Goal: Communication & Community: Answer question/provide support

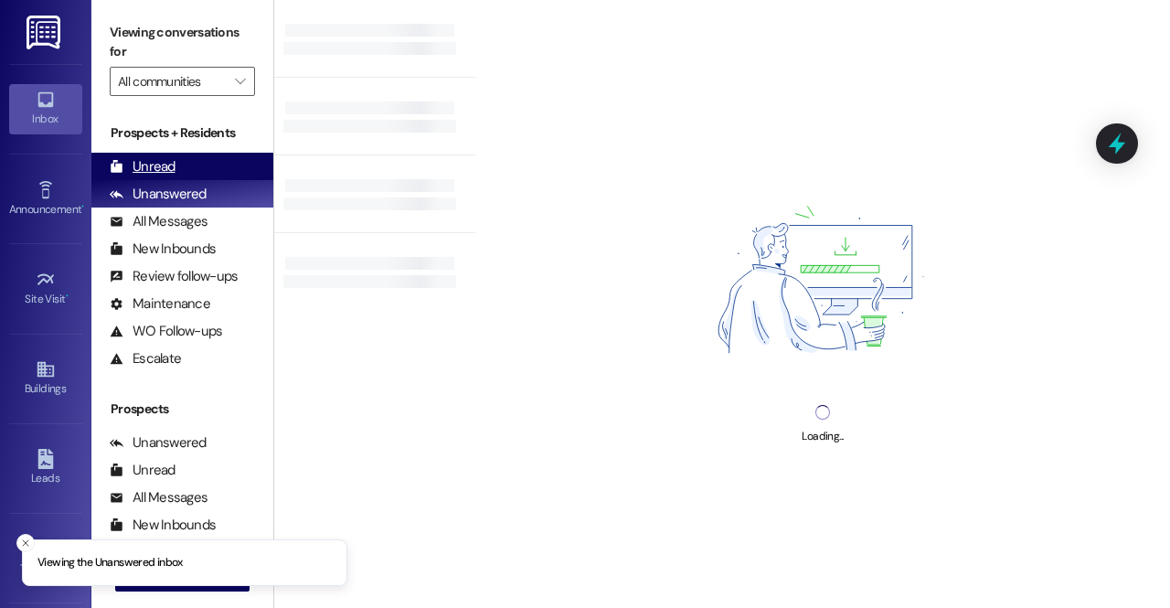
click at [185, 165] on div "Unread (0)" at bounding box center [182, 166] width 182 height 27
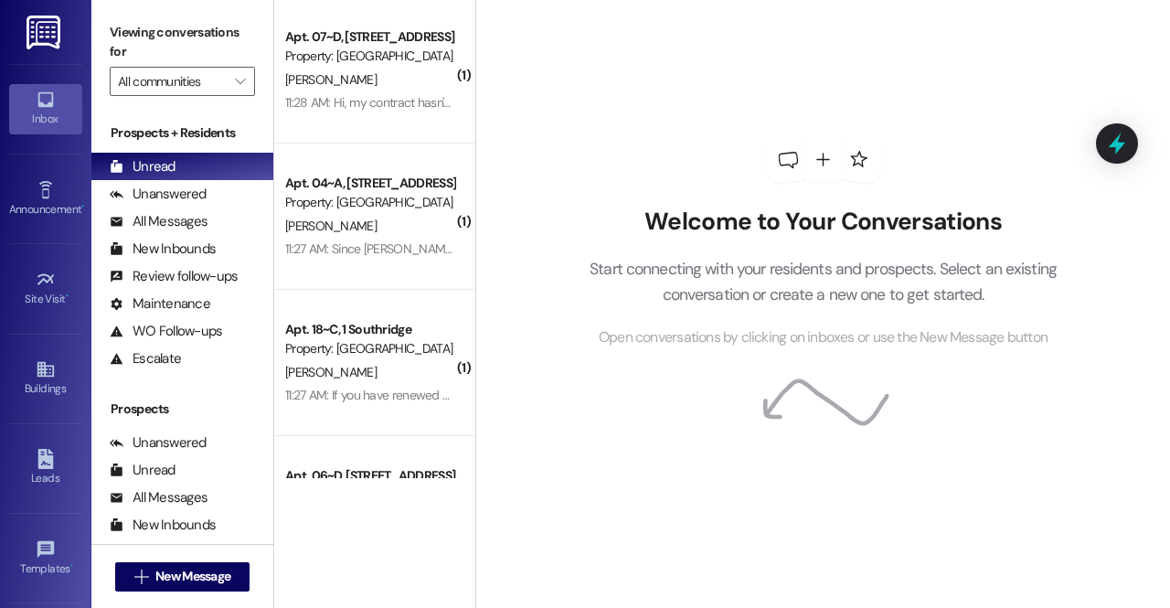
scroll to position [837, 0]
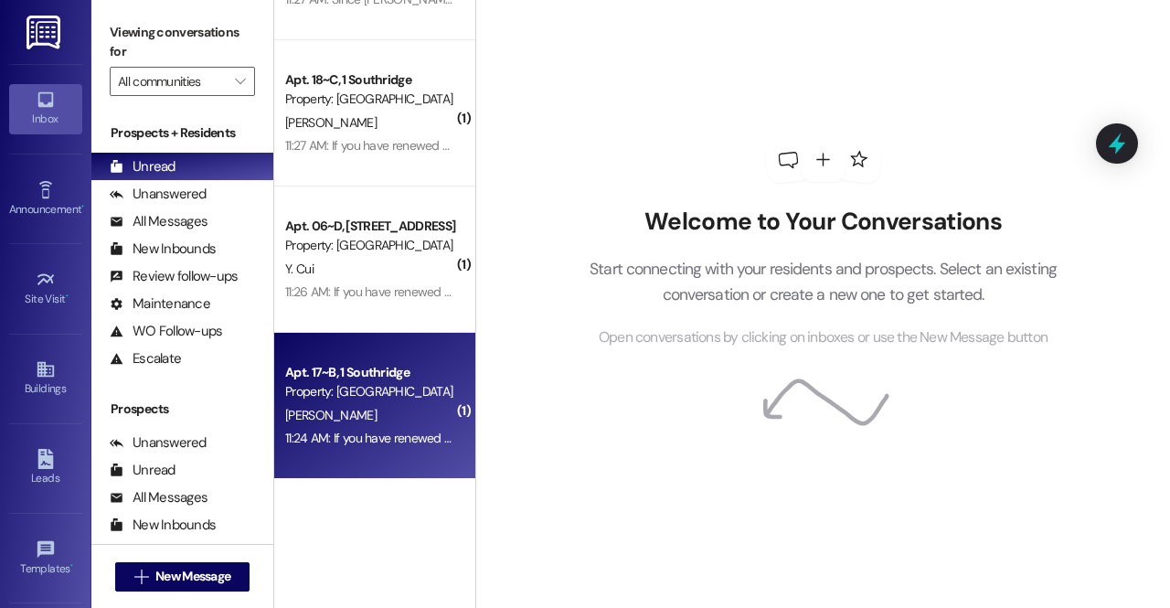
click at [378, 427] on div "11:24 AM: If you have renewed and are staying in the same unit or moving to a d…" at bounding box center [369, 438] width 173 height 23
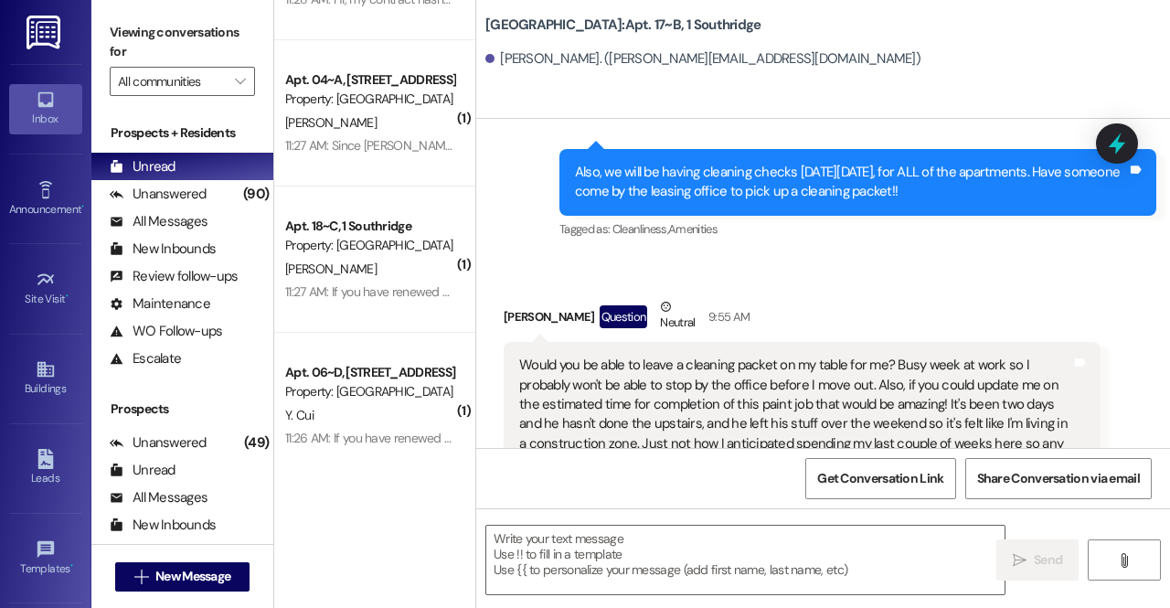
scroll to position [45524, 0]
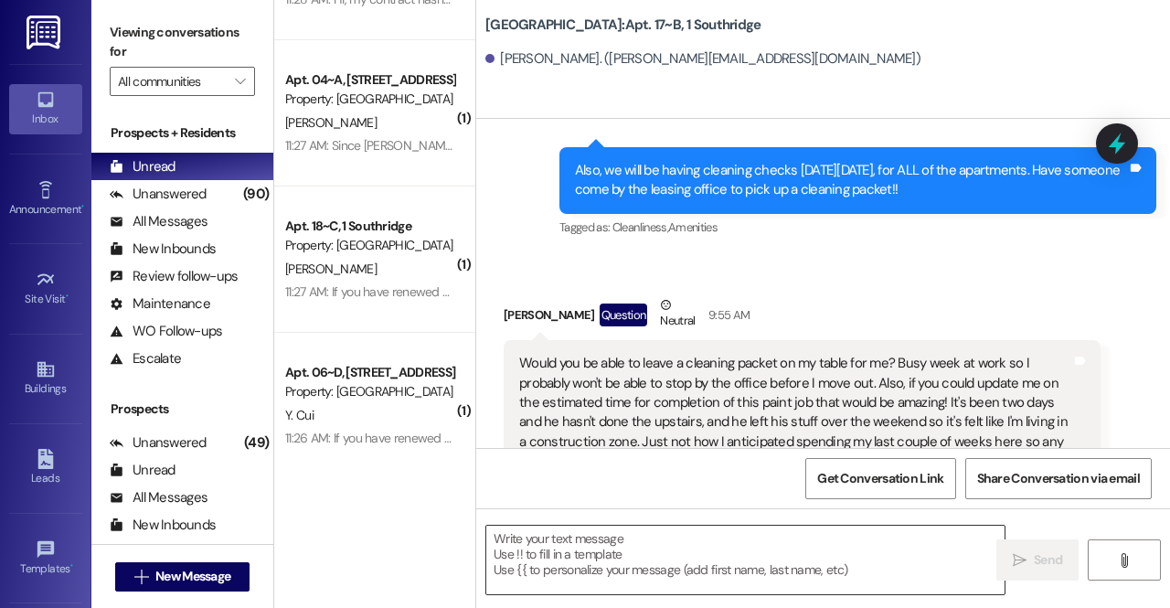
click at [637, 547] on textarea at bounding box center [745, 560] width 518 height 69
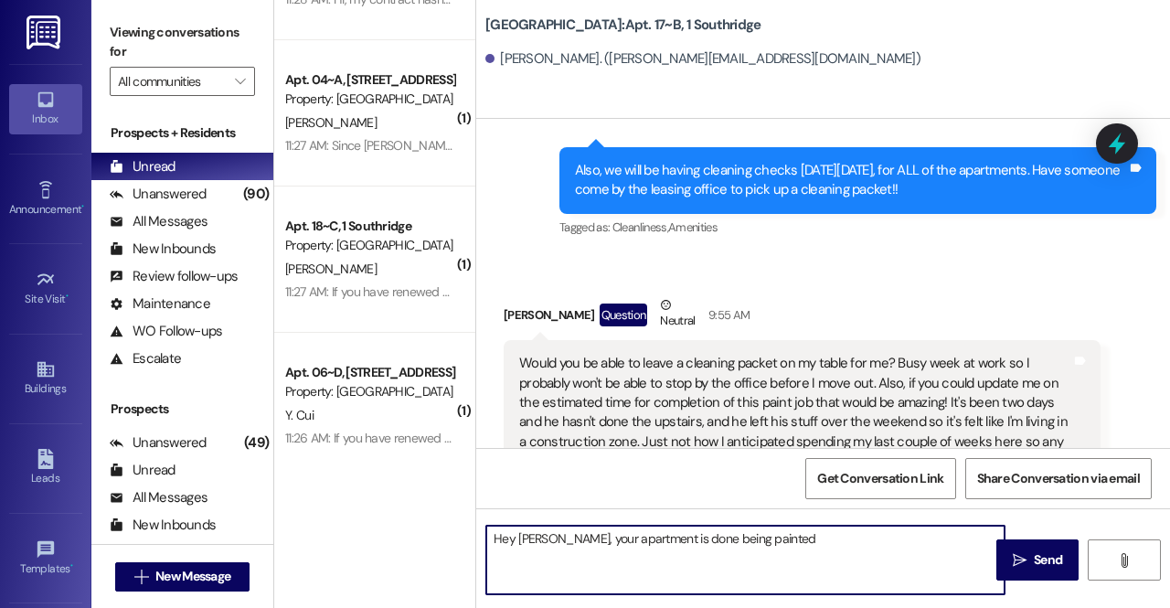
type textarea "Hey Rachel, your apartment is done being painted"
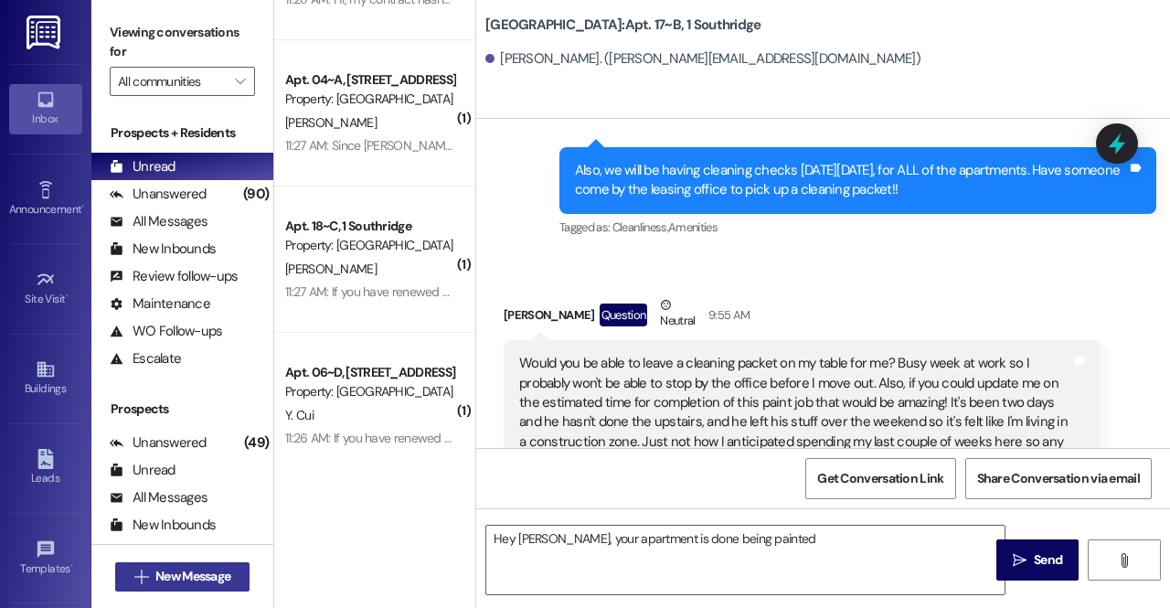
click at [170, 570] on span "New Message" at bounding box center [192, 576] width 75 height 19
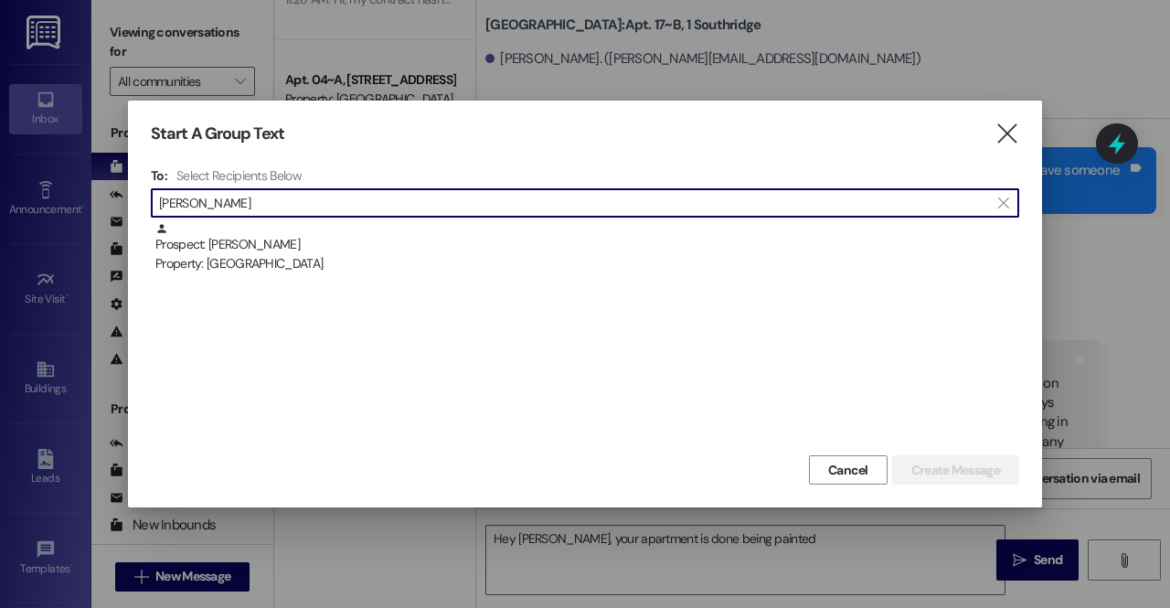
type input "rosie n"
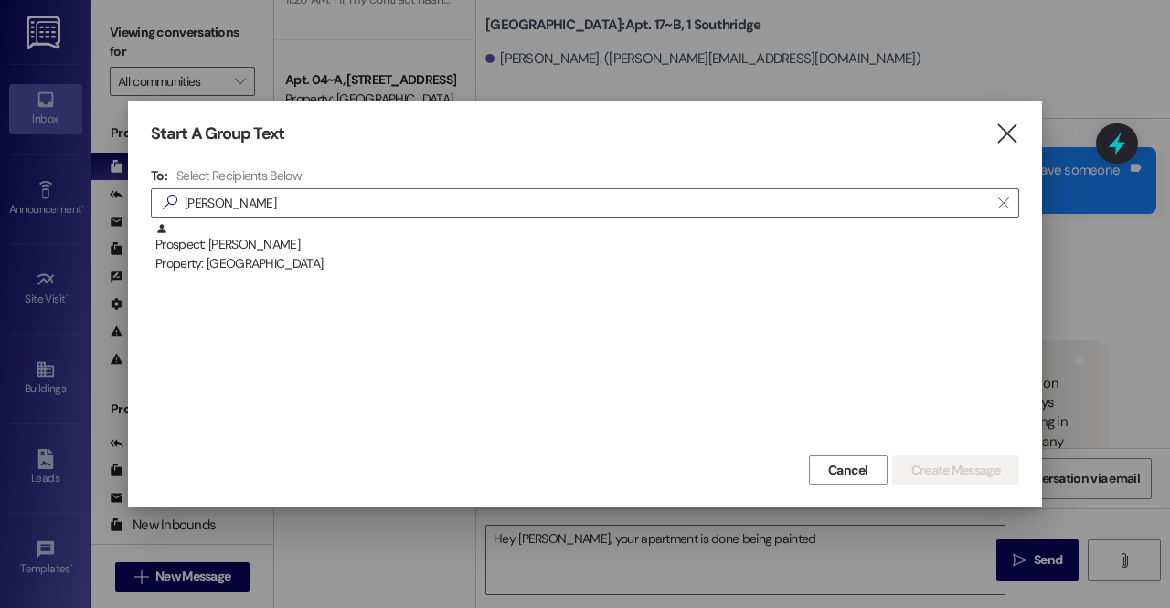
click at [240, 274] on div "Prospect: Rosie Nielsen Property: Park Place" at bounding box center [585, 336] width 868 height 229
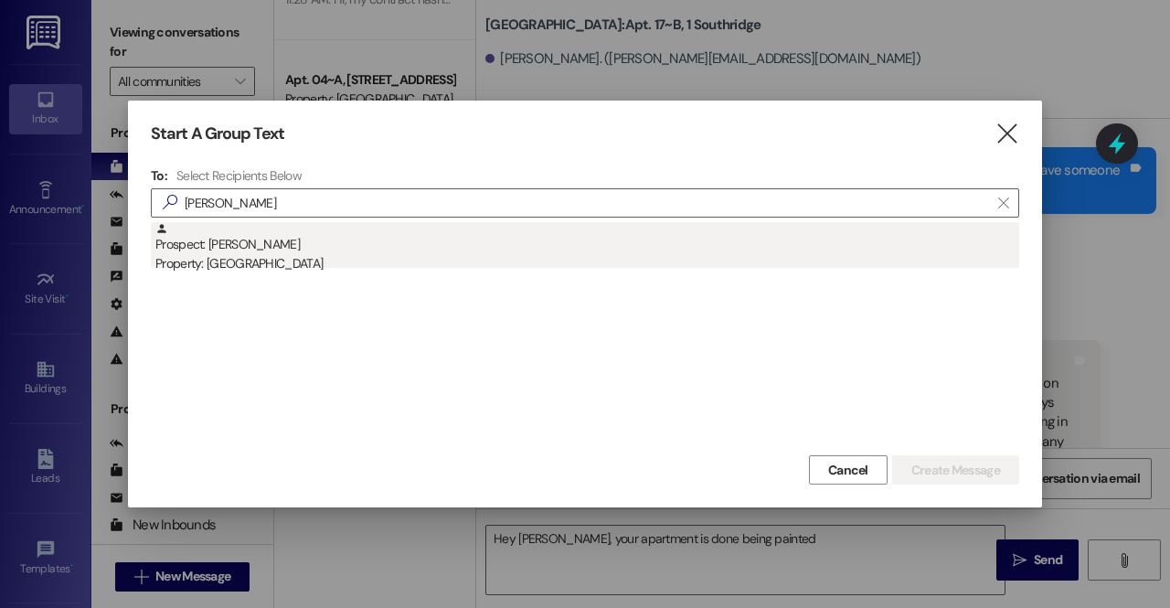
click at [256, 246] on div "Prospect: Rosie Nielsen Property: Park Place" at bounding box center [587, 248] width 864 height 52
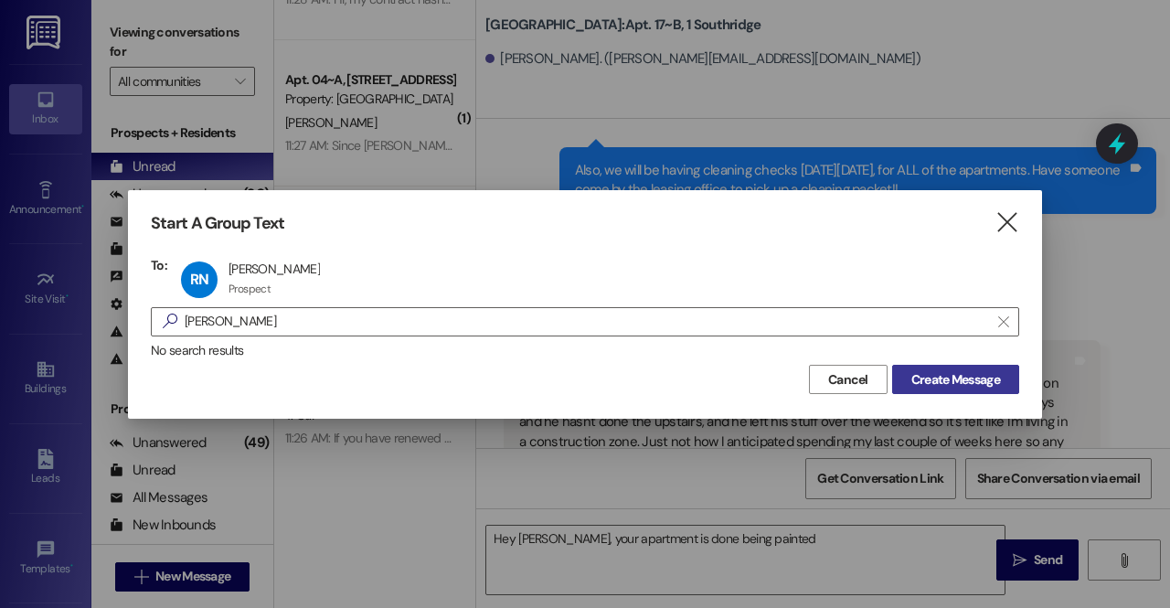
click at [951, 392] on button "Create Message" at bounding box center [955, 379] width 127 height 29
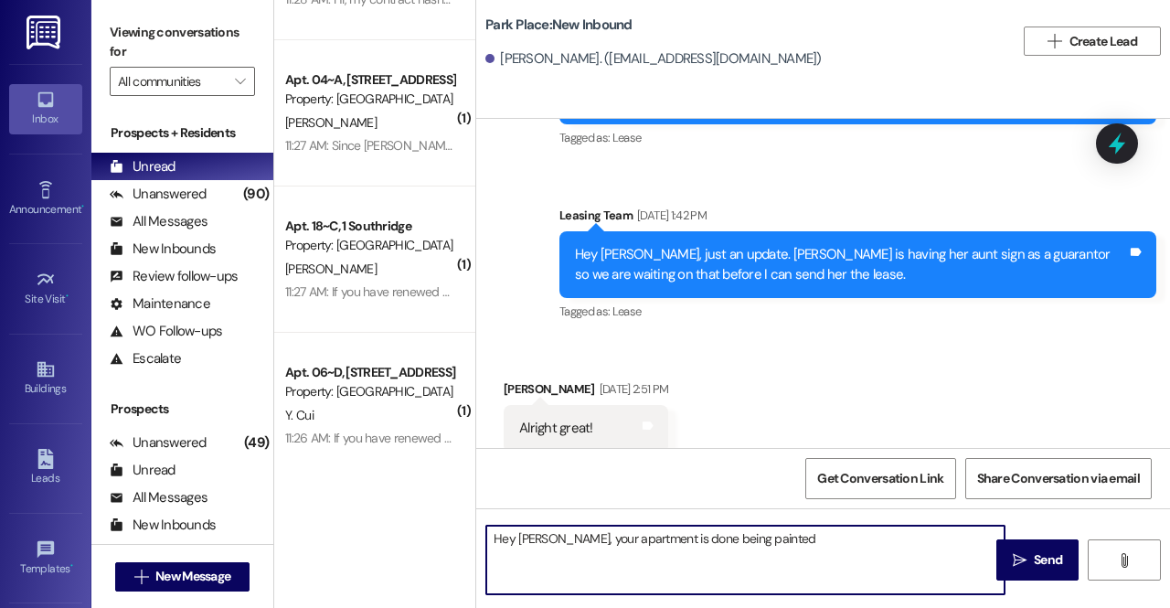
scroll to position [17014, 0]
drag, startPoint x: 773, startPoint y: 535, endPoint x: 408, endPoint y: 529, distance: 365.7
click at [408, 529] on div "( 2 ) Apt. 15~A, 1 Southridge Property: Southridge J. Phelan 11:28 AM: Oh, so I…" at bounding box center [722, 304] width 896 height 608
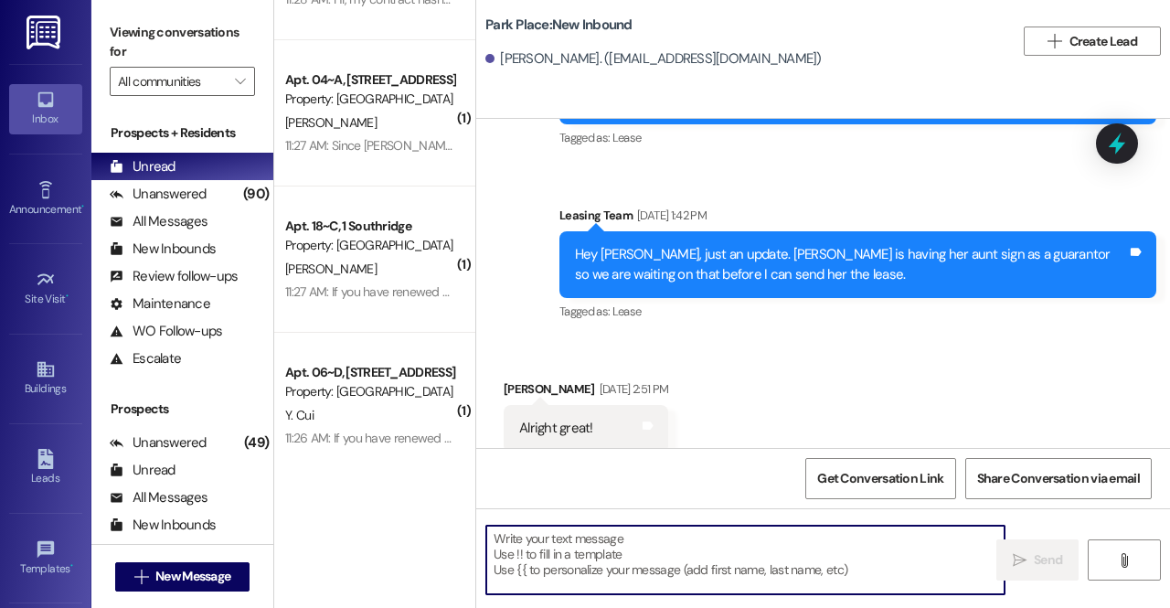
paste textarea "208-709-3941"
type textarea "208-709-3941"
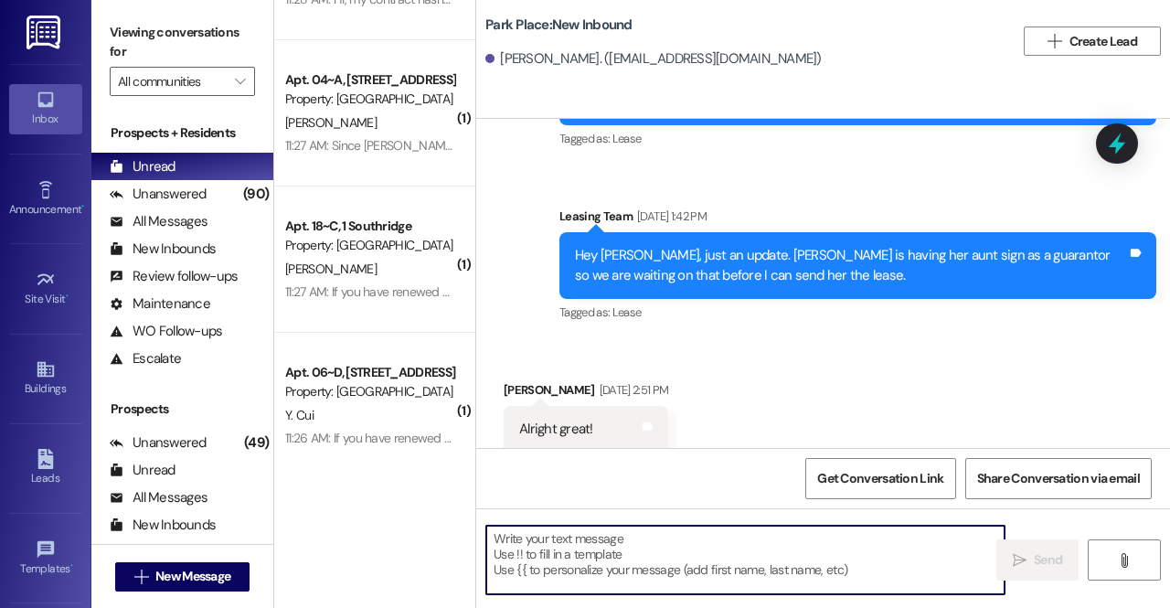
scroll to position [17141, 0]
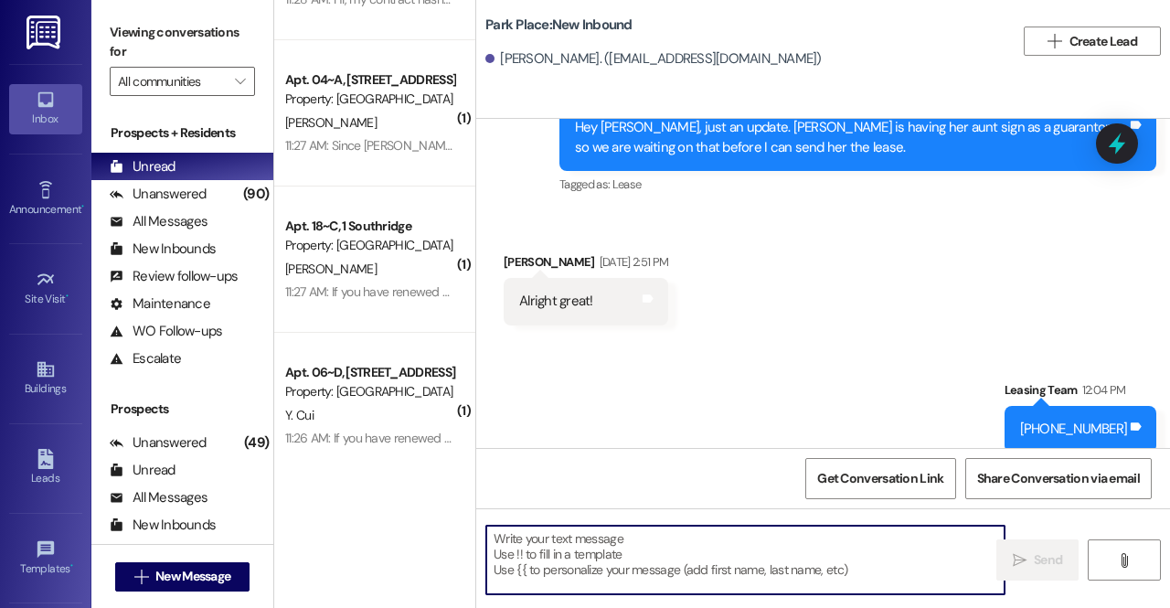
click at [724, 563] on textarea at bounding box center [745, 560] width 518 height 69
paste textarea "Hannah Matthews"
type textarea "Hannah Matthews"
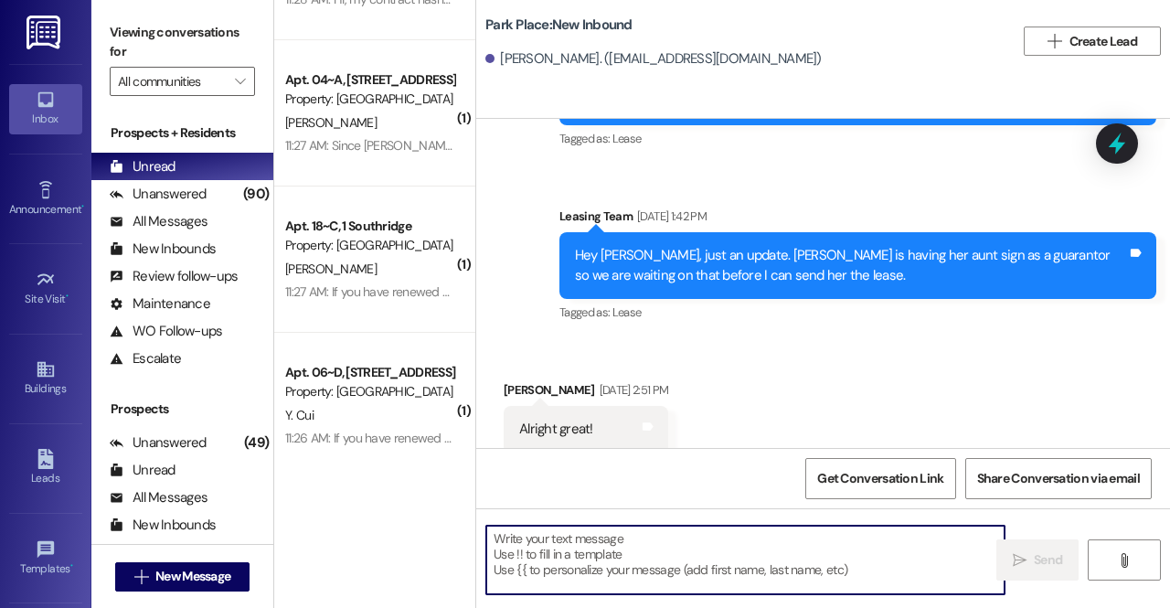
scroll to position [17268, 0]
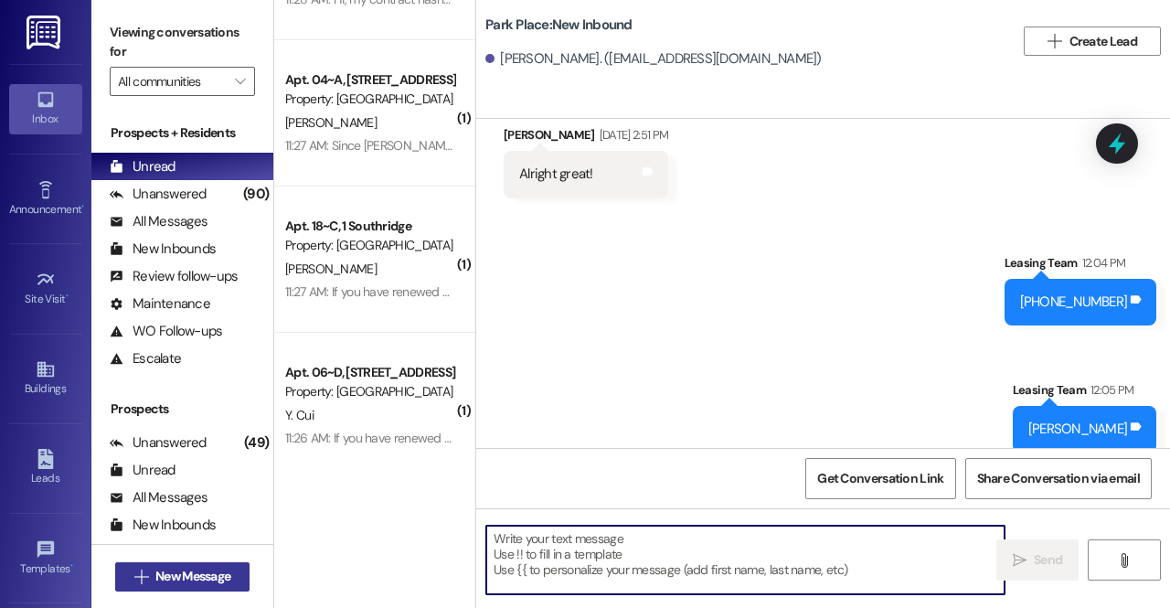
click at [186, 573] on span "New Message" at bounding box center [192, 576] width 75 height 19
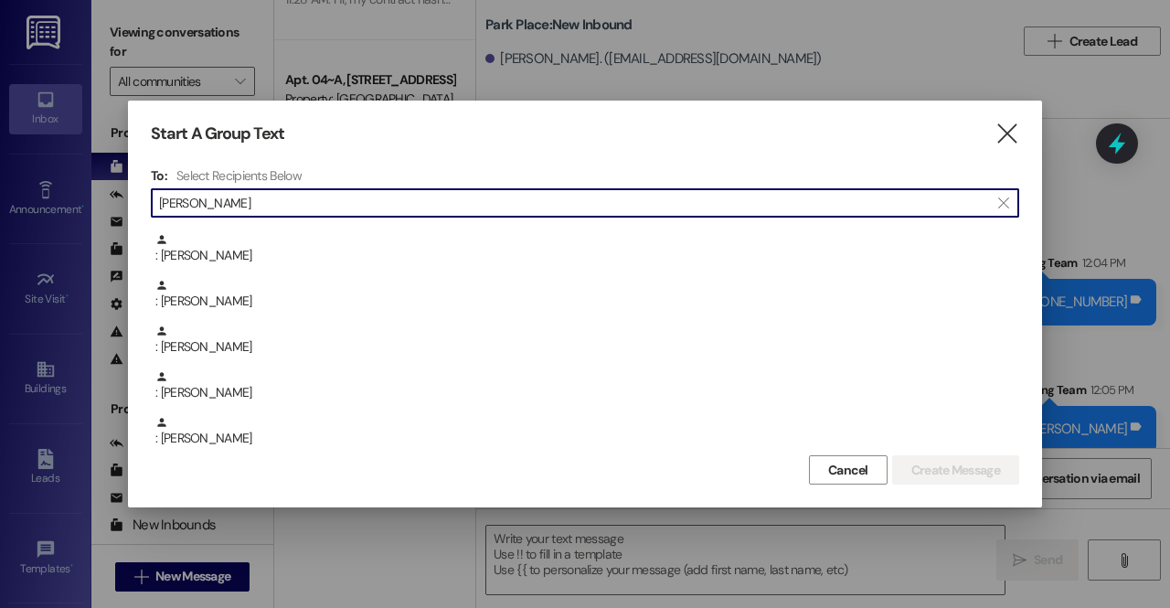
scroll to position [0, 0]
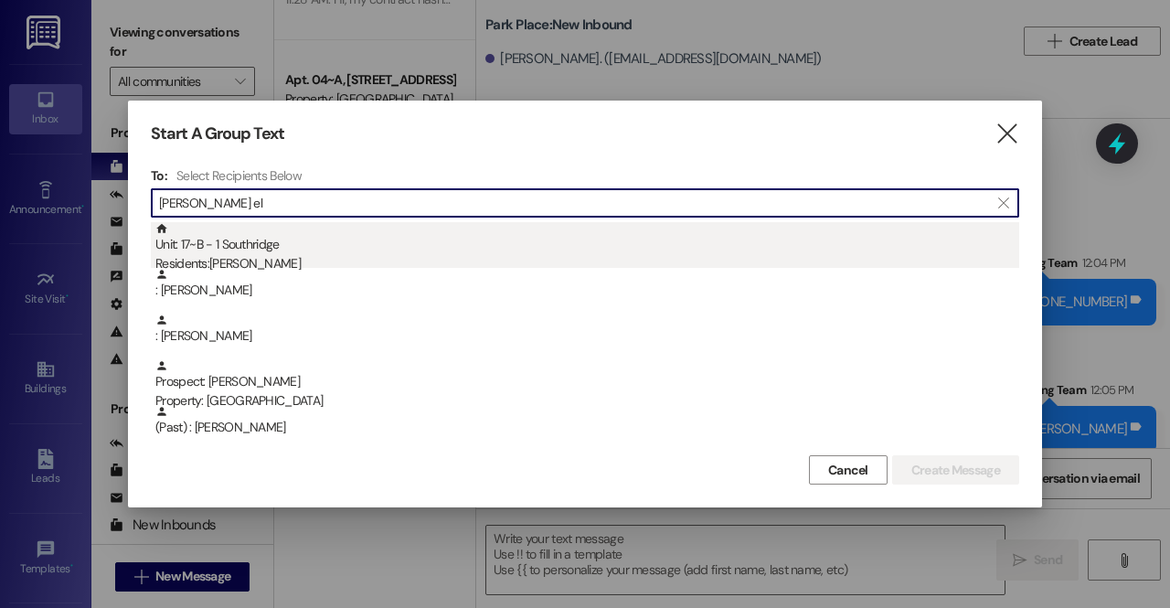
type input "rachel el"
click at [263, 260] on div "Residents: Rachel Ellingson" at bounding box center [587, 263] width 864 height 19
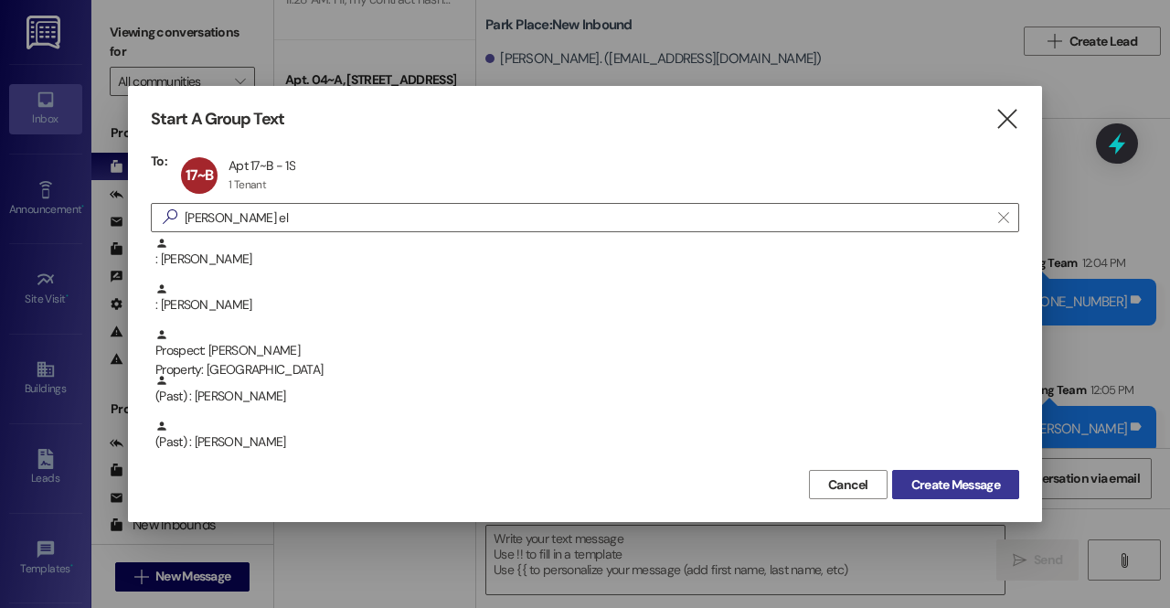
click at [966, 472] on button "Create Message" at bounding box center [955, 484] width 127 height 29
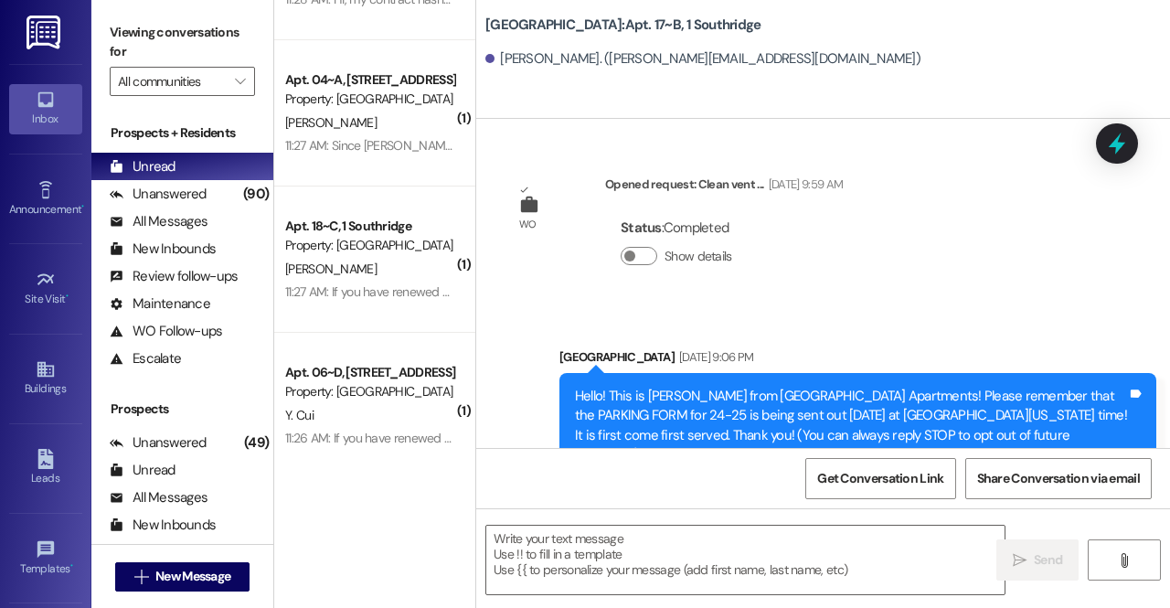
scroll to position [45914, 0]
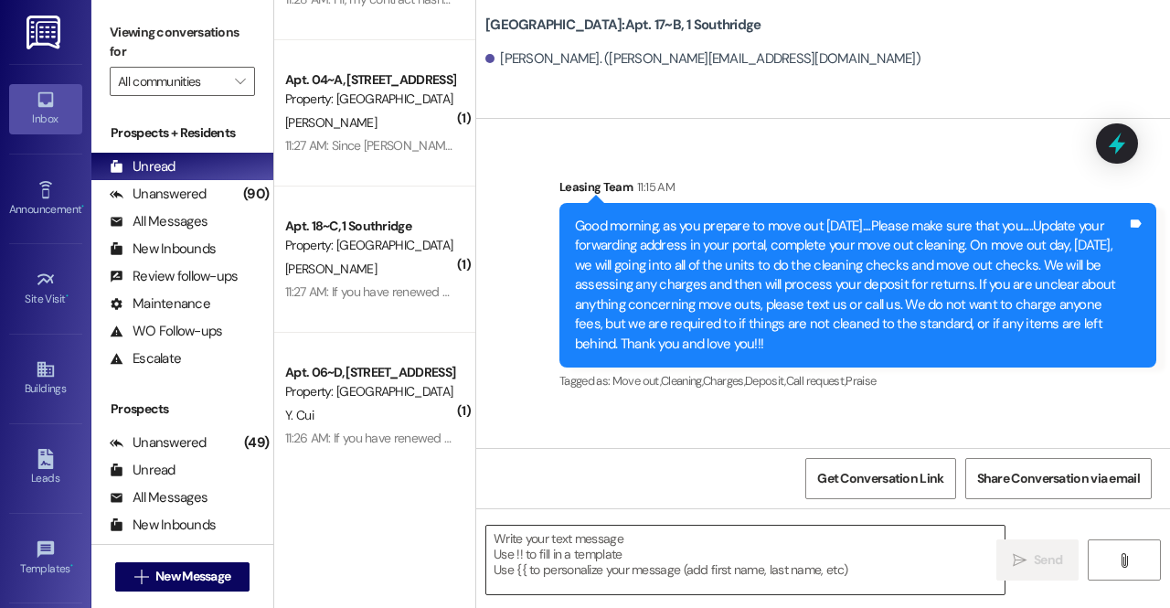
click at [649, 575] on textarea at bounding box center [745, 560] width 518 height 69
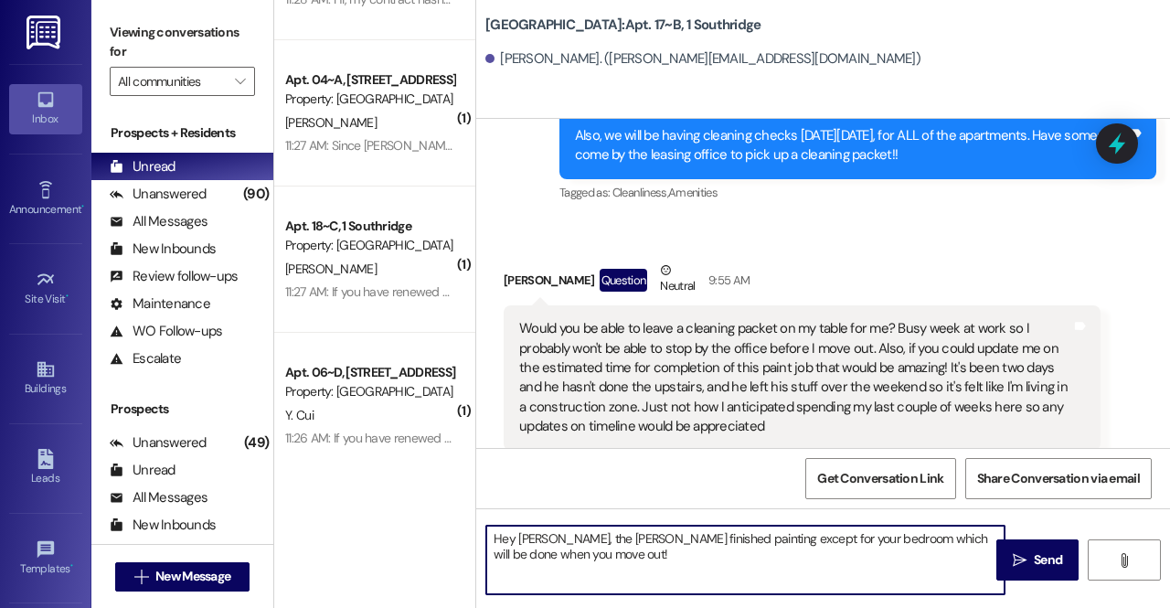
scroll to position [45560, 0]
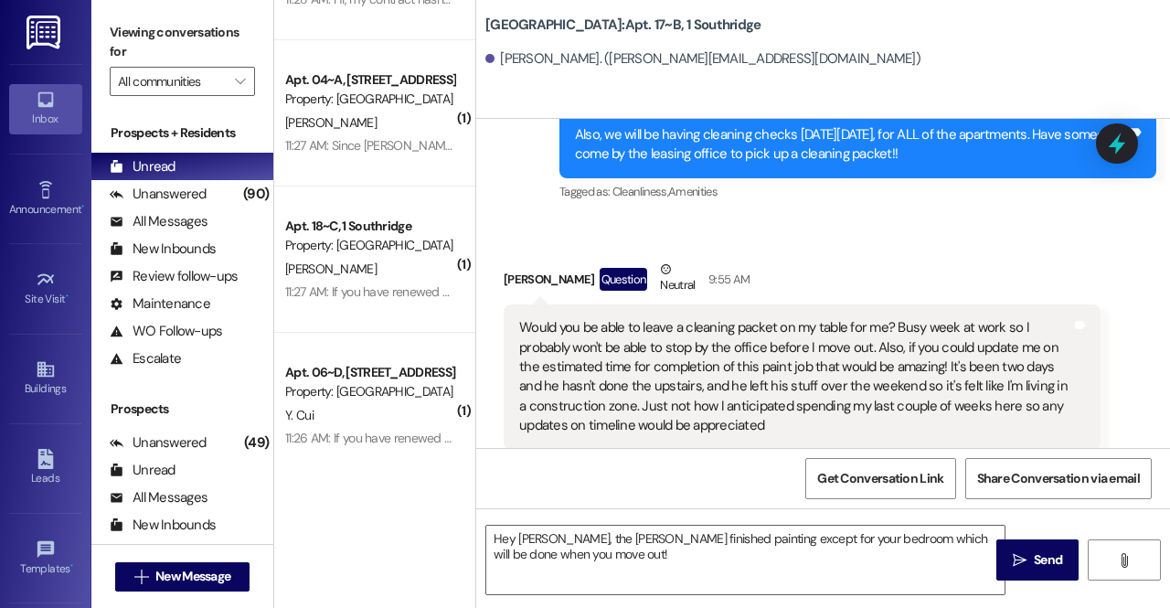
click at [736, 318] on div "Would you be able to leave a cleaning packet on my table for me? Busy week at w…" at bounding box center [795, 377] width 552 height 118
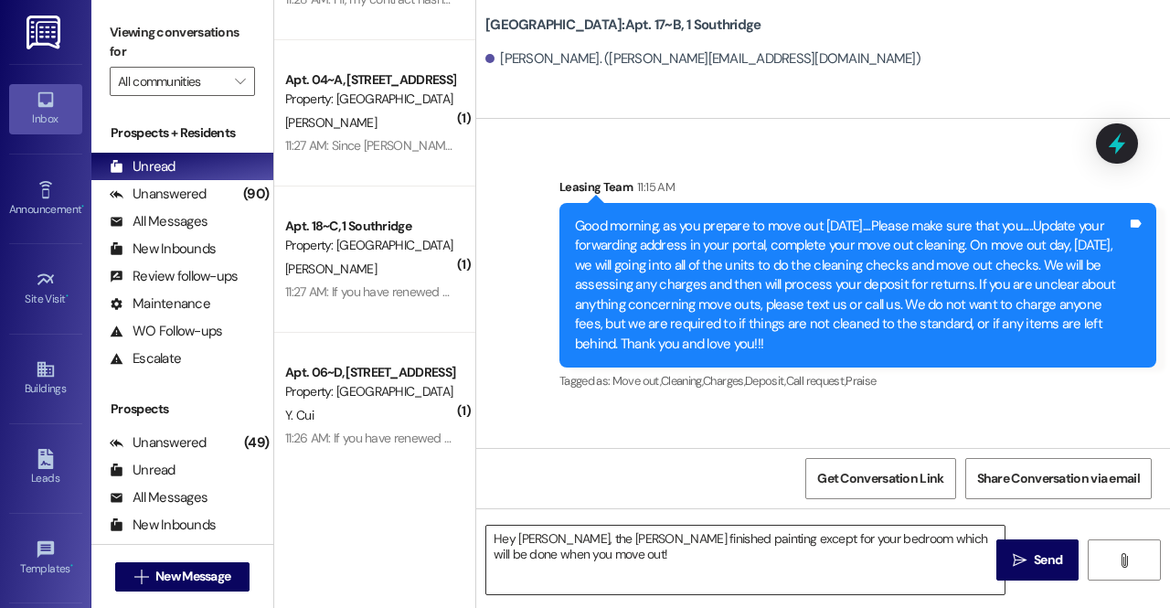
click at [559, 563] on textarea "Hey Rachel, the painter finished painting except for your bedroom which will be…" at bounding box center [745, 560] width 518 height 69
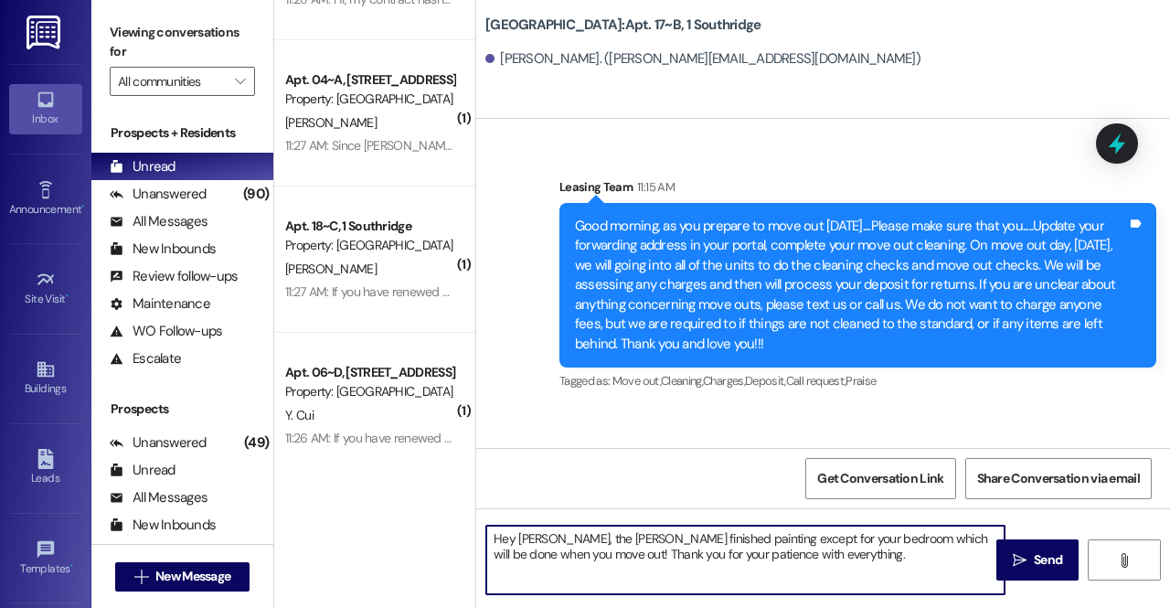
type textarea "Hey Rachel, the painter finished painting except for your bedroom which will be…"
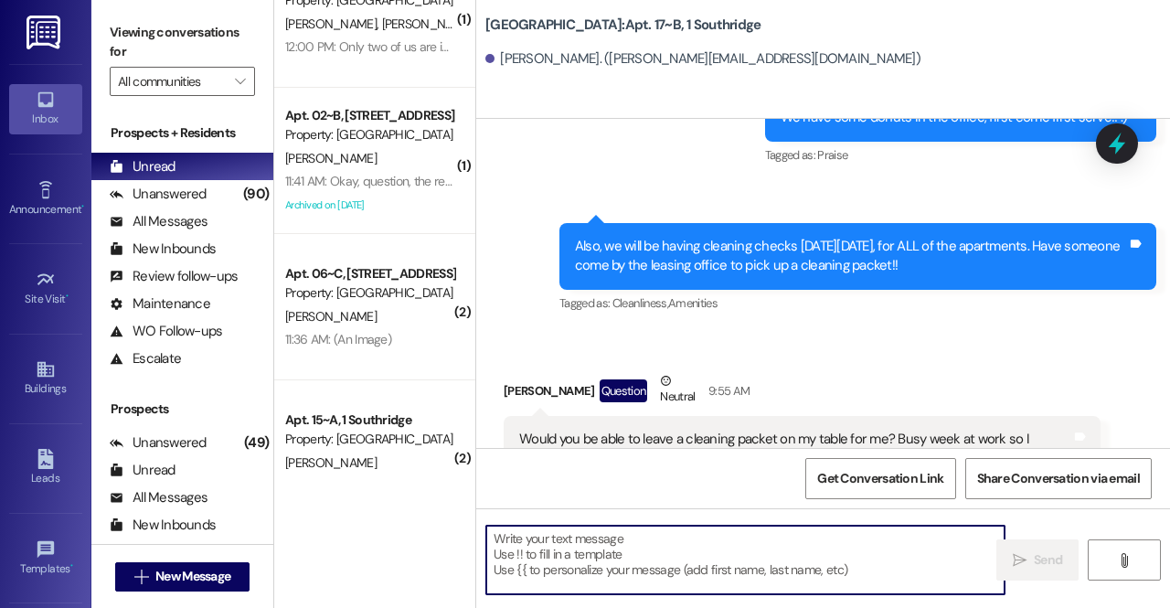
scroll to position [0, 0]
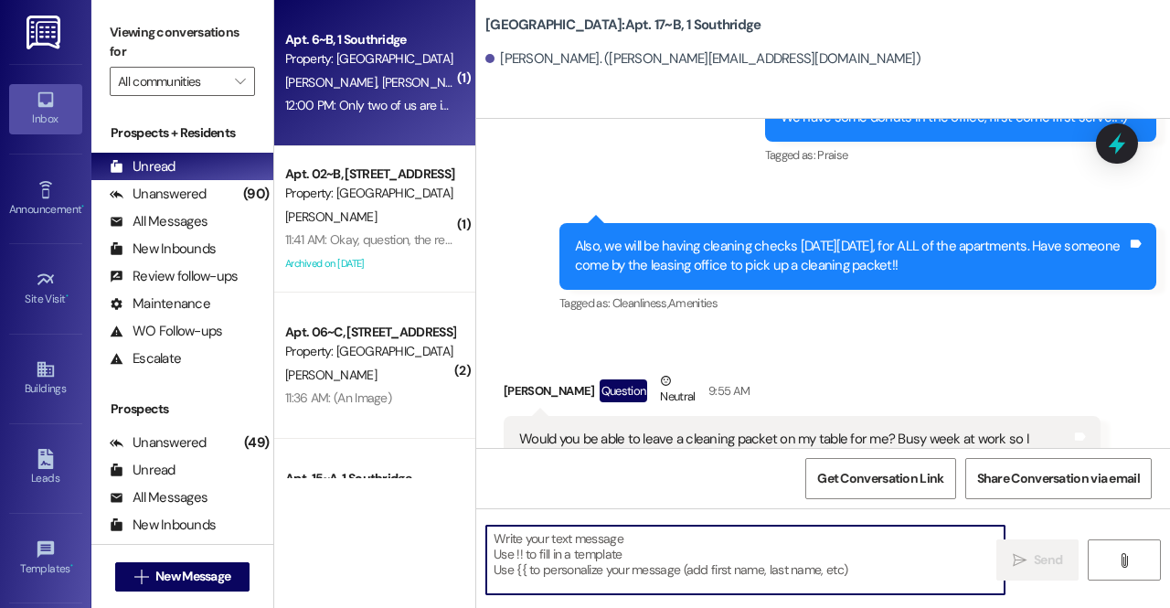
click at [383, 72] on div "A. Tarsi B. Merrell T. Wright E. Pearce" at bounding box center [369, 82] width 173 height 23
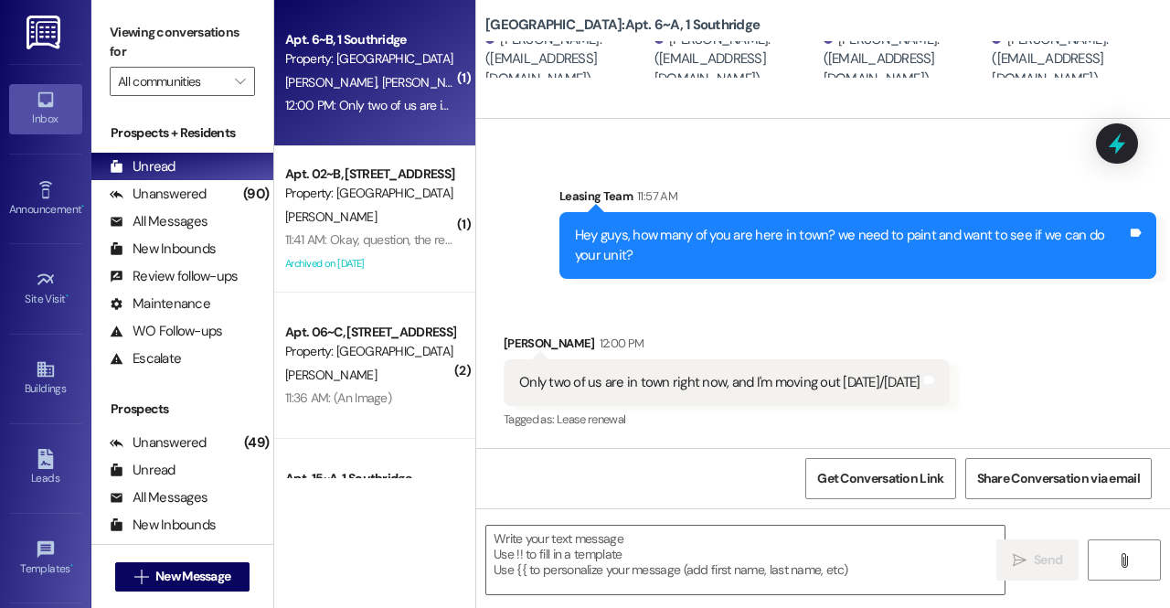
scroll to position [453, 0]
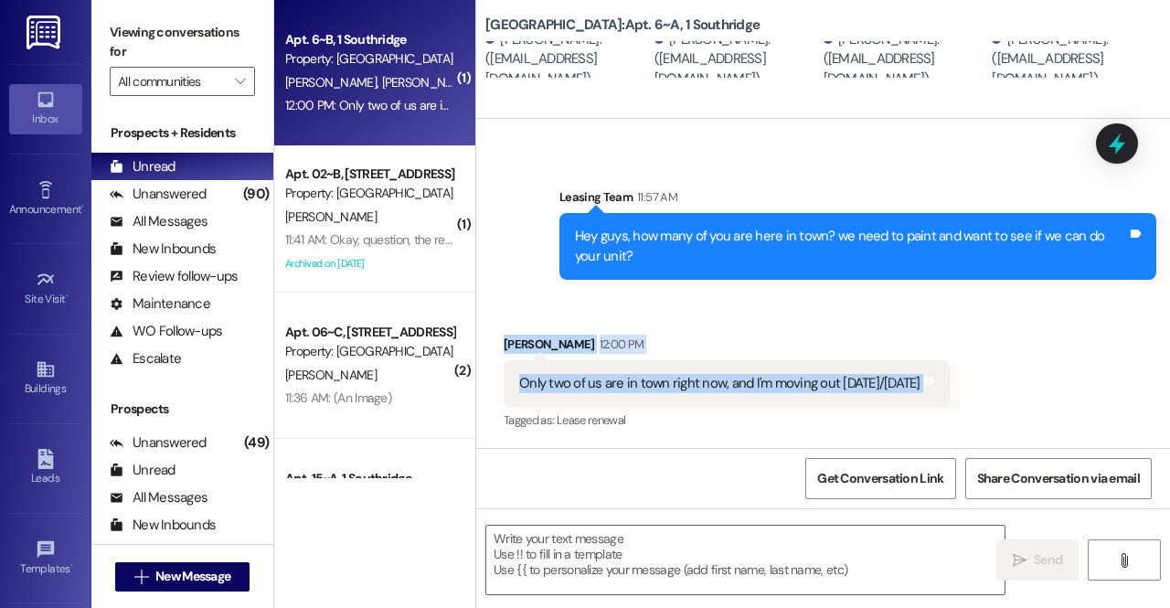
drag, startPoint x: 491, startPoint y: 338, endPoint x: 973, endPoint y: 398, distance: 485.4
click at [964, 398] on div "Received via SMS Elijah Pearce 12:00 PM Only two of us are in town right now, a…" at bounding box center [727, 384] width 474 height 127
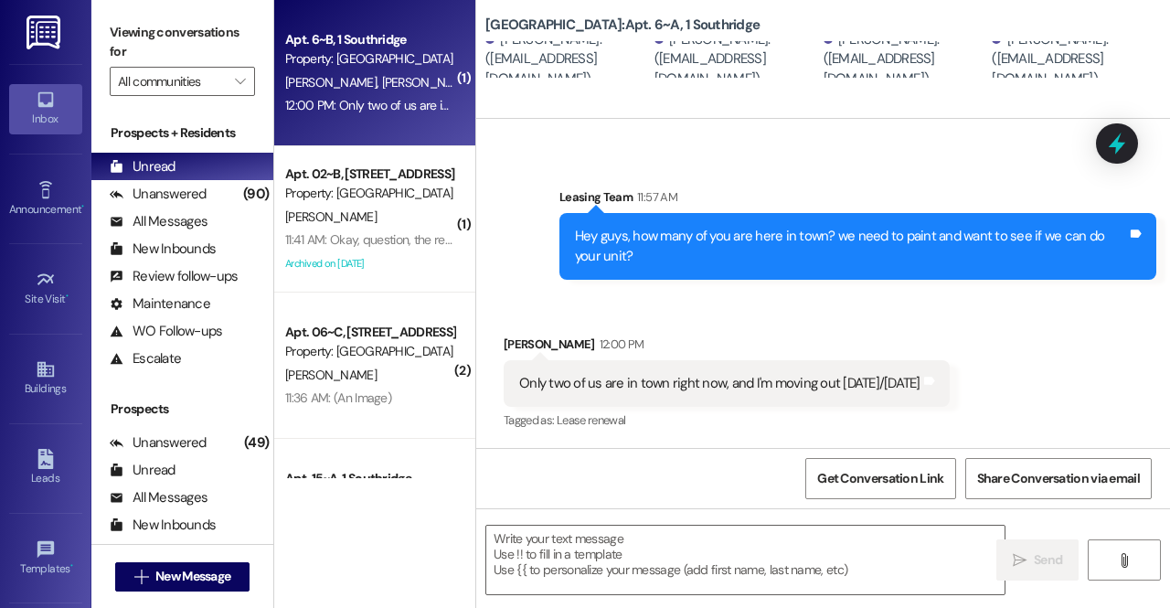
click at [639, 288] on div "Sent via SMS Leasing Team 11:57 AM Hey guys, how many of you are here in town? …" at bounding box center [858, 234] width 624 height 120
click at [803, 535] on textarea at bounding box center [745, 560] width 518 height 69
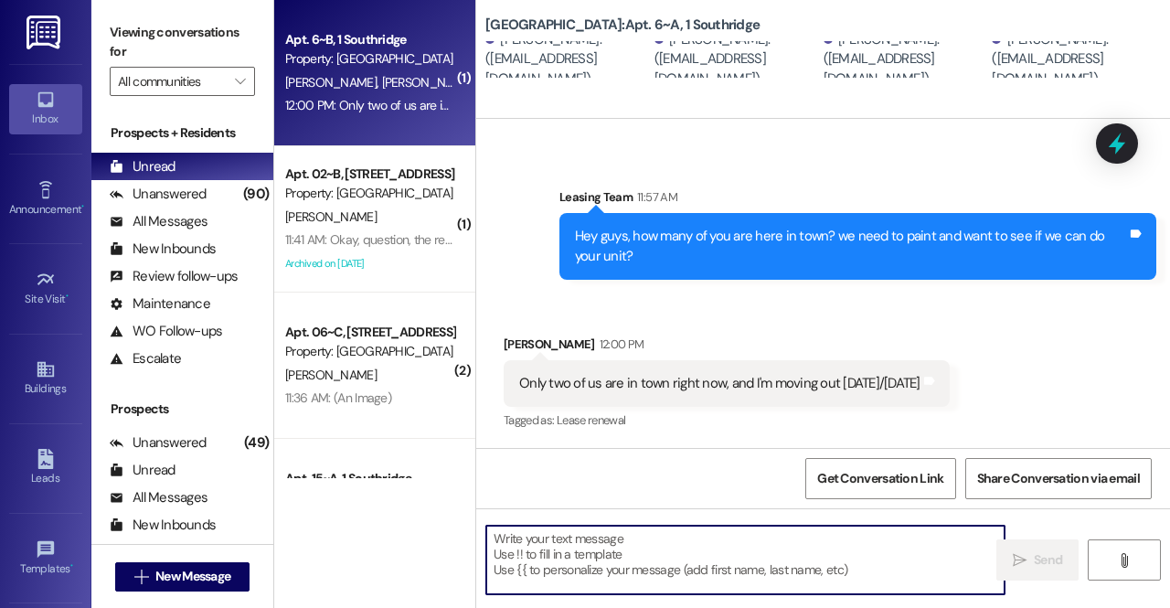
click at [661, 554] on textarea at bounding box center [745, 560] width 518 height 69
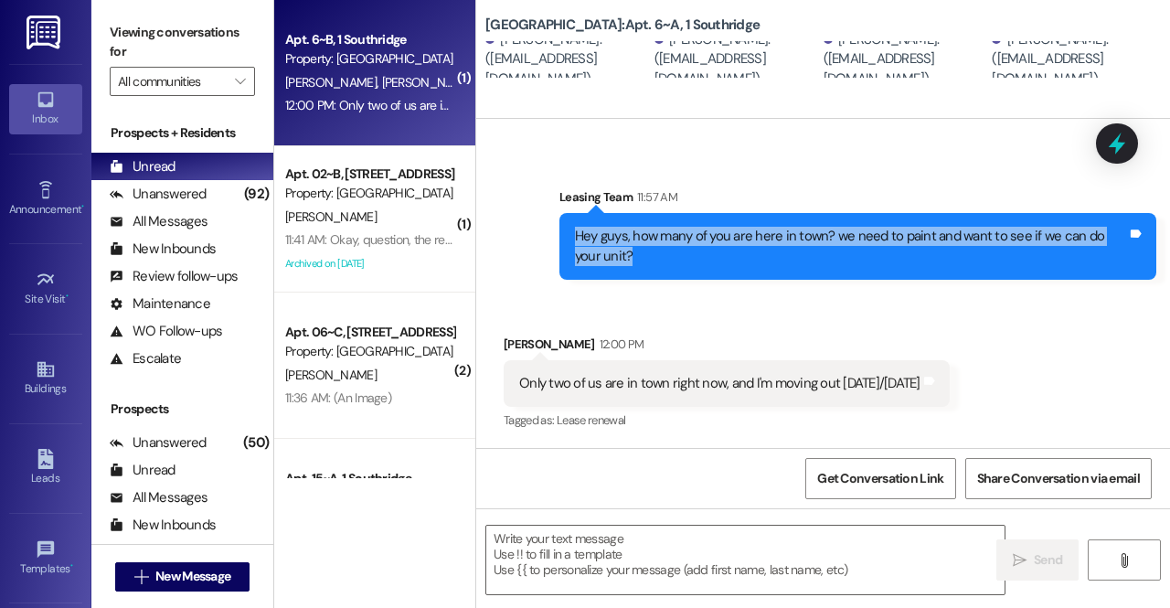
drag, startPoint x: 637, startPoint y: 268, endPoint x: 576, endPoint y: 229, distance: 72.3
click at [576, 229] on div "Hey guys, how many of you are here in town? we need to paint and want to see if…" at bounding box center [857, 246] width 597 height 67
click at [640, 240] on div "Hey guys, how many of you are here in town? we need to paint and want to see if…" at bounding box center [851, 246] width 552 height 39
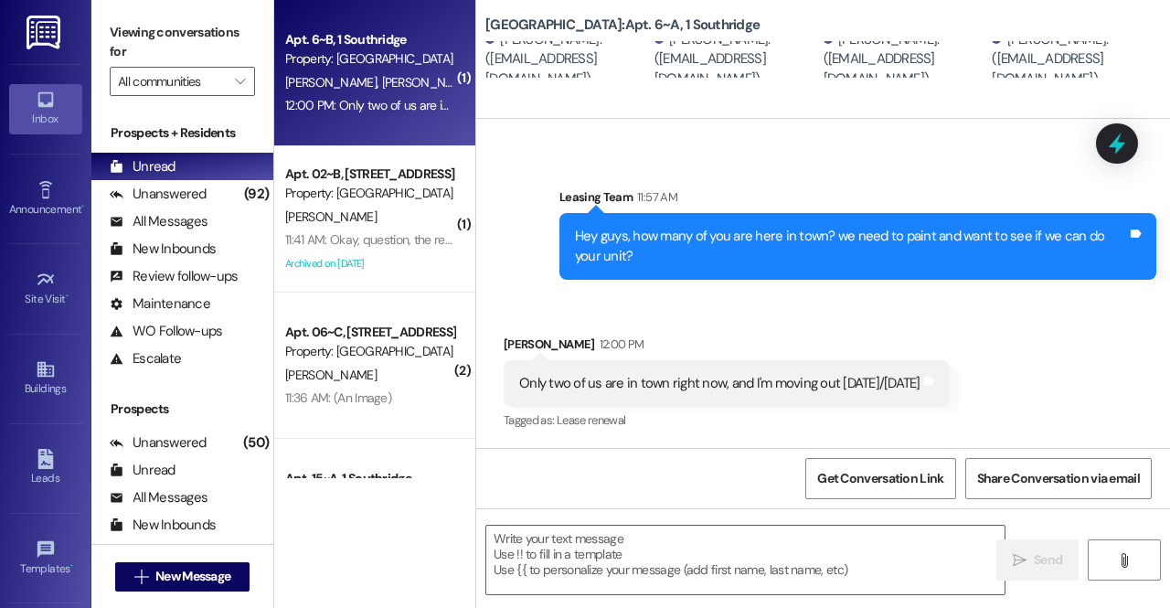
drag, startPoint x: 928, startPoint y: 384, endPoint x: 488, endPoint y: 346, distance: 441.4
click at [488, 346] on div "Received via SMS Elijah Pearce 12:00 PM Only two of us are in town right now, a…" at bounding box center [823, 370] width 694 height 154
click at [536, 272] on div "Sent via SMS Leasing Team 11:57 AM Hey guys, how many of you are here in town? …" at bounding box center [823, 219] width 694 height 147
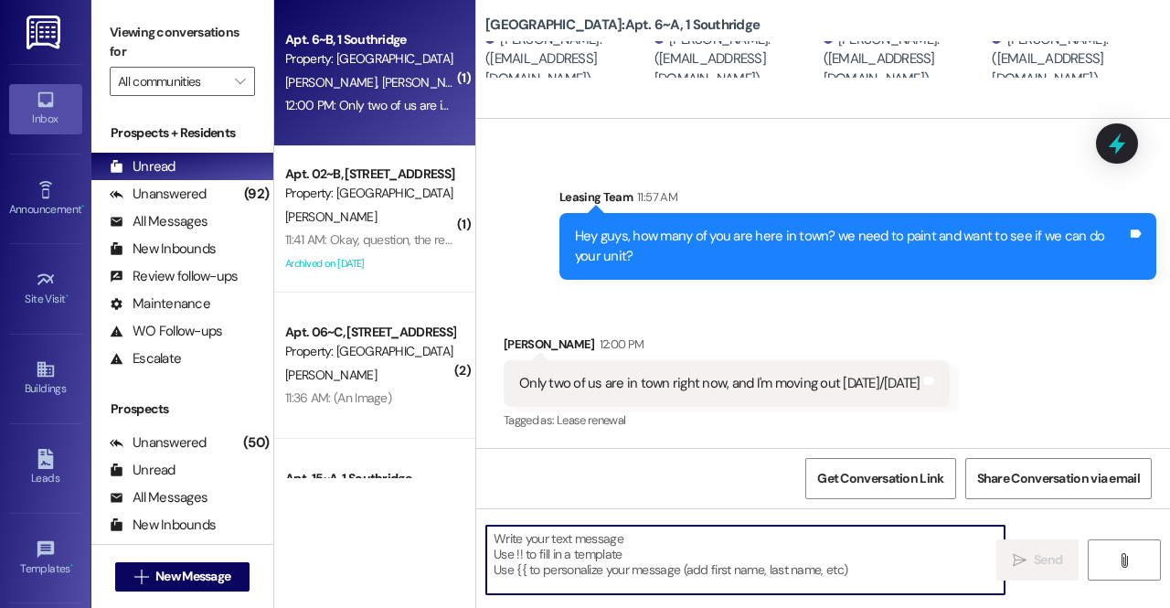
click at [675, 561] on textarea at bounding box center [745, 560] width 518 height 69
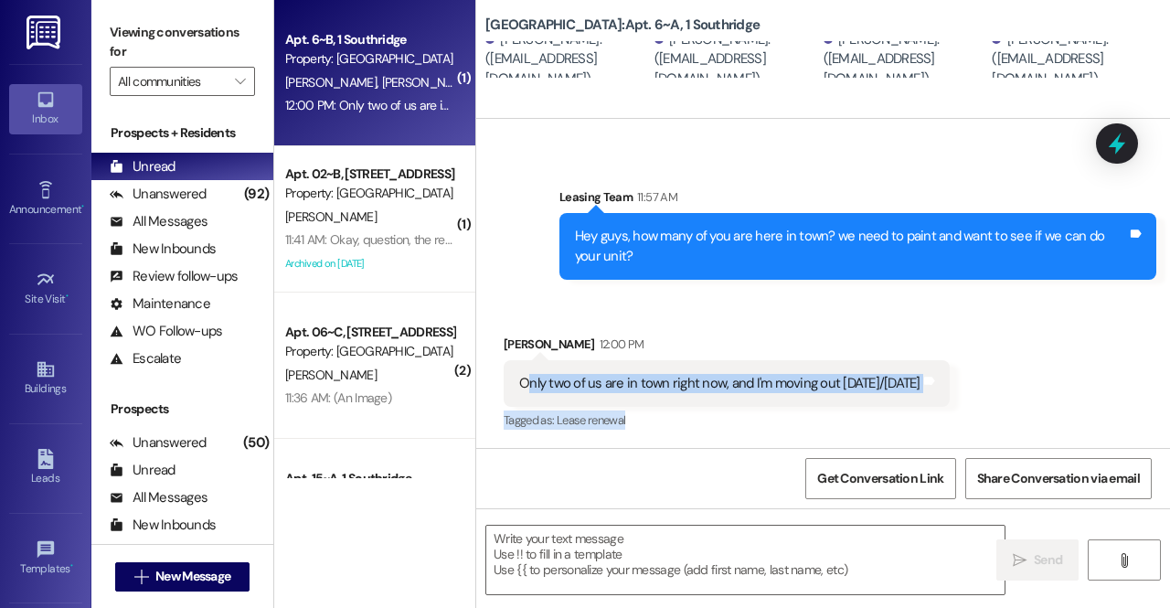
drag, startPoint x: 599, startPoint y: 390, endPoint x: 900, endPoint y: 432, distance: 304.6
click at [900, 432] on div "Elijah Pearce 12:00 PM Only two of us are in town right now, and I'm moving out…" at bounding box center [727, 385] width 446 height 100
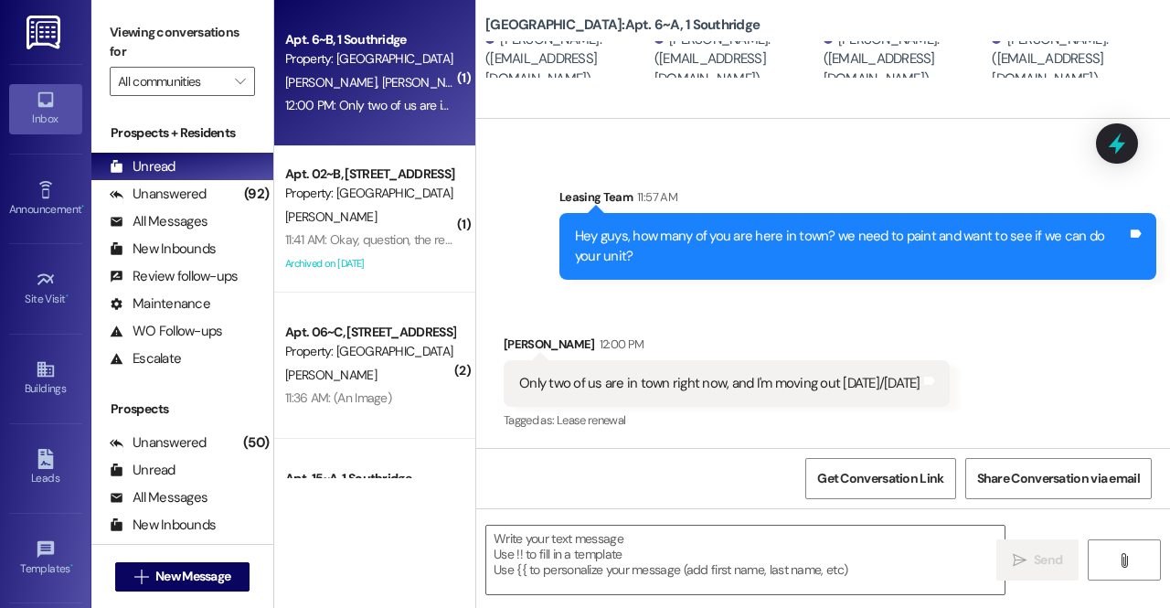
click at [775, 352] on div "Elijah Pearce 12:00 PM" at bounding box center [727, 348] width 446 height 26
click at [745, 552] on textarea at bounding box center [745, 560] width 518 height 69
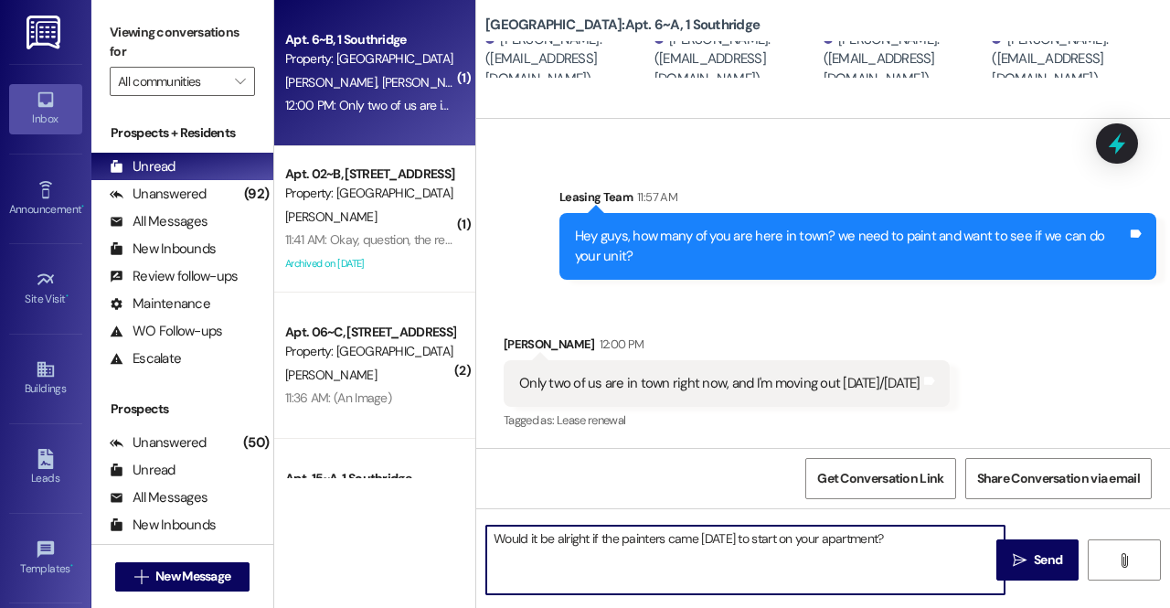
type textarea "Would it be alright if the painters came today to start on your apartment?"
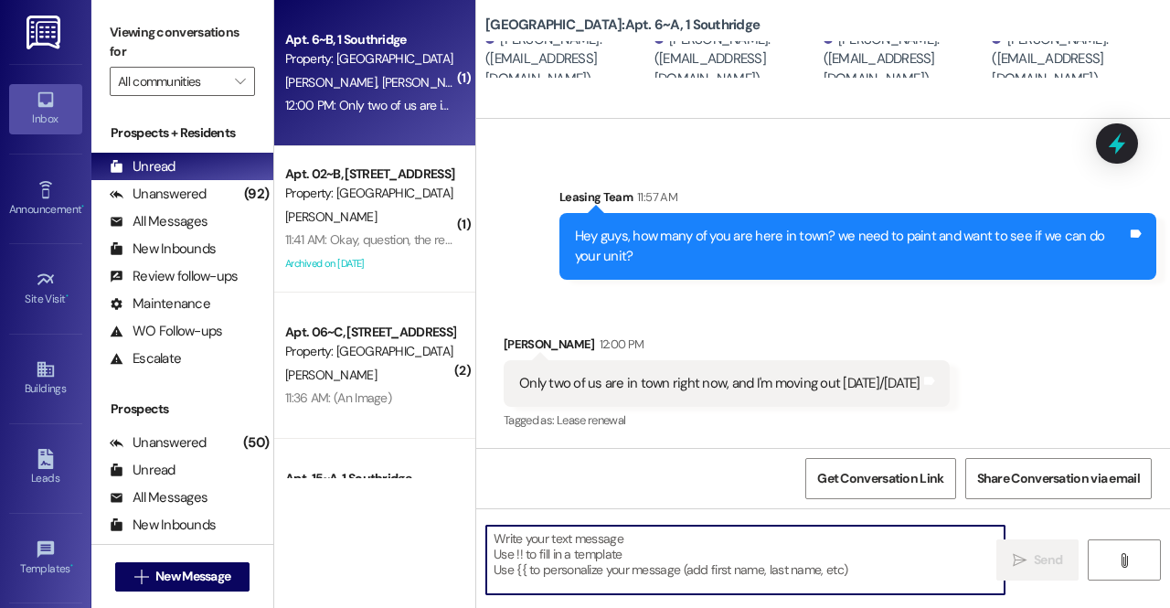
scroll to position [580, 0]
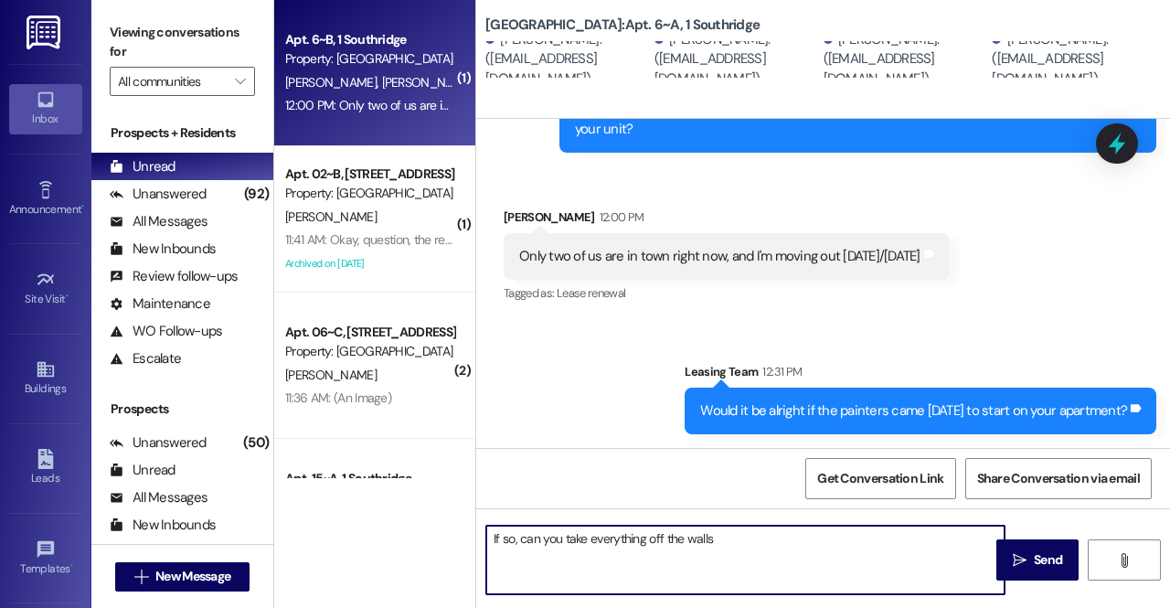
type textarea "If so, can you take everything off the walls?"
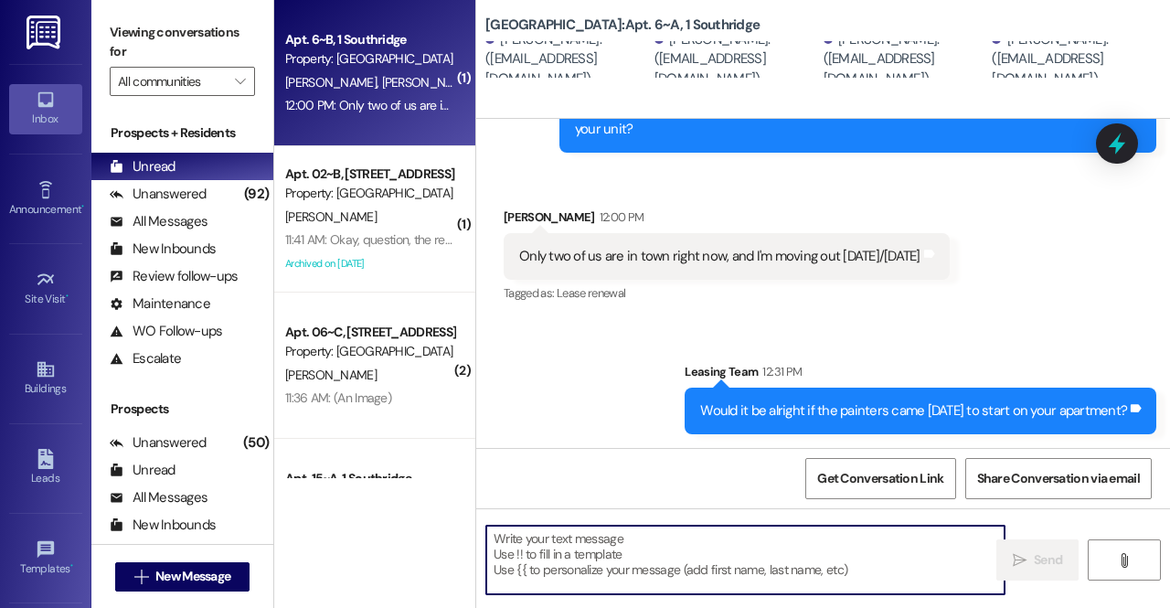
scroll to position [708, 0]
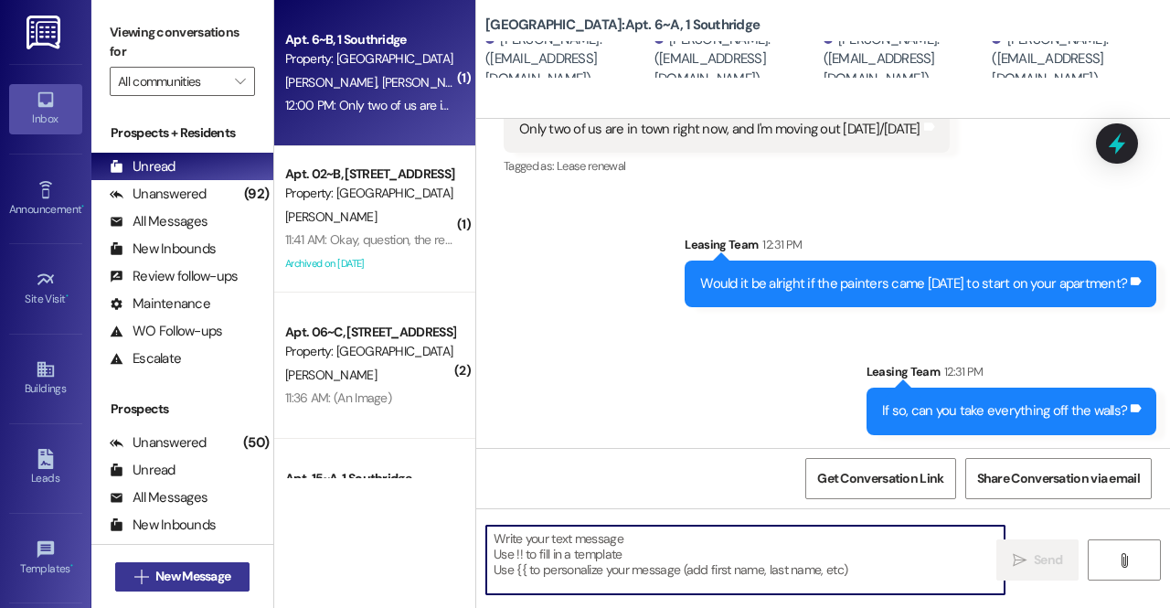
click at [192, 570] on span "New Message" at bounding box center [192, 576] width 75 height 19
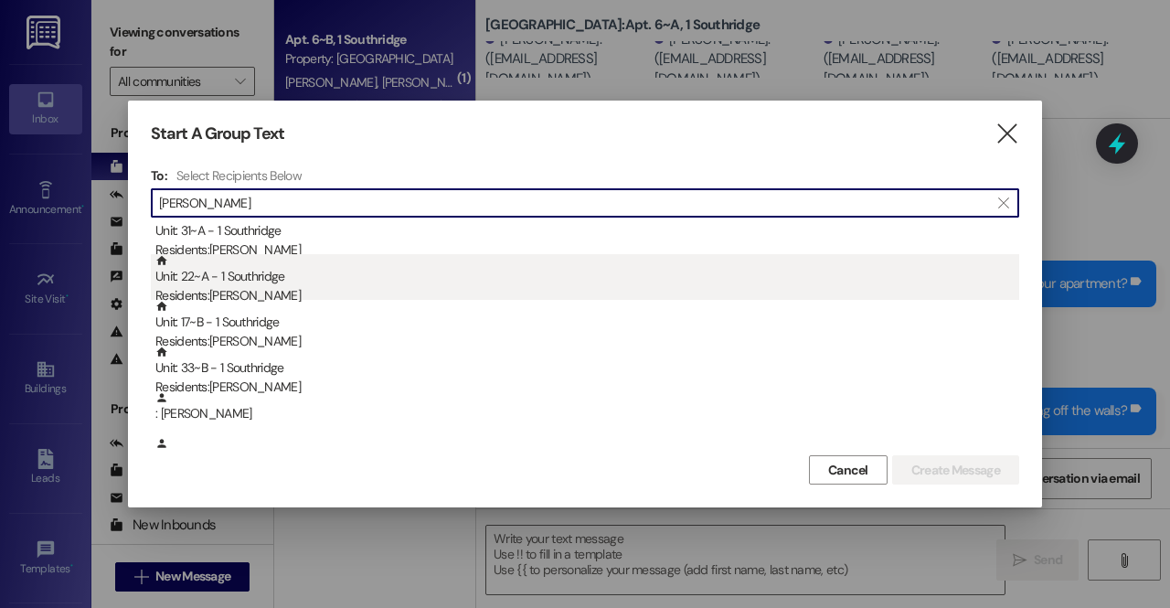
scroll to position [108, 0]
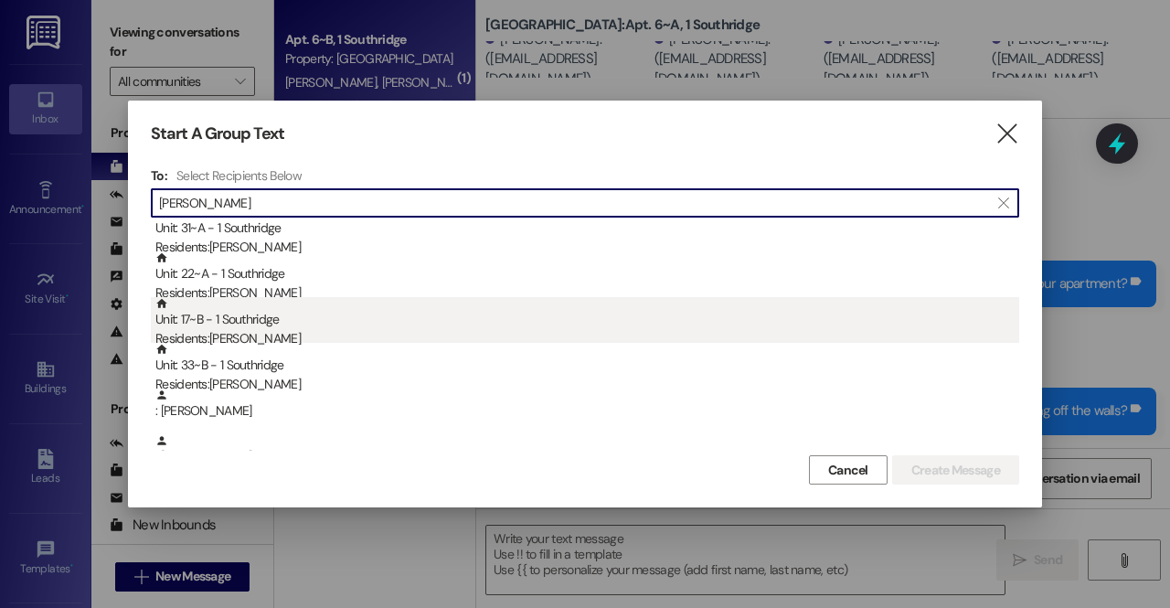
type input "rachel"
click at [261, 327] on div "Unit: 17~B - 1 Southridge Residents: Rachel Ellingson" at bounding box center [587, 323] width 864 height 52
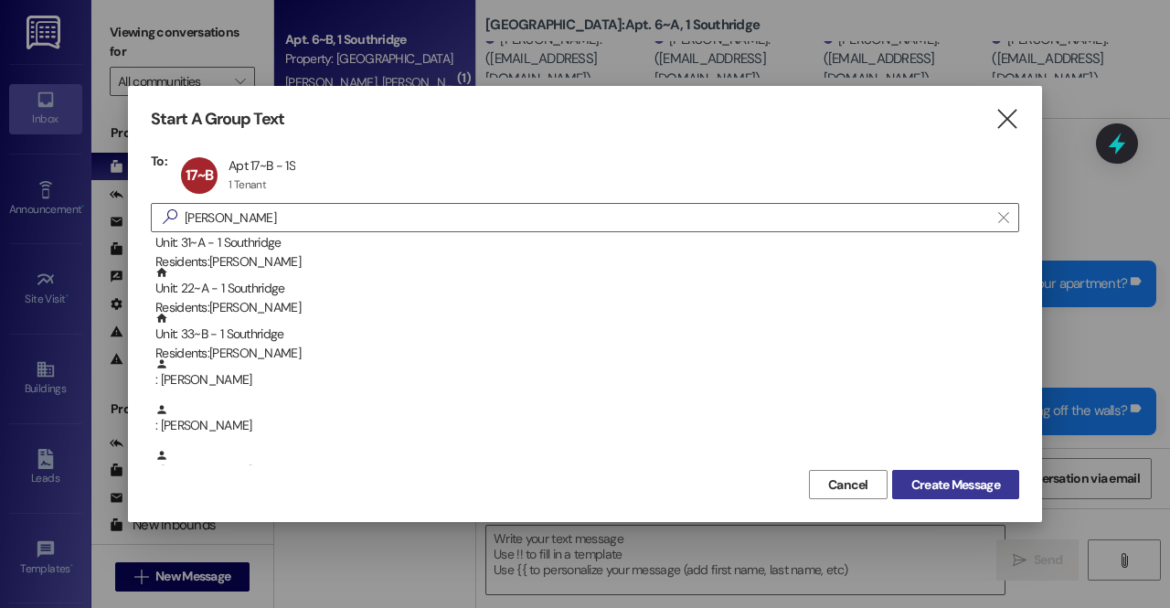
click at [954, 479] on span "Create Message" at bounding box center [955, 484] width 89 height 19
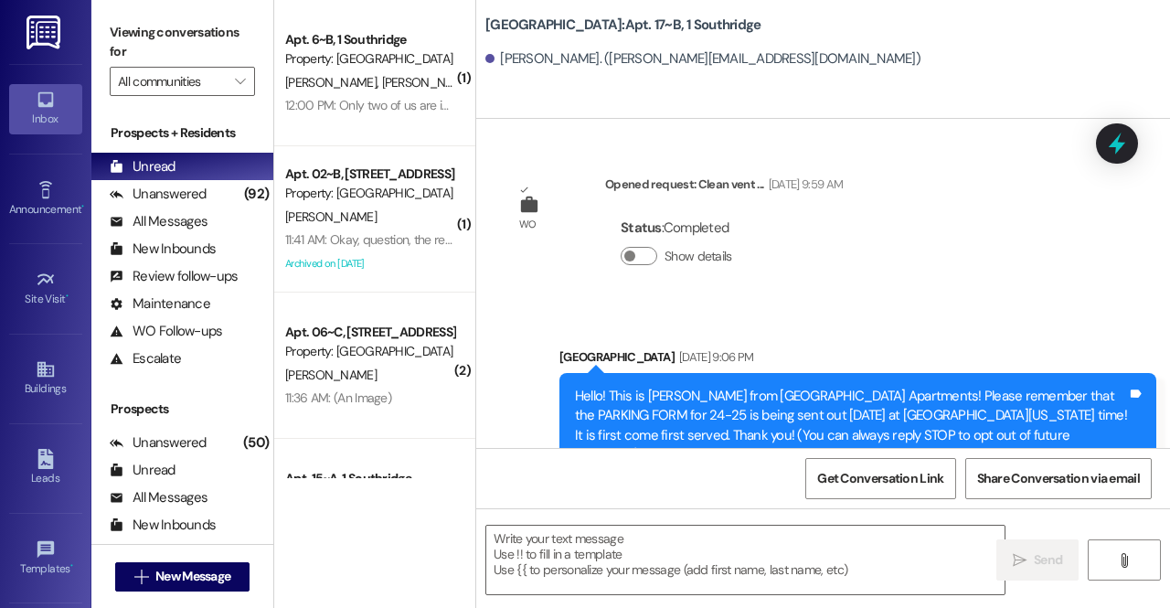
scroll to position [46061, 0]
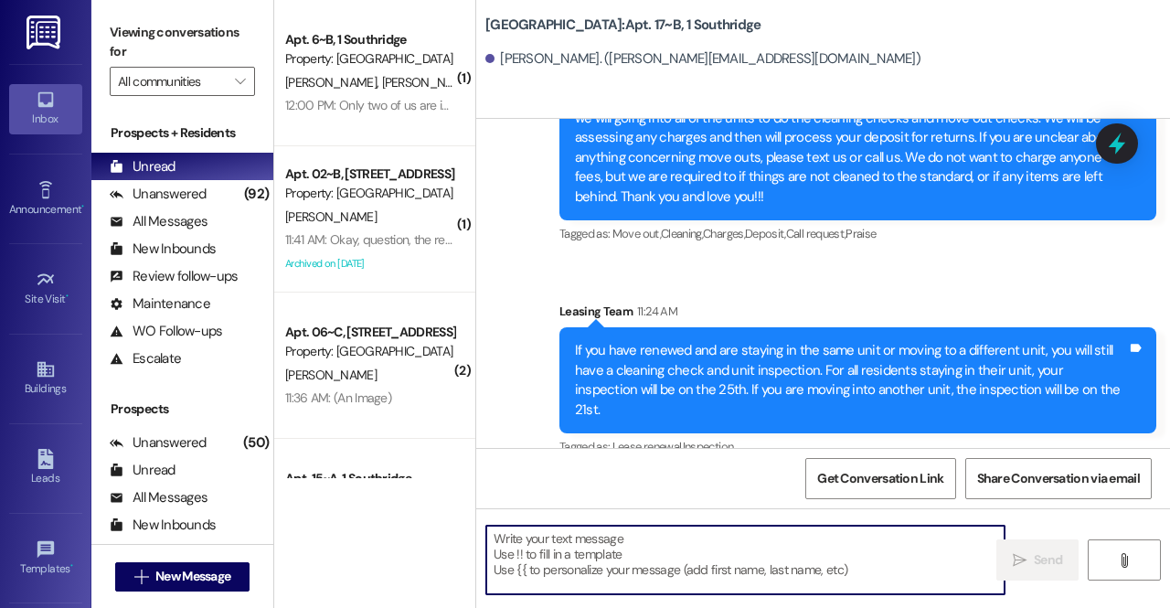
click at [652, 568] on textarea at bounding box center [745, 560] width 518 height 69
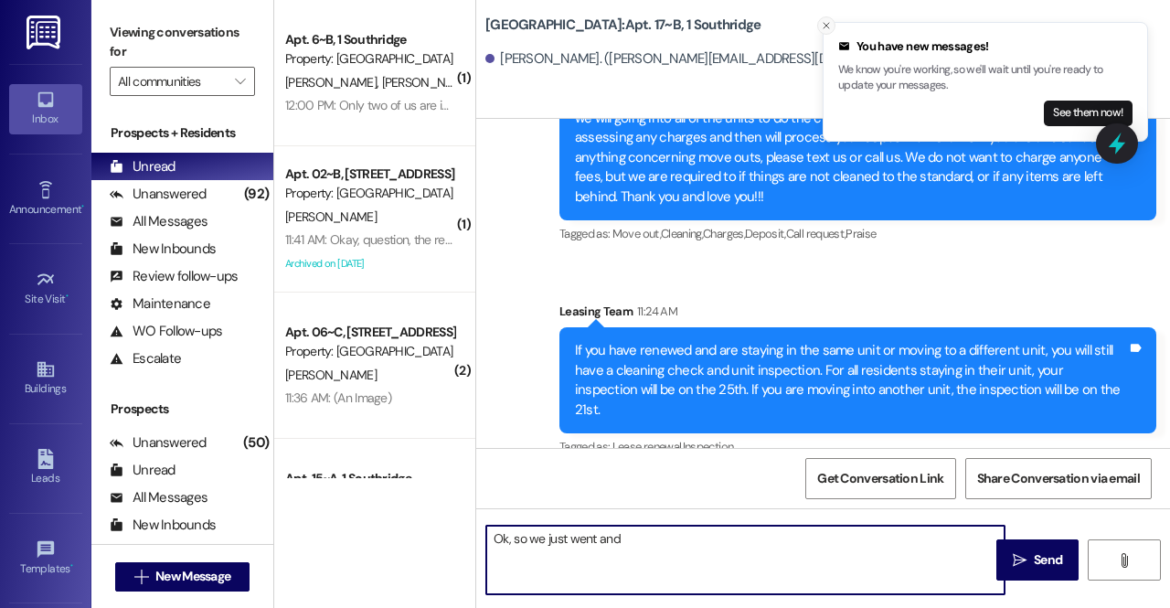
click at [823, 25] on icon "Close toast" at bounding box center [826, 25] width 11 height 11
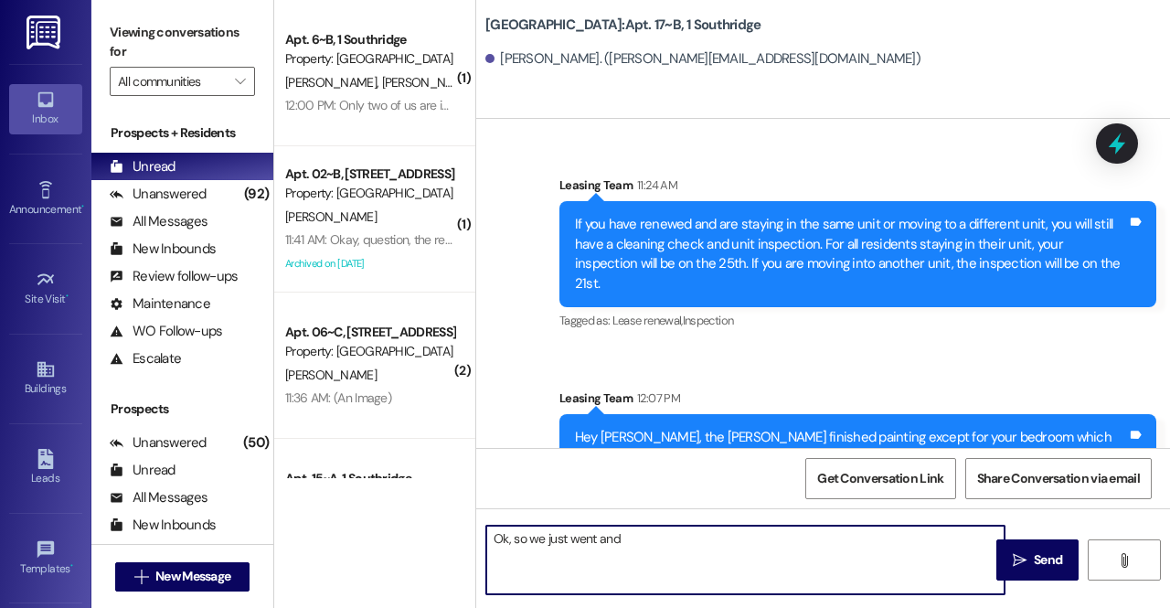
scroll to position [46188, 0]
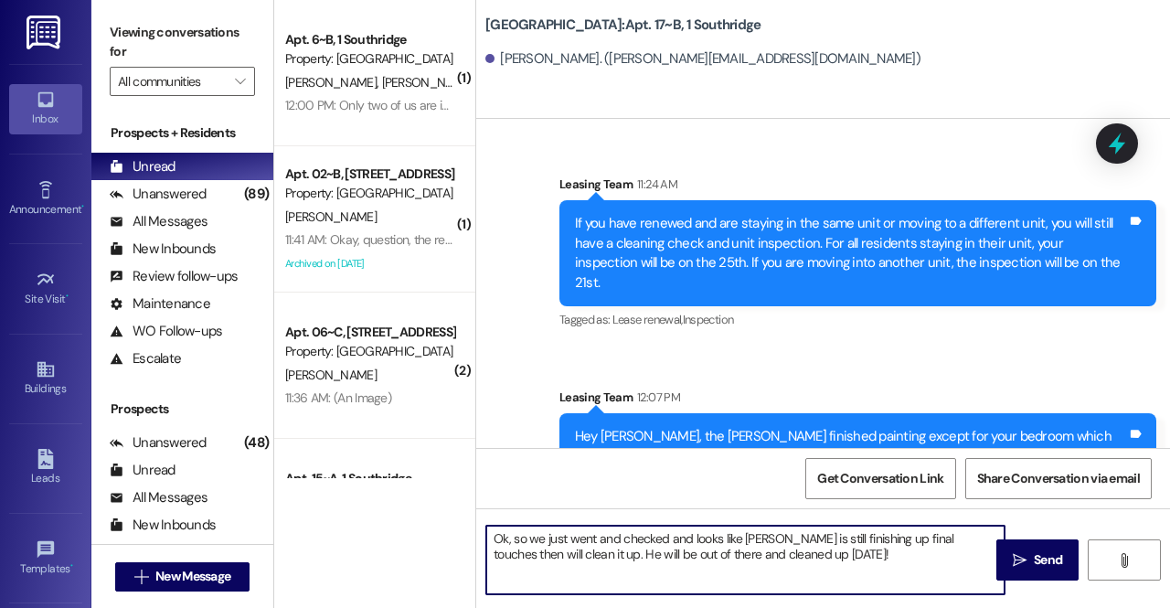
type textarea "Ok, so we just went and checked and looks like Jose is still finishing up final…"
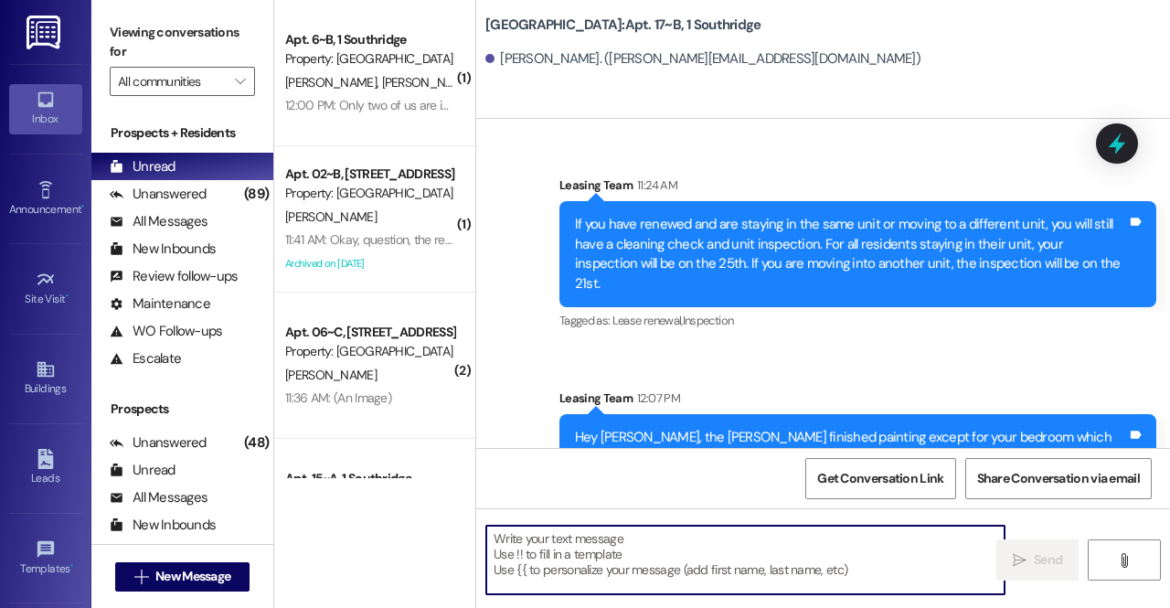
scroll to position [46335, 0]
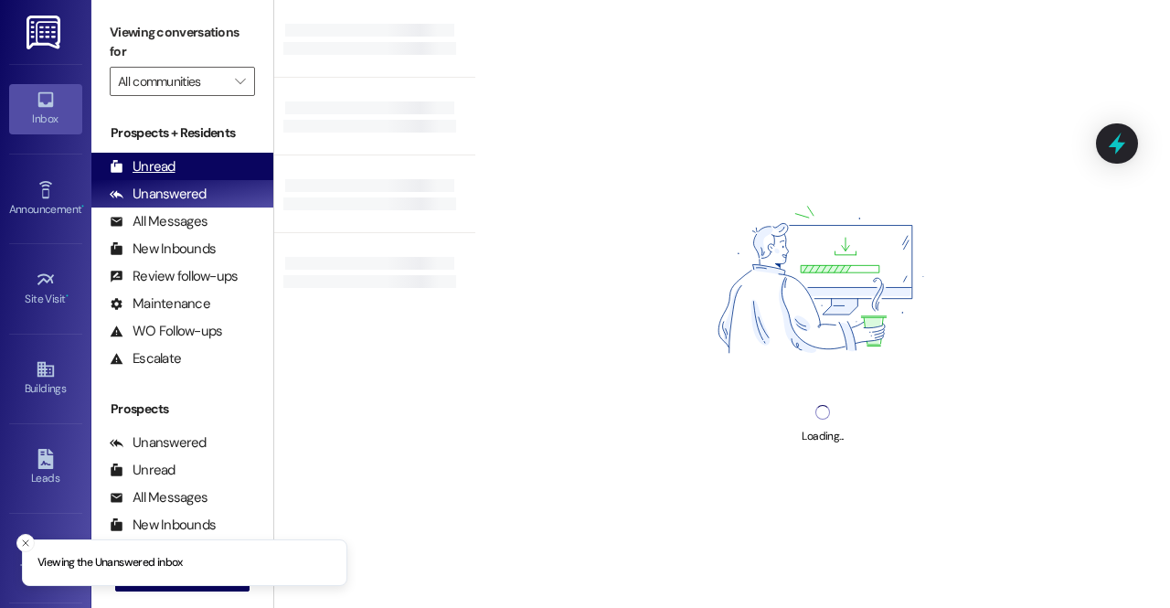
click at [194, 166] on div "Unread (0)" at bounding box center [182, 166] width 182 height 27
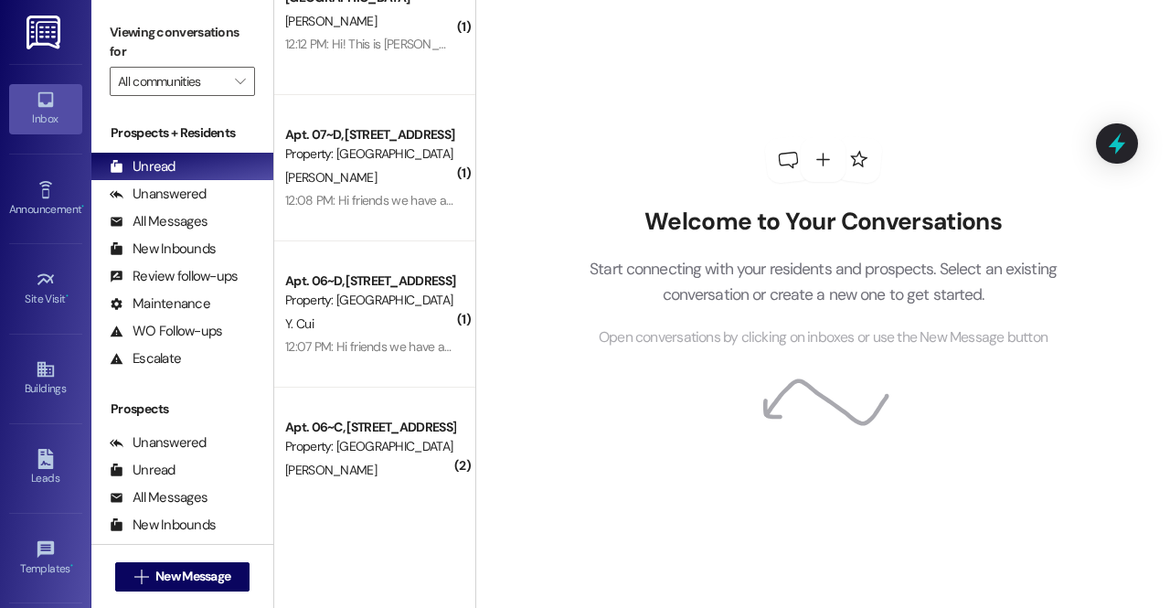
scroll to position [15, 0]
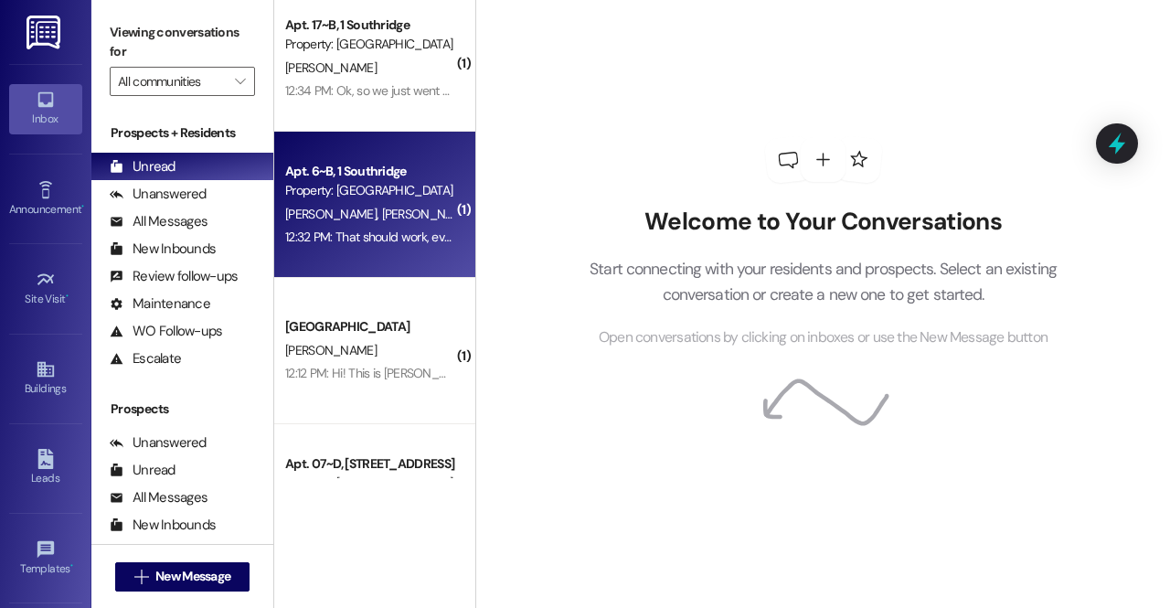
click at [415, 239] on div "12:32 PM: That should work, everything off the walls upstairs and downstairs? A…" at bounding box center [601, 237] width 632 height 16
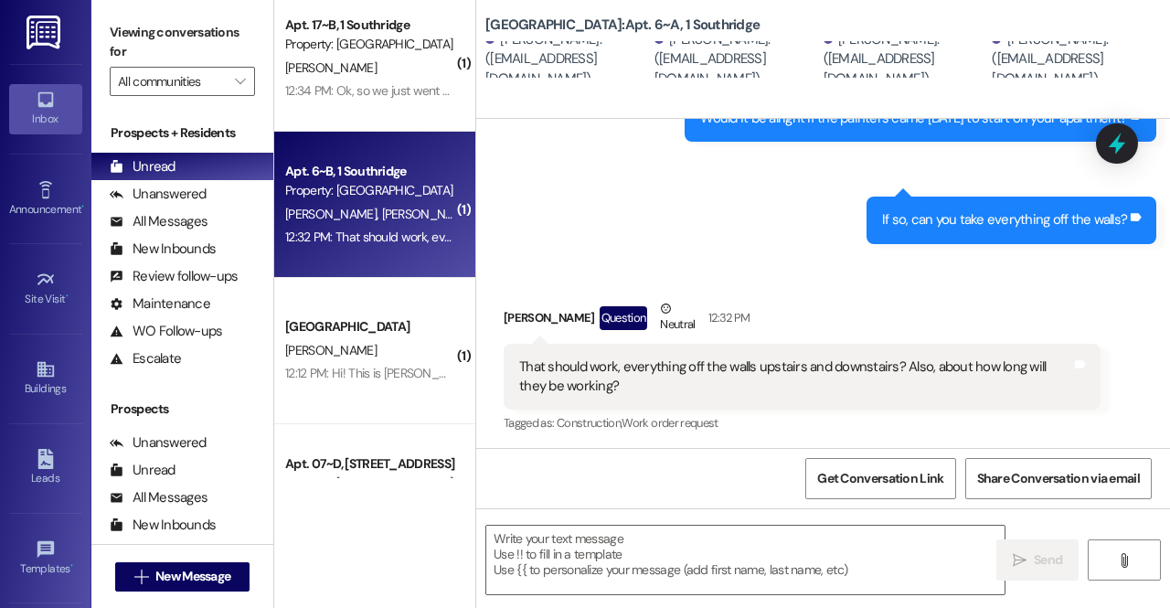
scroll to position [875, 0]
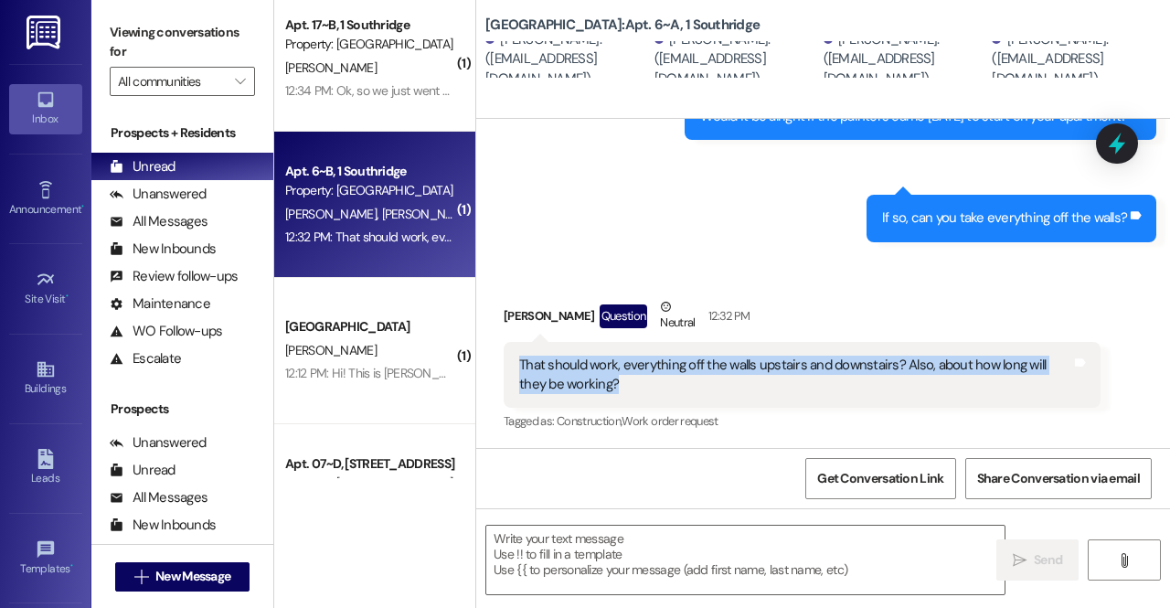
drag, startPoint x: 521, startPoint y: 364, endPoint x: 663, endPoint y: 389, distance: 144.0
click at [663, 389] on div "That should work, everything off the walls upstairs and downstairs? Also, about…" at bounding box center [795, 375] width 552 height 39
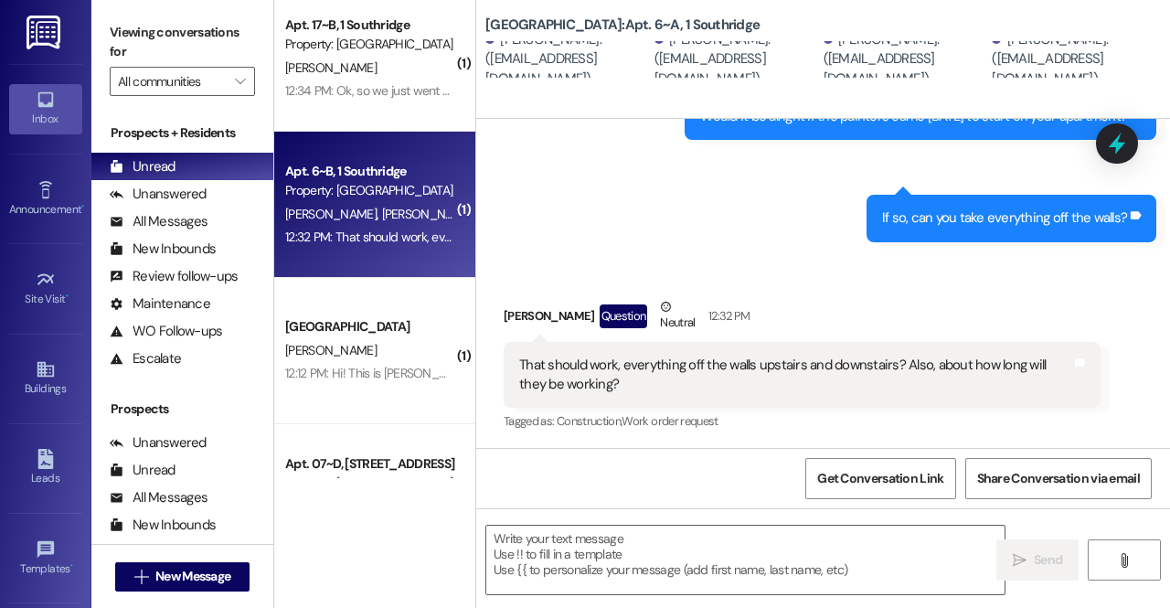
drag, startPoint x: 663, startPoint y: 389, endPoint x: 746, endPoint y: 327, distance: 103.8
click at [746, 327] on div "Anthony Tarsi Question Neutral 12:32 PM" at bounding box center [802, 319] width 597 height 45
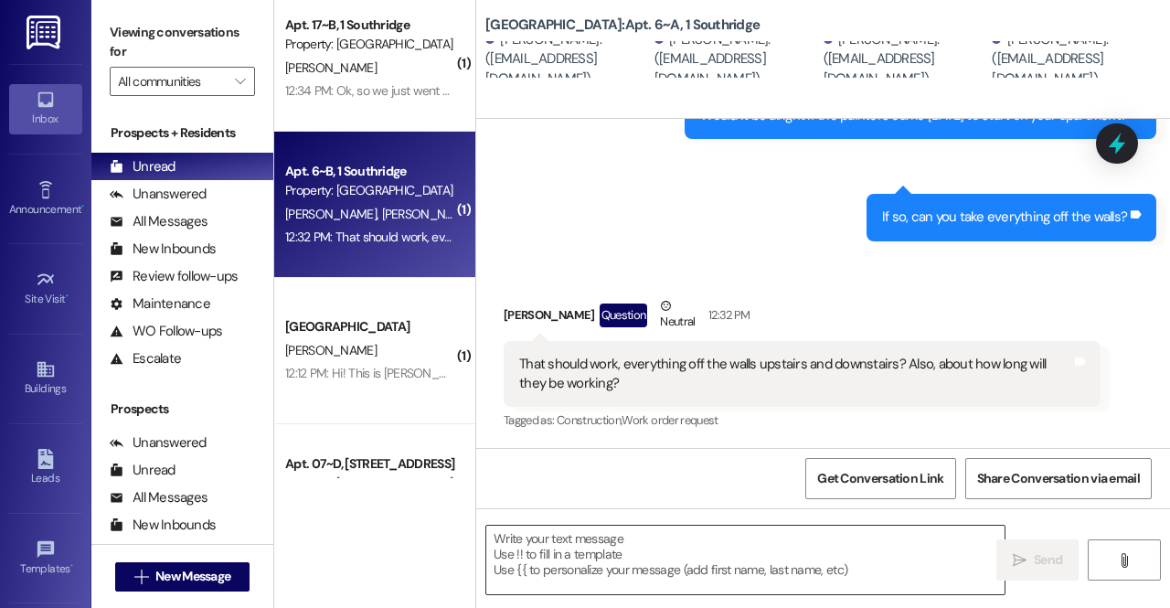
click at [720, 529] on textarea at bounding box center [745, 560] width 518 height 69
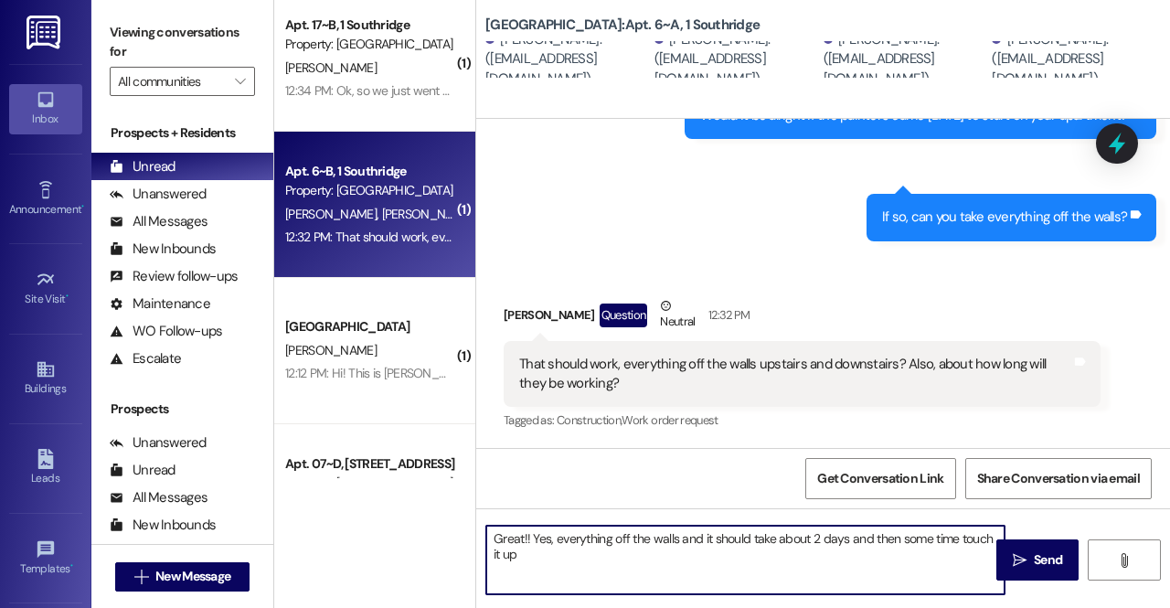
type textarea "Great!! Yes, everything off the walls and it should take about 2 days and then …"
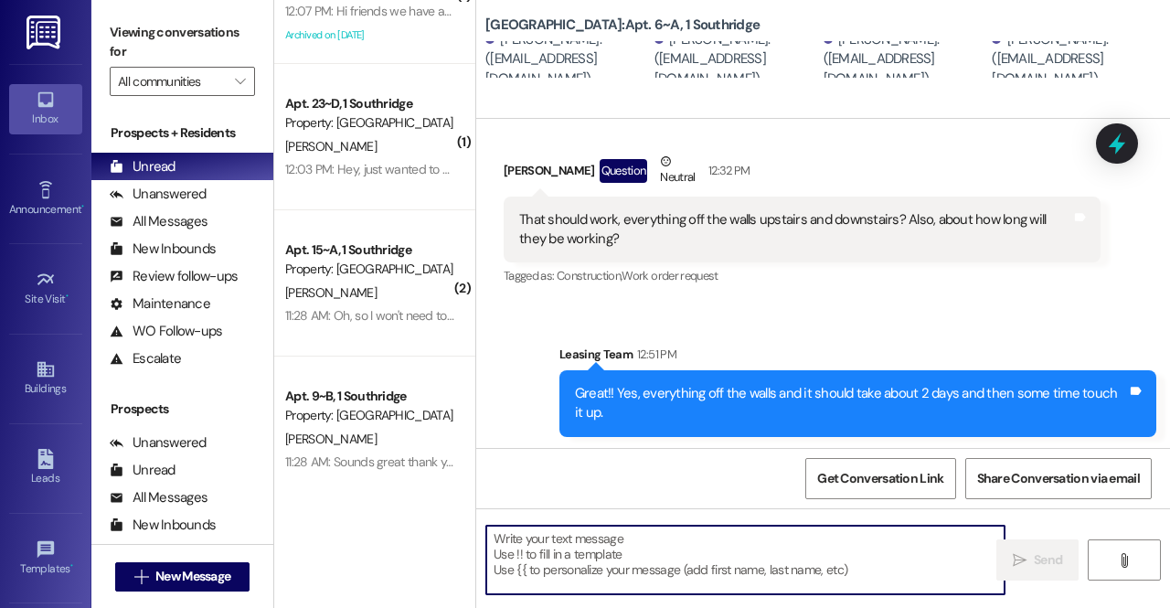
scroll to position [1130, 0]
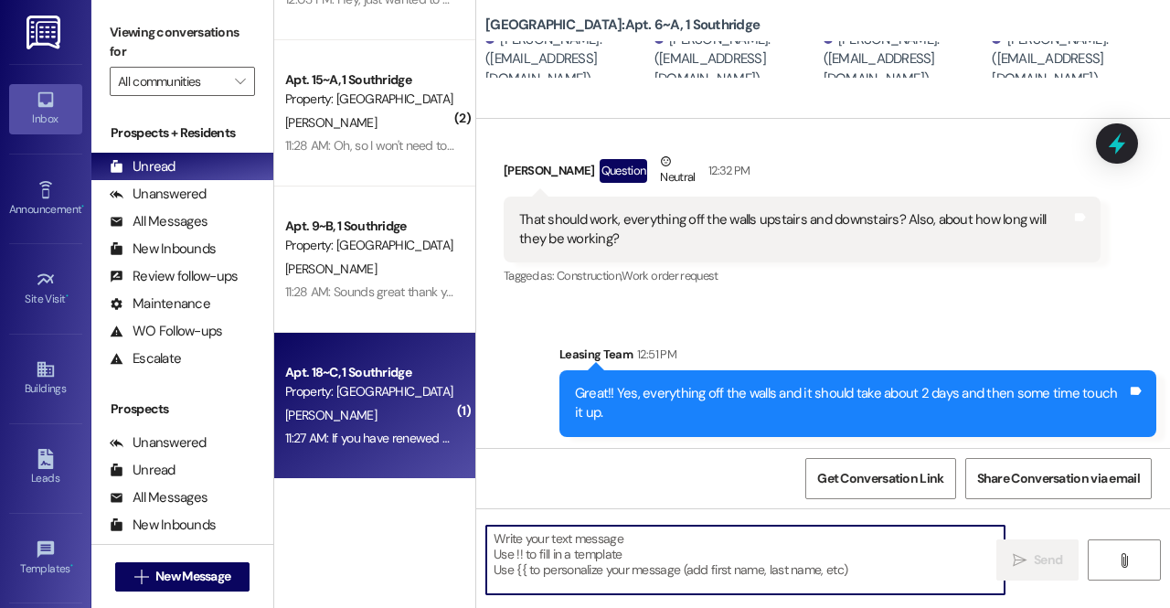
click at [323, 412] on span "M. Baxter" at bounding box center [330, 415] width 91 height 16
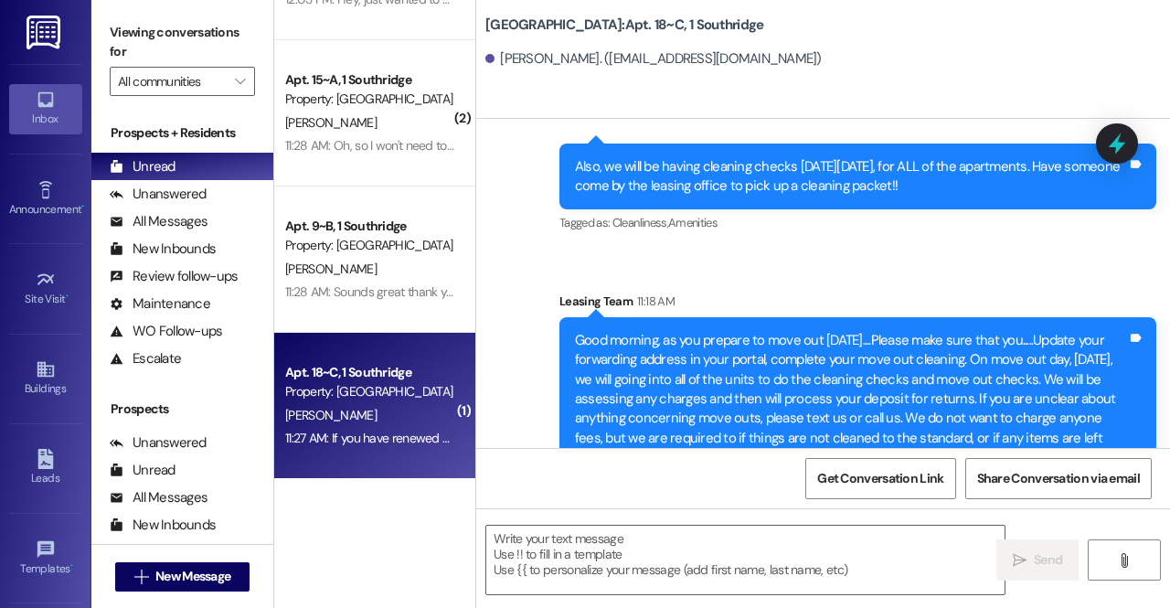
scroll to position [34530, 0]
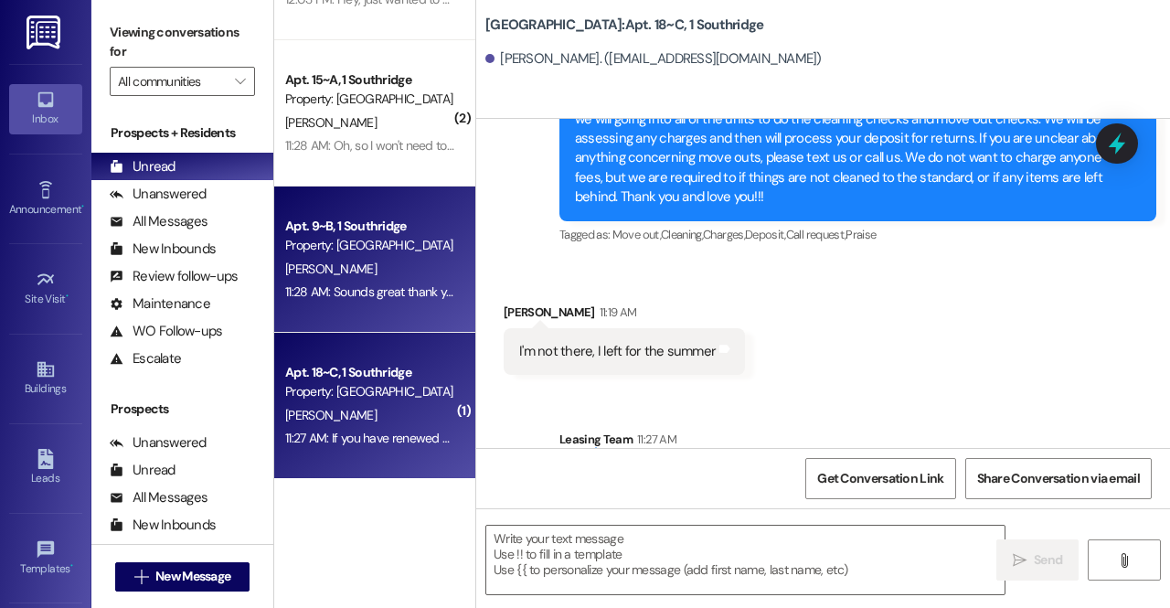
click at [406, 295] on div "11:28 AM: Sounds great thank you 11:28 AM: Sounds great thank you" at bounding box center [372, 291] width 175 height 16
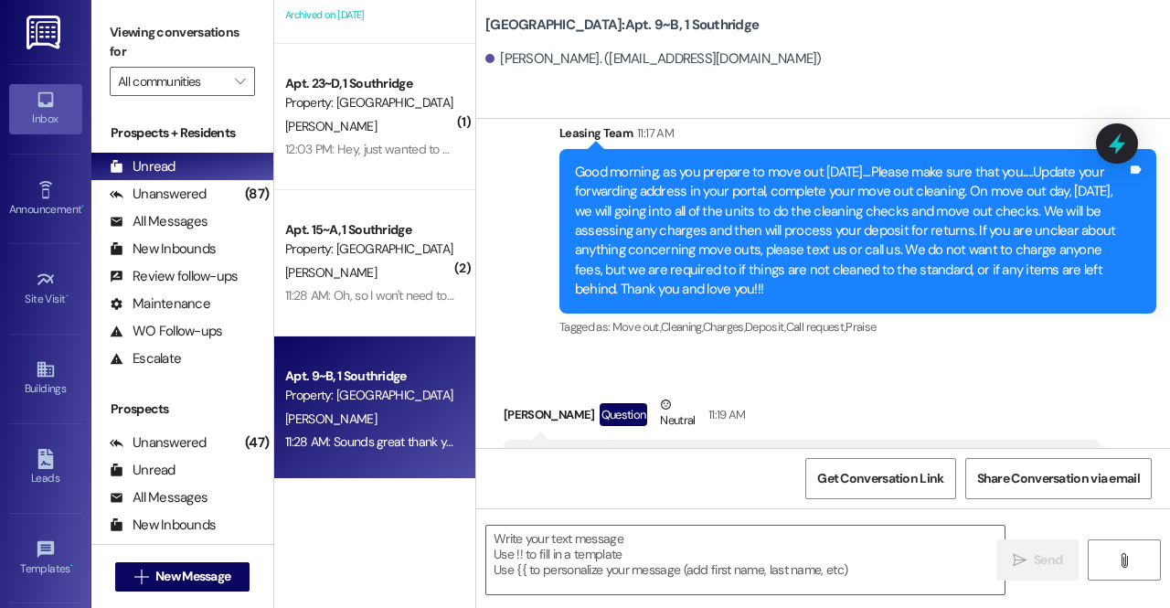
scroll to position [75731, 0]
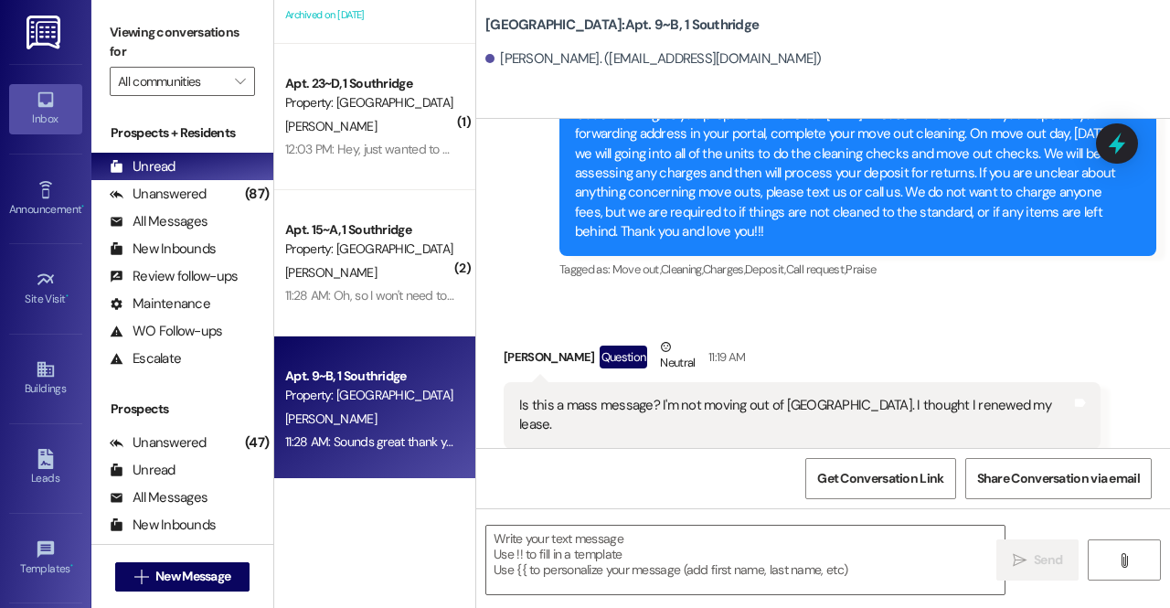
click at [1063, 570] on div "If you have renewed and are staying in the same unit or moving to a different u…" at bounding box center [851, 609] width 552 height 79
drag, startPoint x: 1082, startPoint y: 229, endPoint x: 550, endPoint y: 176, distance: 534.6
click at [550, 516] on div "Announcement, sent via SMS Leasing Team 11:27 AM If you have renewed and are st…" at bounding box center [858, 609] width 624 height 186
click at [573, 570] on div "If you have renewed and are staying in the same unit or moving to a different u…" at bounding box center [851, 609] width 556 height 79
drag, startPoint x: 572, startPoint y: 184, endPoint x: 1079, endPoint y: 234, distance: 508.9
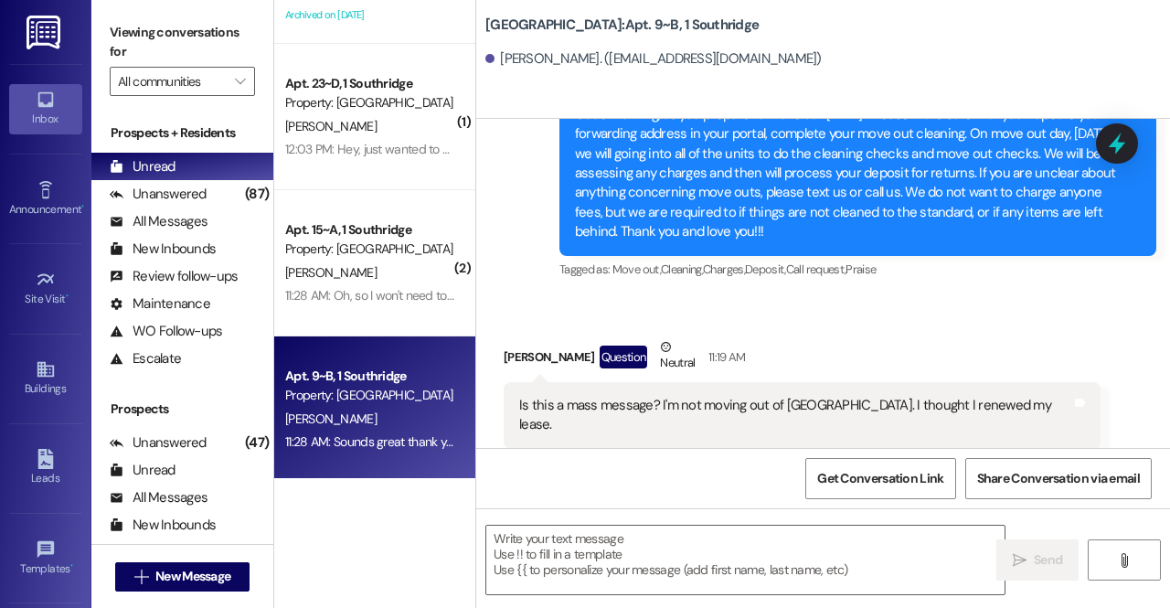
click at [1079, 570] on div "If you have renewed and are staying in the same unit or moving to a different u…" at bounding box center [851, 609] width 556 height 79
drag, startPoint x: 1079, startPoint y: 234, endPoint x: 481, endPoint y: 189, distance: 599.5
click at [481, 489] on div "Announcement, sent via SMS Leasing Team 11:27 AM If you have renewed and are st…" at bounding box center [823, 595] width 694 height 213
click at [506, 489] on div "Announcement, sent via SMS Leasing Team 11:27 AM If you have renewed and are st…" at bounding box center [823, 595] width 694 height 213
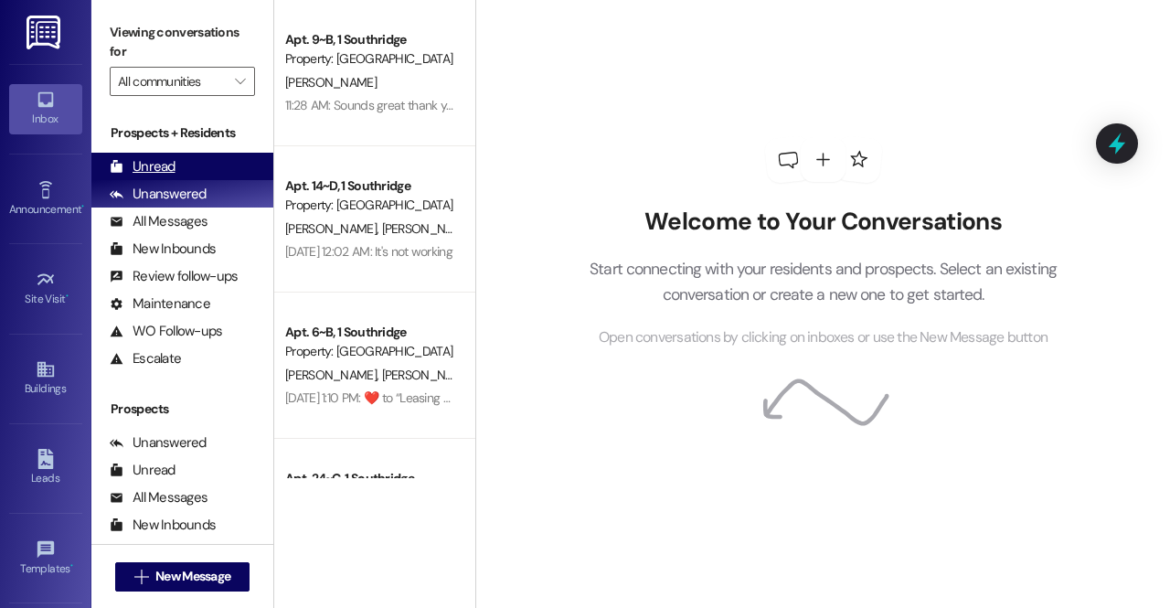
click at [210, 171] on div "Unread (0)" at bounding box center [182, 166] width 182 height 27
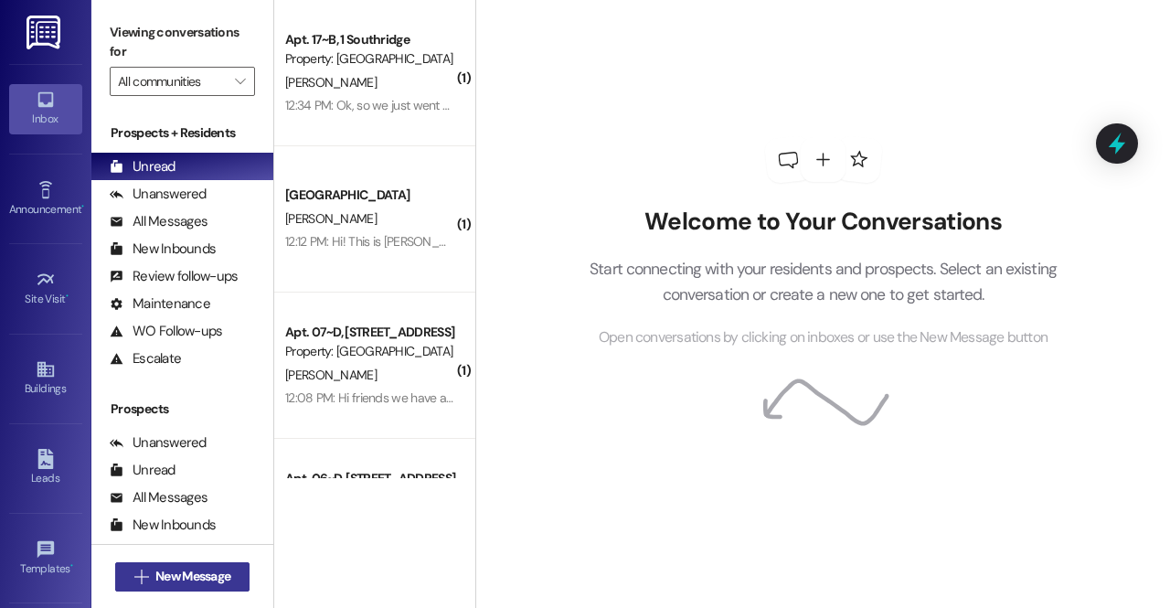
click at [221, 580] on span "New Message" at bounding box center [192, 576] width 75 height 19
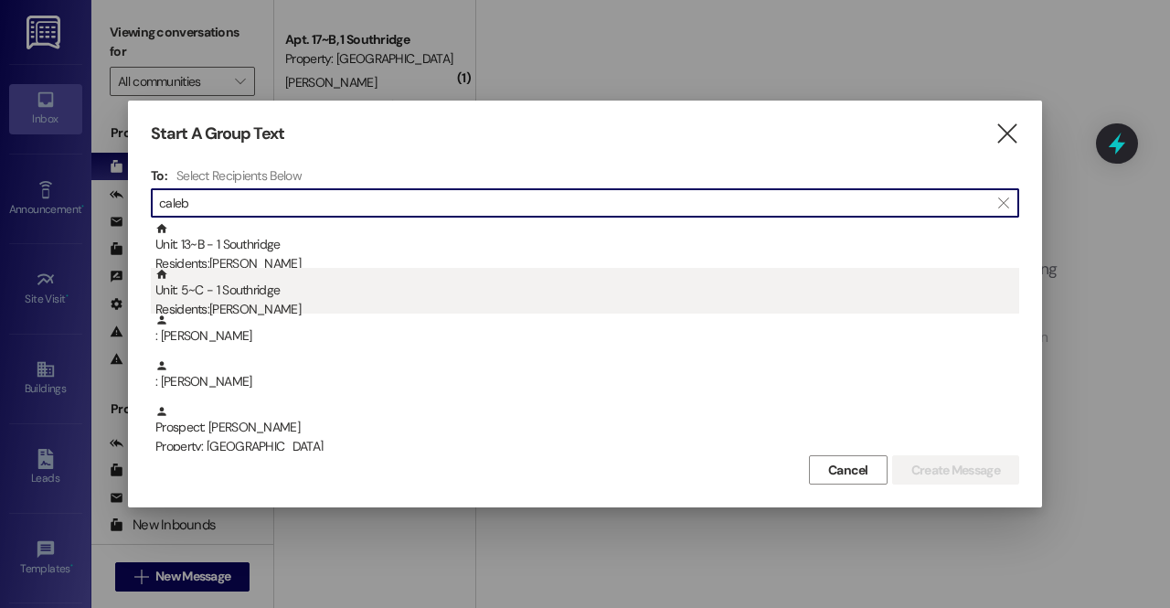
type input "caleb"
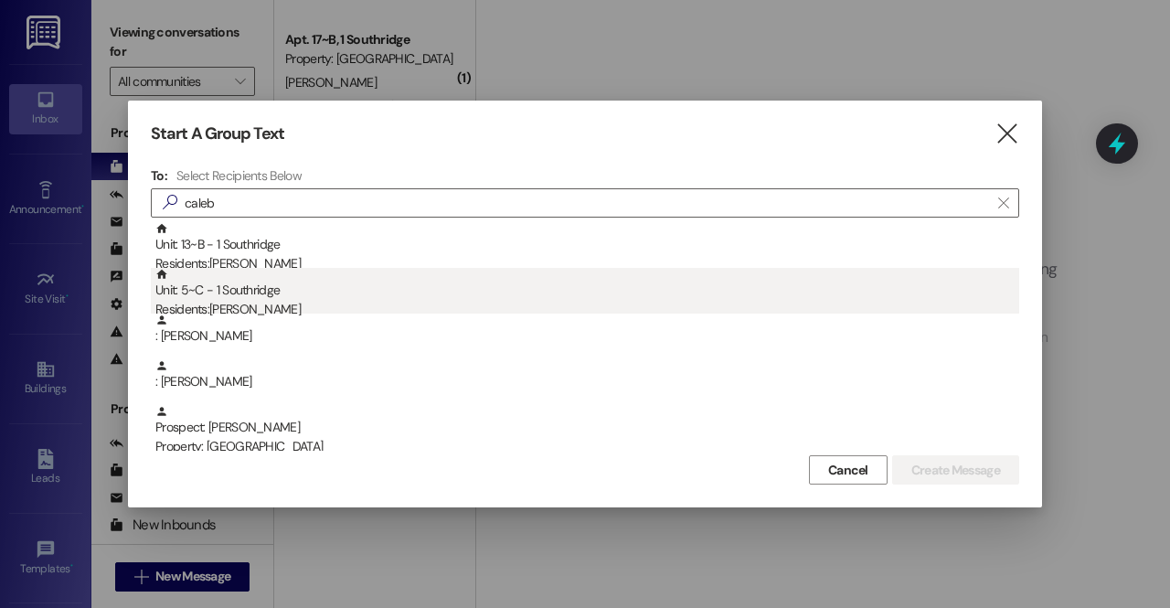
click at [325, 296] on div "Unit: 5~C - 1 Southridge Residents: Caleb Gregory" at bounding box center [587, 294] width 864 height 52
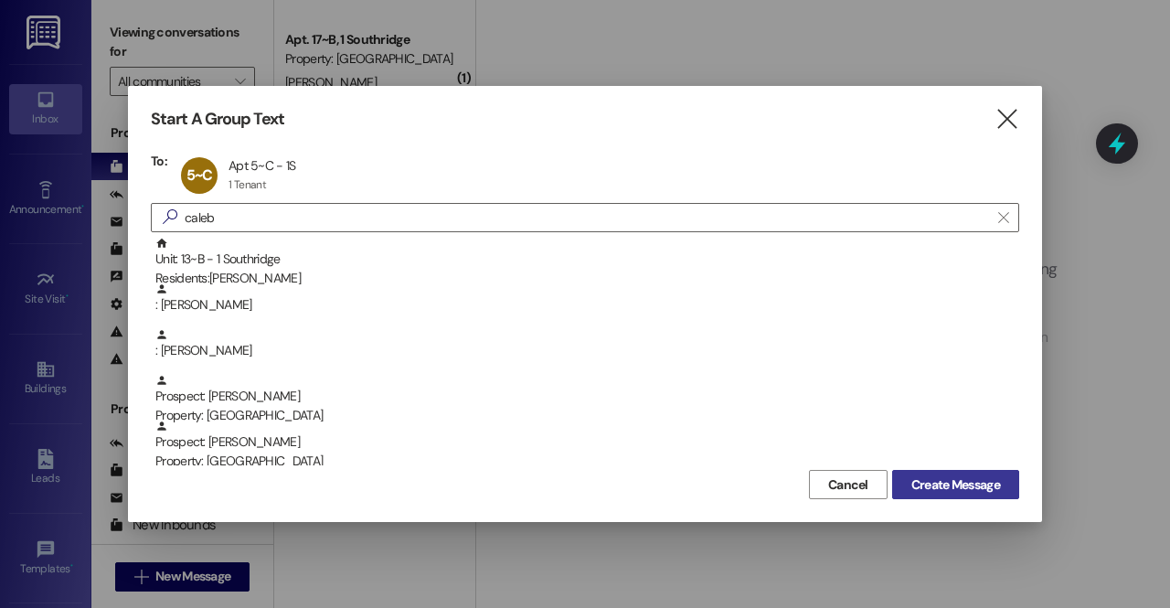
click at [944, 485] on span "Create Message" at bounding box center [955, 484] width 89 height 19
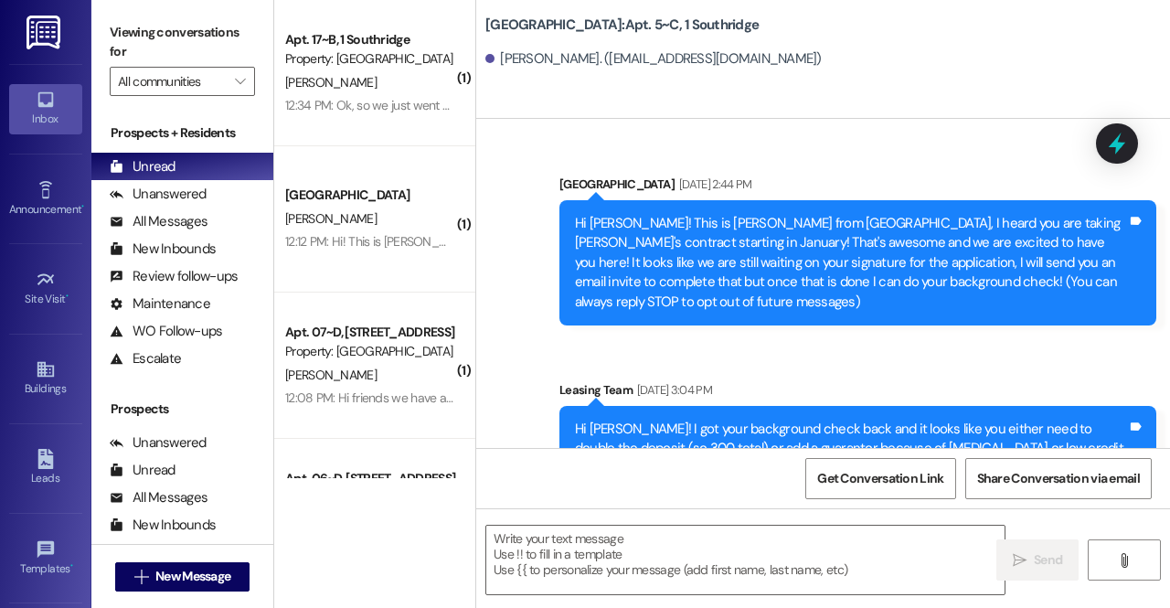
scroll to position [24708, 0]
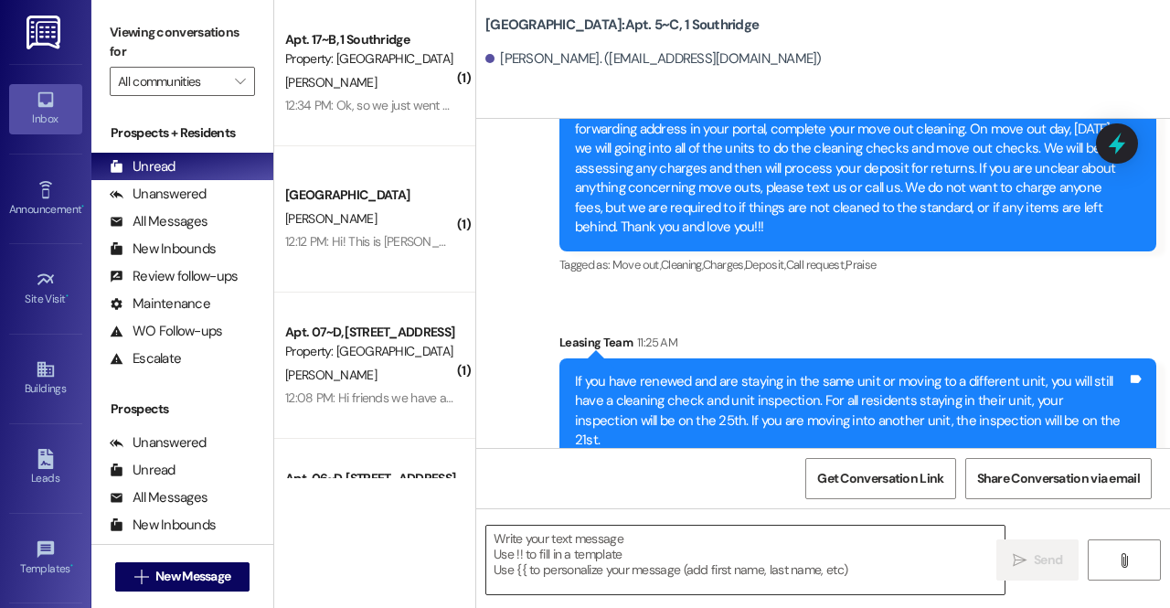
click at [700, 532] on textarea at bounding box center [745, 560] width 518 height 69
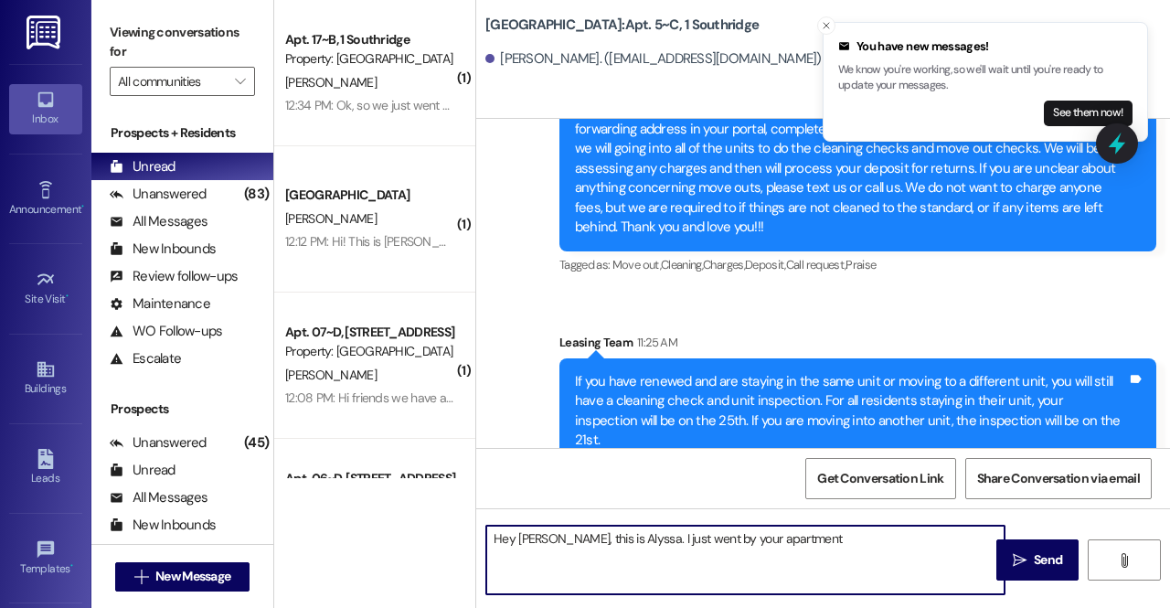
click at [700, 532] on textarea "Hey Caleb, this is Alyssa. I just went by your apartment" at bounding box center [745, 560] width 518 height 69
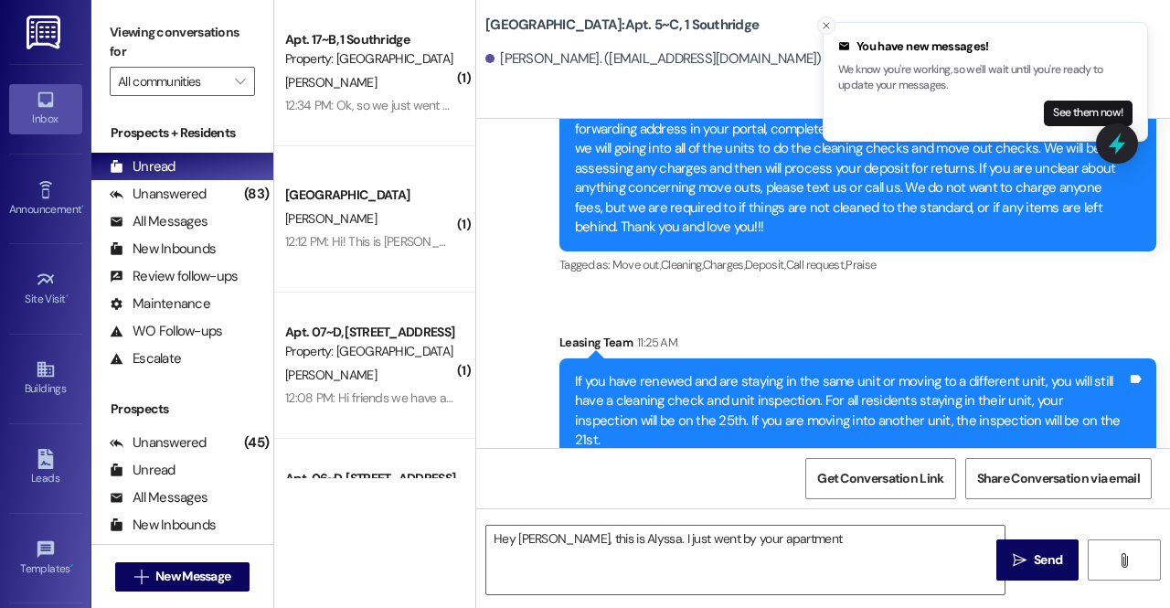
click at [821, 20] on icon "Close toast" at bounding box center [826, 25] width 11 height 11
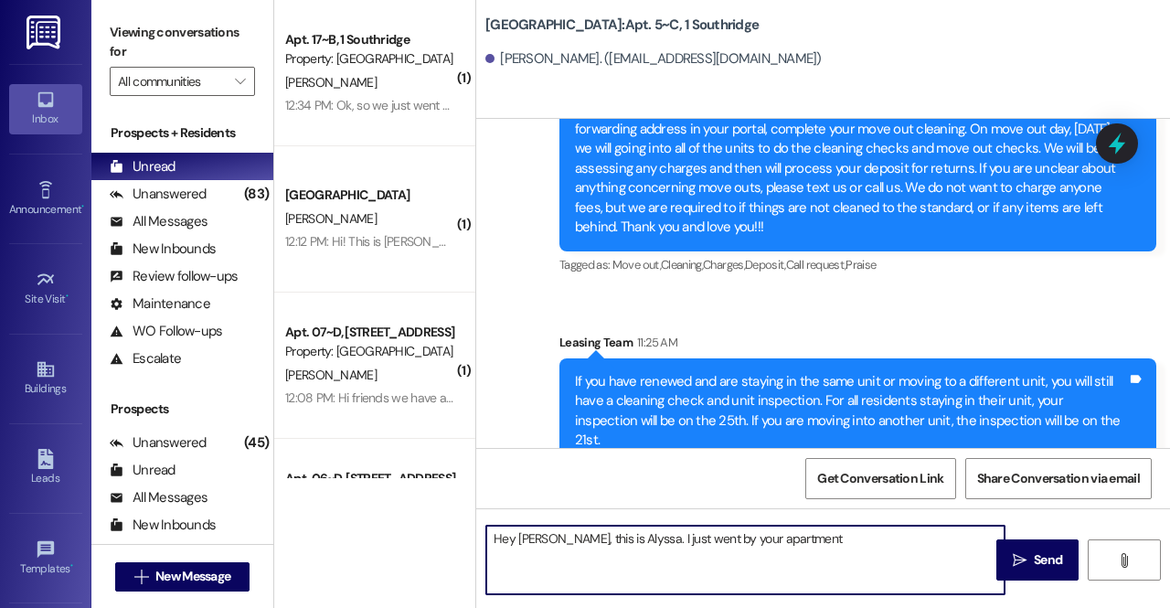
click at [812, 548] on textarea "Hey Caleb, this is Alyssa. I just went by your apartment" at bounding box center [745, 560] width 518 height 69
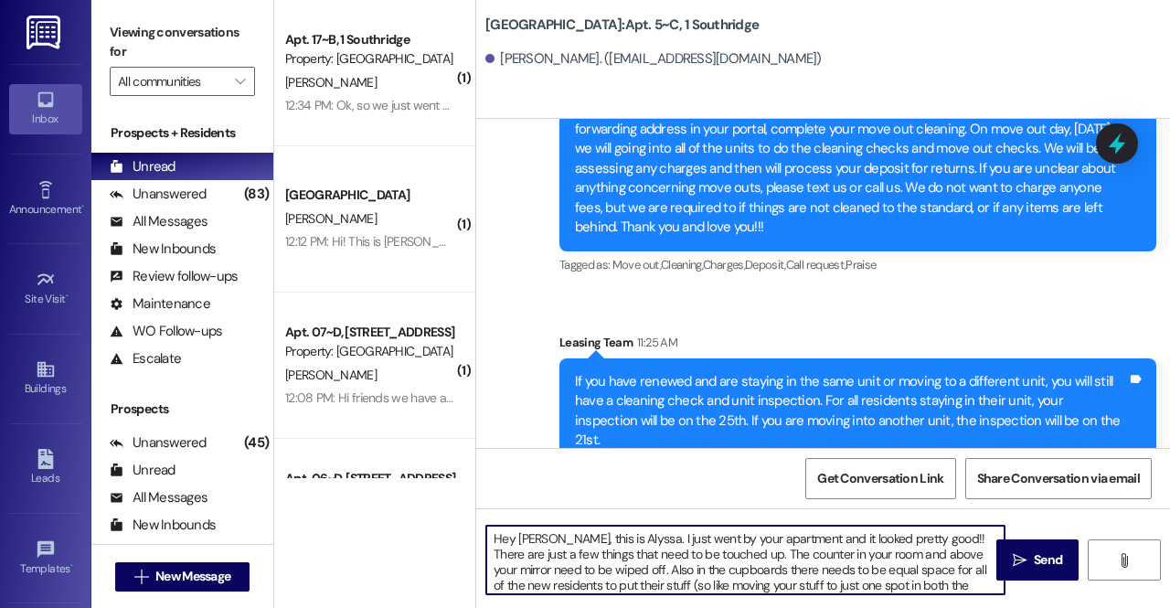
scroll to position [15, 0]
click at [775, 577] on textarea "Hey Caleb, this is Alyssa. I just went by your apartment and it looked pretty g…" at bounding box center [745, 560] width 518 height 69
drag, startPoint x: 775, startPoint y: 577, endPoint x: 765, endPoint y: 584, distance: 12.4
click at [765, 584] on textarea "Hey Caleb, this is Alyssa. I just went by your apartment and it looked pretty g…" at bounding box center [745, 560] width 518 height 69
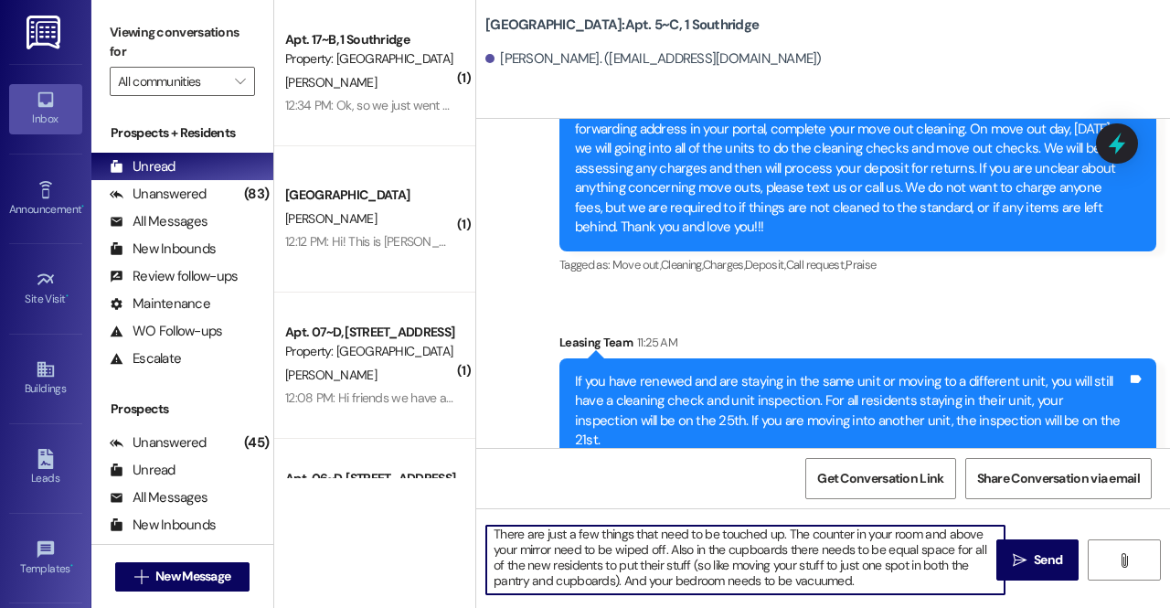
click at [726, 549] on textarea "Hey Caleb, this is Alyssa. I just went by your apartment and it looked pretty g…" at bounding box center [745, 560] width 518 height 69
click at [852, 575] on textarea "Hey Caleb, this is Alyssa. I just went by your apartment and it looked pretty g…" at bounding box center [745, 560] width 518 height 69
drag, startPoint x: 558, startPoint y: 583, endPoint x: 819, endPoint y: 586, distance: 261.5
click at [819, 586] on textarea "Hey Caleb, this is Alyssa. I just went by your apartment and it looked pretty g…" at bounding box center [745, 560] width 518 height 69
type textarea "Hey Caleb, this is Alyssa. I just went by your apartment and it looked pretty g…"
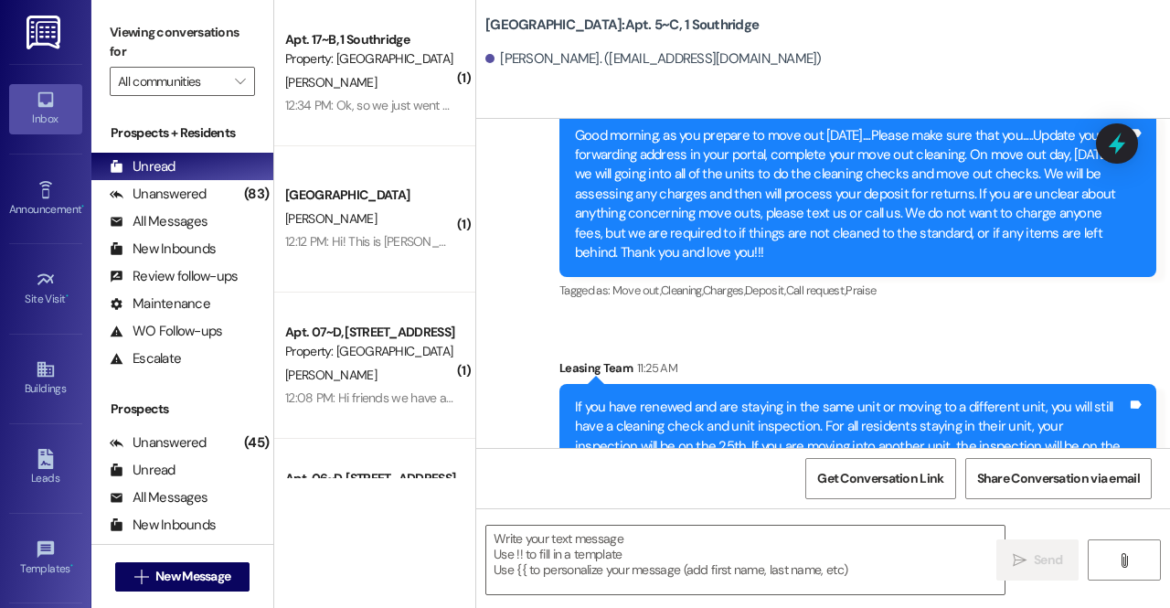
scroll to position [24708, 0]
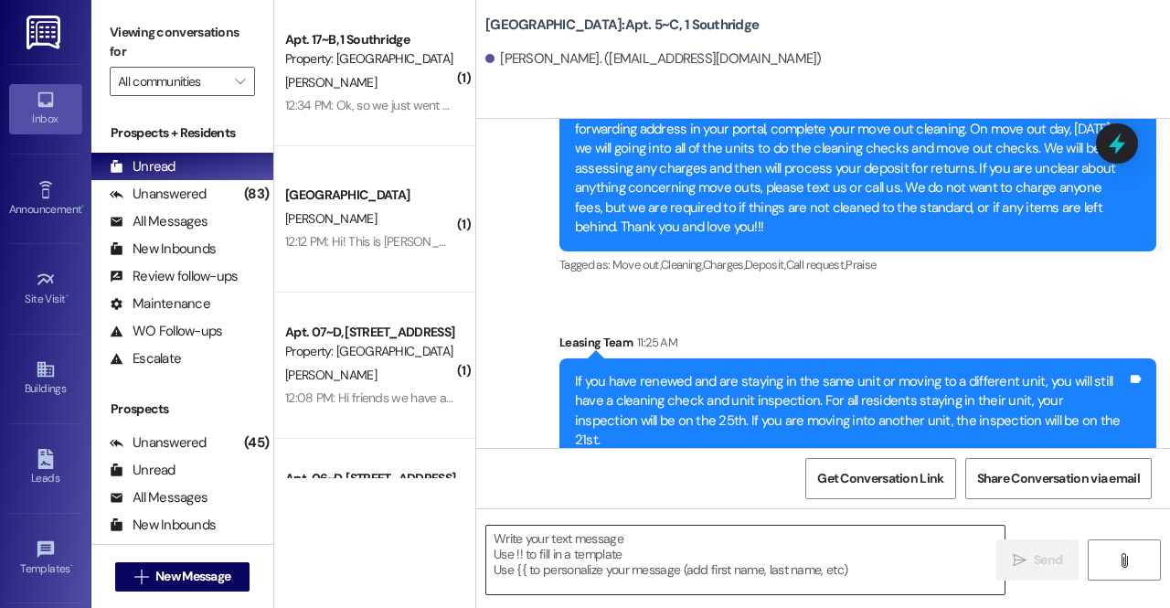
click at [742, 542] on textarea at bounding box center [745, 560] width 518 height 69
drag, startPoint x: 1073, startPoint y: 384, endPoint x: 603, endPoint y: 330, distance: 473.0
drag, startPoint x: 603, startPoint y: 330, endPoint x: 561, endPoint y: 358, distance: 50.7
click at [561, 358] on div "If you have renewed and are staying in the same unit or moving to a different u…" at bounding box center [857, 411] width 597 height 106
click at [731, 570] on textarea at bounding box center [745, 560] width 518 height 69
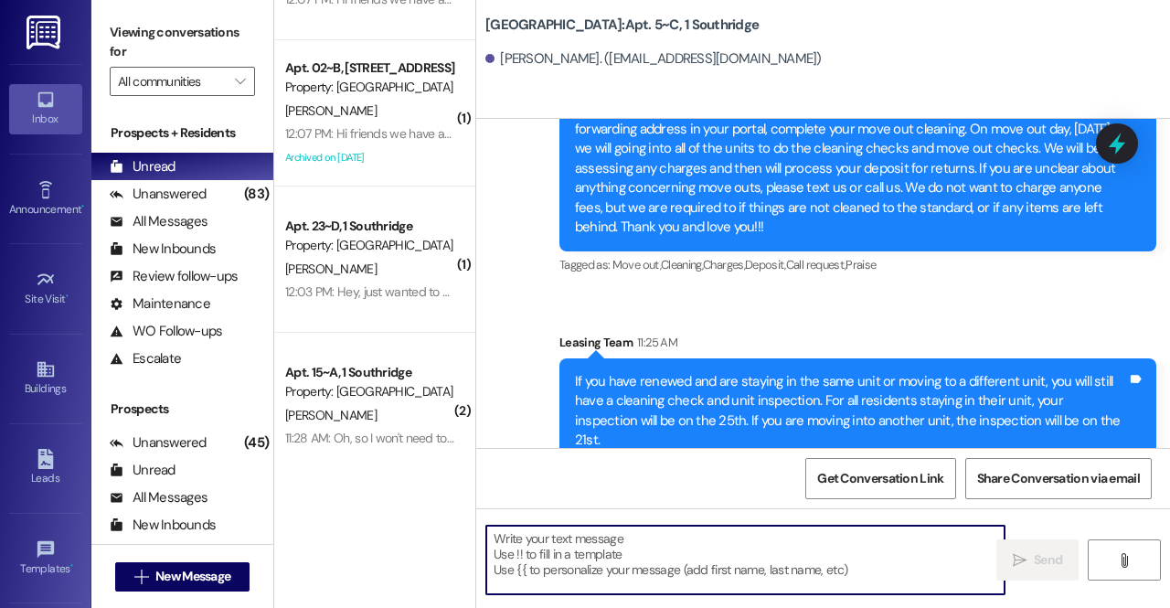
scroll to position [0, 0]
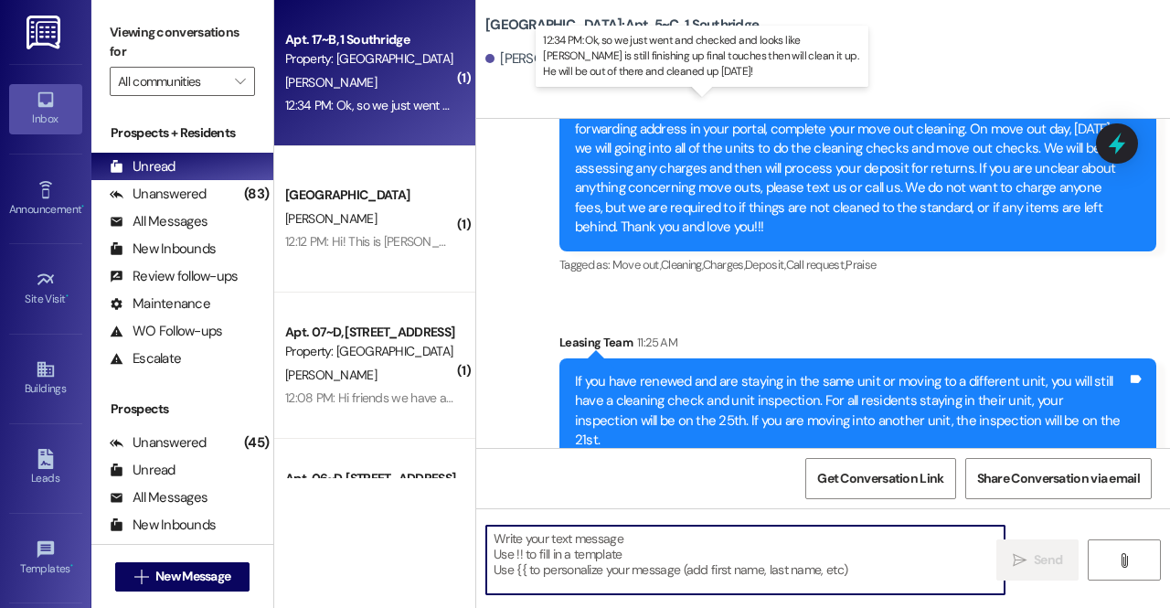
click at [389, 100] on div "12:34 PM: Ok, so we just went and checked and looks like Jose is still finishin…" at bounding box center [740, 105] width 910 height 16
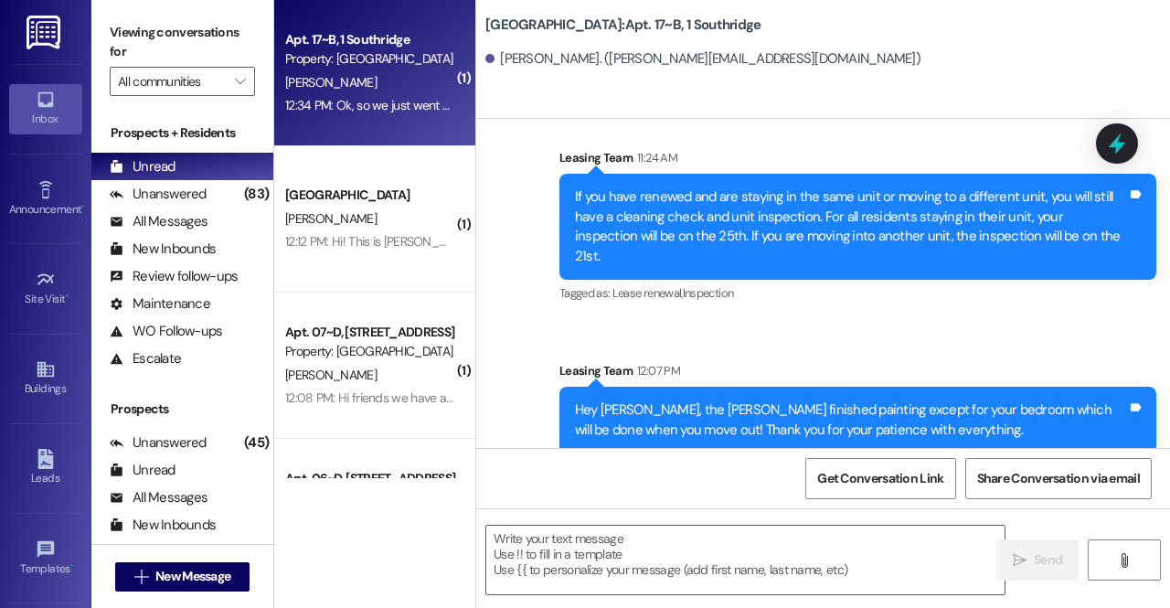
scroll to position [46362, 0]
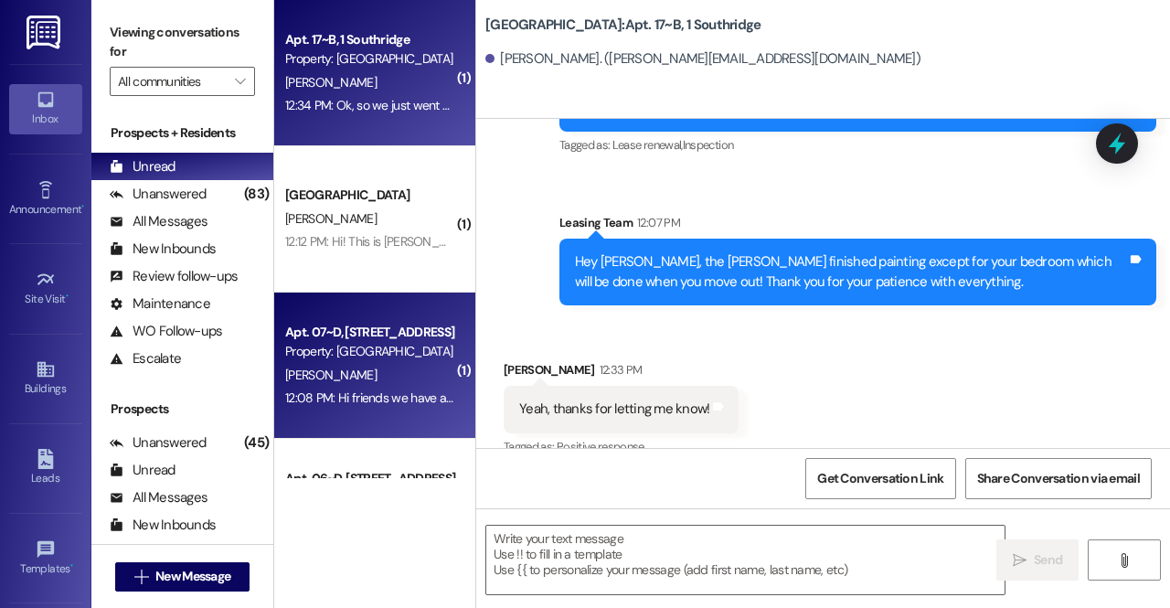
click at [377, 403] on div "12:08 PM: Hi friends we have a last minute spot open up for a female. Do you kn…" at bounding box center [628, 397] width 687 height 16
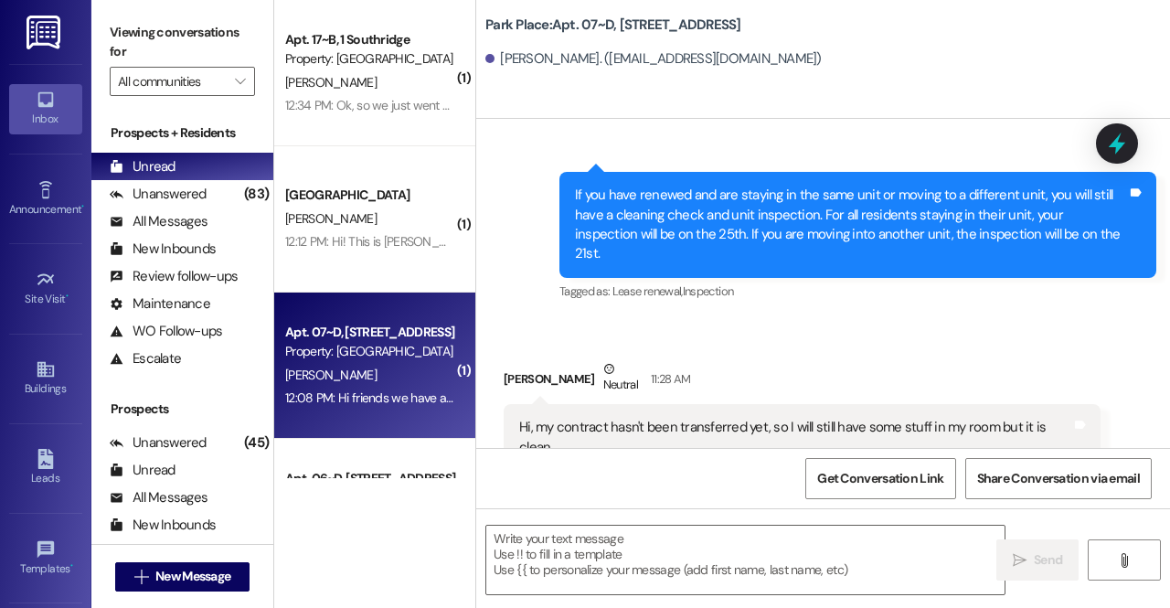
scroll to position [33402, 0]
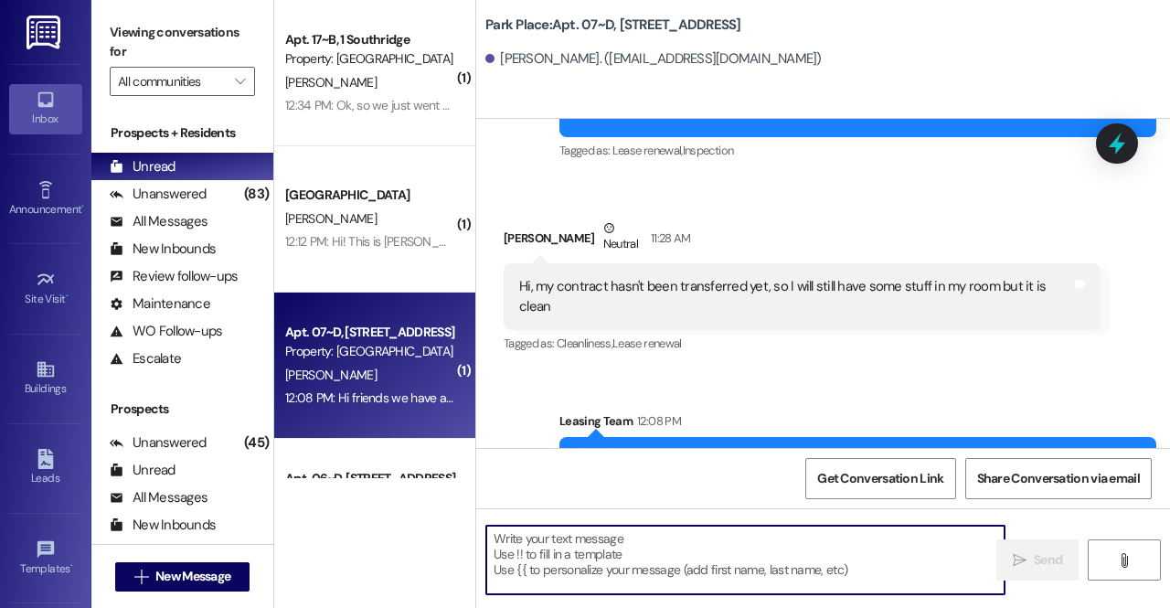
click at [618, 555] on textarea at bounding box center [745, 560] width 518 height 69
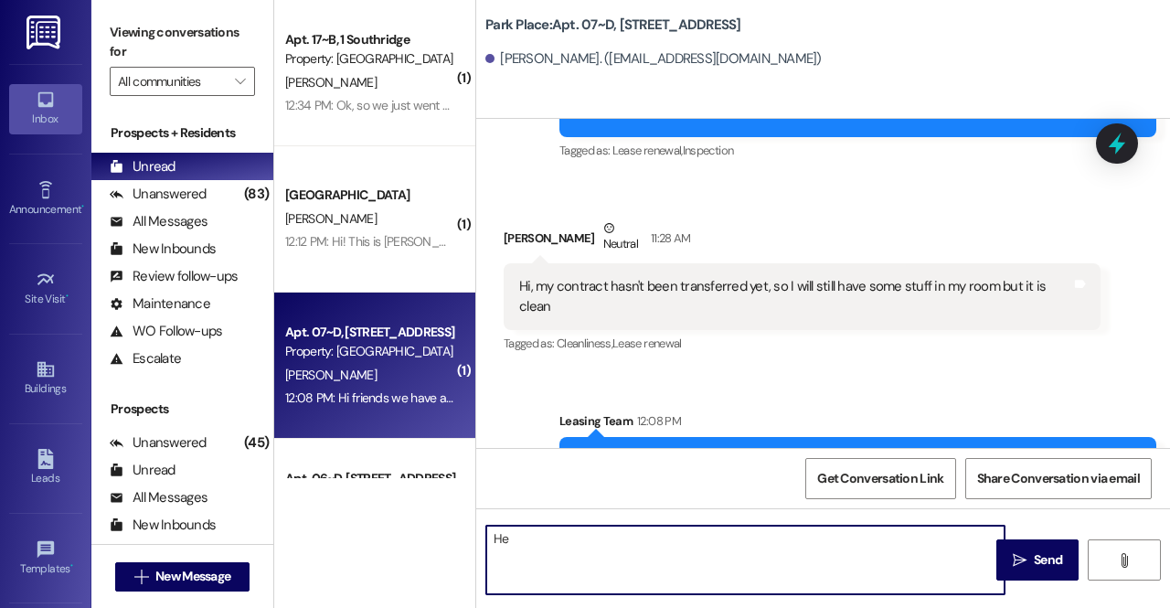
type textarea "H"
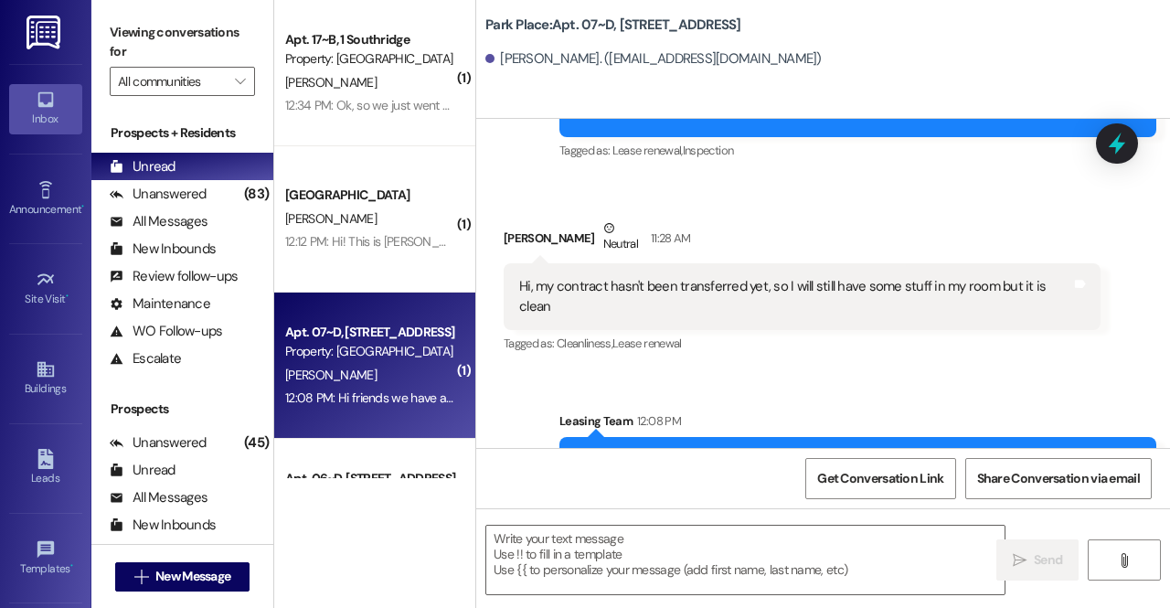
drag, startPoint x: 589, startPoint y: 140, endPoint x: 473, endPoint y: 146, distance: 116.3
click at [473, 146] on div "( 1 ) Apt. 17~B, 1 Southridge Property: Southridge R. Ellingson 12:34 PM: Ok, s…" at bounding box center [722, 304] width 896 height 608
click at [552, 218] on div "Zachary Hanson Neutral 11:28 AM" at bounding box center [802, 240] width 597 height 45
drag, startPoint x: 587, startPoint y: 140, endPoint x: 469, endPoint y: 134, distance: 118.1
click at [469, 134] on div "( 1 ) Apt. 17~B, 1 Southridge Property: Southridge R. Ellingson 12:34 PM: Ok, s…" at bounding box center [722, 304] width 896 height 608
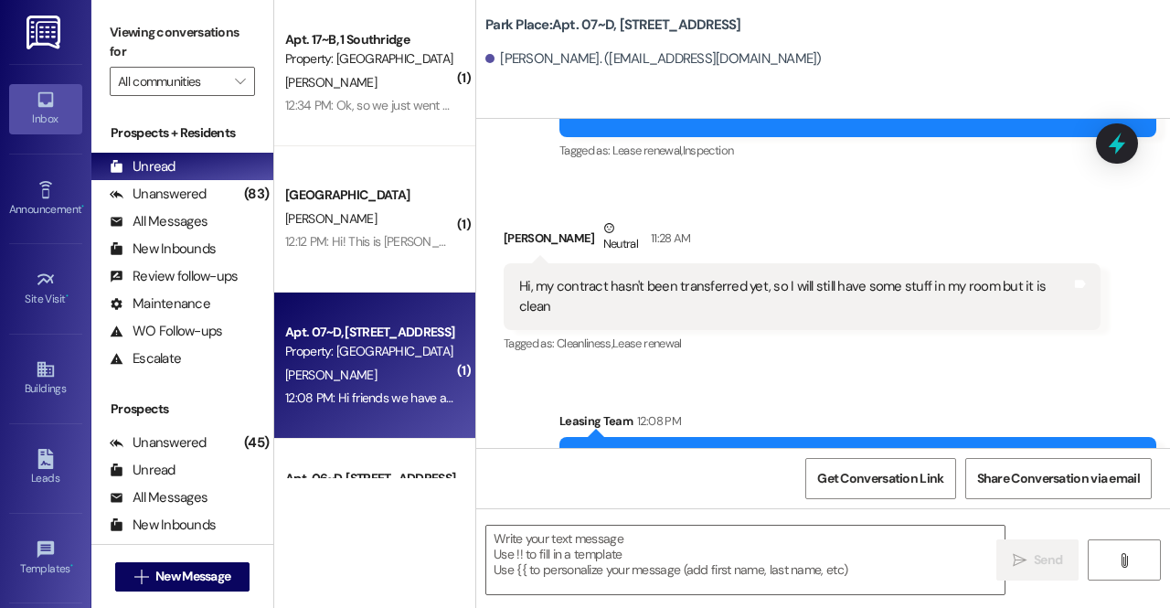
click at [563, 218] on div "Zachary Hanson Neutral 11:28 AM" at bounding box center [802, 240] width 597 height 45
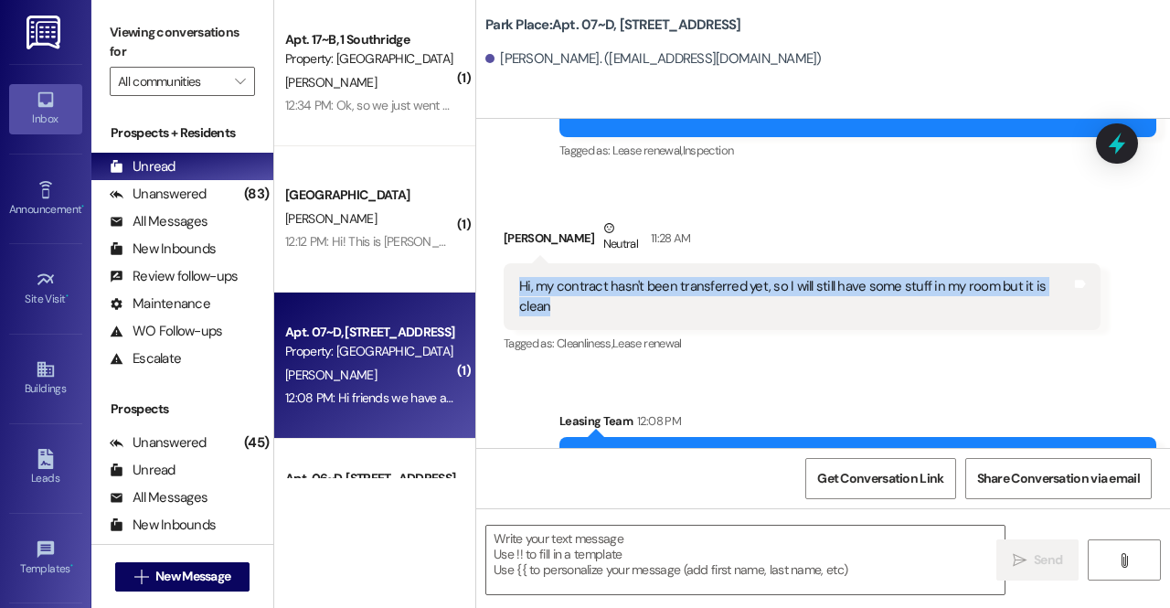
drag, startPoint x: 573, startPoint y: 208, endPoint x: 517, endPoint y: 192, distance: 58.1
click at [517, 277] on div "Hi, my contract hasn't been transferred yet, so I will still have some stuff in…" at bounding box center [795, 296] width 556 height 39
click at [602, 277] on div "Hi, my contract hasn't been transferred yet, so I will still have some stuff in…" at bounding box center [795, 296] width 552 height 39
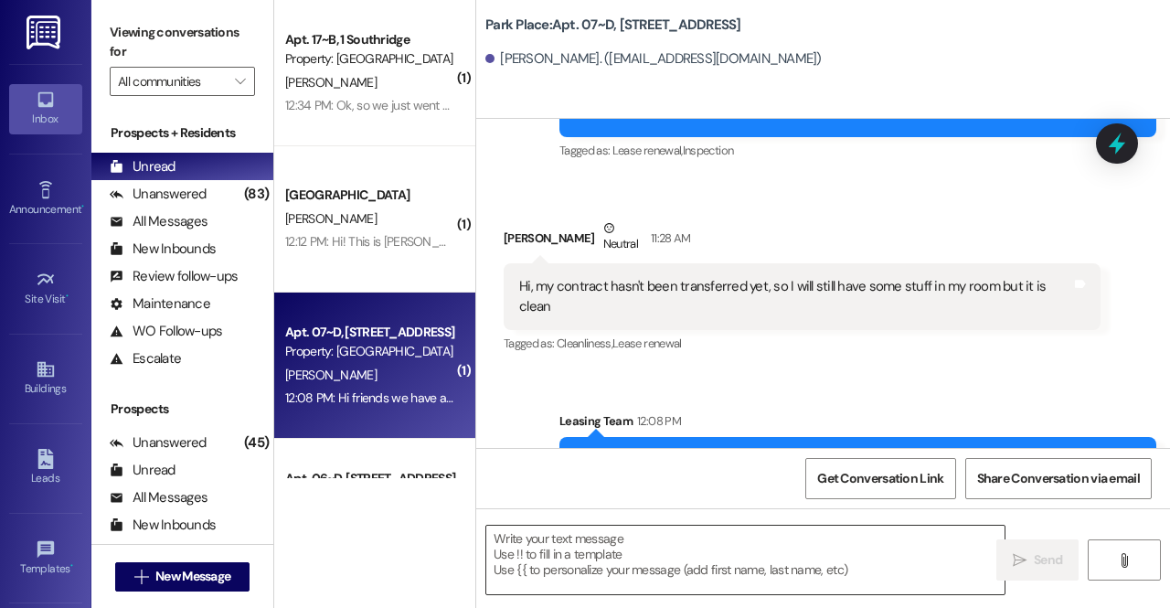
click at [638, 548] on textarea at bounding box center [745, 560] width 518 height 69
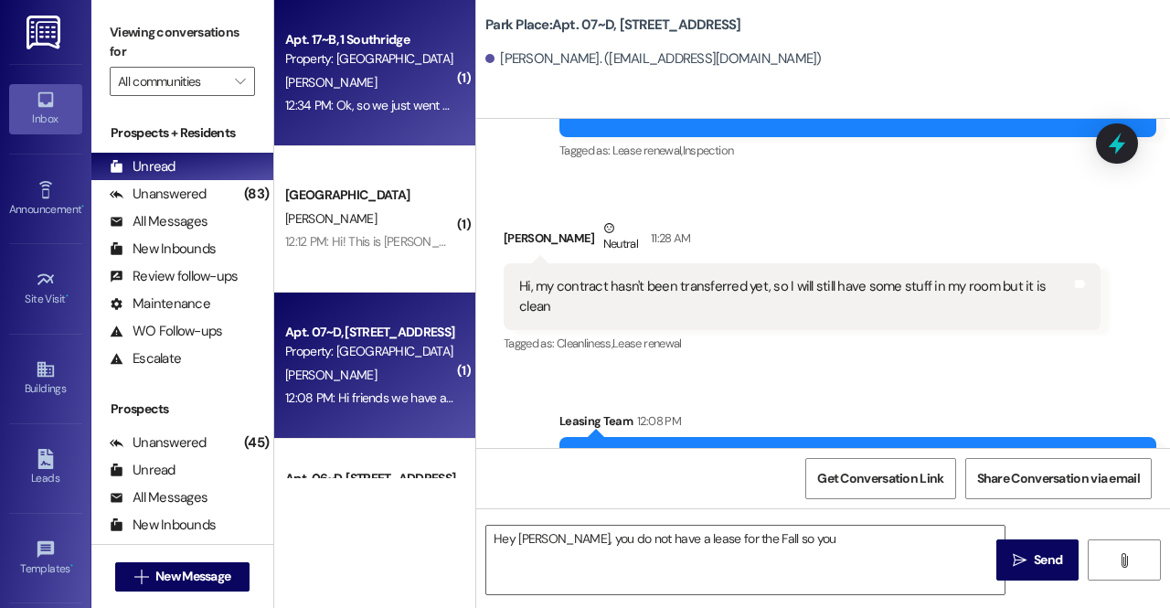
drag, startPoint x: 586, startPoint y: 64, endPoint x: 409, endPoint y: 7, distance: 186.2
click at [473, 39] on div "( 1 ) Apt. 17~B, 1 Southridge Property: Southridge R. Ellingson 12:34 PM: Ok, s…" at bounding box center [722, 304] width 896 height 608
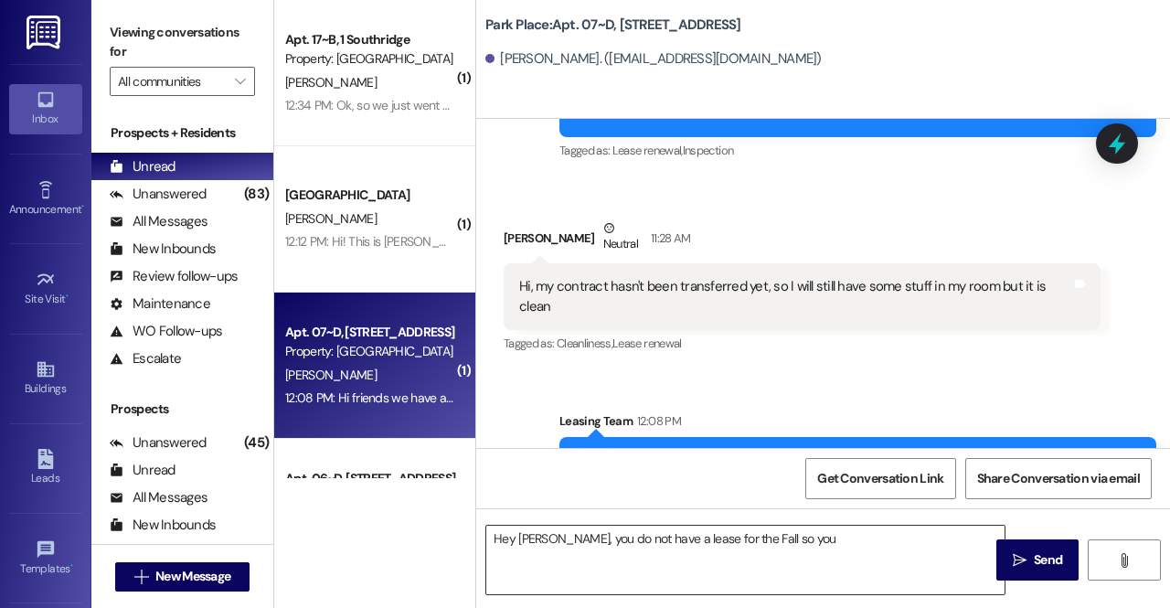
click at [848, 546] on textarea "Hey Zach, you do not have a lease for the Fall so you" at bounding box center [745, 560] width 518 height 69
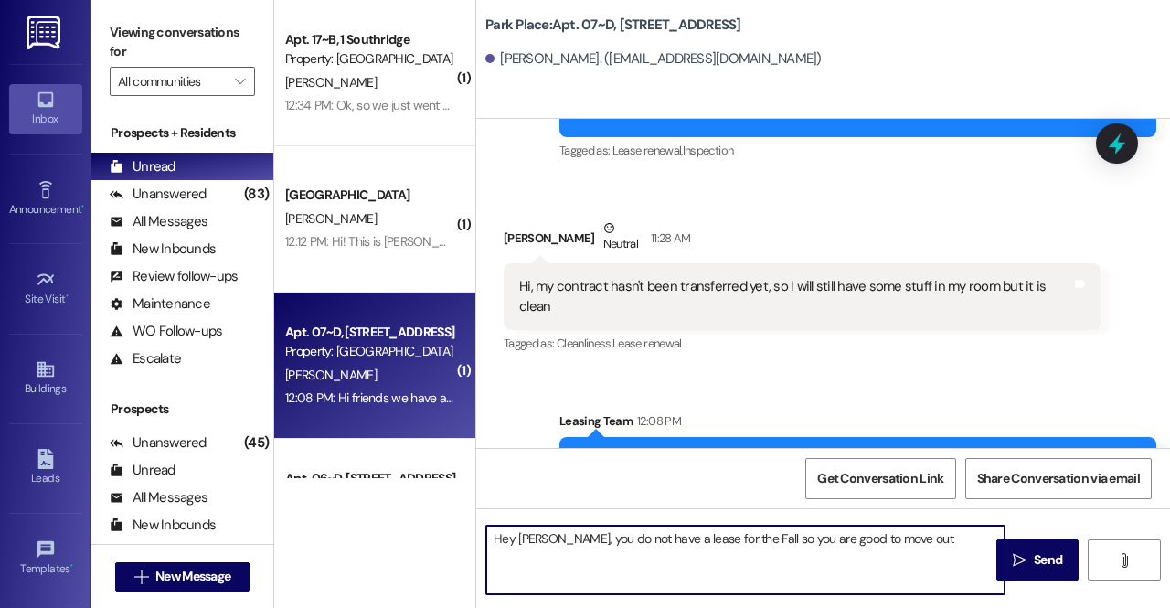
click at [542, 537] on textarea "Hey Zach, you do not have a lease for the Fall so you are good to move out" at bounding box center [745, 560] width 518 height 69
click at [914, 546] on textarea "Hey Zach, you do not have a lease for the Fall so you are good to move out" at bounding box center [745, 560] width 518 height 69
type textarea "Hey Zach, you do not have a lease for the Fall so your move out inspection will…"
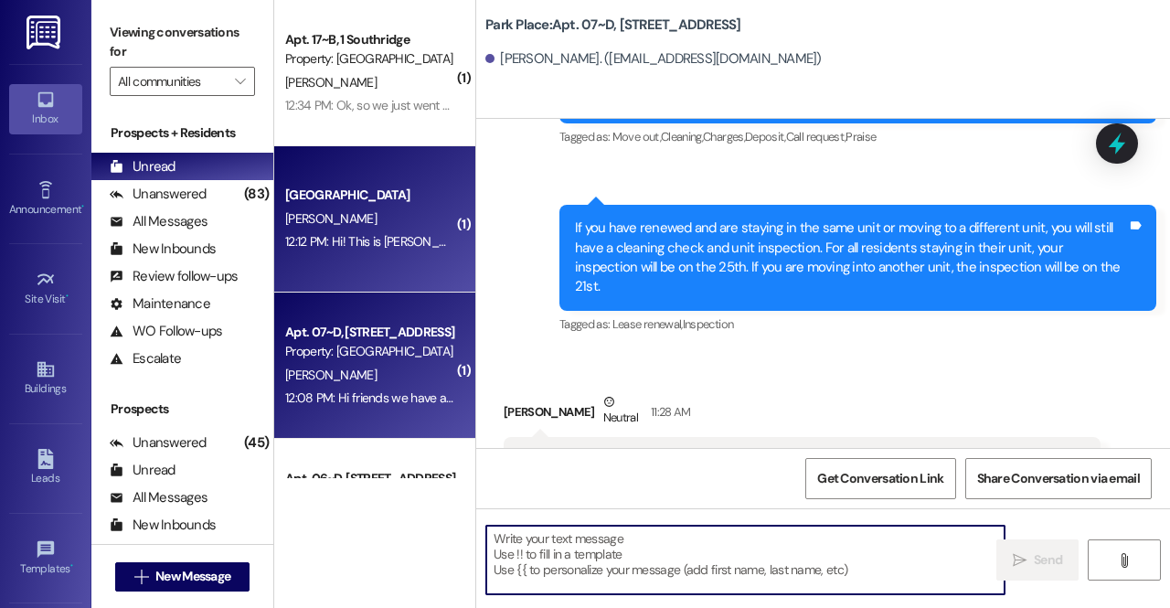
scroll to position [691, 0]
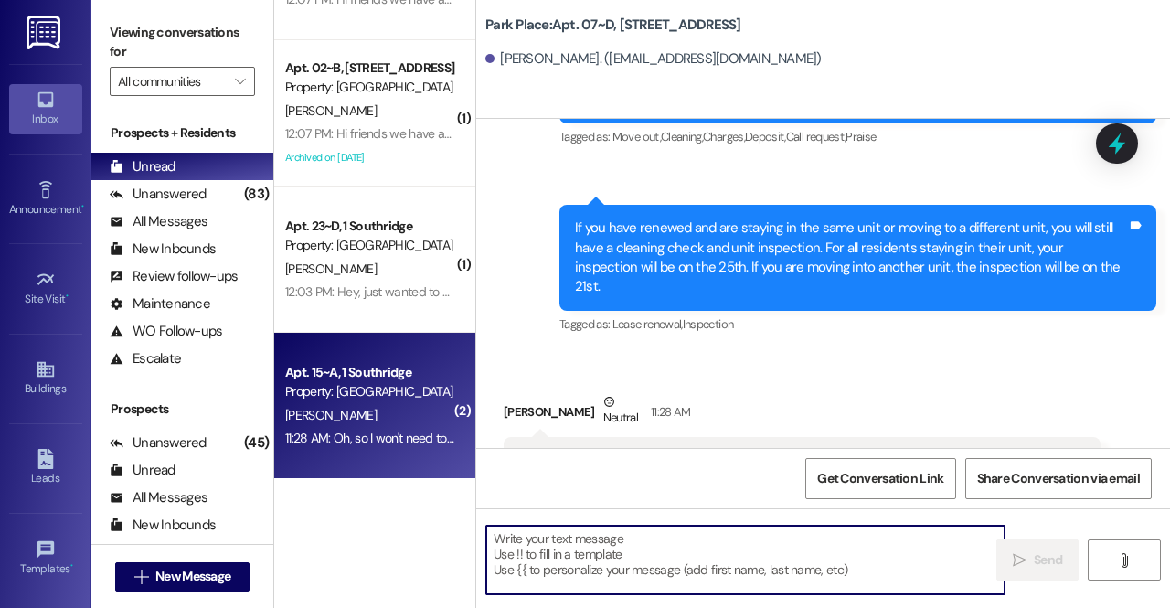
click at [353, 385] on div "Property: [GEOGRAPHIC_DATA]" at bounding box center [369, 391] width 169 height 19
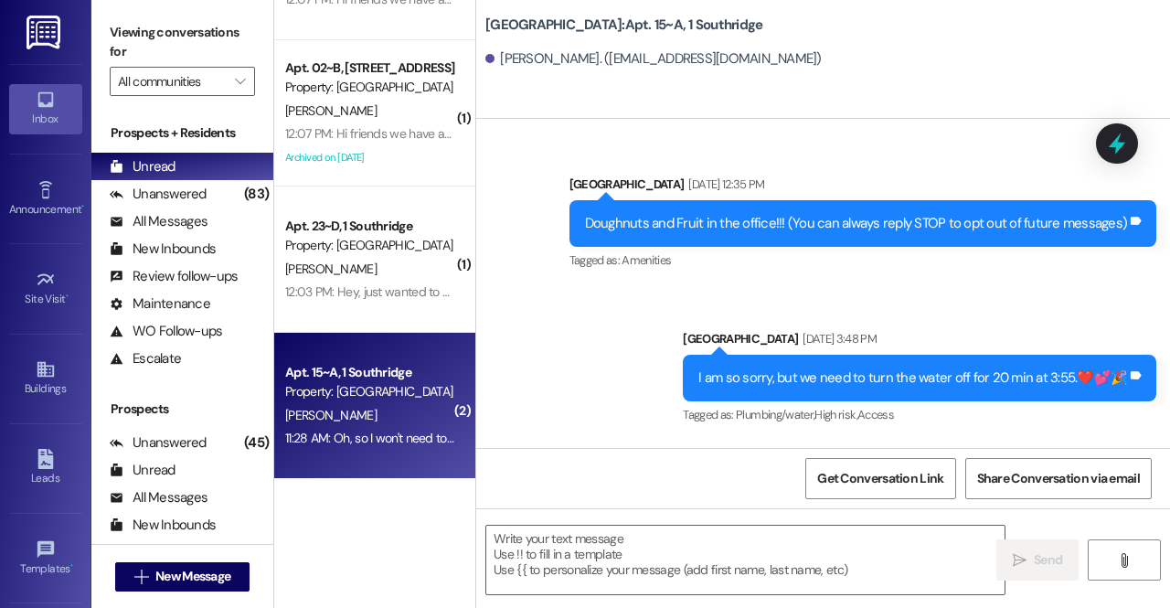
scroll to position [81705, 0]
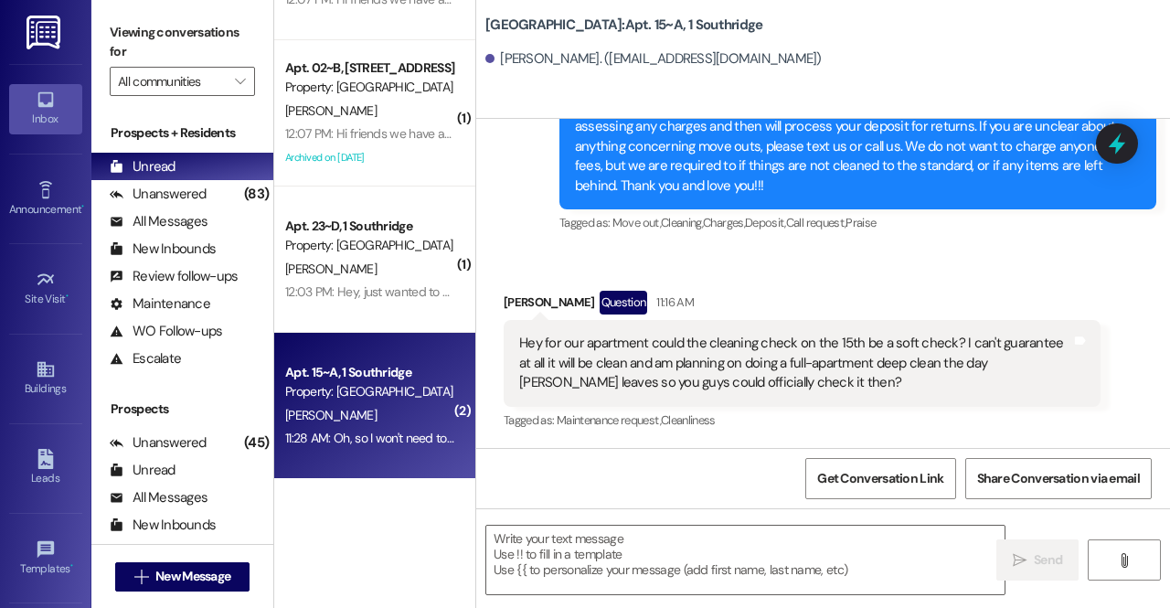
drag, startPoint x: 519, startPoint y: 387, endPoint x: 1024, endPoint y: 396, distance: 504.7
click at [720, 570] on textarea at bounding box center [745, 560] width 518 height 69
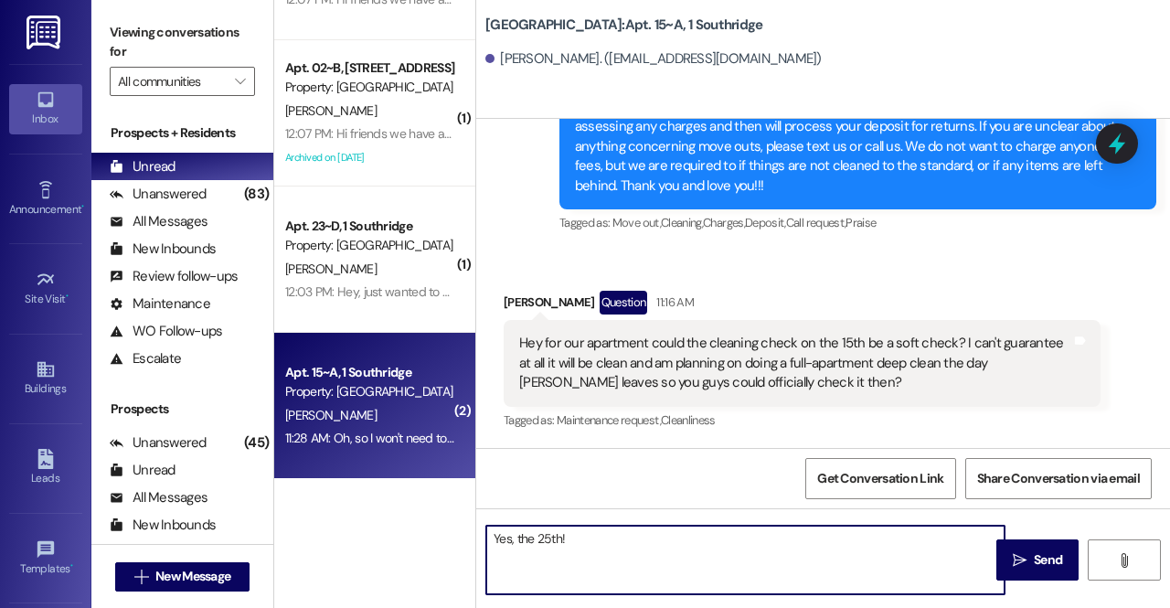
type textarea "Yes, the 25th!"
click at [1031, 575] on button " Send" at bounding box center [1037, 559] width 82 height 41
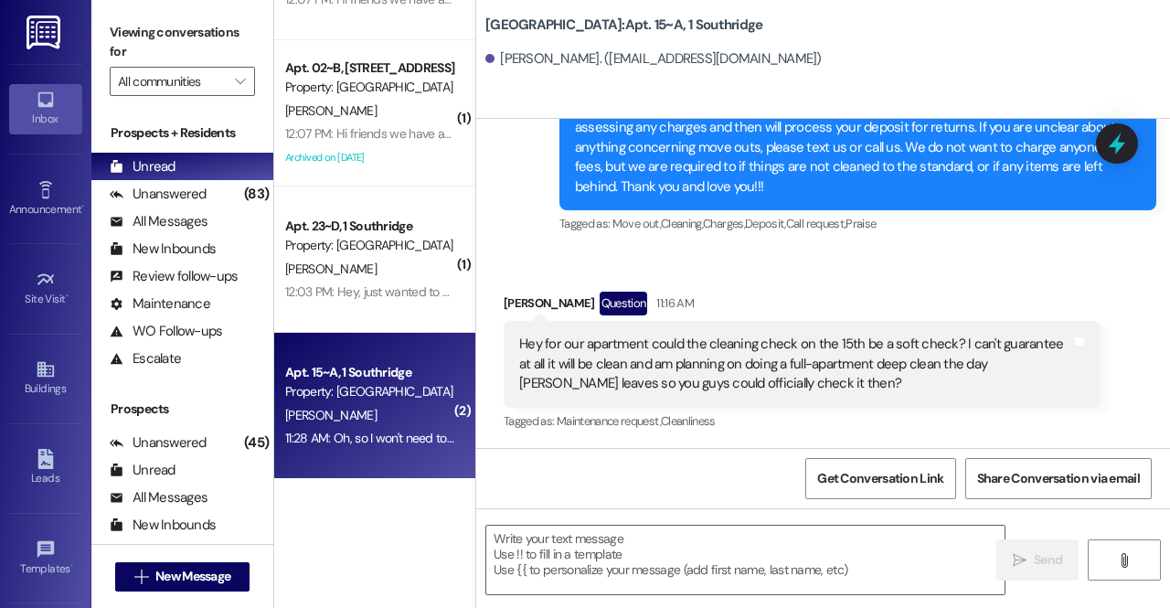
scroll to position [81832, 0]
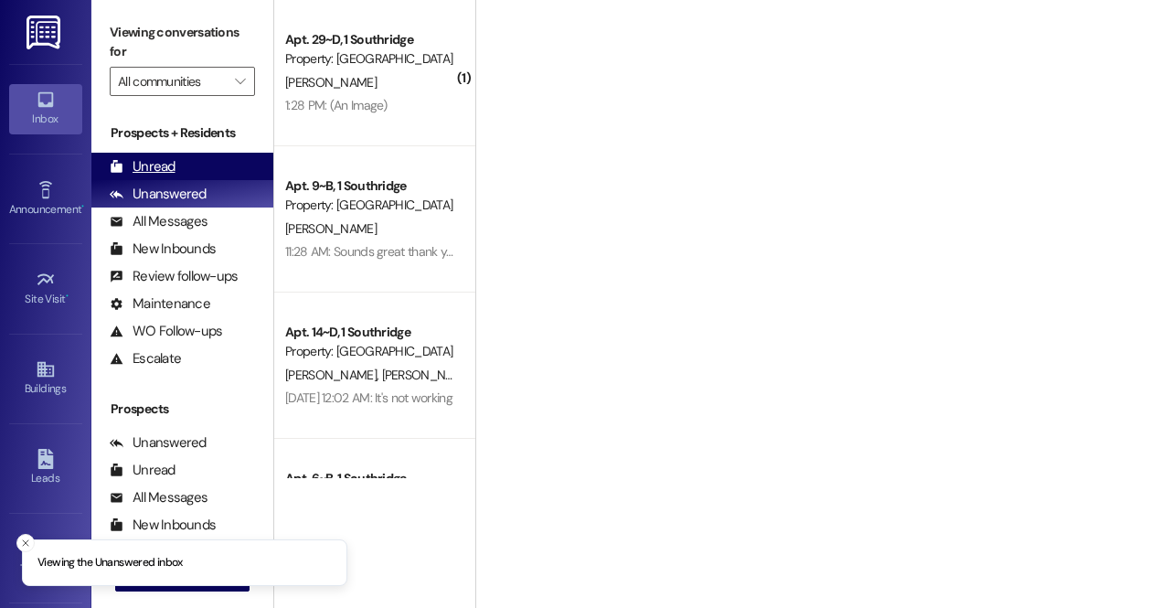
click at [165, 164] on div "Unread" at bounding box center [143, 166] width 66 height 19
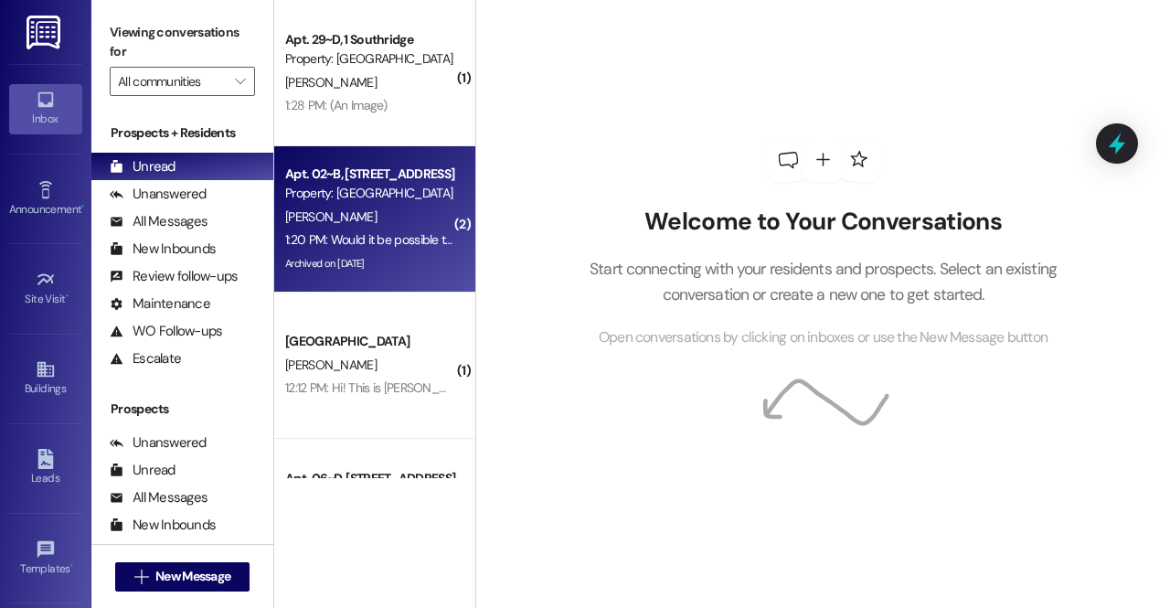
scroll to position [399, 0]
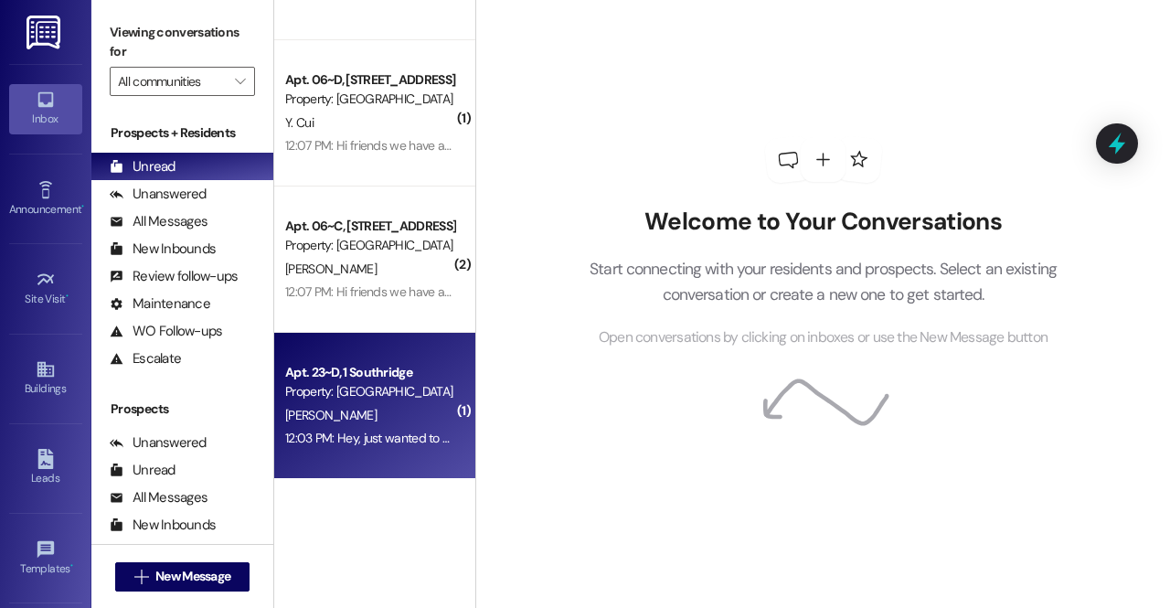
click at [349, 427] on div "12:03 PM: Hey, just wanted to check in again. [PERSON_NAME] told me I was done …" at bounding box center [369, 438] width 173 height 23
click at [381, 436] on div "12:03 PM: Hey, just wanted to check in again. [PERSON_NAME] told me I was done …" at bounding box center [622, 438] width 675 height 16
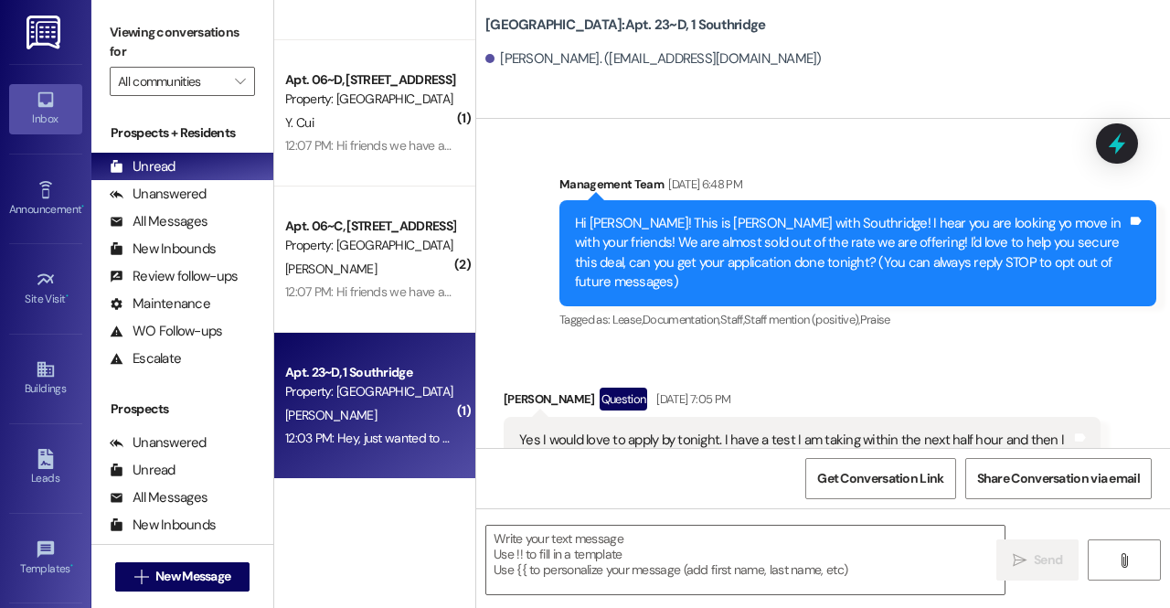
scroll to position [90834, 0]
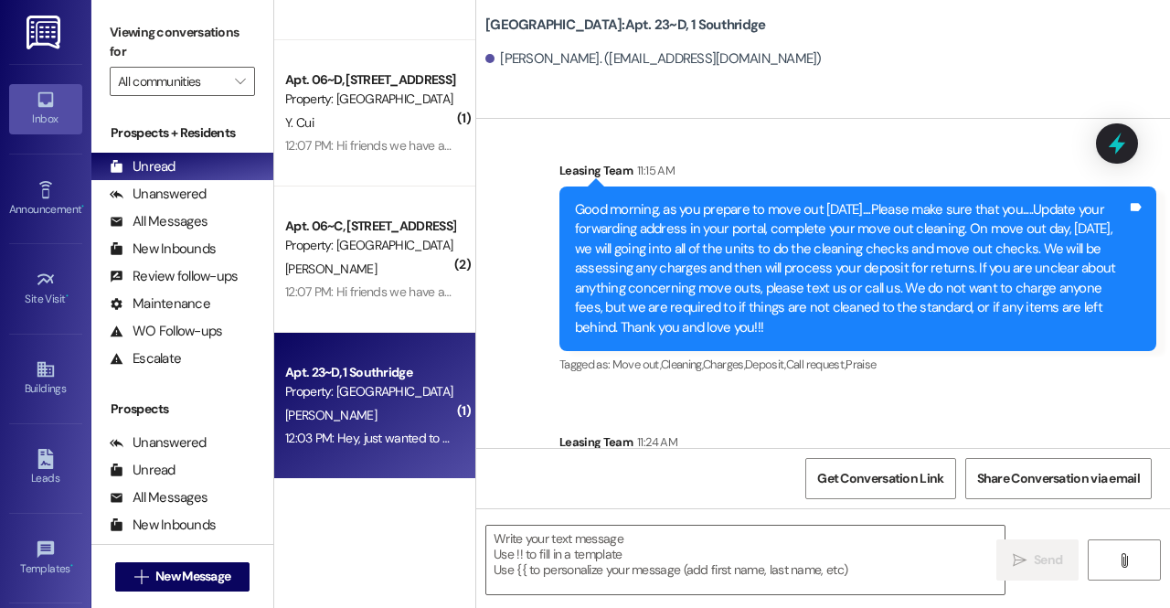
drag, startPoint x: 580, startPoint y: 374, endPoint x: 729, endPoint y: 410, distance: 153.4
click at [570, 571] on textarea at bounding box center [745, 560] width 518 height 69
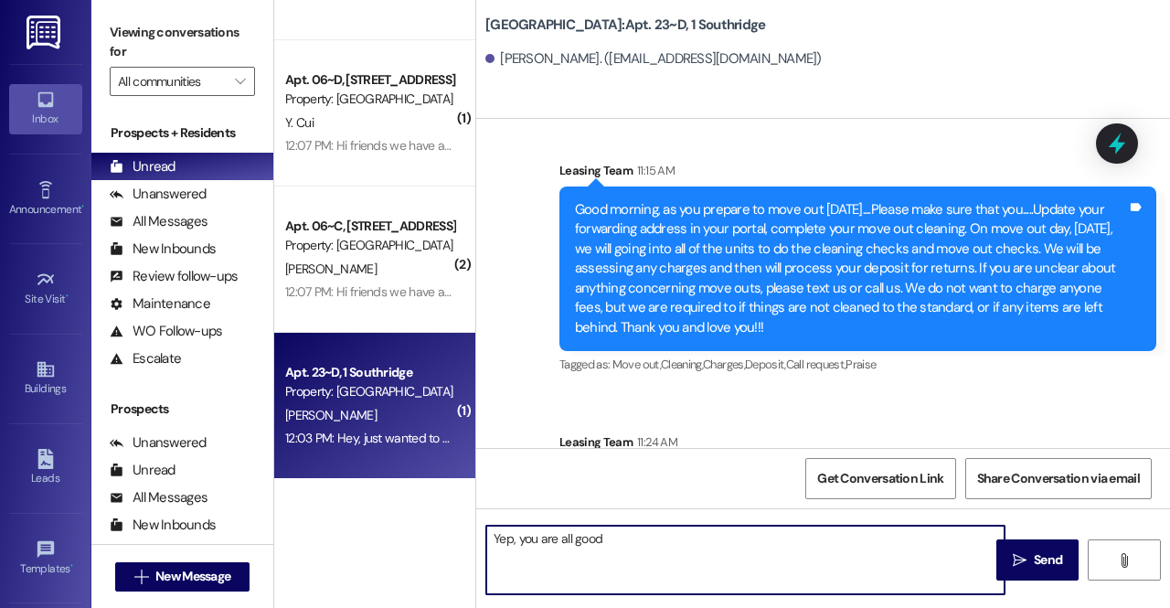
type textarea "Yep, you are all good!"
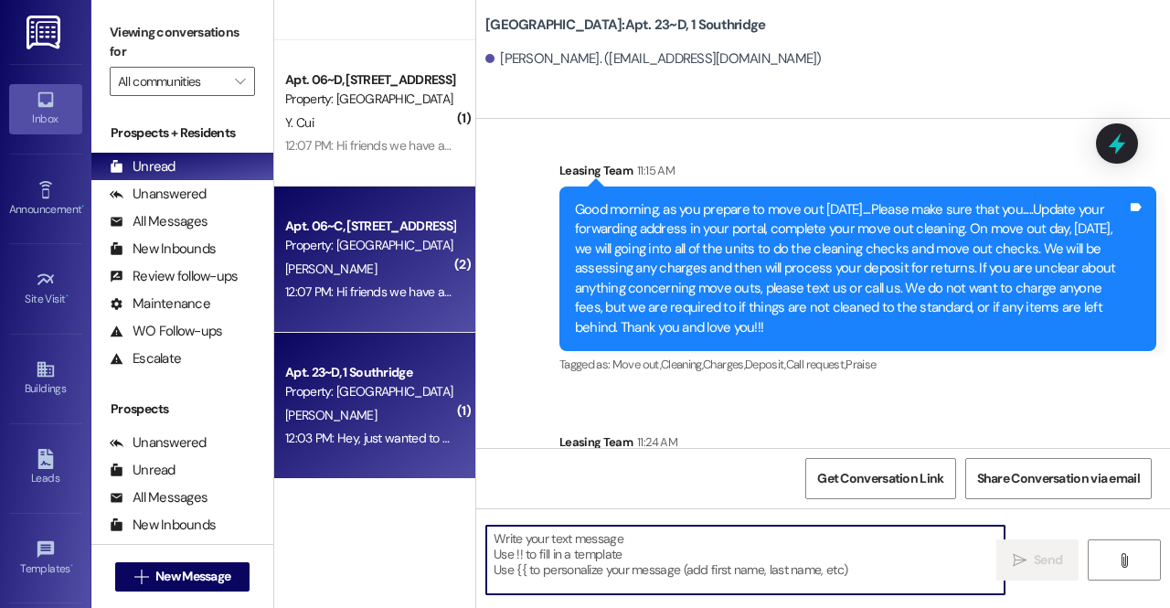
click at [386, 293] on div "12:07 PM: Hi friends we have a last minute spot open up for a [DEMOGRAPHIC_DATA…" at bounding box center [628, 291] width 686 height 16
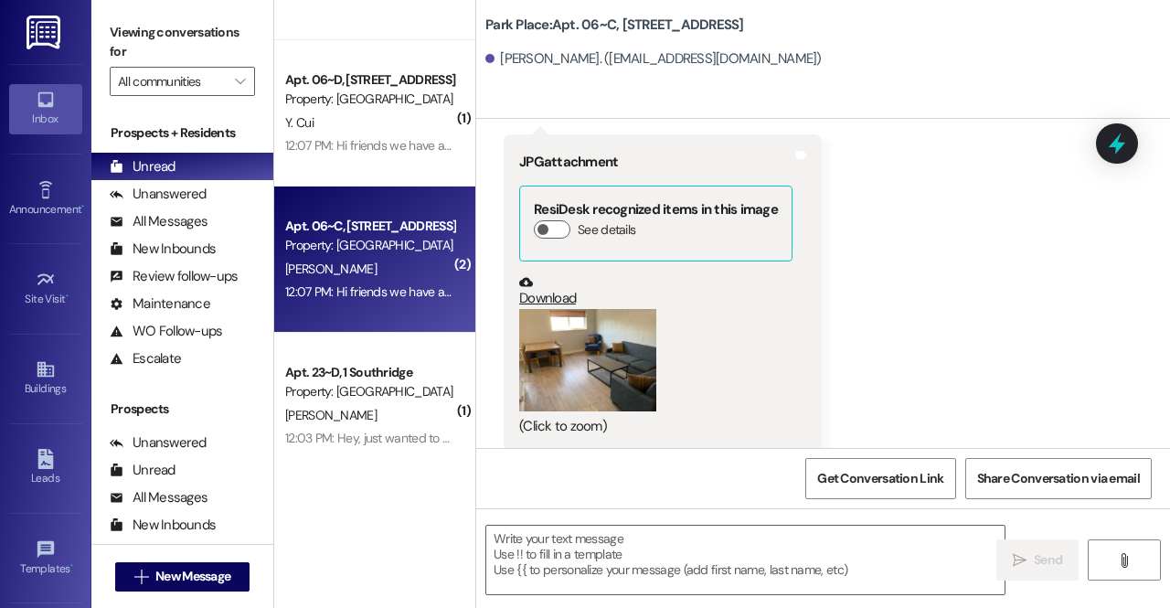
scroll to position [38758, 0]
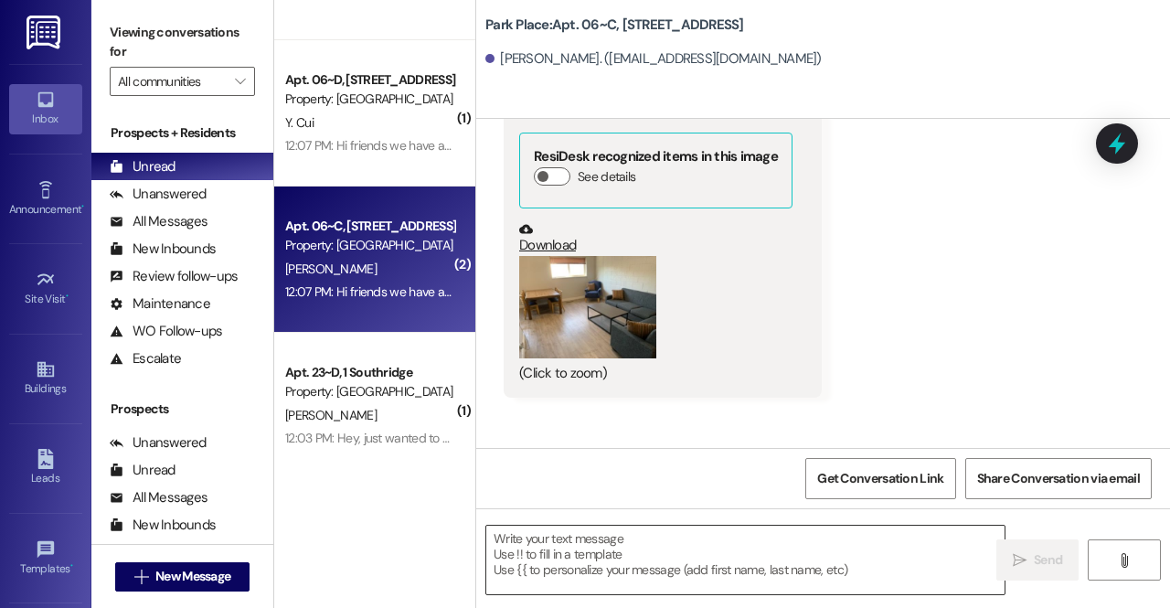
click at [763, 536] on textarea at bounding box center [745, 560] width 518 height 69
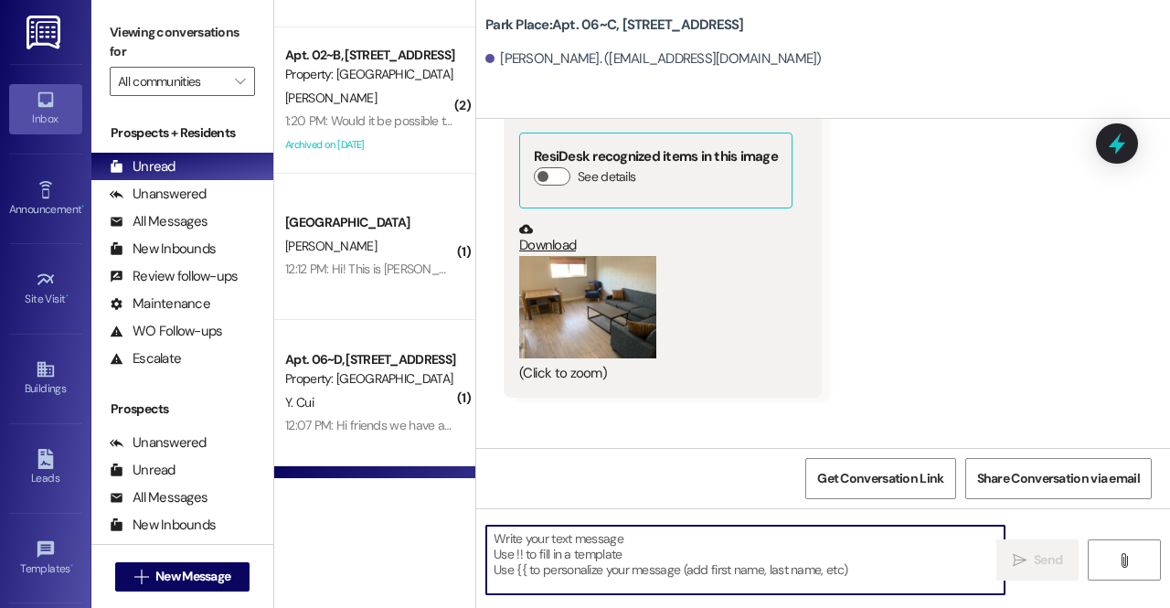
scroll to position [95, 0]
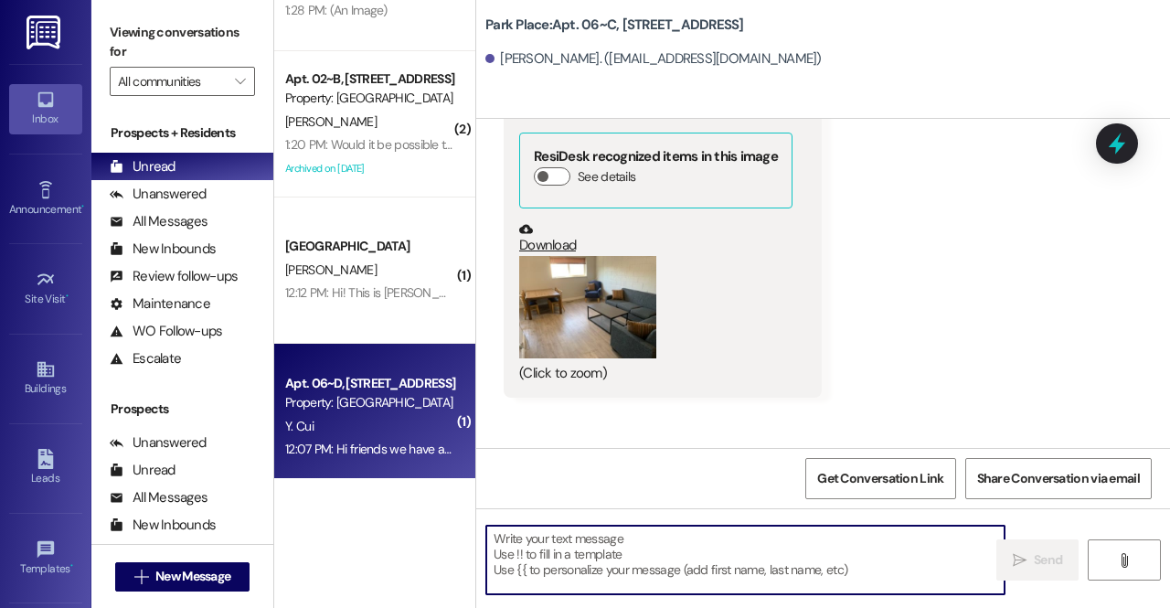
click at [349, 406] on div "Property: [GEOGRAPHIC_DATA]" at bounding box center [369, 402] width 169 height 19
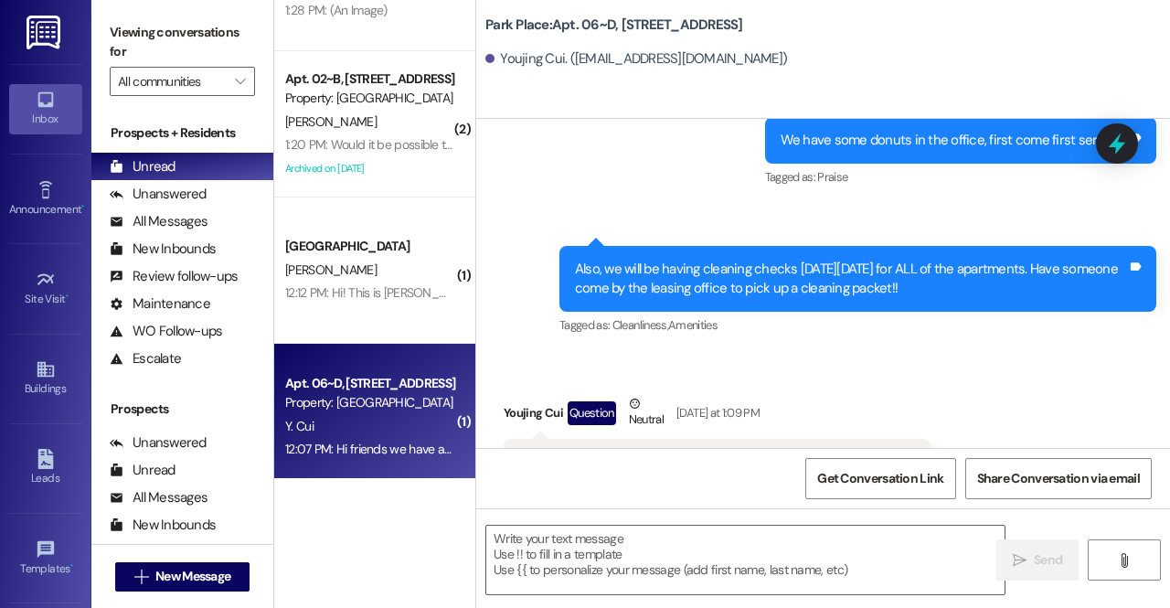
scroll to position [9515, 0]
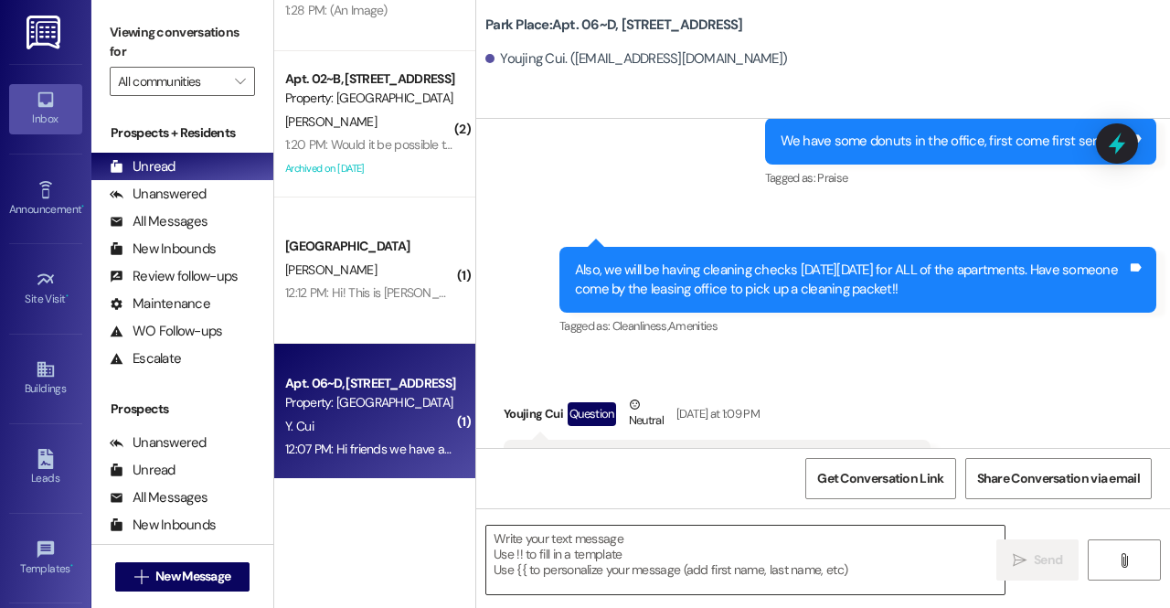
drag, startPoint x: 652, startPoint y: 533, endPoint x: 651, endPoint y: 542, distance: 9.2
click at [651, 542] on textarea at bounding box center [745, 560] width 518 height 69
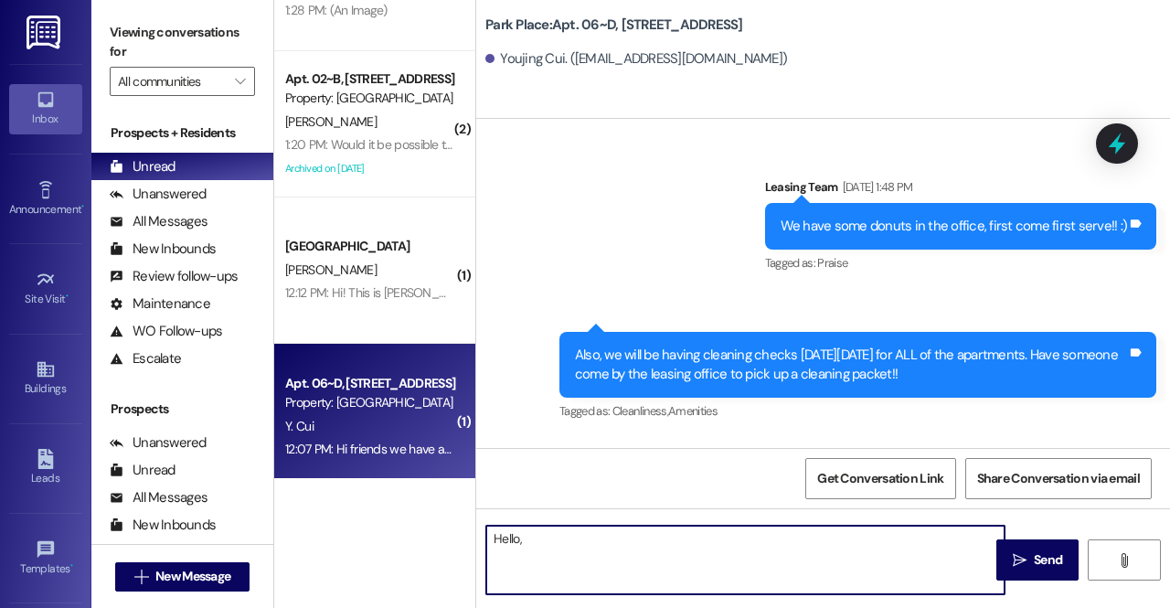
scroll to position [9434, 0]
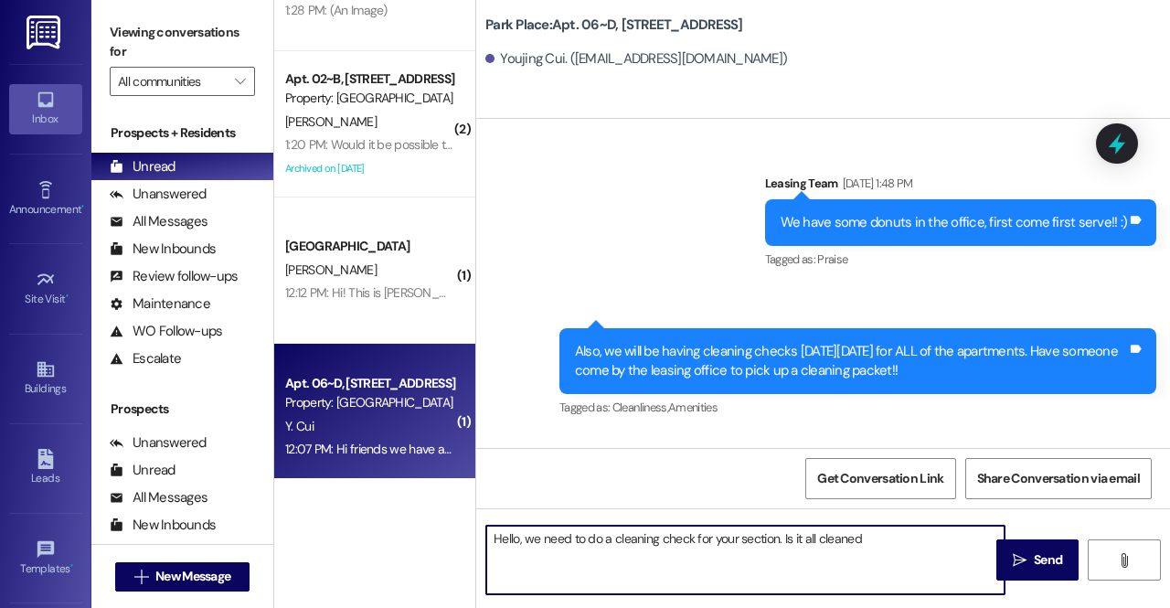
type textarea "Hello, we need to do a cleaning check for your section. Is it all cleaned?"
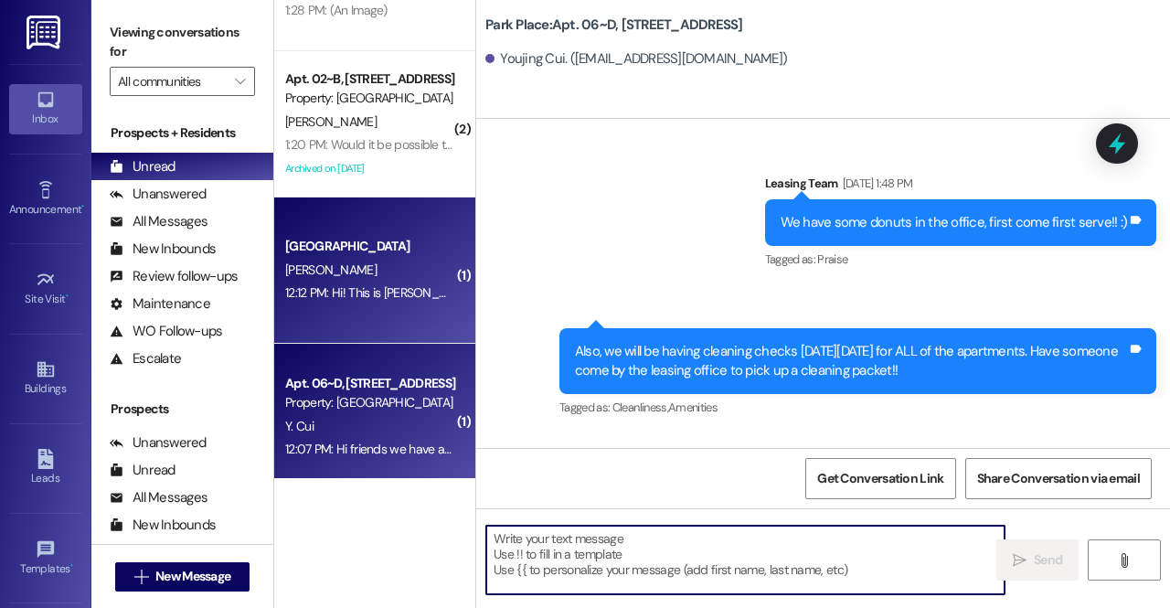
scroll to position [9515, 0]
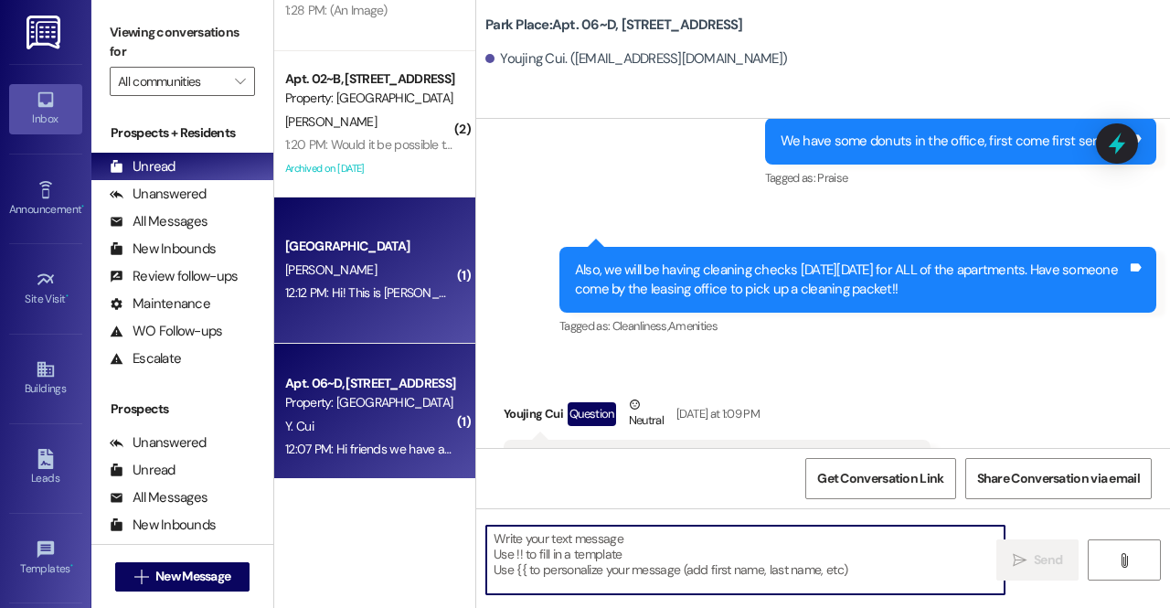
click at [368, 304] on div "12:12 PM: Hi! This is [PERSON_NAME]:) I gonna pay the full deposit because mi a…" at bounding box center [369, 293] width 173 height 23
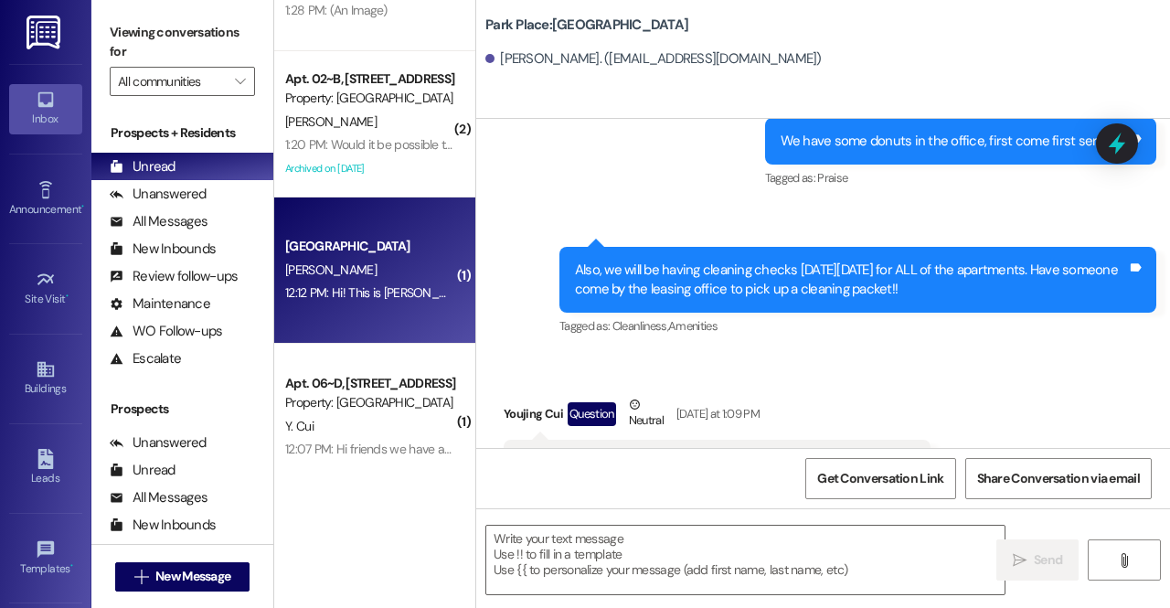
scroll to position [214, 0]
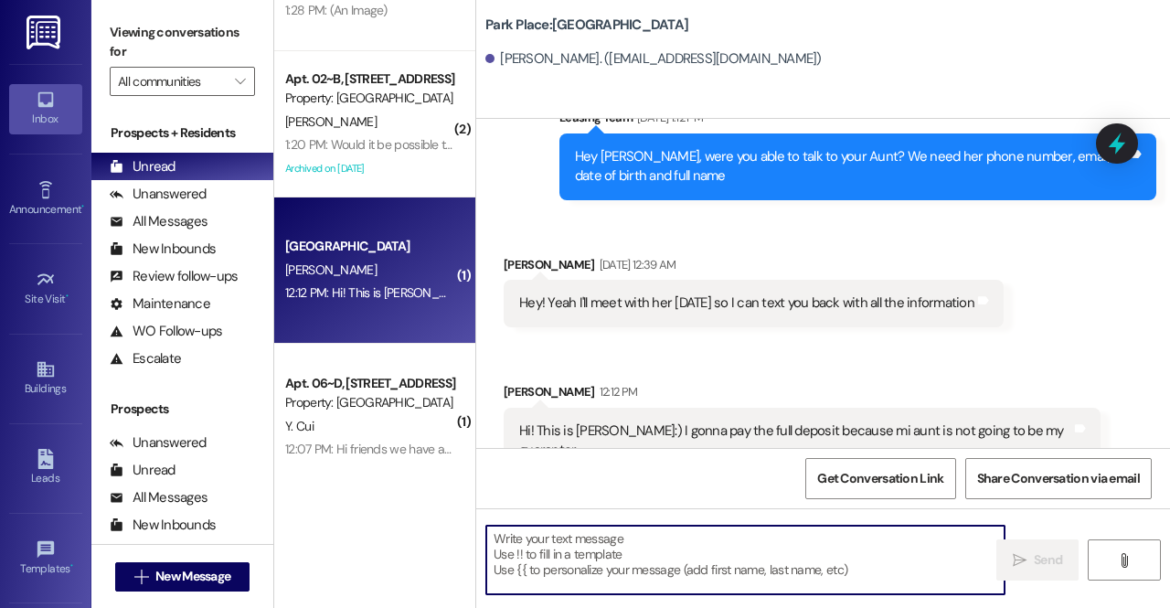
click at [700, 571] on textarea at bounding box center [745, 560] width 518 height 69
type textarea "h"
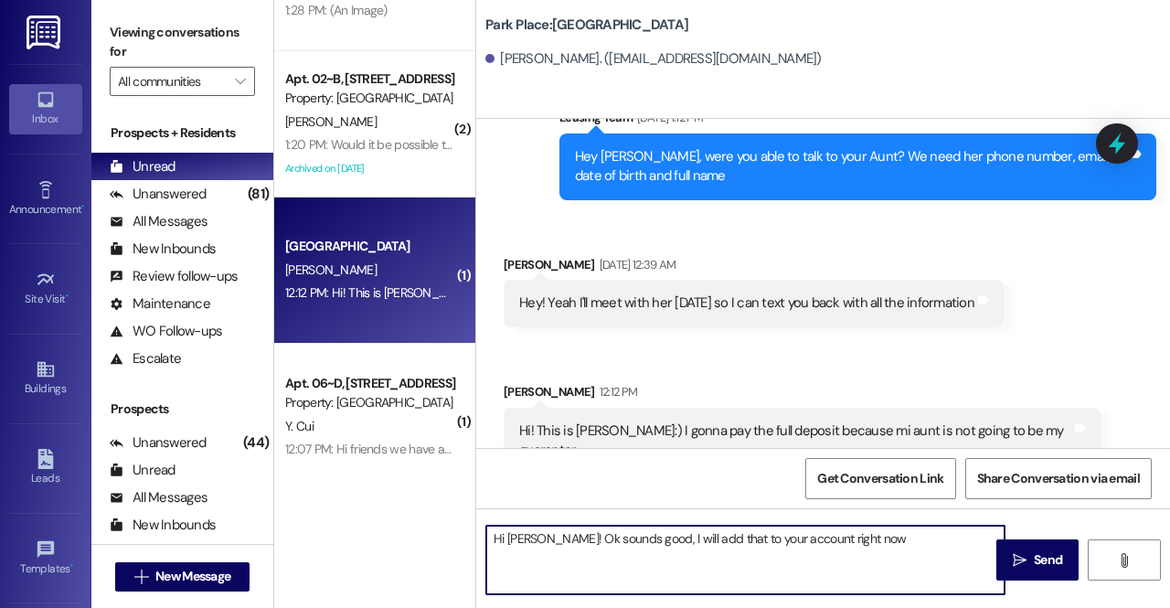
type textarea "Hi [PERSON_NAME]! Ok sounds good, I will add that to your account right now!"
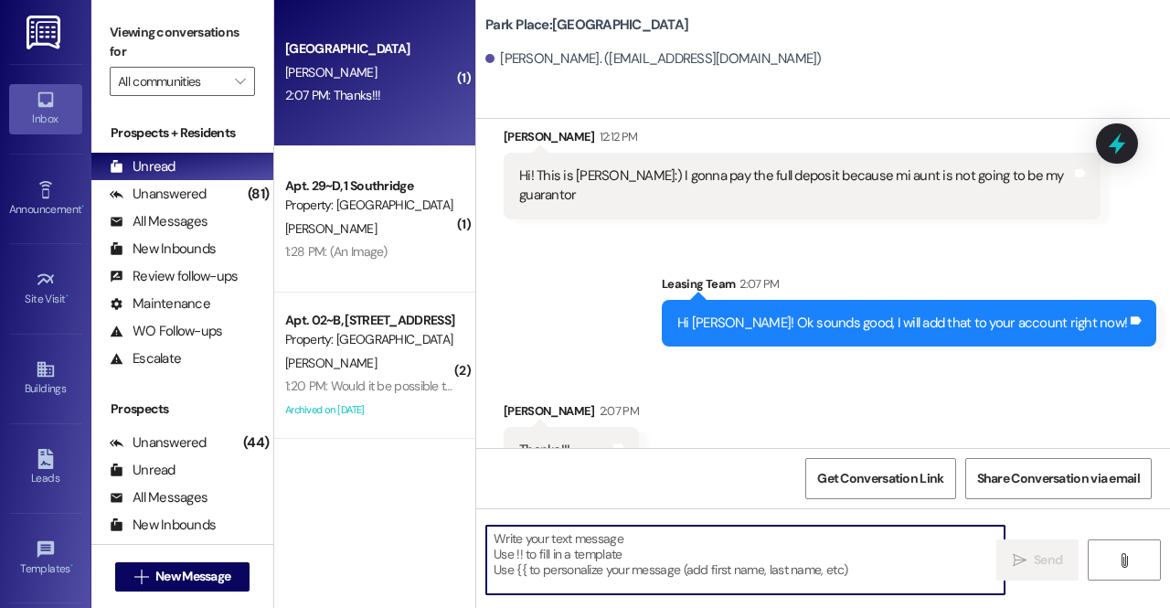
scroll to position [616, 0]
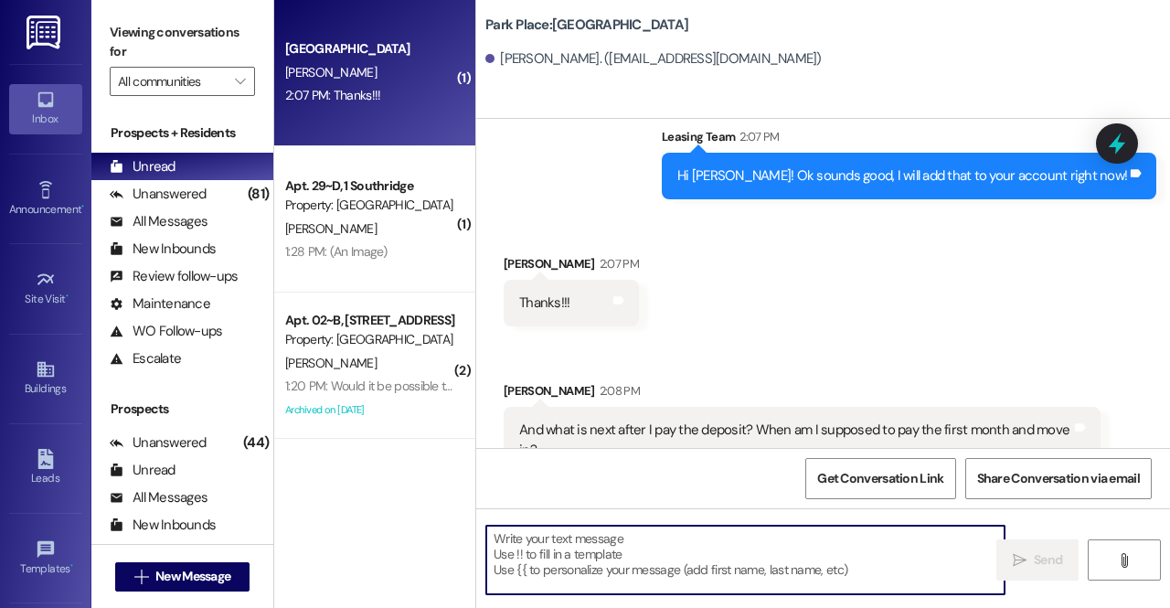
type textarea "Y"
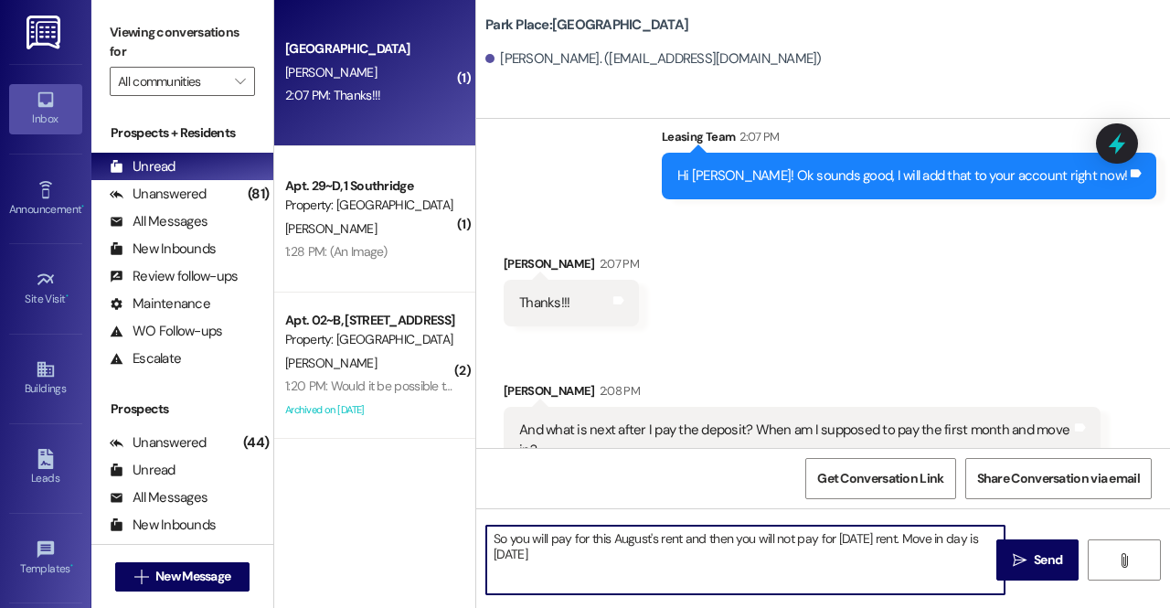
type textarea "So you will pay for this August's rent and then you will not pay for [DATE] ren…"
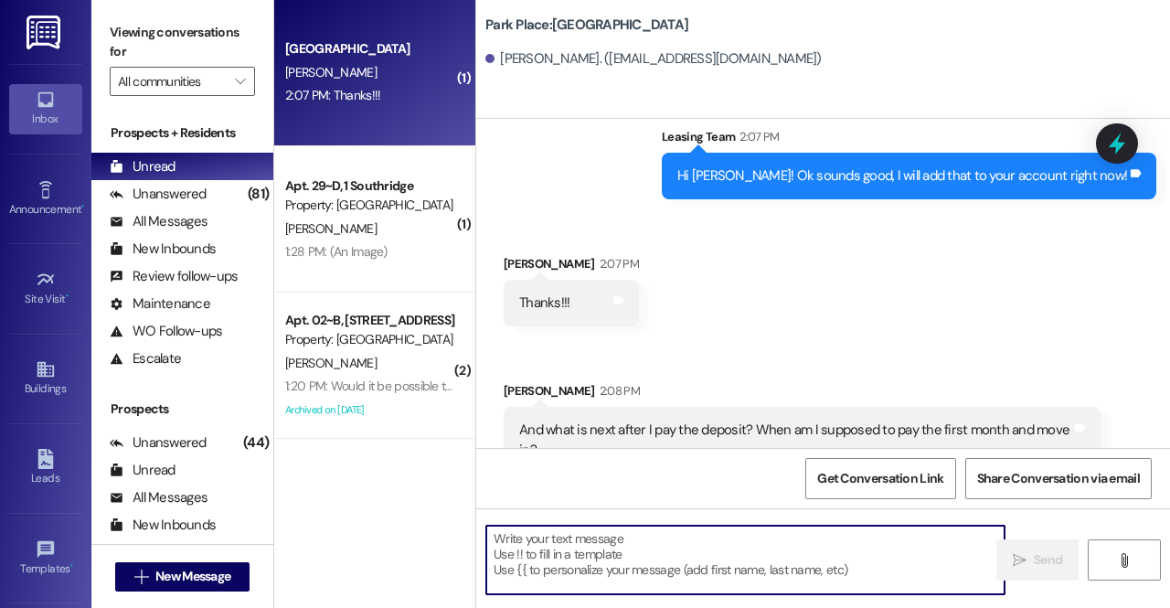
scroll to position [763, 0]
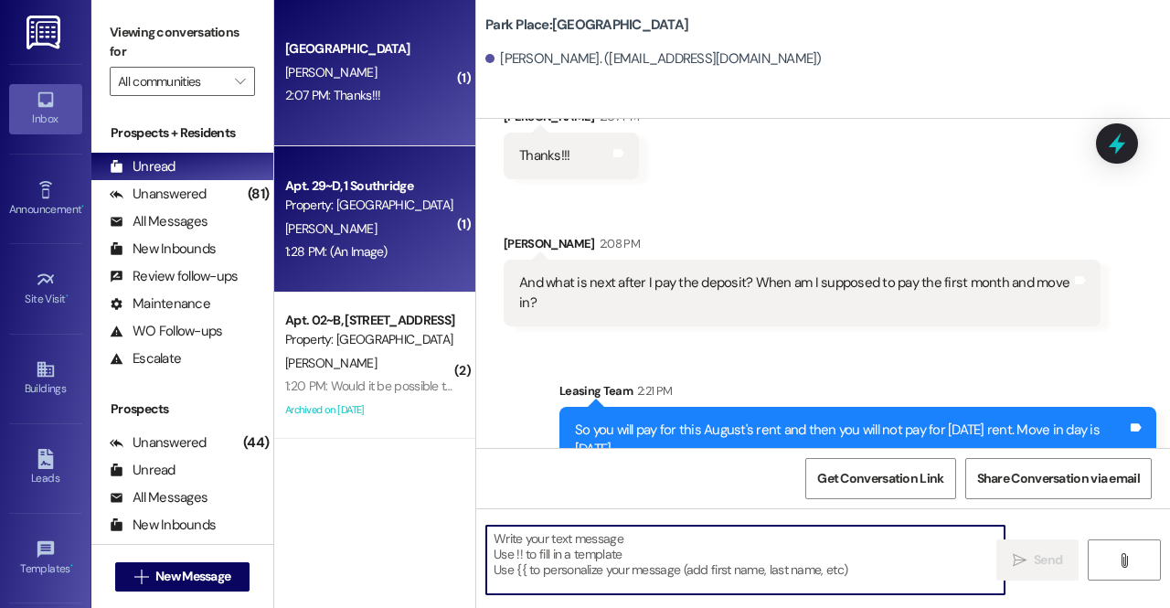
click at [375, 250] on div "1:28 PM: (An Image) 1:28 PM: (An Image)" at bounding box center [336, 251] width 102 height 16
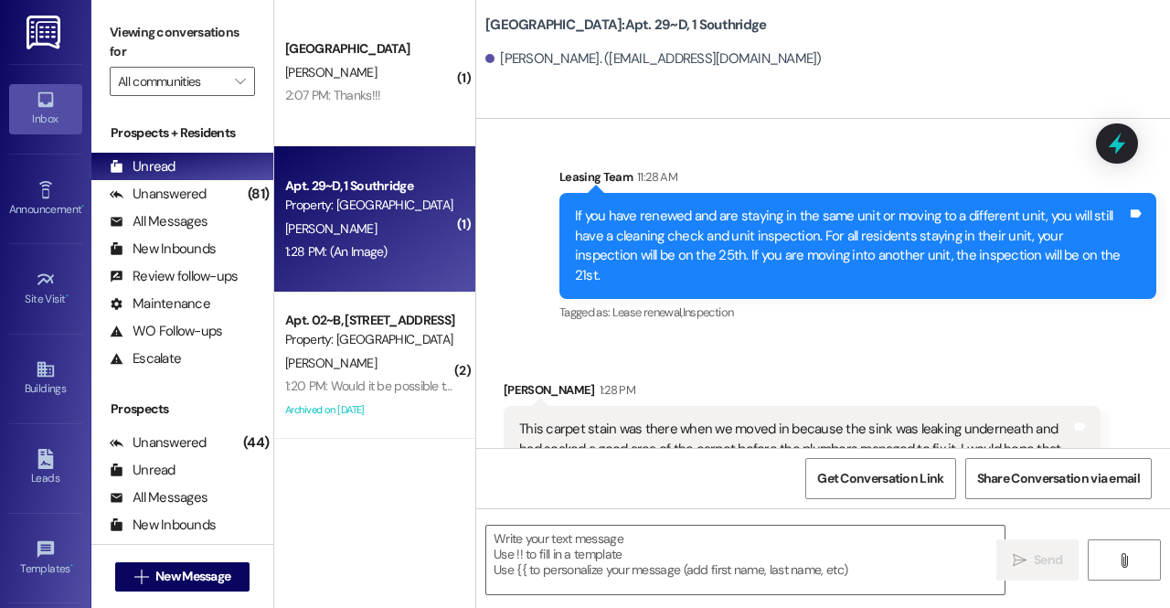
scroll to position [41662, 0]
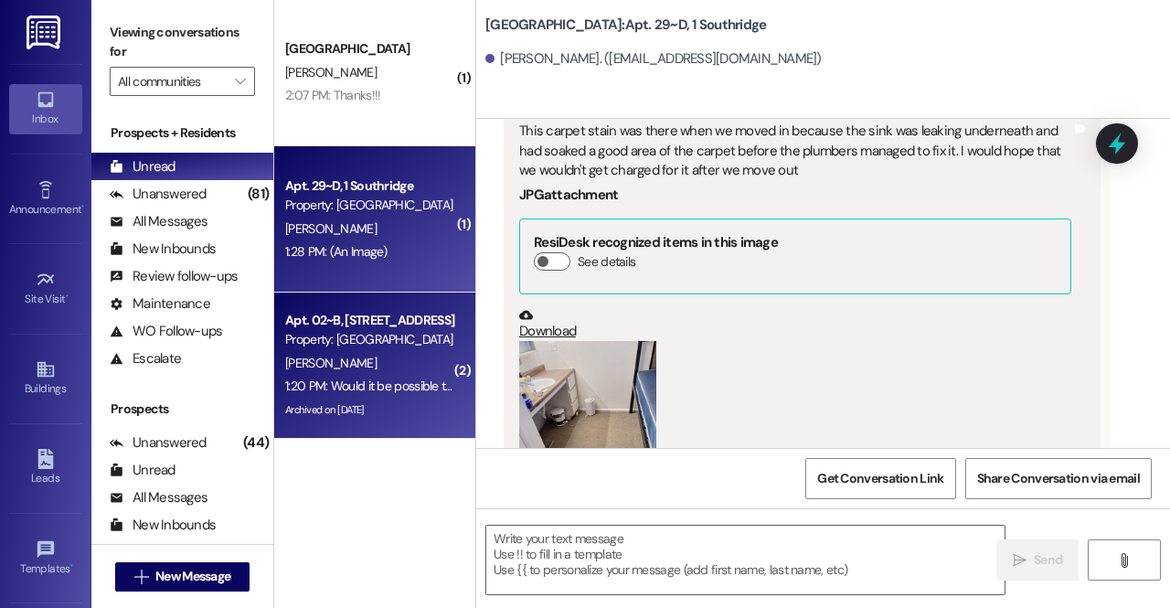
click at [410, 412] on div "Archived on [DATE]" at bounding box center [369, 410] width 173 height 23
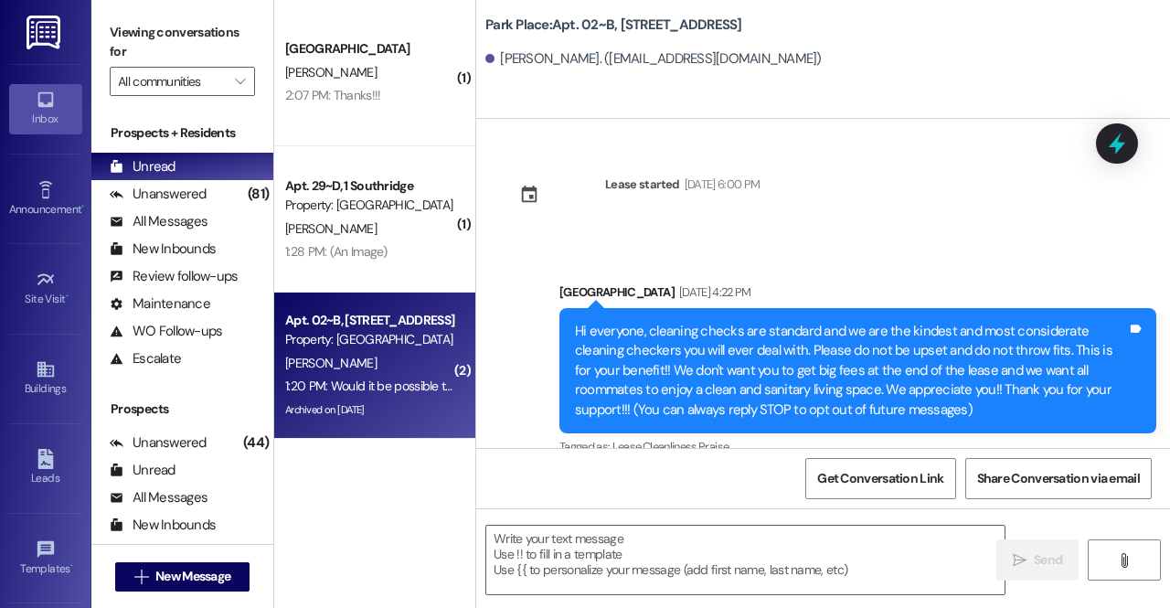
scroll to position [66784, 0]
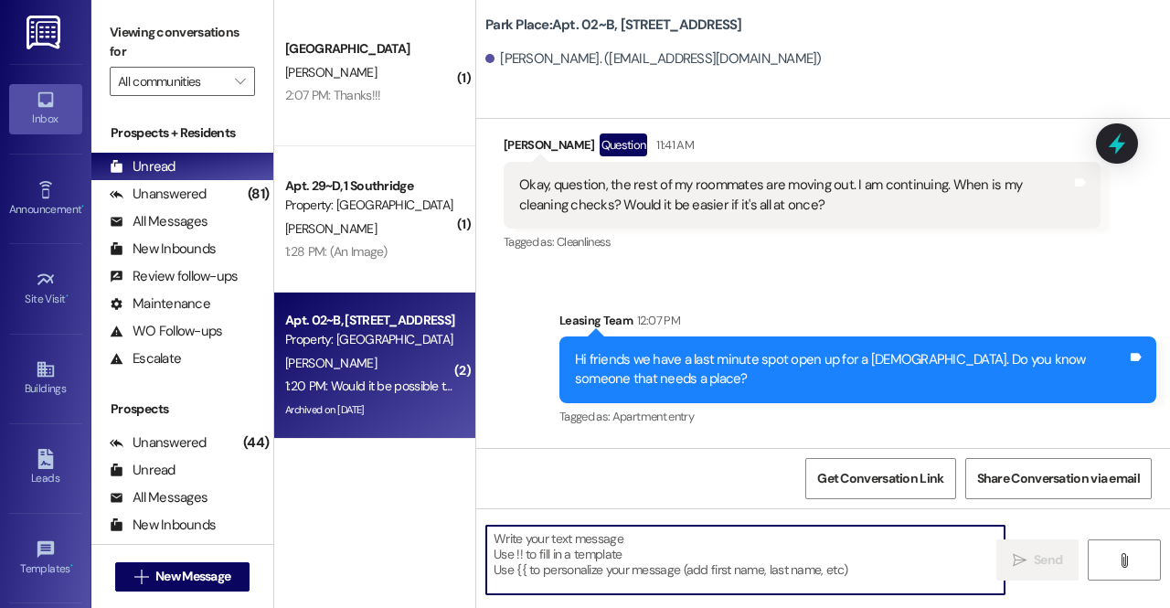
click at [729, 562] on textarea at bounding box center [745, 560] width 518 height 69
click at [579, 548] on textarea at bounding box center [745, 560] width 518 height 69
click at [671, 587] on textarea at bounding box center [745, 560] width 518 height 69
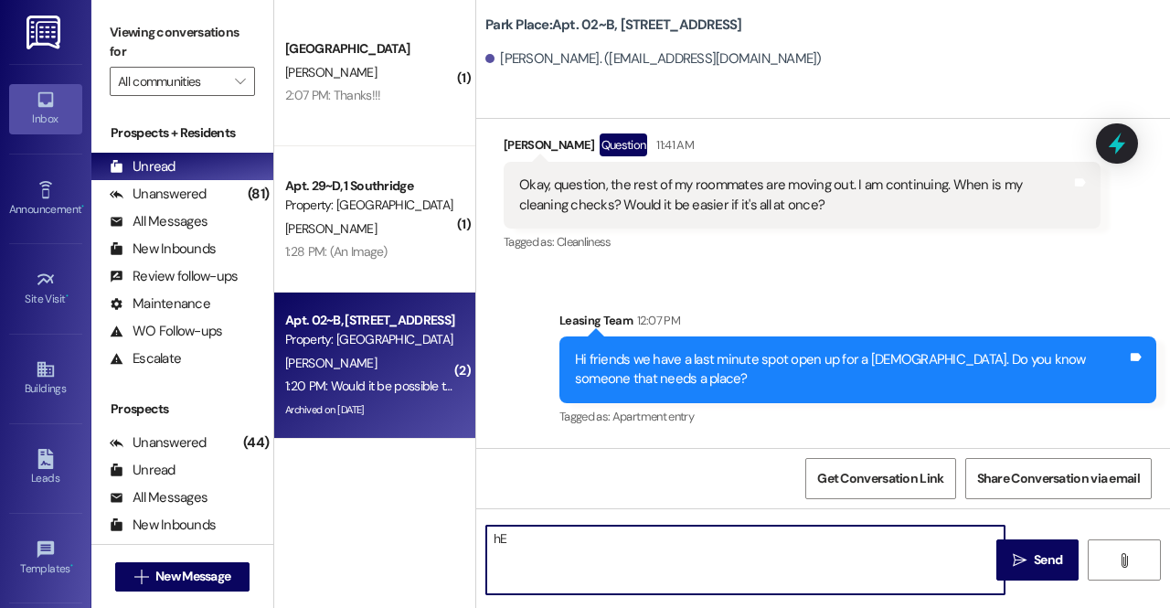
type textarea "h"
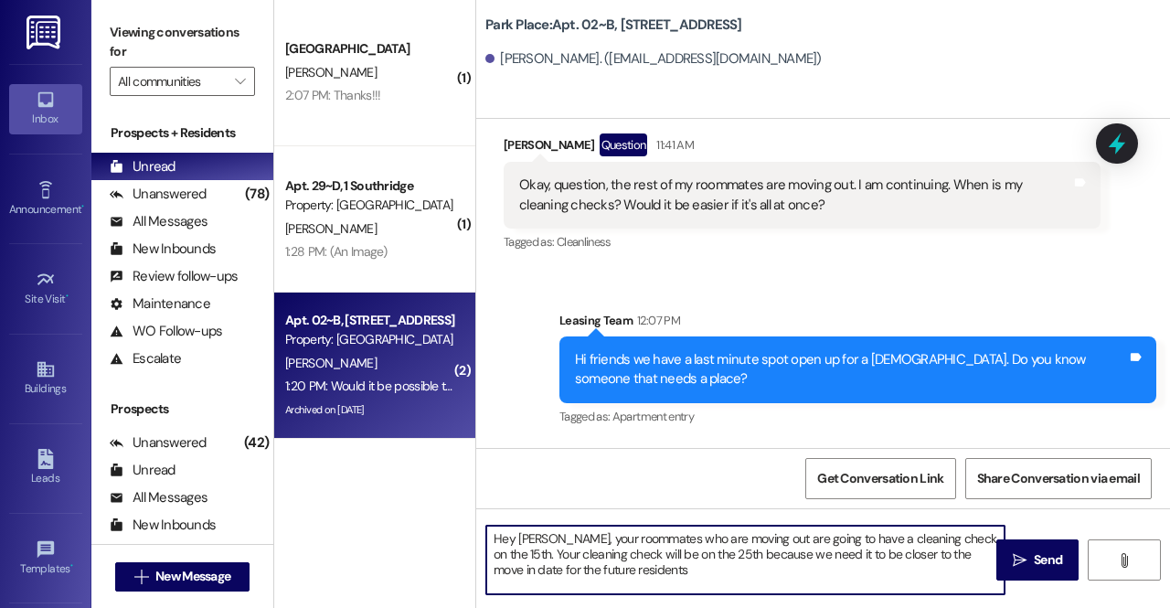
type textarea "Hey [PERSON_NAME], your roommates who are moving out are going to have a cleani…"
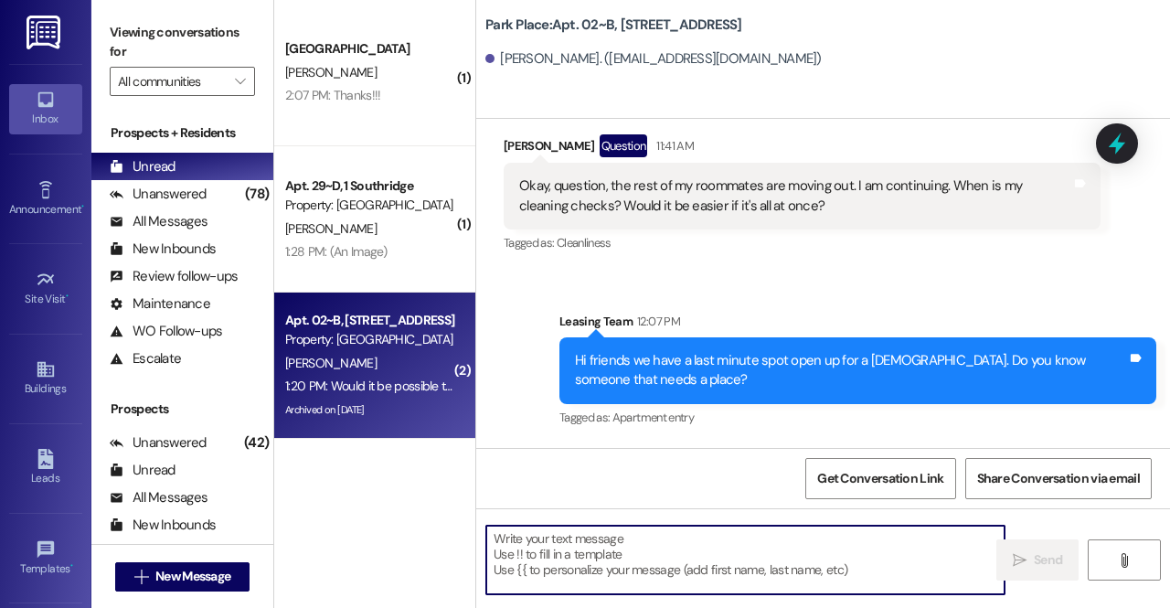
scroll to position [66951, 0]
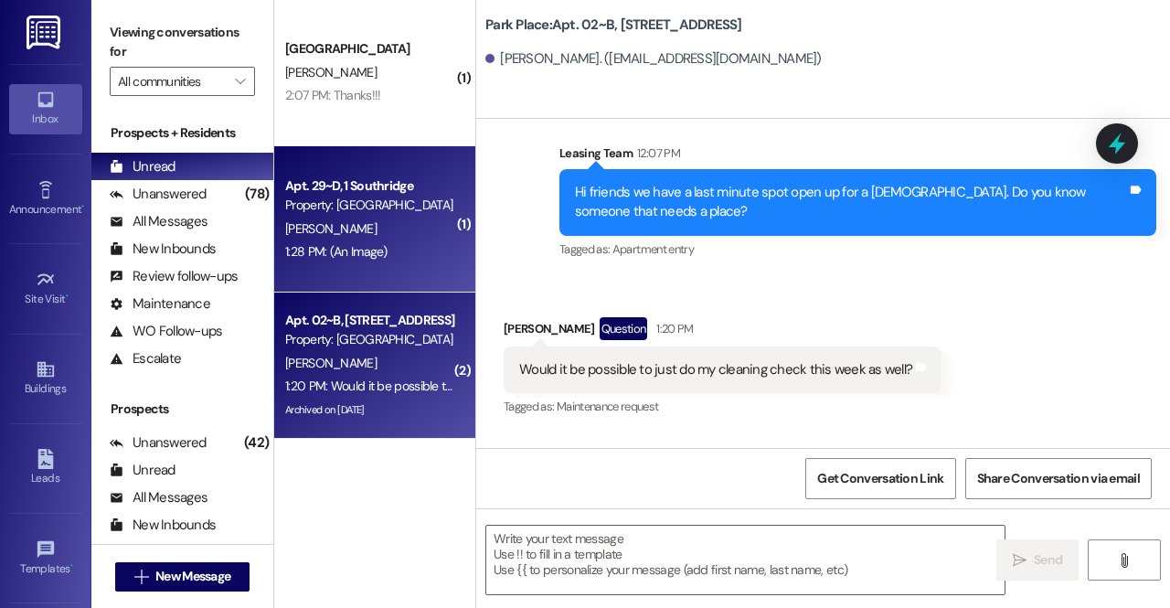
click at [316, 208] on div "Property: [GEOGRAPHIC_DATA]" at bounding box center [369, 205] width 169 height 19
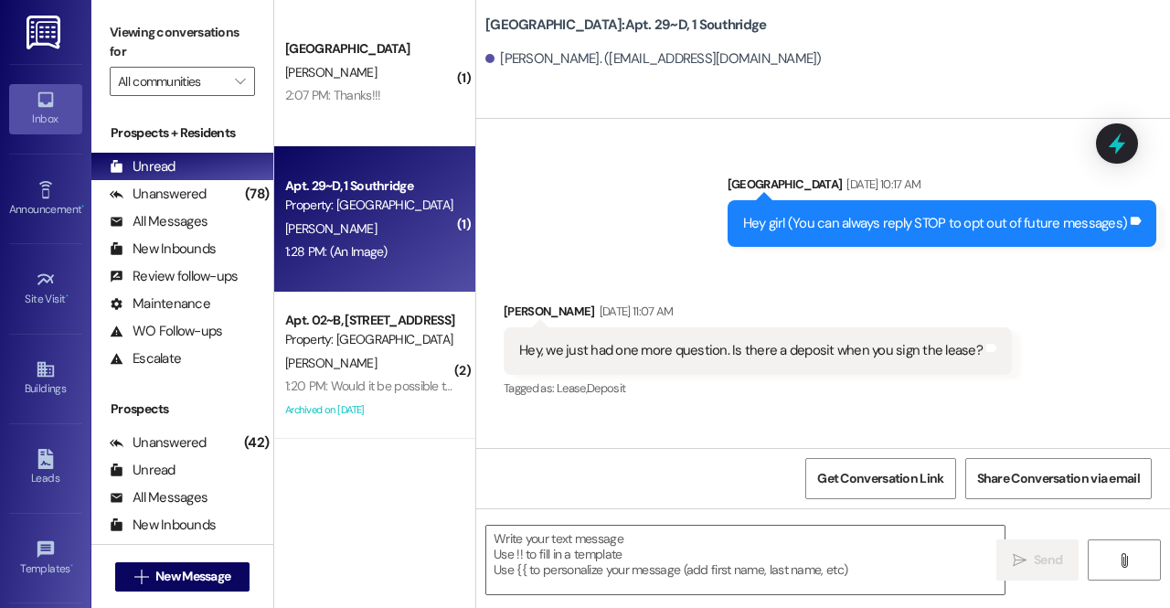
scroll to position [41662, 0]
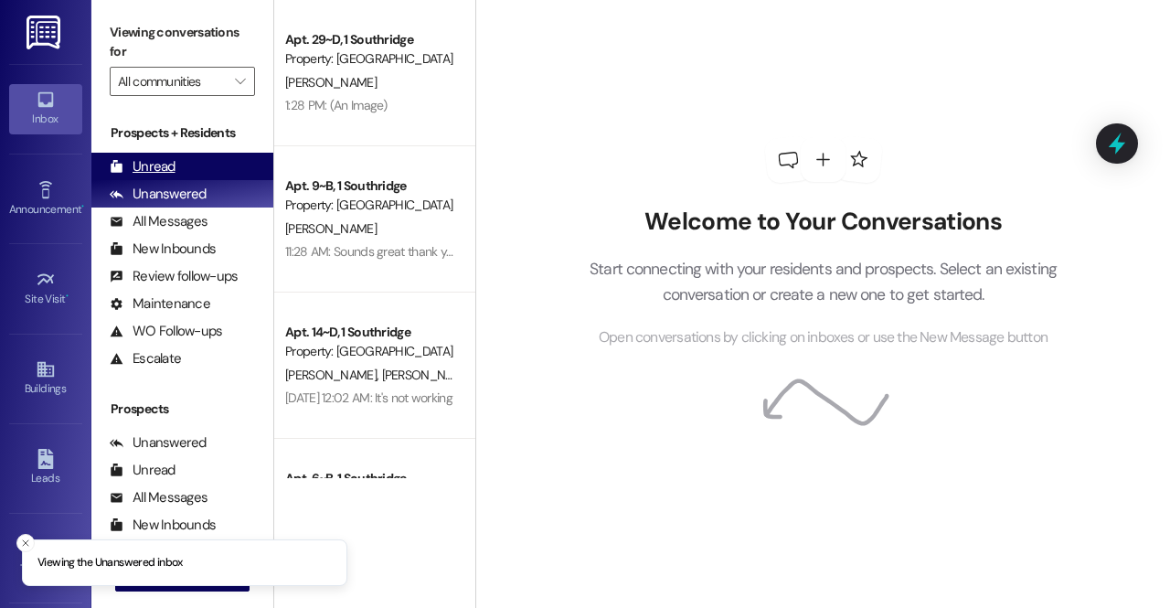
click at [192, 169] on div "Unread (0)" at bounding box center [182, 166] width 182 height 27
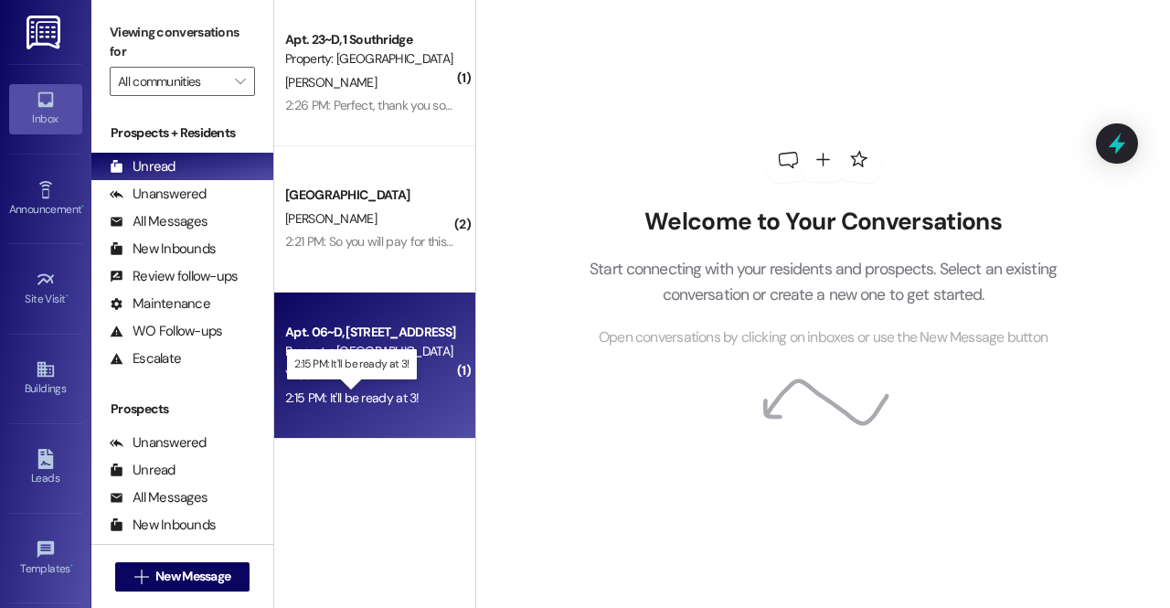
click at [367, 400] on div "2:15 PM: It'll be ready at 3! 2:15 PM: It'll be ready at 3!" at bounding box center [352, 397] width 134 height 16
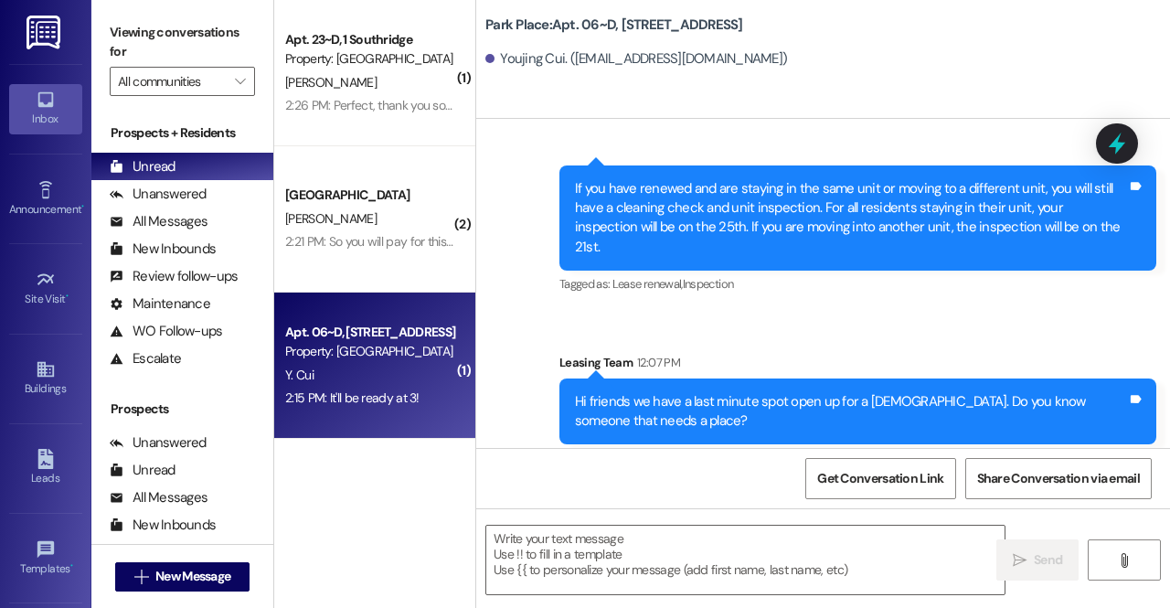
scroll to position [10605, 0]
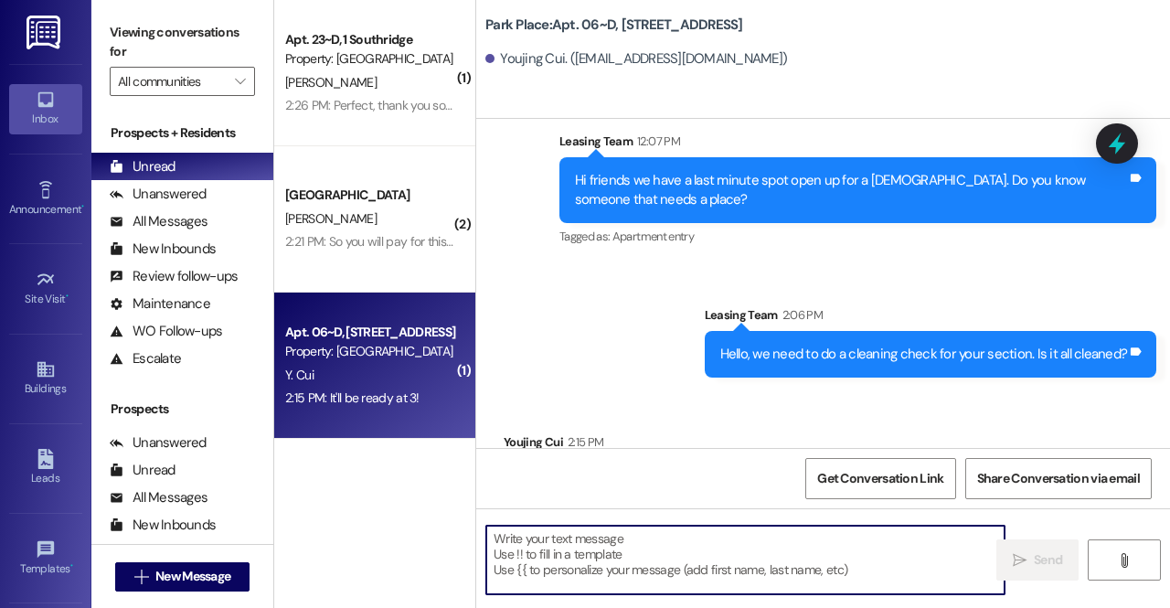
click at [639, 557] on textarea at bounding box center [745, 560] width 518 height 69
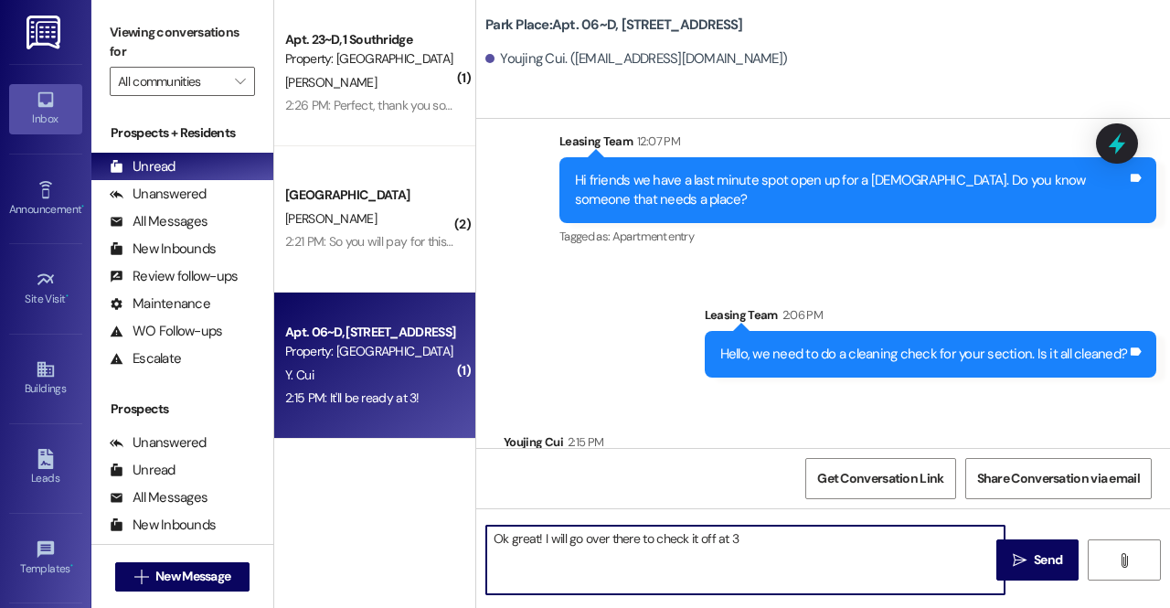
type textarea "Ok great! I will go over there to check it off at 3."
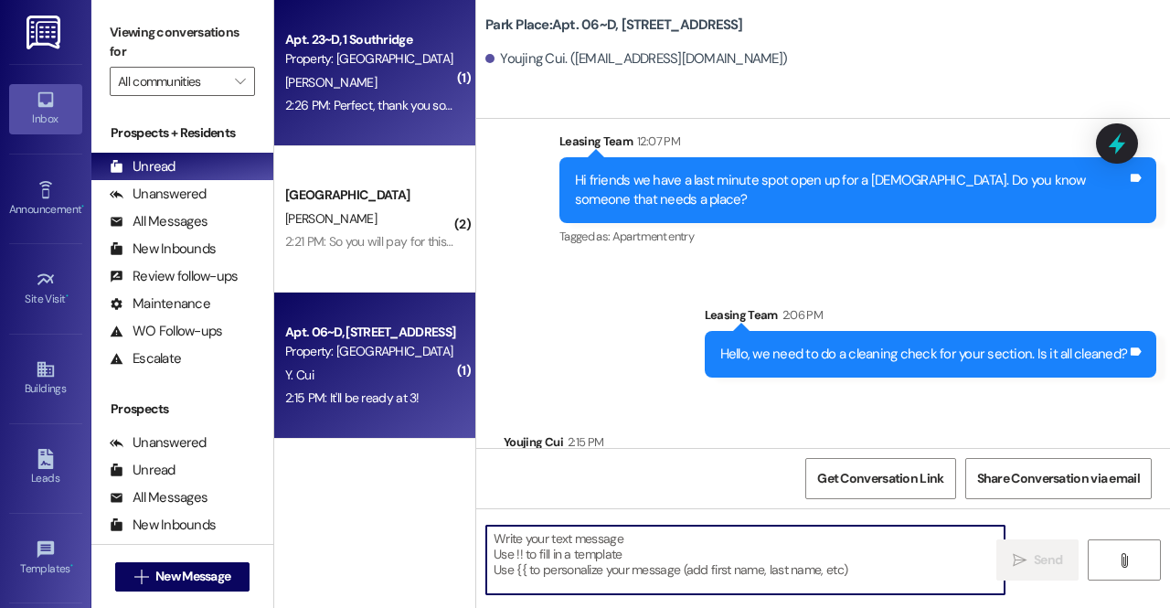
scroll to position [10604, 0]
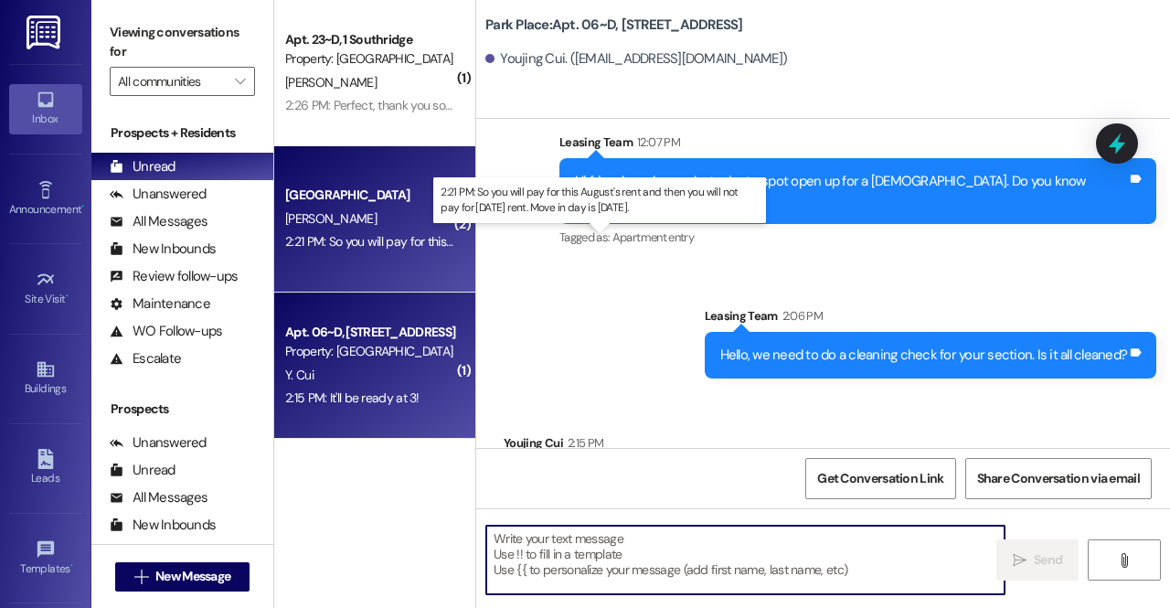
click at [380, 243] on div "2:21 PM: So you will pay for this August's rent and then you will not pay for […" at bounding box center [568, 241] width 567 height 16
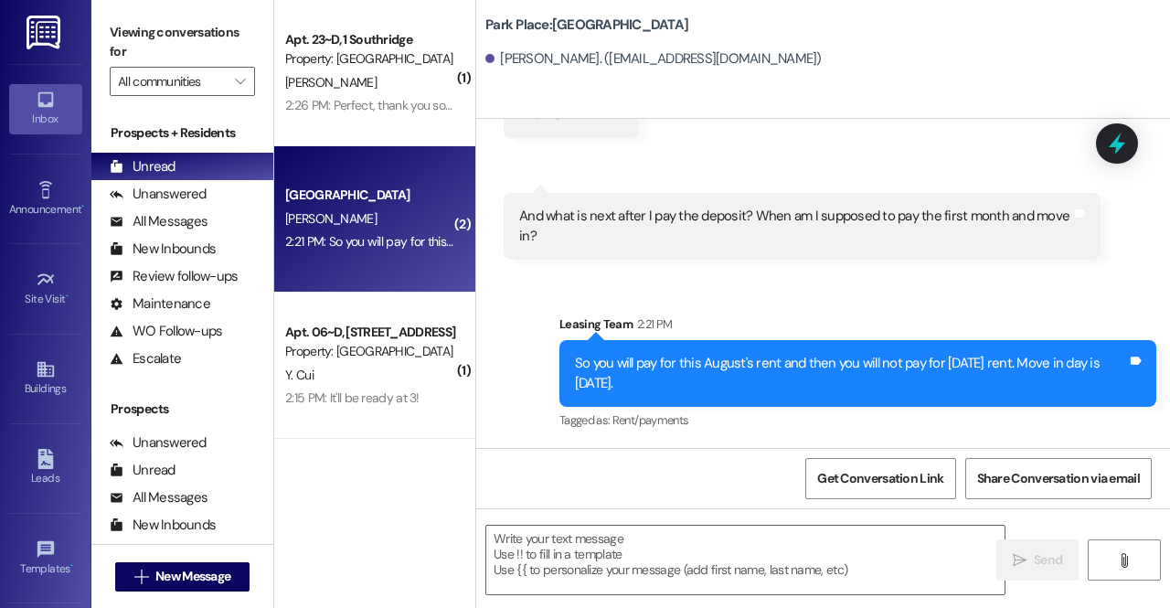
scroll to position [764, 0]
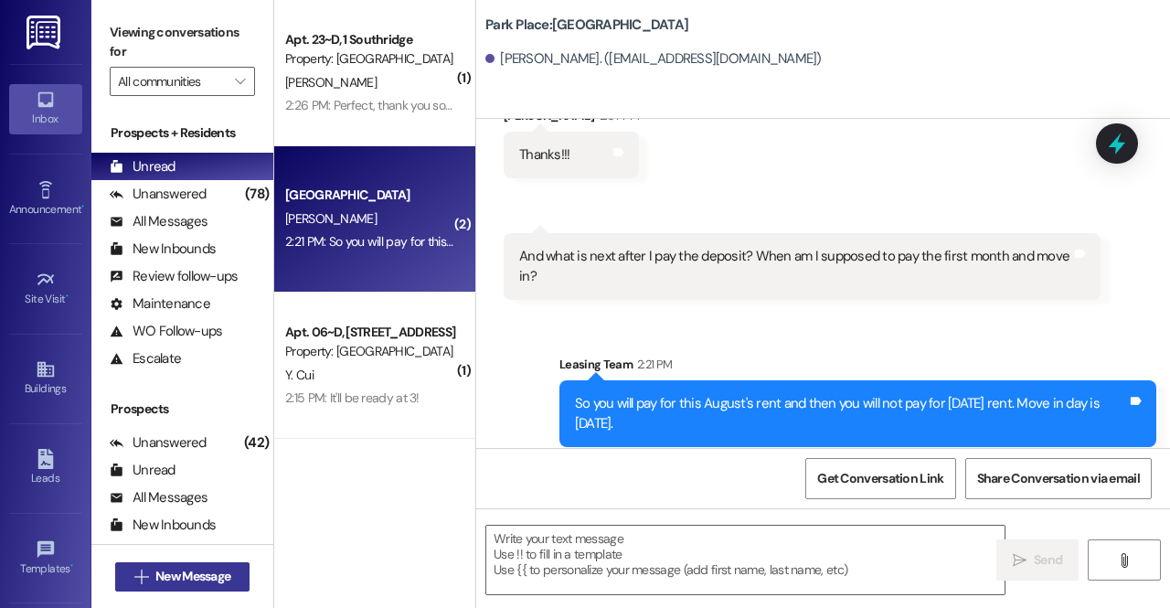
click at [148, 574] on span " New Message" at bounding box center [183, 576] width 104 height 19
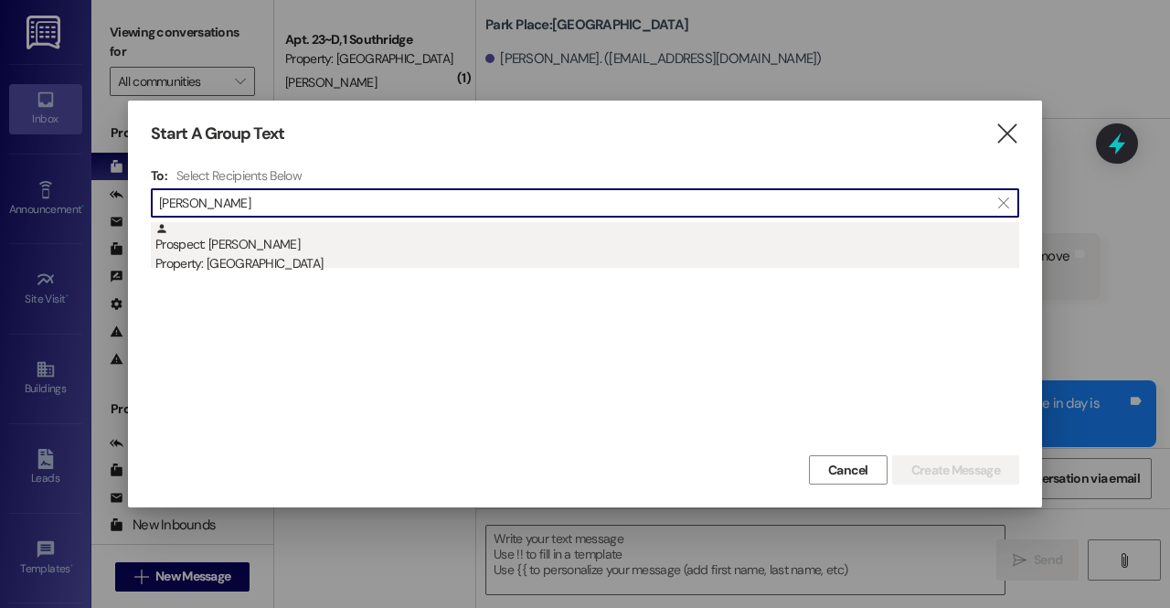
type input "[PERSON_NAME]"
click at [237, 259] on div "Property: [GEOGRAPHIC_DATA]" at bounding box center [587, 263] width 864 height 19
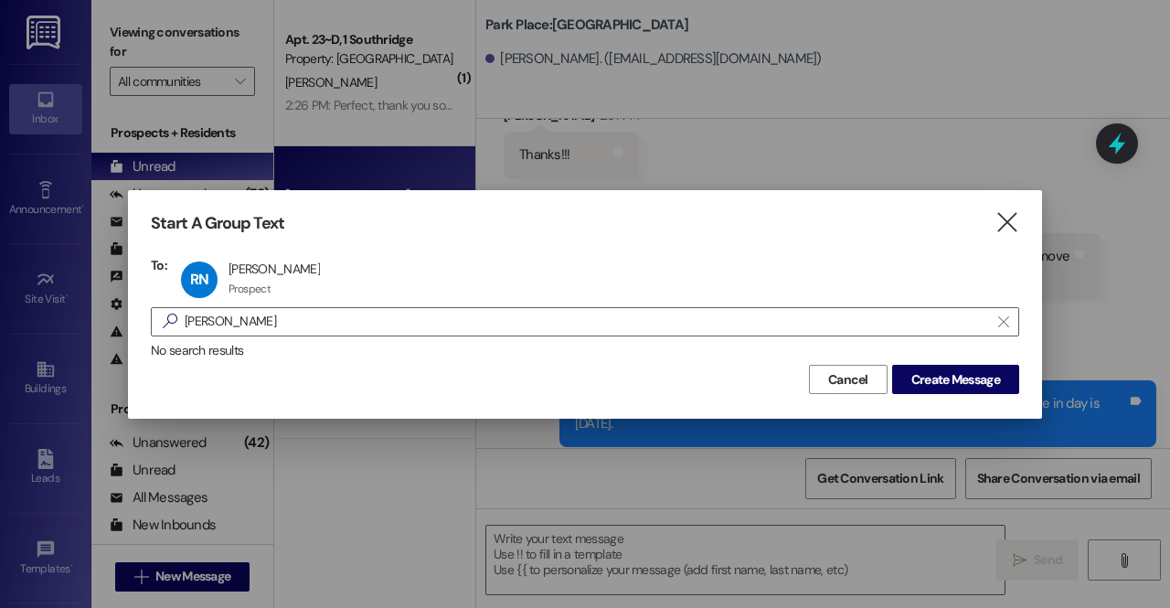
click at [978, 355] on div "No search results" at bounding box center [585, 350] width 868 height 19
click at [979, 378] on span "Create Message" at bounding box center [955, 379] width 89 height 19
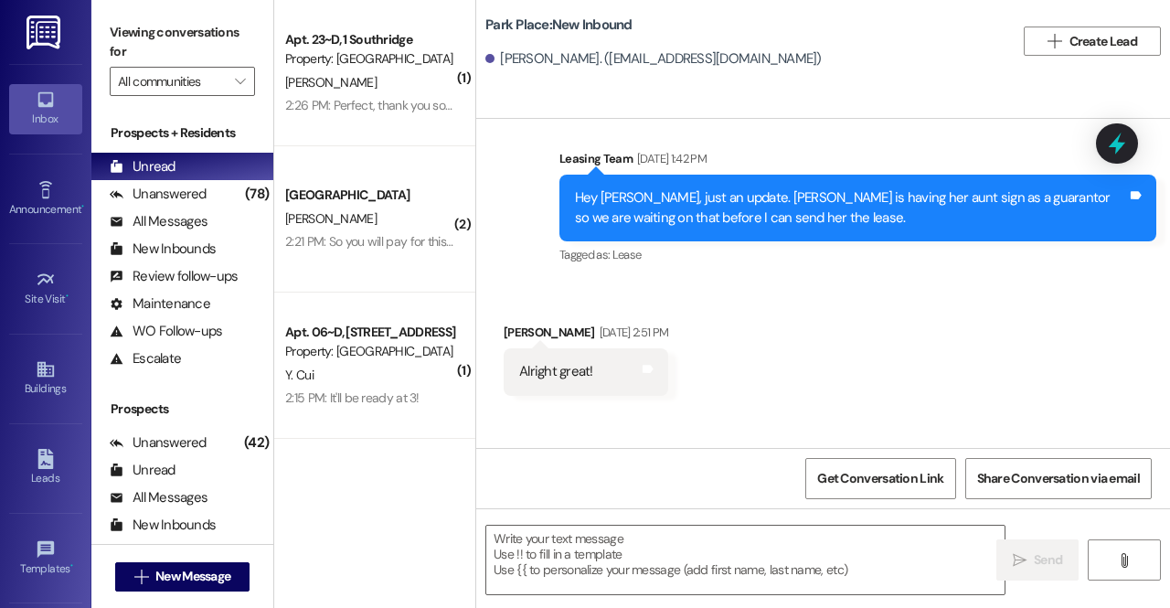
scroll to position [17243, 0]
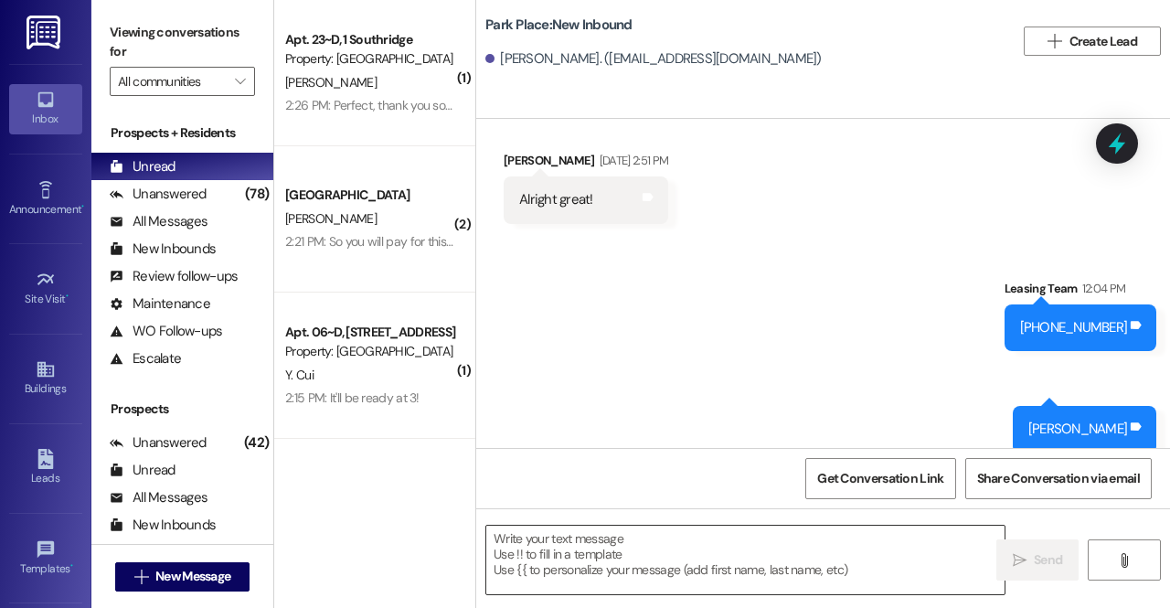
click at [666, 583] on textarea at bounding box center [745, 560] width 518 height 69
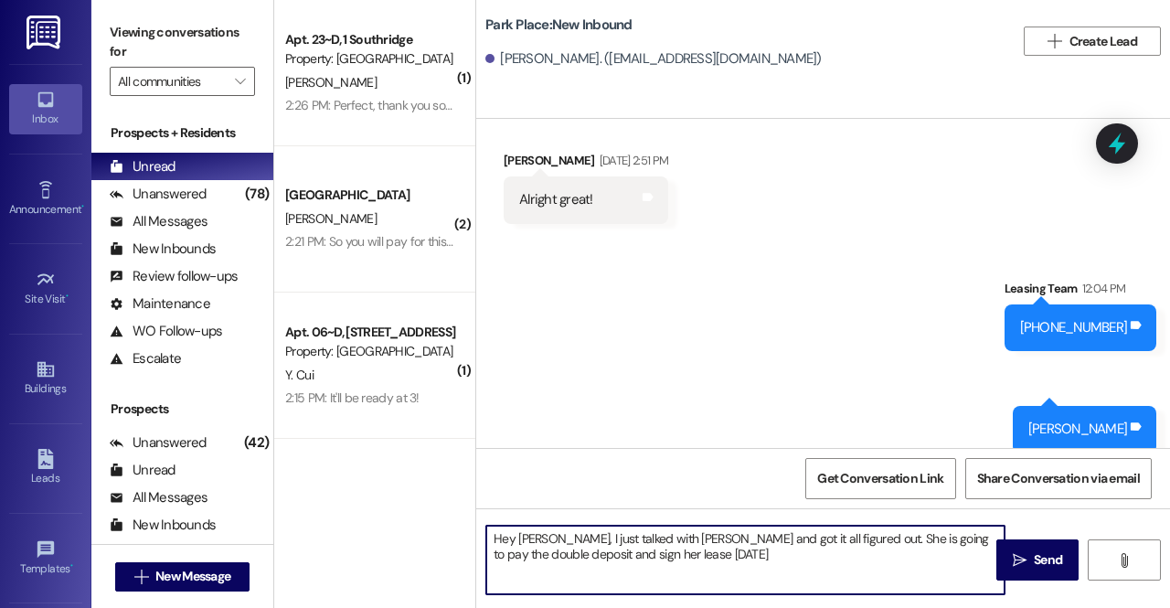
type textarea "Hey Rosie, I just talked with Melissa and got it all figured out. She is going …"
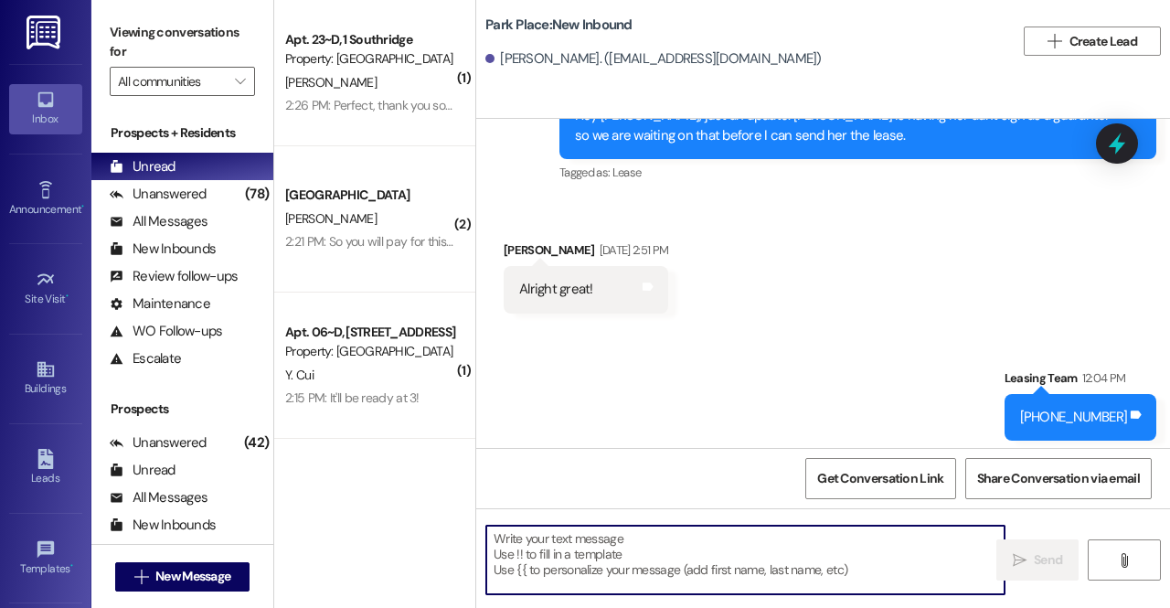
scroll to position [17390, 0]
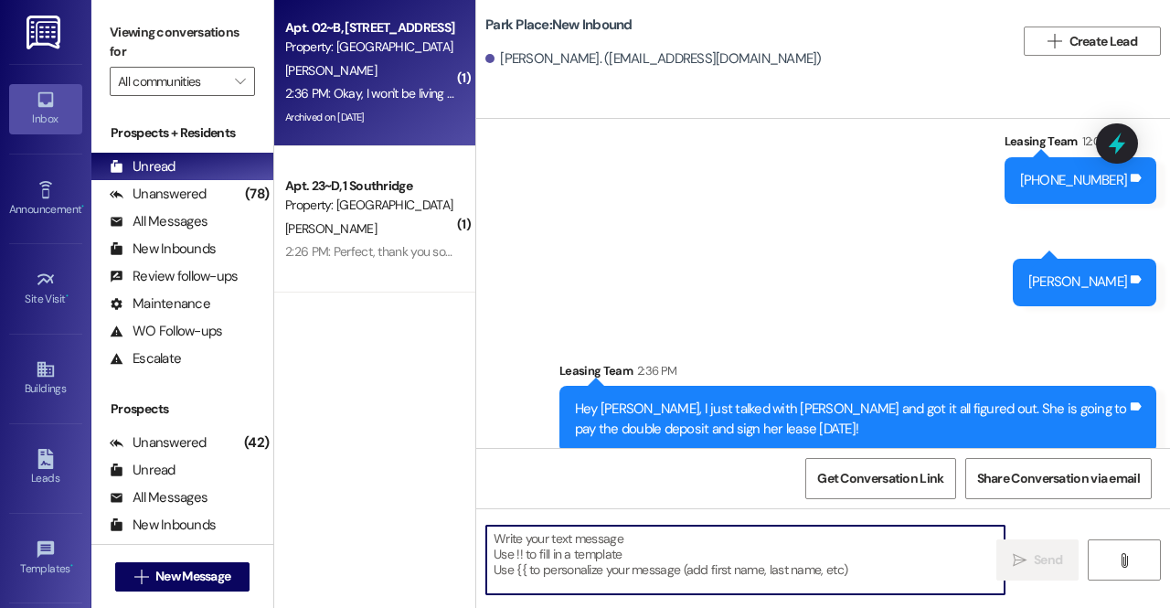
click at [328, 89] on div "2:36 PM: Okay, I won't be living there during that time, my stuff will still be…" at bounding box center [697, 93] width 825 height 16
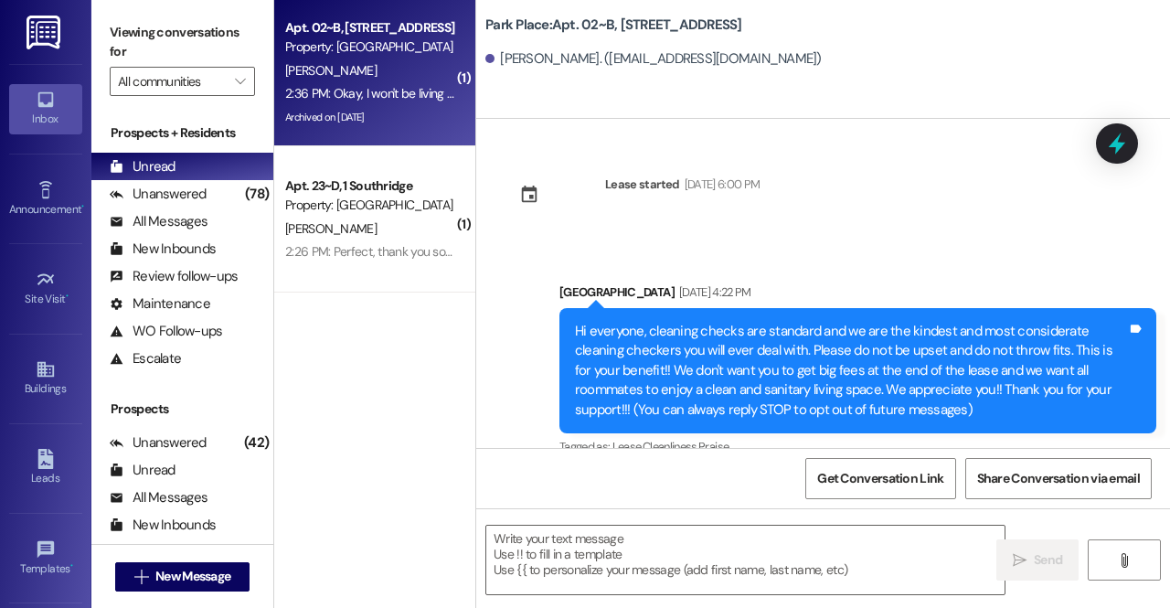
scroll to position [67143, 0]
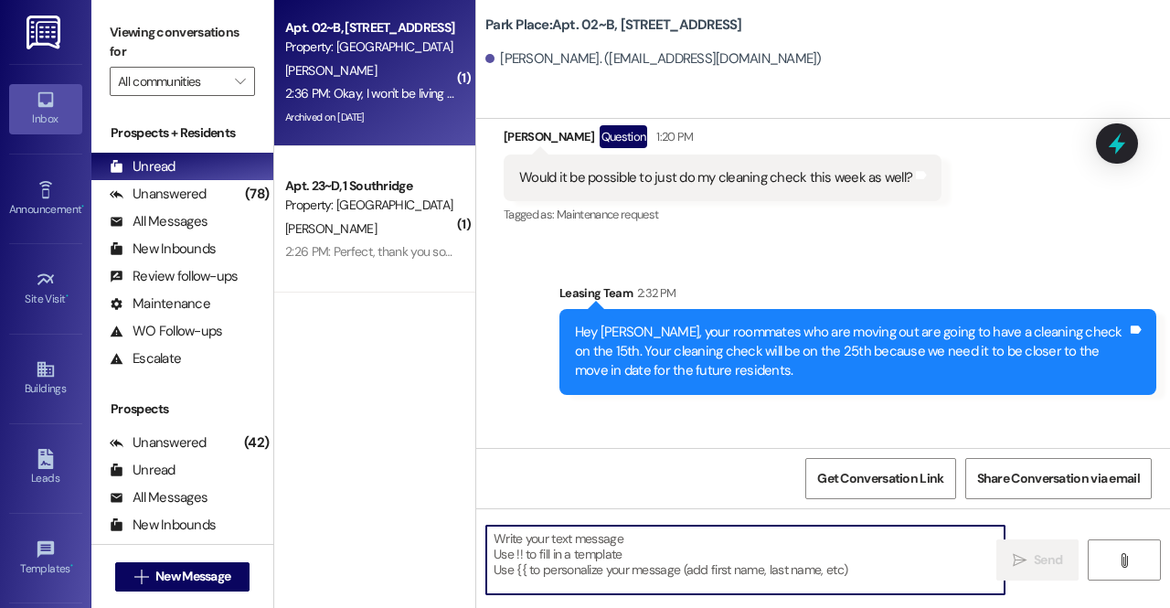
click at [649, 549] on textarea at bounding box center [745, 560] width 518 height 69
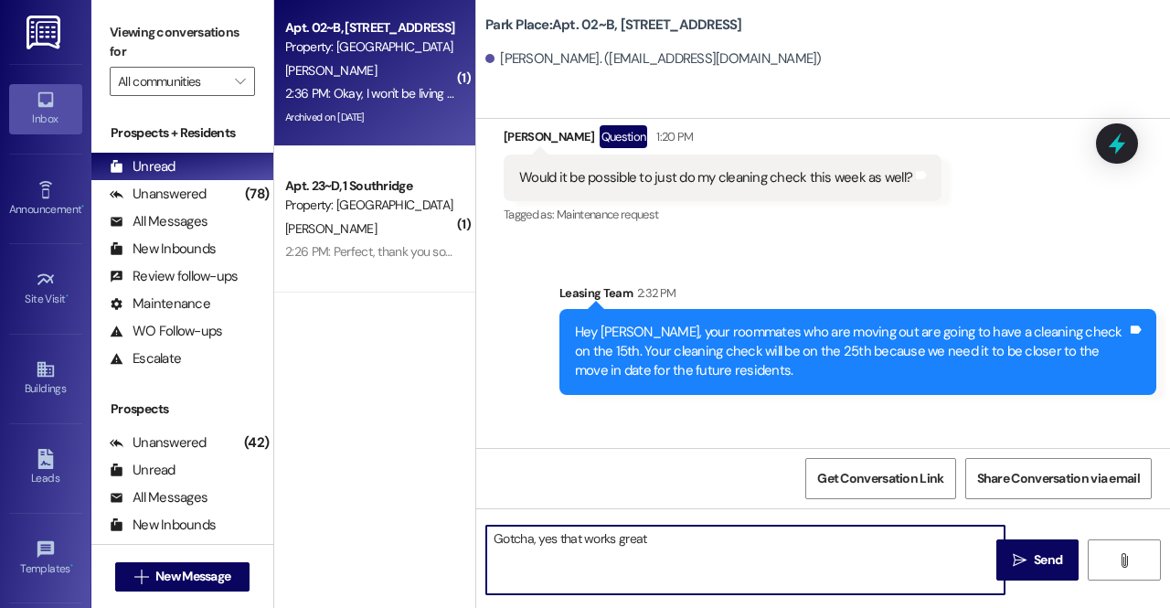
type textarea "Gotcha, yes that works great!"
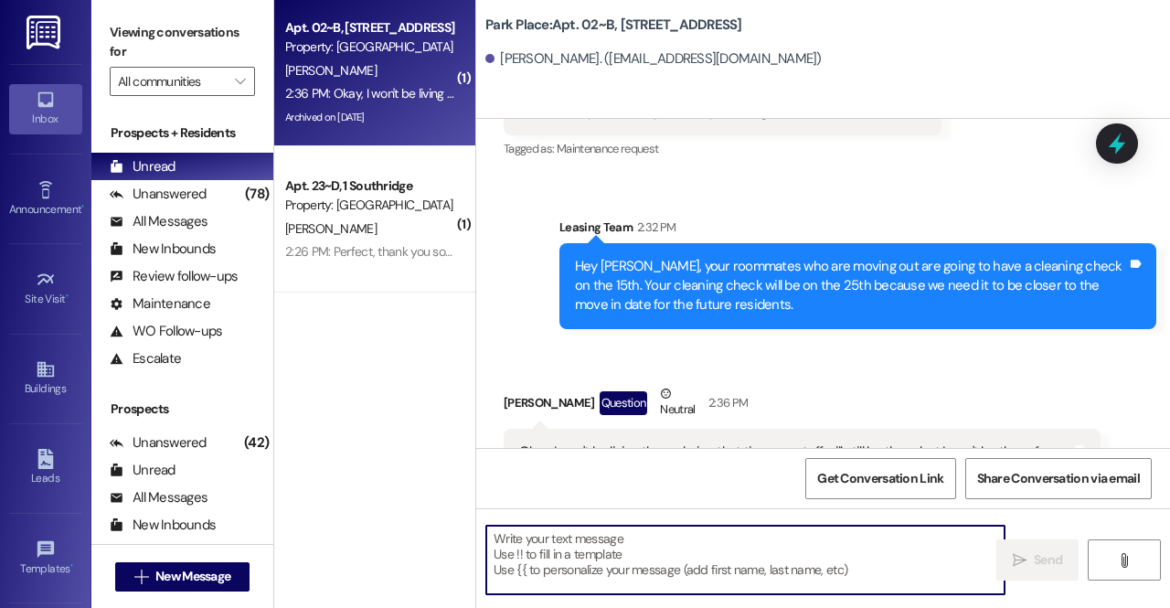
scroll to position [67225, 0]
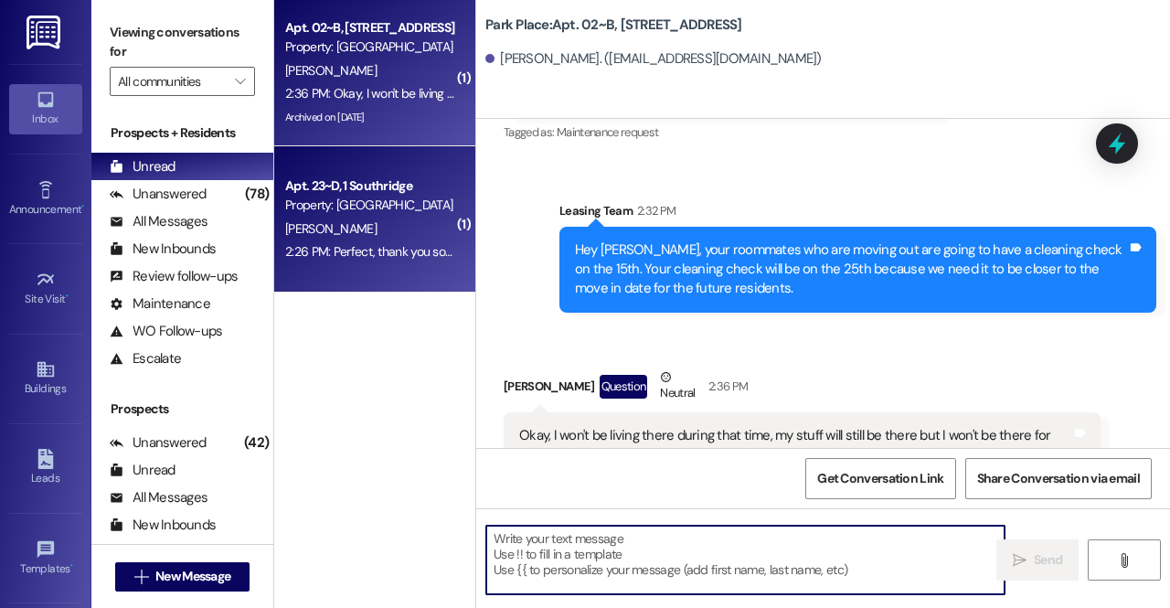
click at [421, 242] on div "2:26 PM: Perfect, thank you so much! 2:26 PM: Perfect, thank you so much!" at bounding box center [369, 251] width 173 height 23
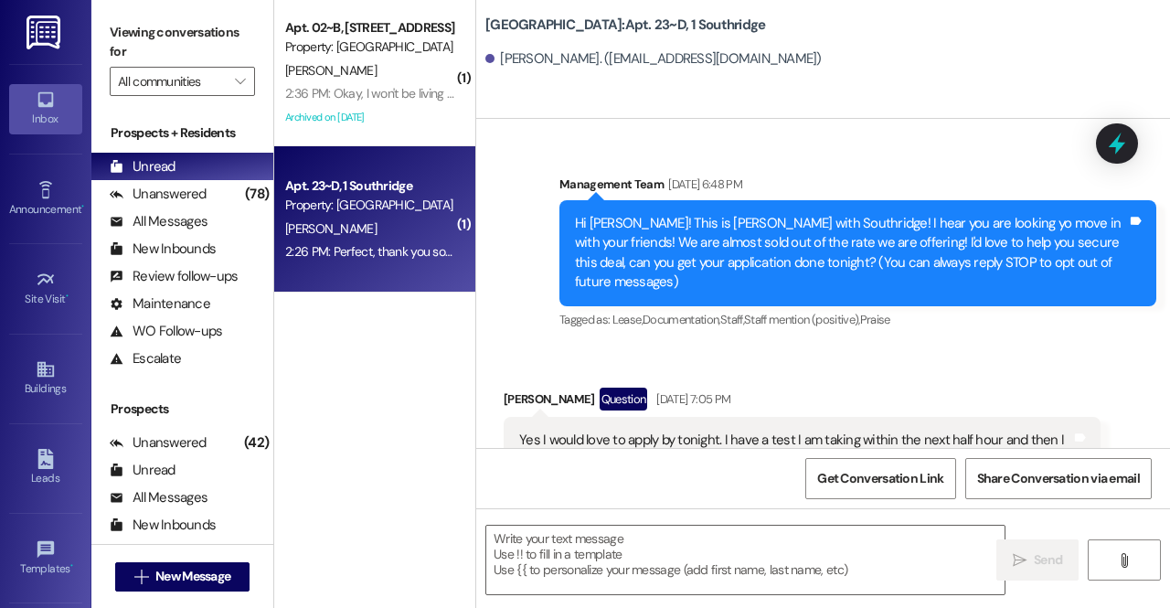
scroll to position [91116, 0]
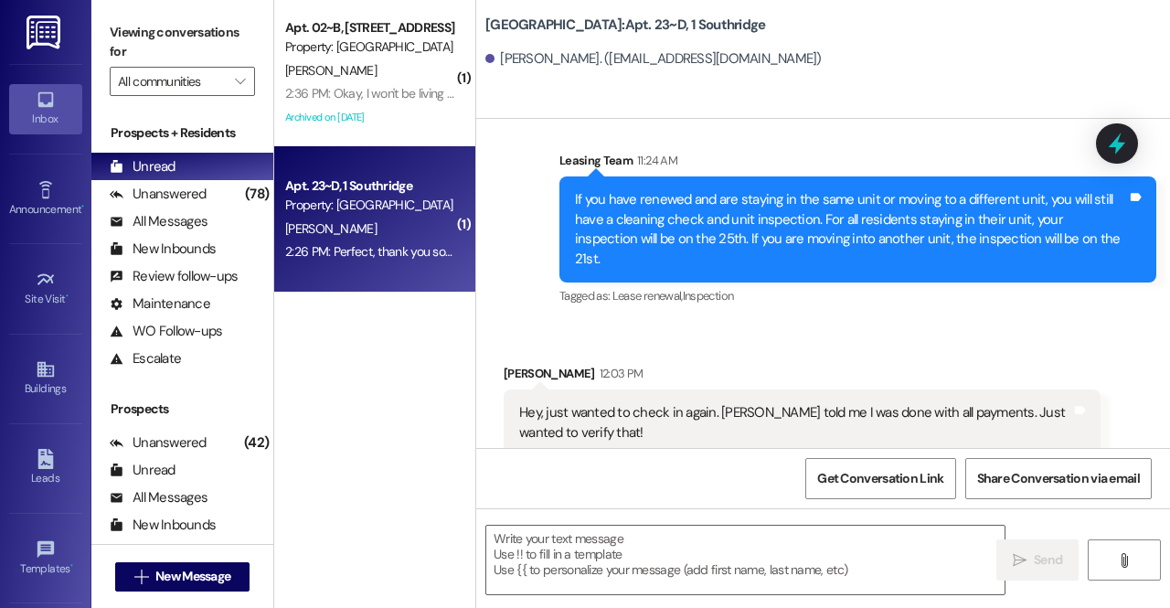
click at [645, 523] on div " Send " at bounding box center [823, 576] width 694 height 137
click at [640, 553] on textarea at bounding box center [745, 560] width 518 height 69
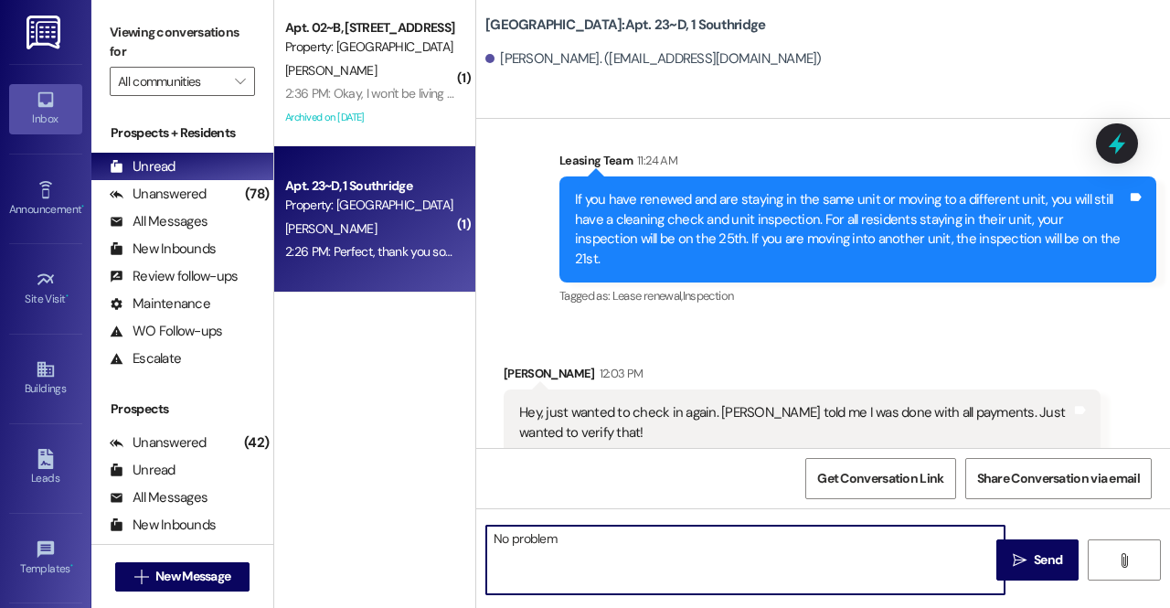
type textarea "No problem!"
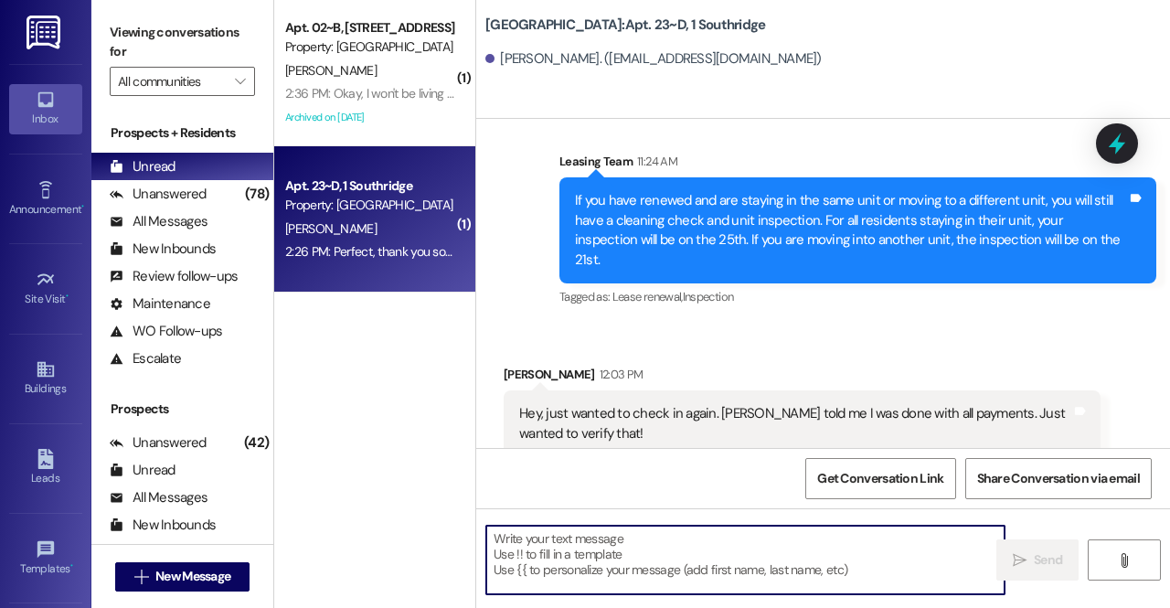
scroll to position [91243, 0]
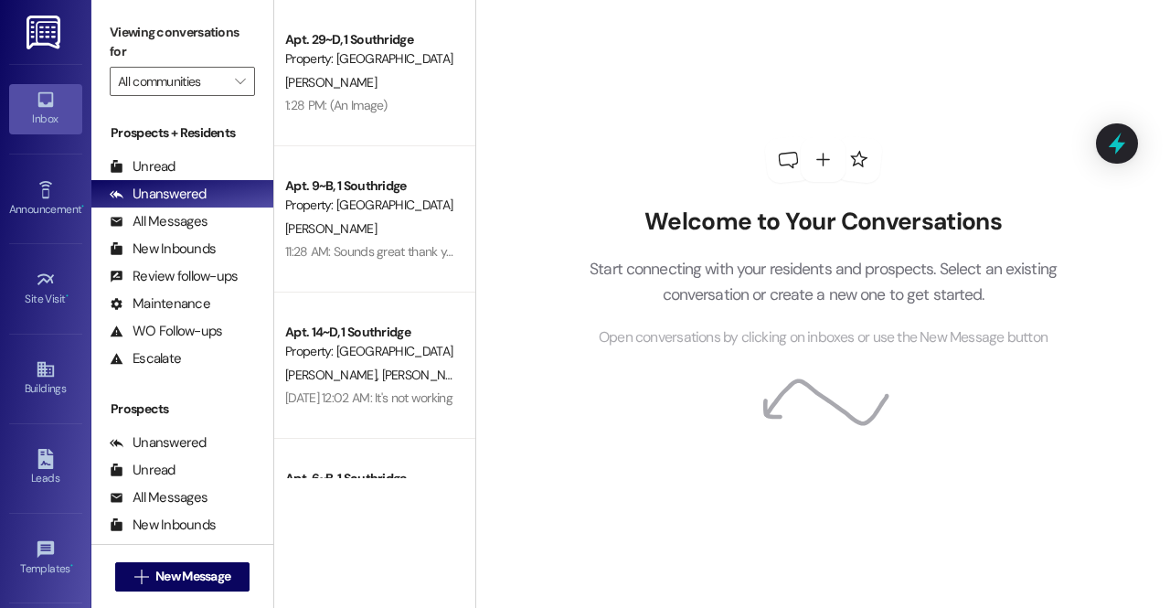
click at [163, 150] on div "Prospects + Residents Unread (0) Unread: Any message you haven't read yet will …" at bounding box center [182, 247] width 182 height 249
click at [161, 165] on div "Unread" at bounding box center [143, 166] width 66 height 19
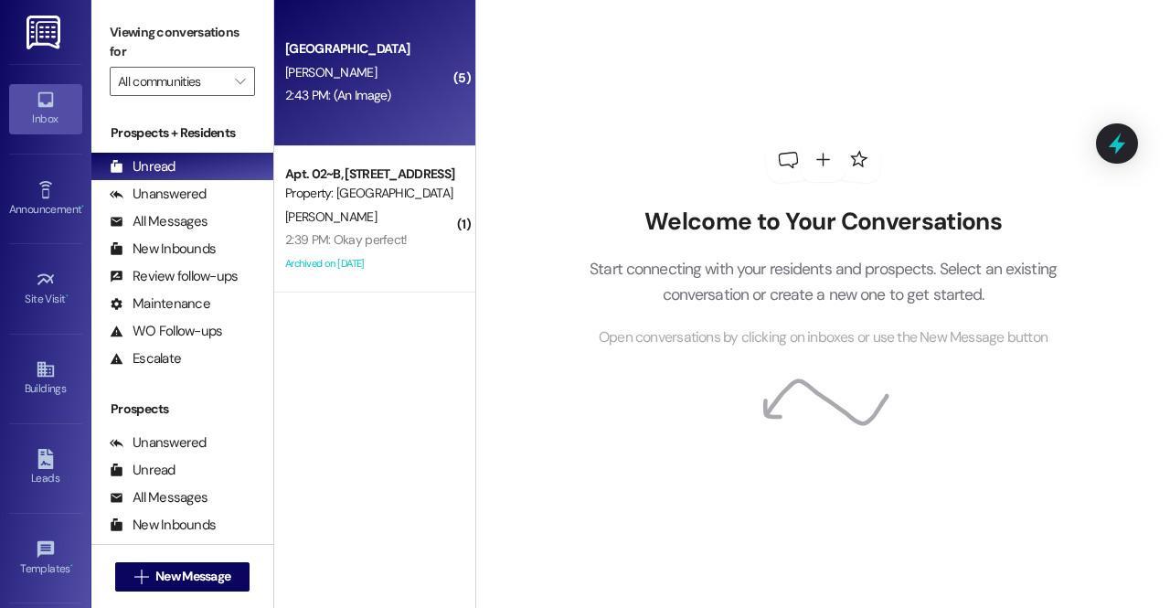
click at [357, 91] on div "2:43 PM: (An Image) 2:43 PM: (An Image)" at bounding box center [338, 95] width 106 height 16
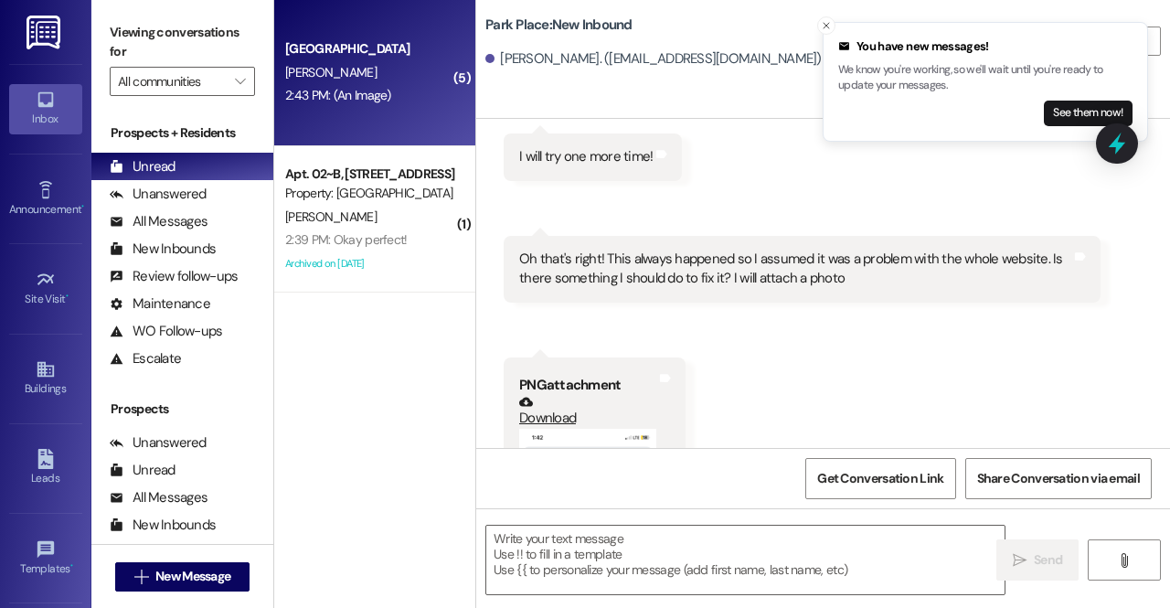
scroll to position [3211, 0]
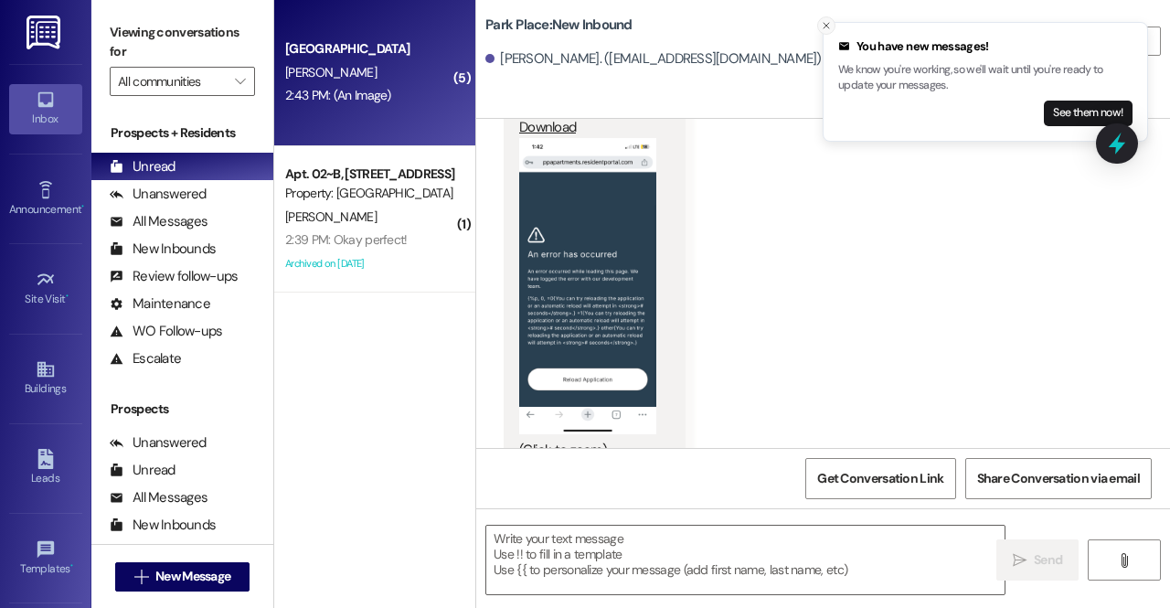
click at [830, 27] on icon "Close toast" at bounding box center [826, 25] width 11 height 11
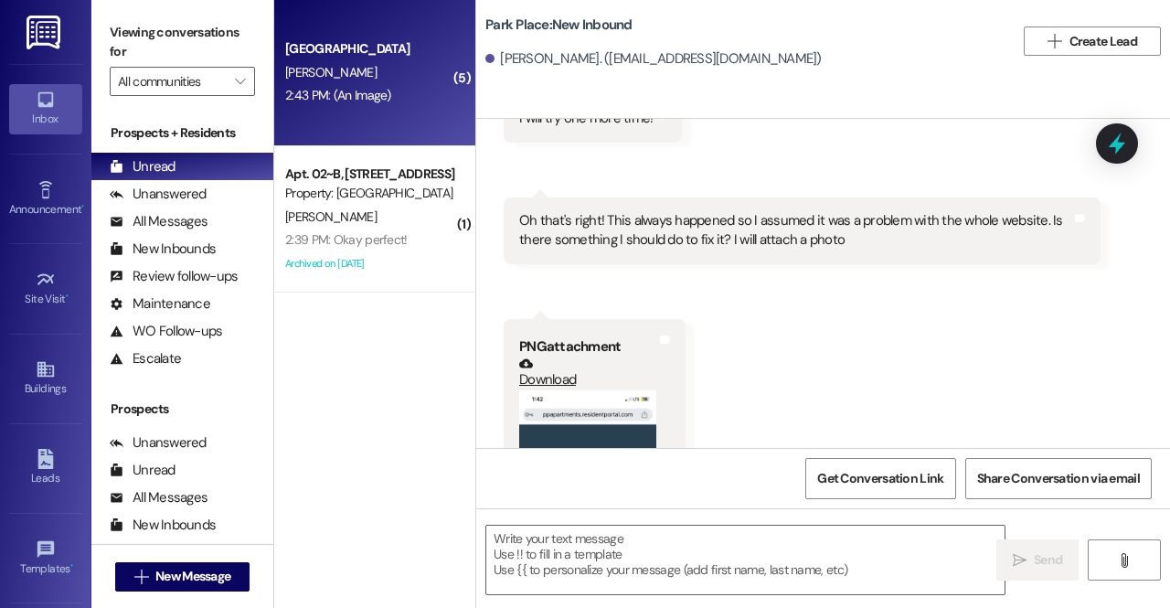
scroll to position [2933, 0]
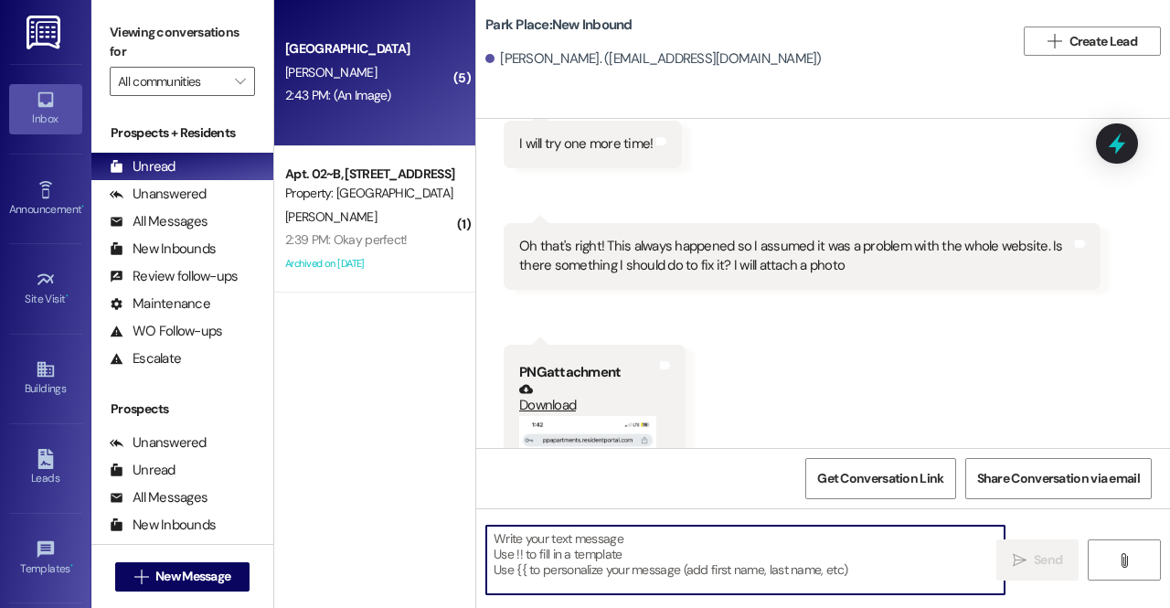
click at [552, 549] on textarea at bounding box center [745, 560] width 518 height 69
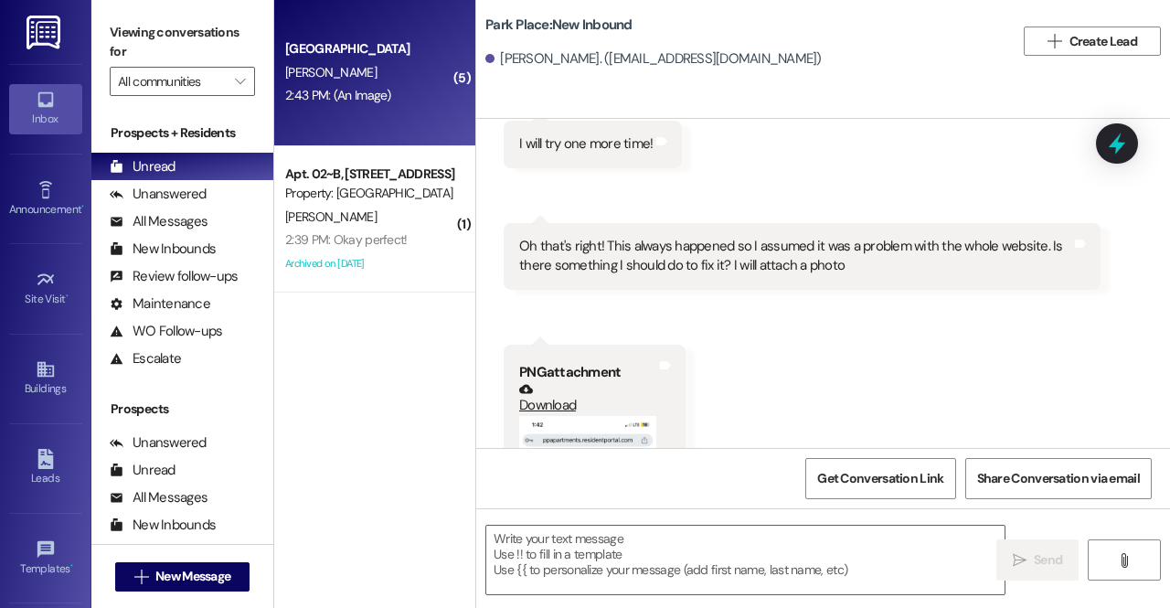
click at [570, 416] on button "Zoom image" at bounding box center [587, 564] width 137 height 297
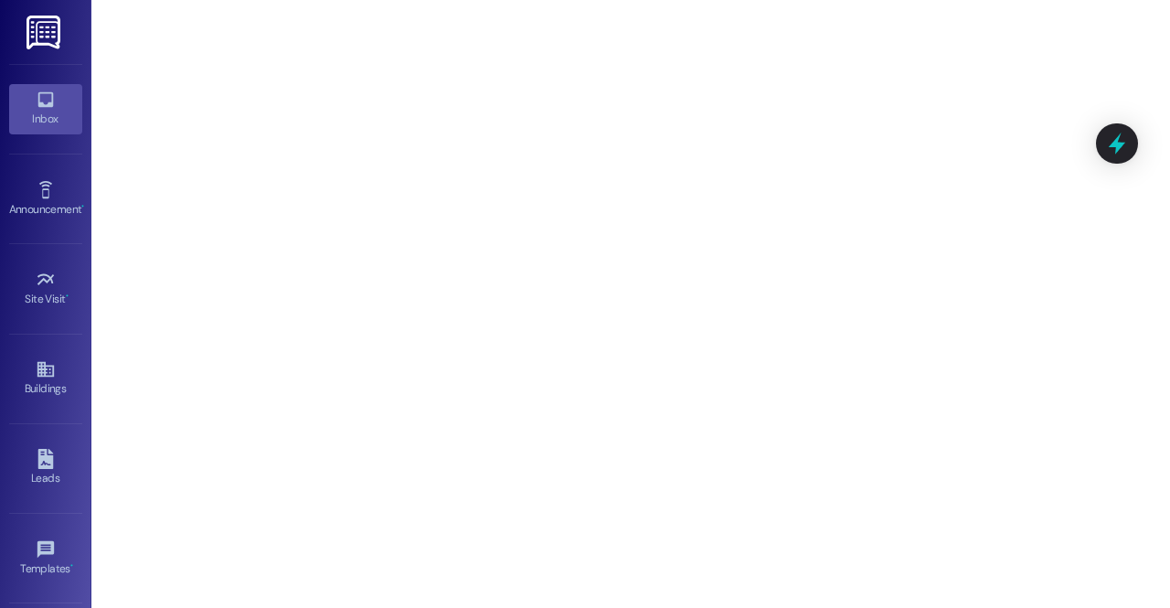
click at [36, 103] on icon at bounding box center [46, 100] width 20 height 20
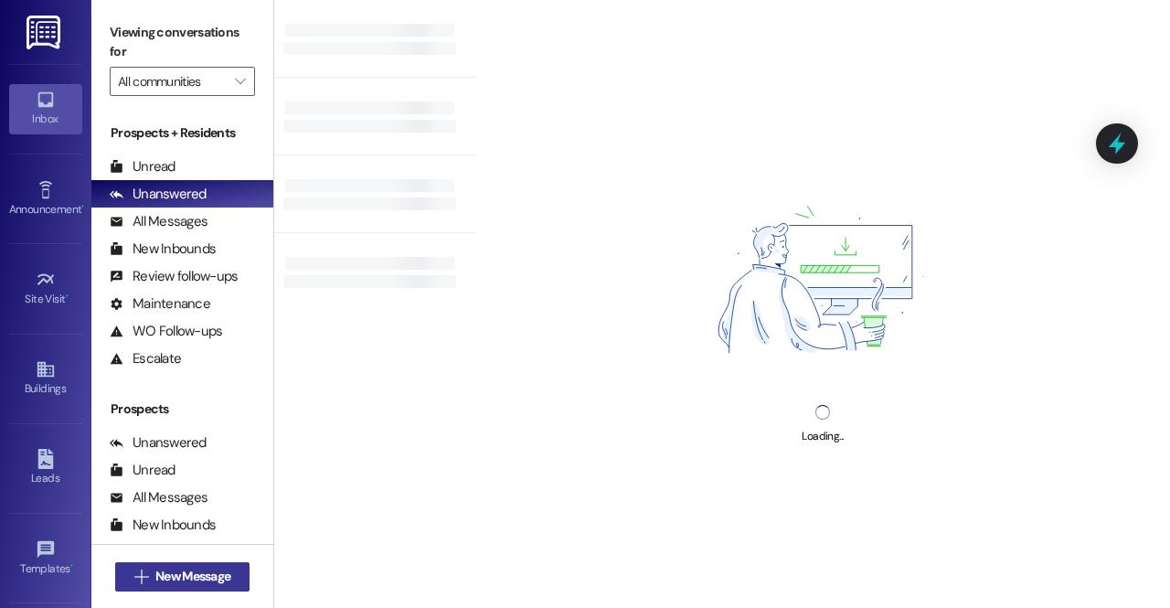
click at [202, 582] on span "New Message" at bounding box center [192, 576] width 75 height 19
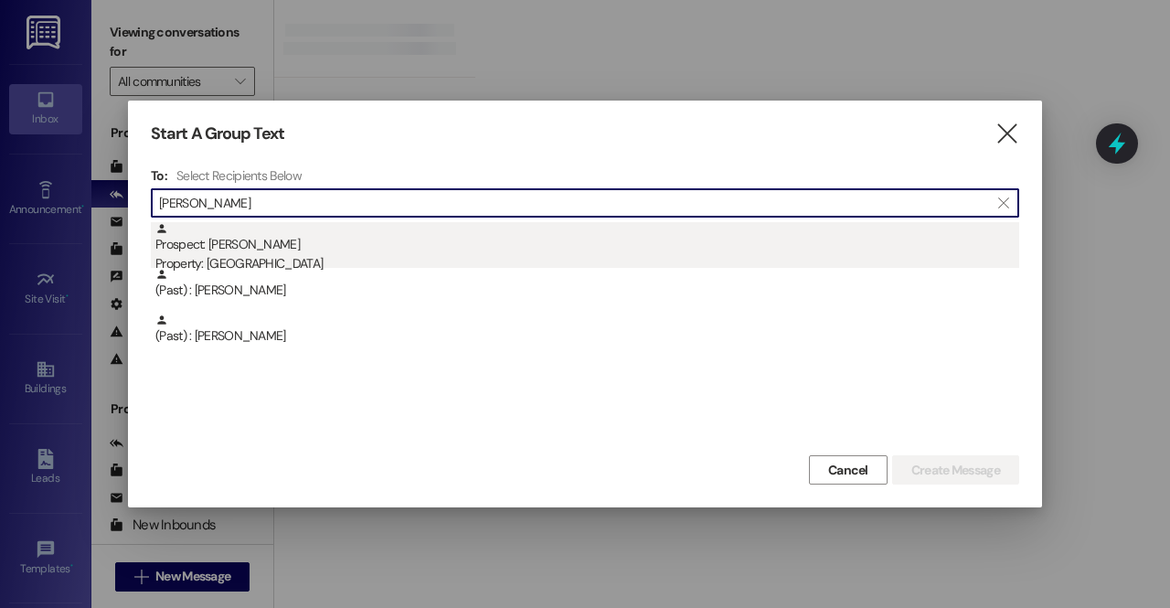
type input "[PERSON_NAME]"
click at [243, 265] on div "Property: [GEOGRAPHIC_DATA]" at bounding box center [587, 263] width 864 height 19
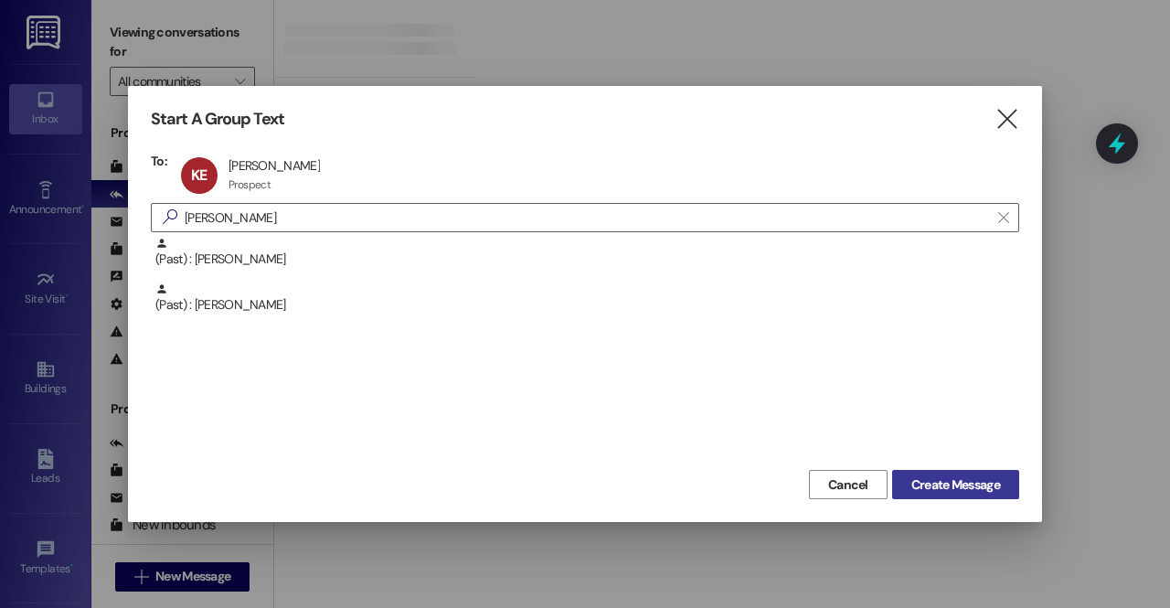
click at [945, 480] on span "Create Message" at bounding box center [955, 484] width 89 height 19
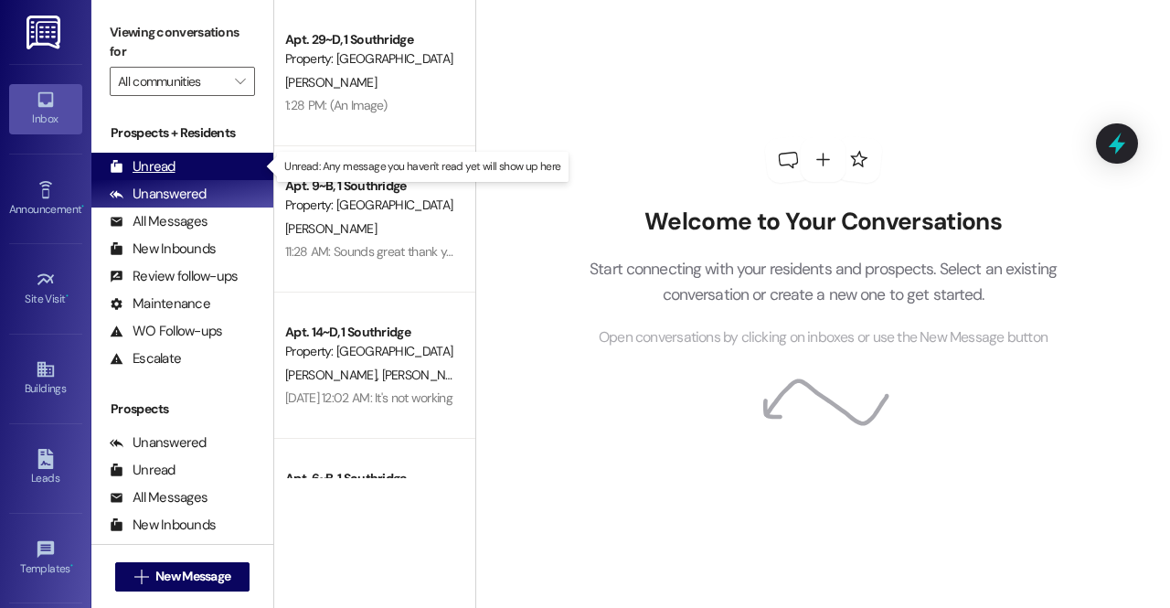
click at [161, 164] on div "Unread" at bounding box center [143, 166] width 66 height 19
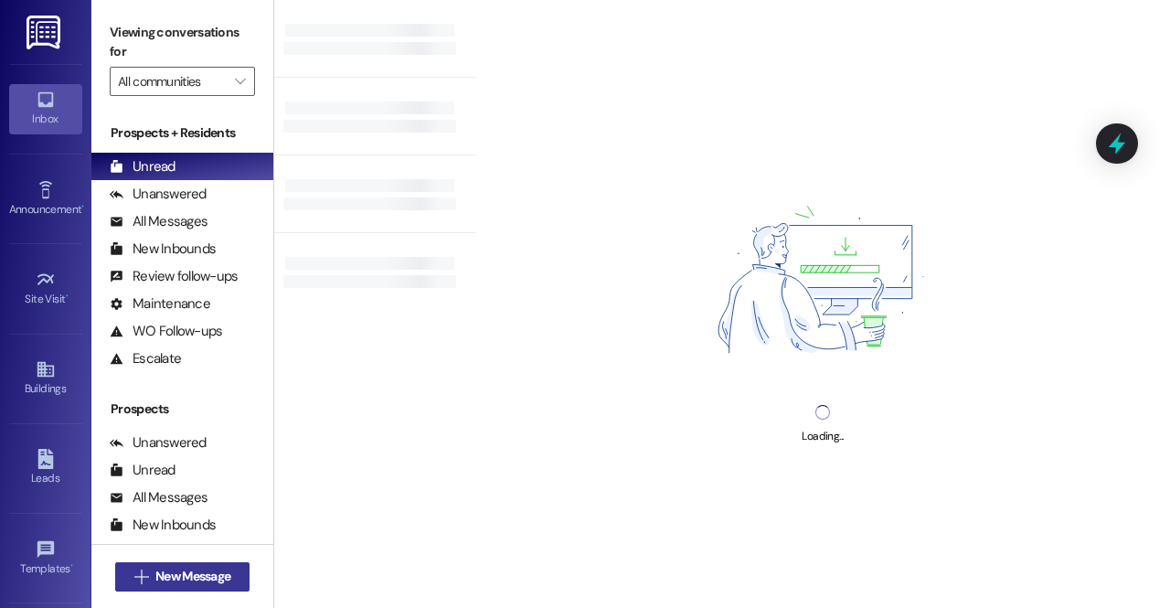
click at [194, 579] on span "New Message" at bounding box center [192, 576] width 75 height 19
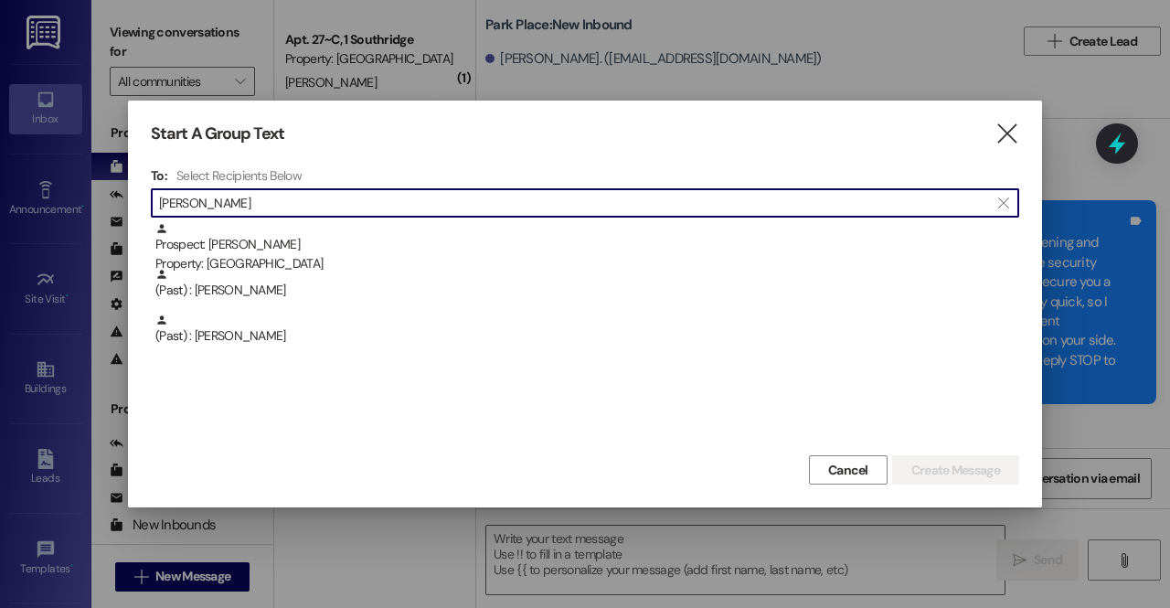
scroll to position [3211, 0]
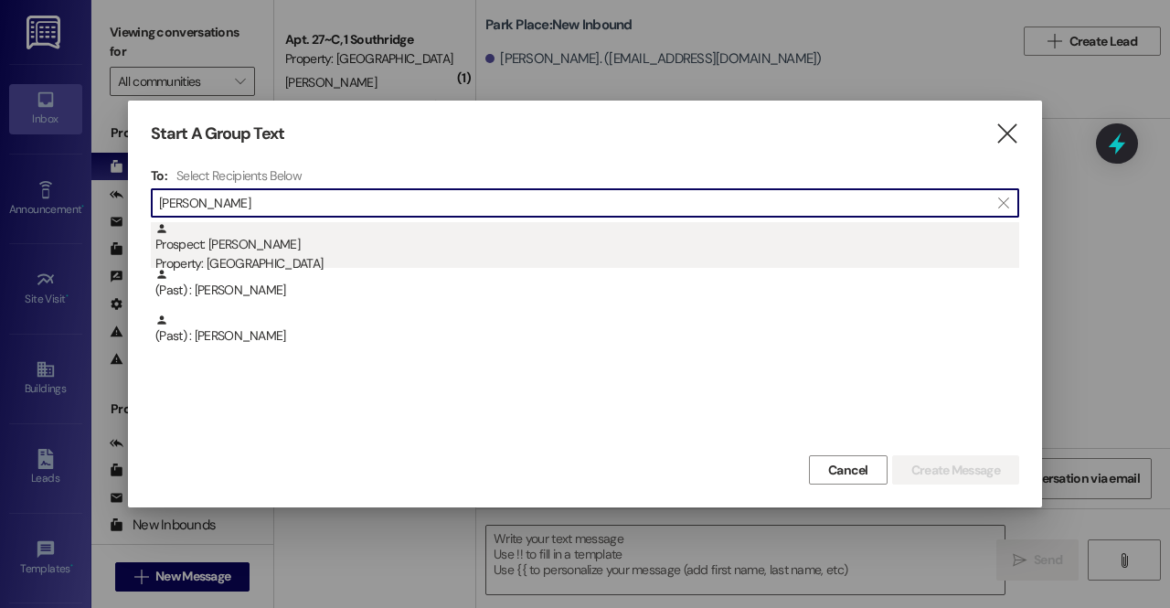
type input "[PERSON_NAME]"
click at [234, 250] on div "Prospect: [PERSON_NAME] Property: [GEOGRAPHIC_DATA]" at bounding box center [587, 248] width 864 height 52
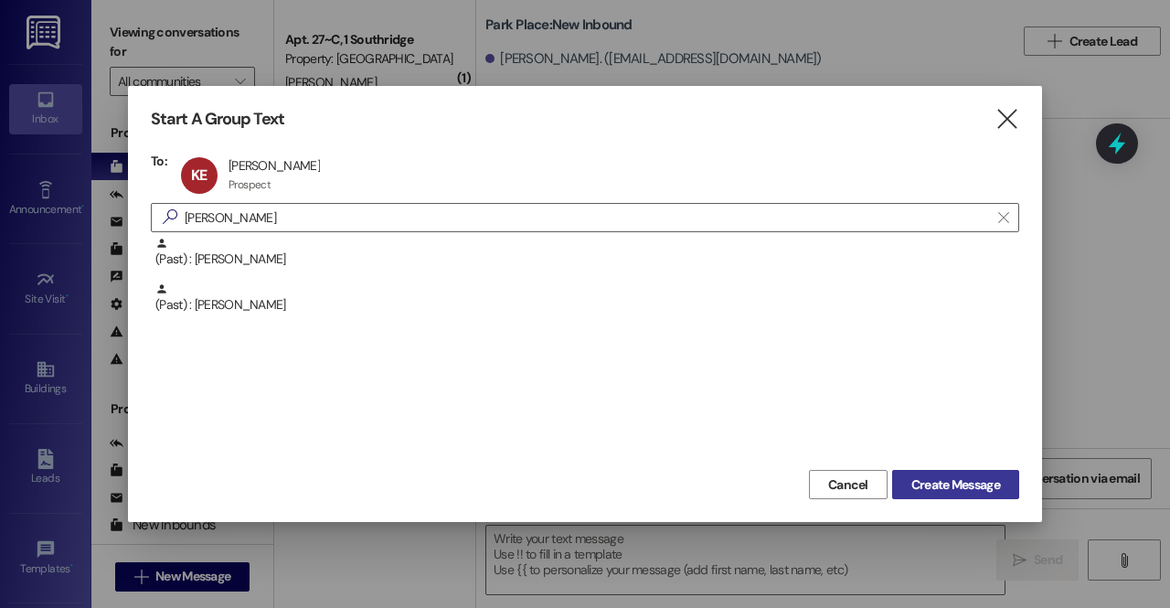
click at [960, 476] on span "Create Message" at bounding box center [955, 484] width 89 height 19
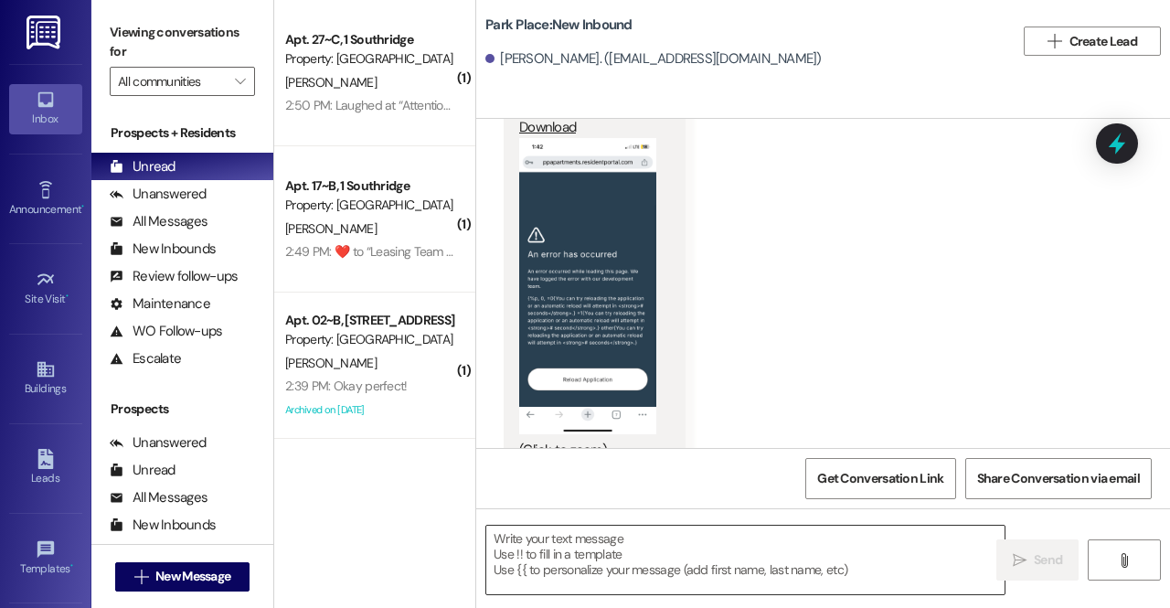
click at [683, 572] on textarea at bounding box center [745, 560] width 518 height 69
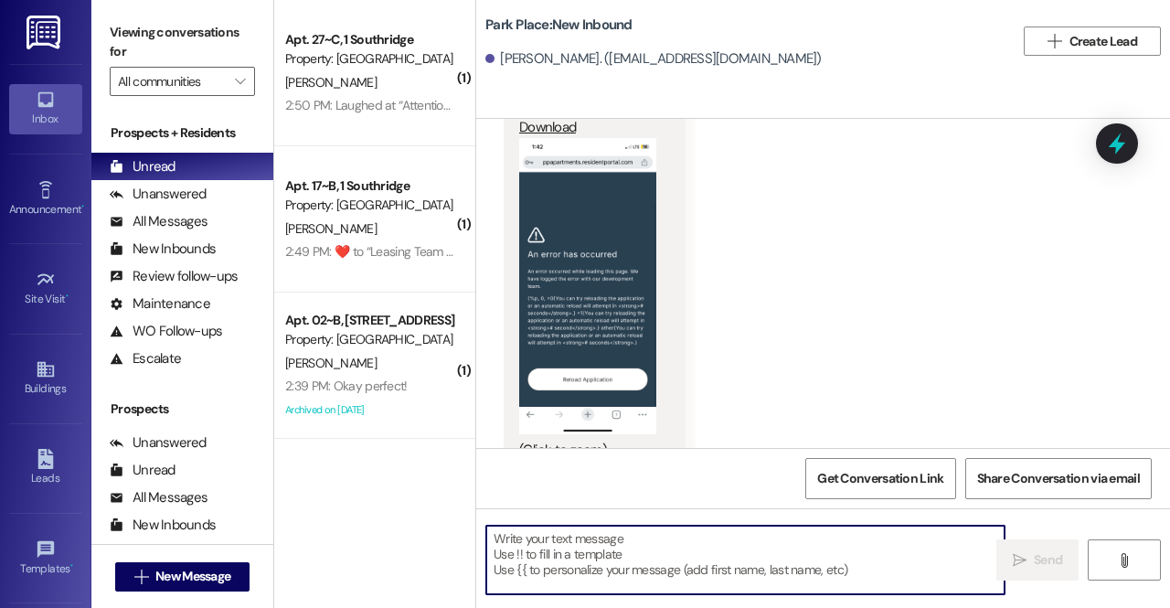
type textarea "K"
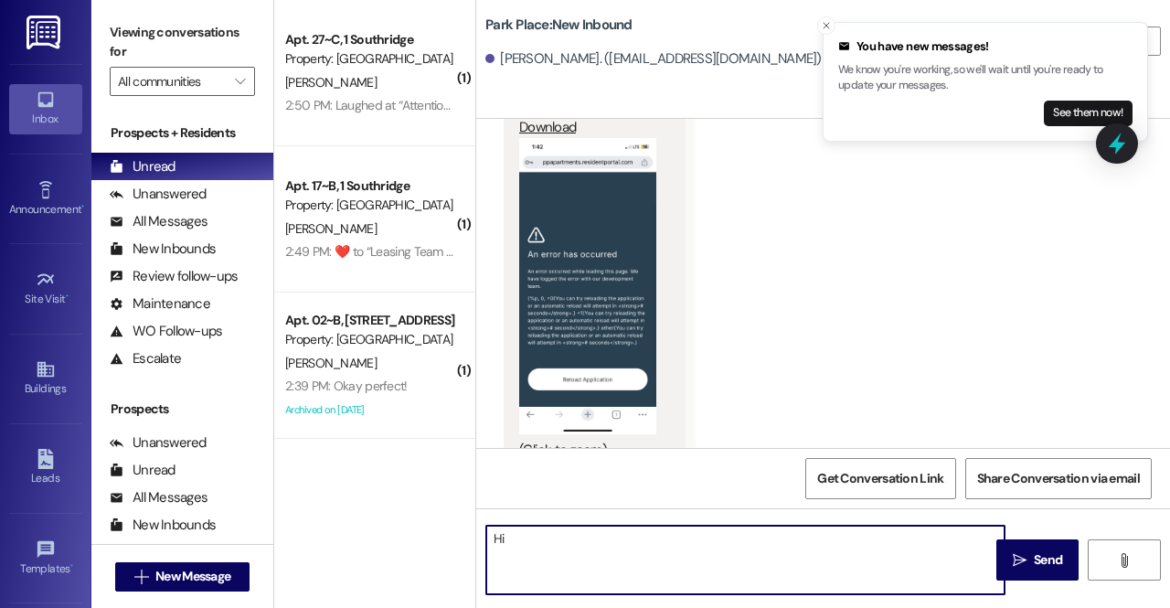
click at [636, 546] on textarea "Hi" at bounding box center [745, 560] width 518 height 69
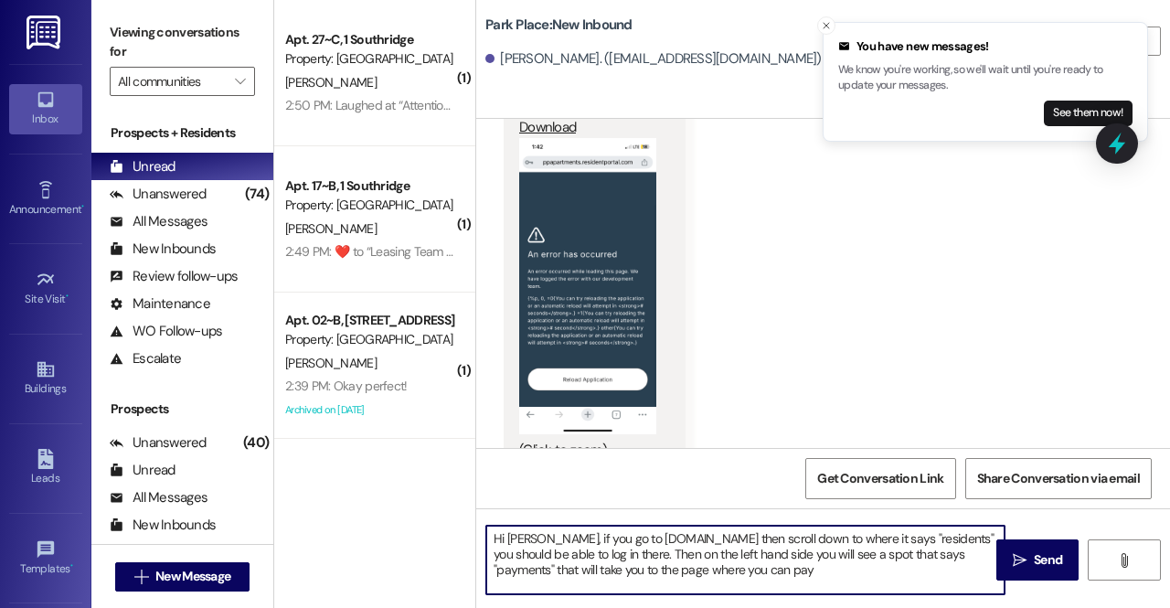
type textarea "Hi [PERSON_NAME], if you go to [DOMAIN_NAME] then scroll down to where it says …"
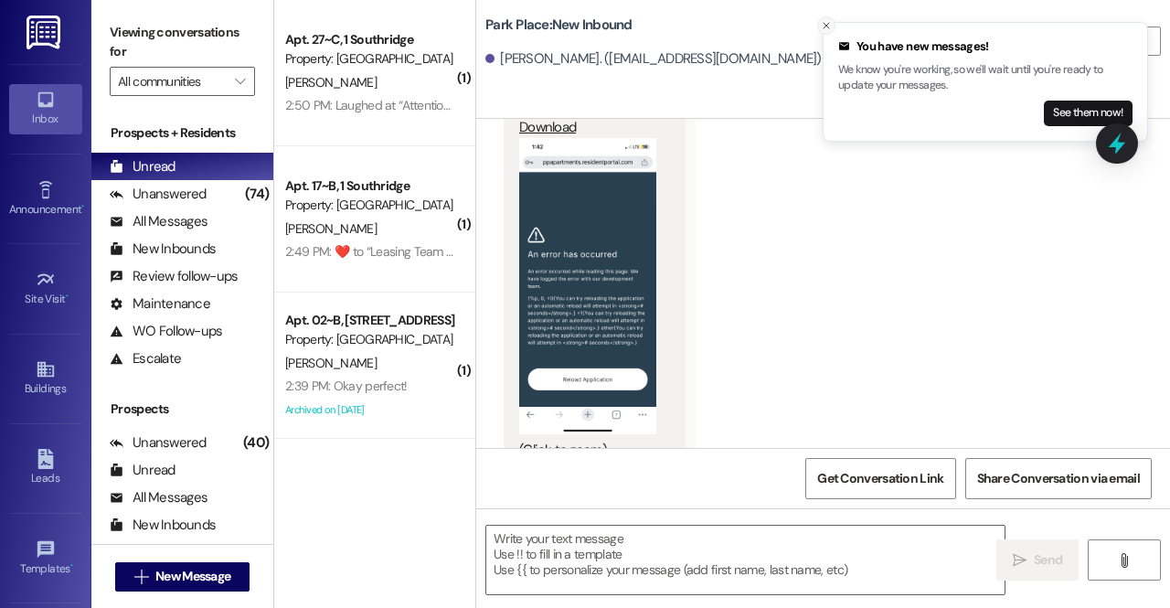
click at [825, 27] on icon "Close toast" at bounding box center [826, 25] width 11 height 11
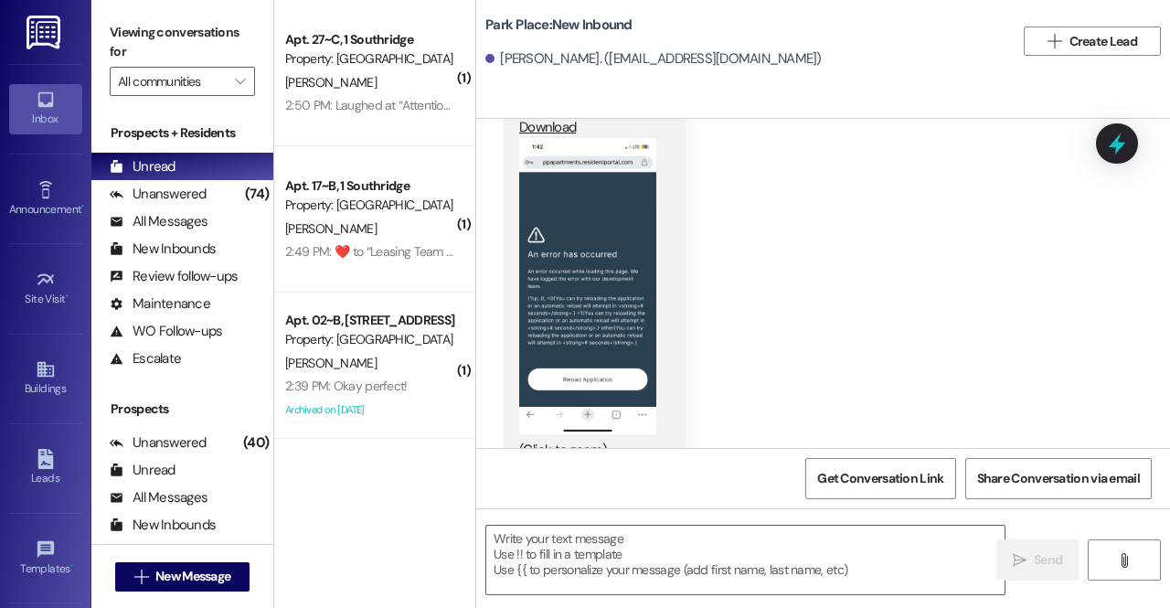
scroll to position [3377, 0]
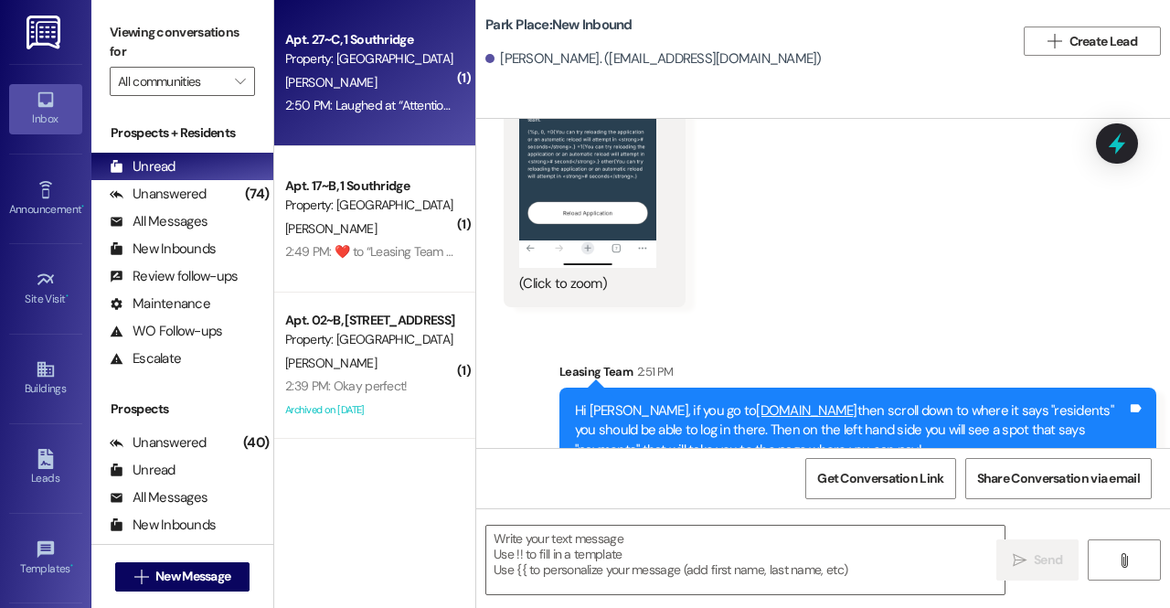
click at [351, 98] on div "2:50 PM: Laughed at “Attention...Hear Ye, Hear Ye...[DEMOGRAPHIC_DATA] and [DEM…" at bounding box center [564, 105] width 559 height 16
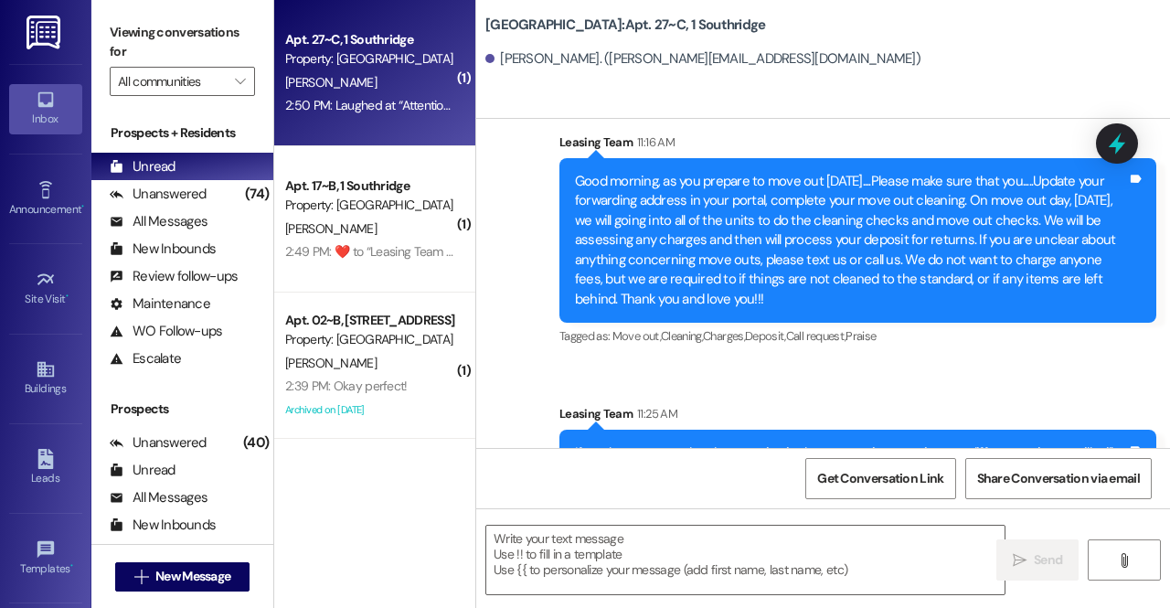
scroll to position [121366, 0]
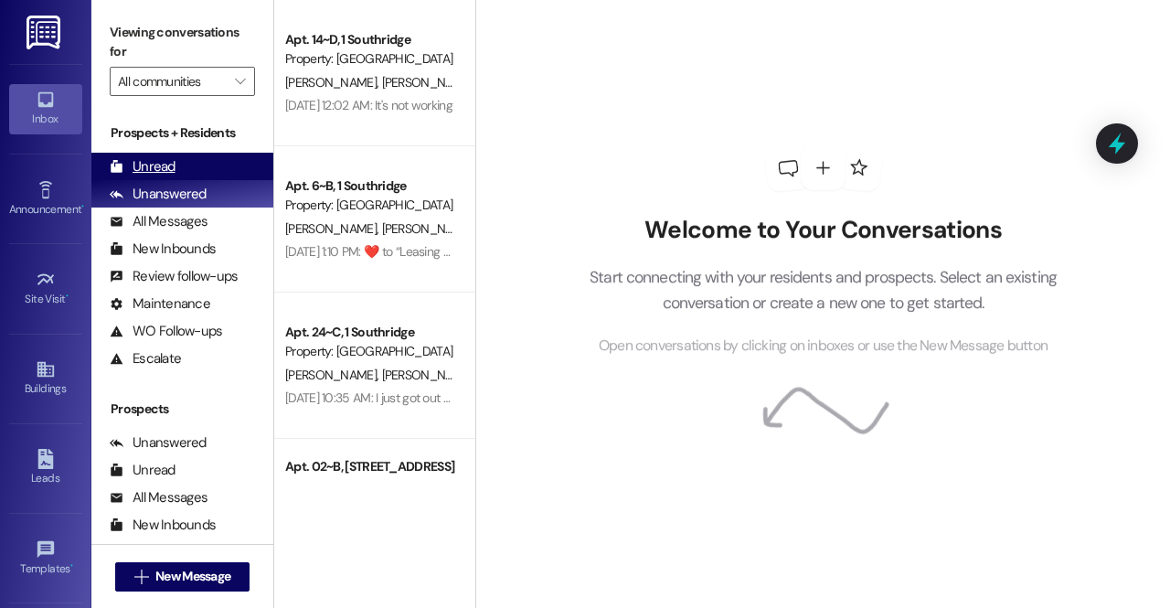
click at [205, 163] on div "Unread (0)" at bounding box center [182, 166] width 182 height 27
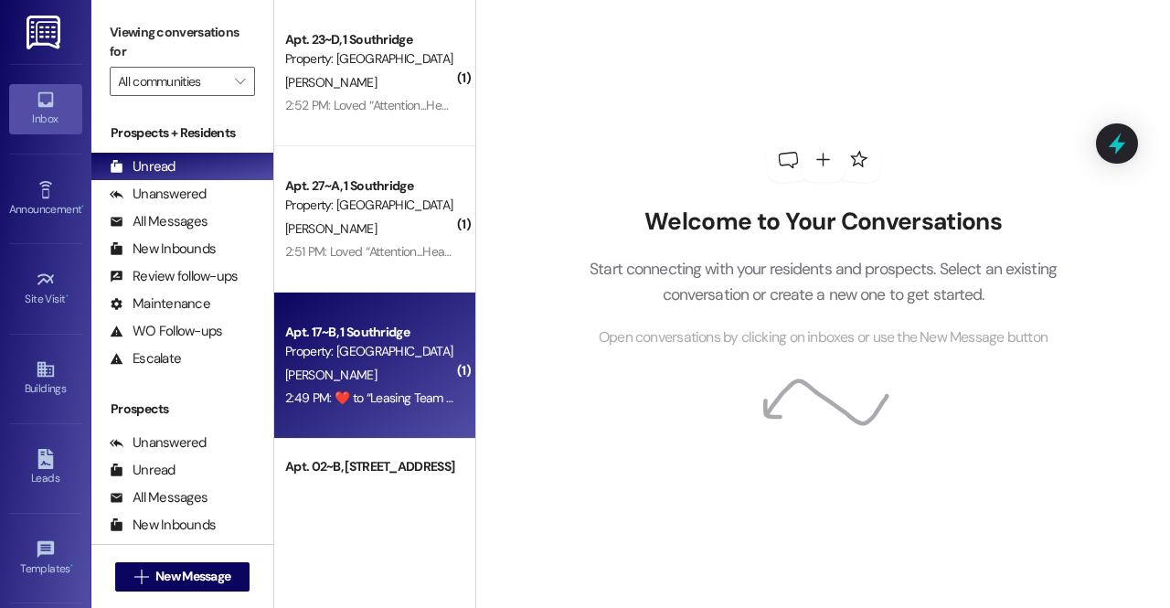
click at [441, 335] on div "Apt. 17~B, 1 Southridge" at bounding box center [369, 332] width 169 height 19
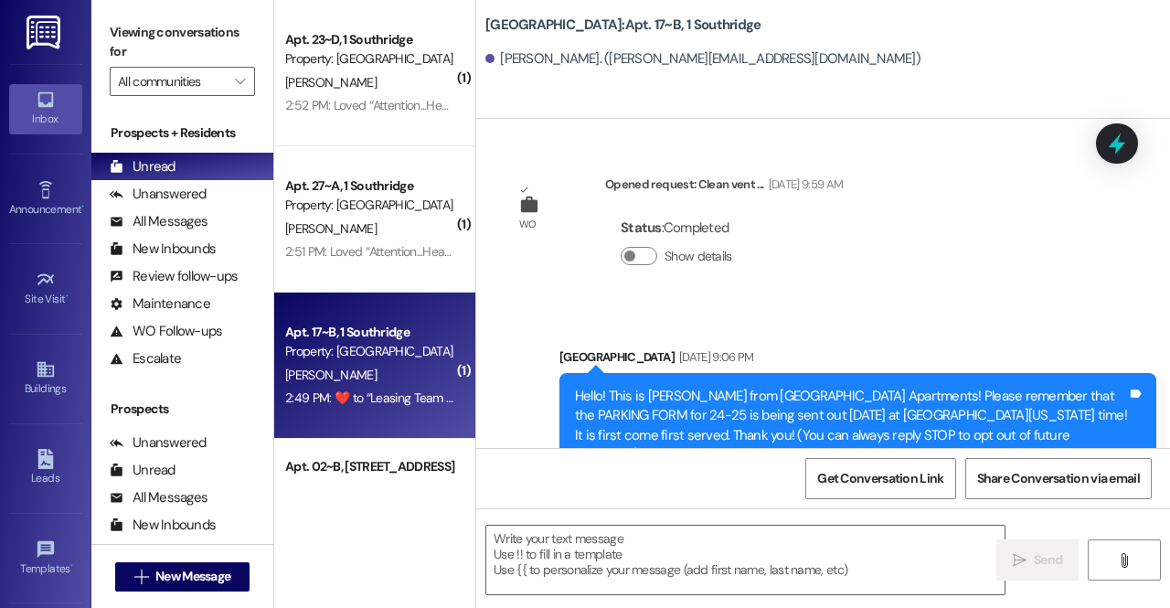
scroll to position [46866, 0]
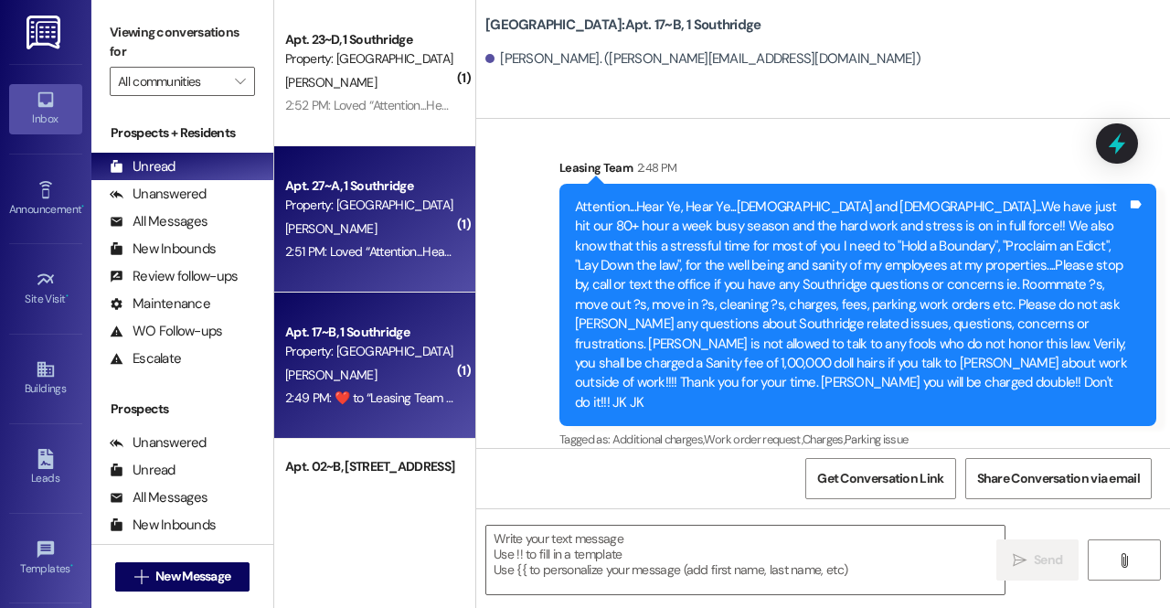
click at [358, 186] on div "Apt. 27~A, 1 Southridge" at bounding box center [369, 185] width 169 height 19
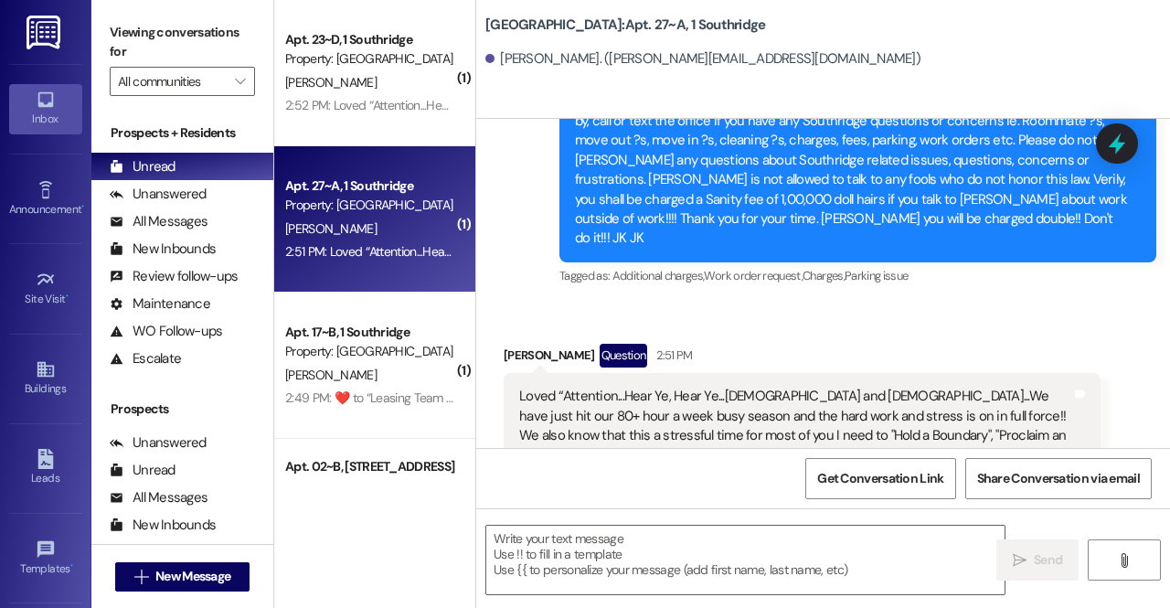
scroll to position [27764, 0]
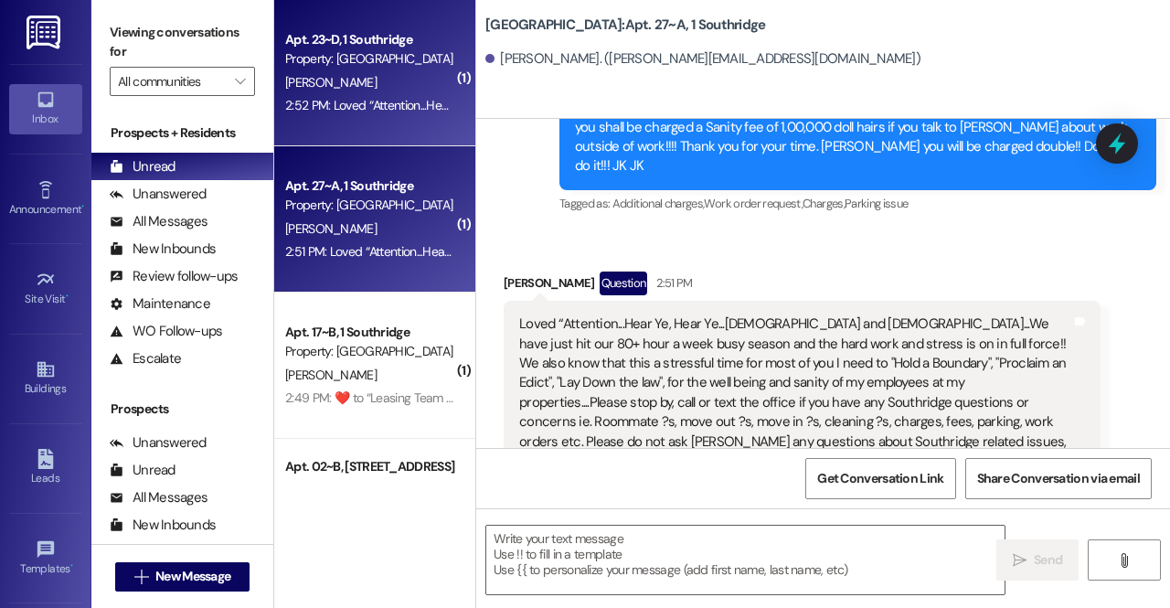
click at [324, 64] on div "Property: [GEOGRAPHIC_DATA]" at bounding box center [369, 58] width 169 height 19
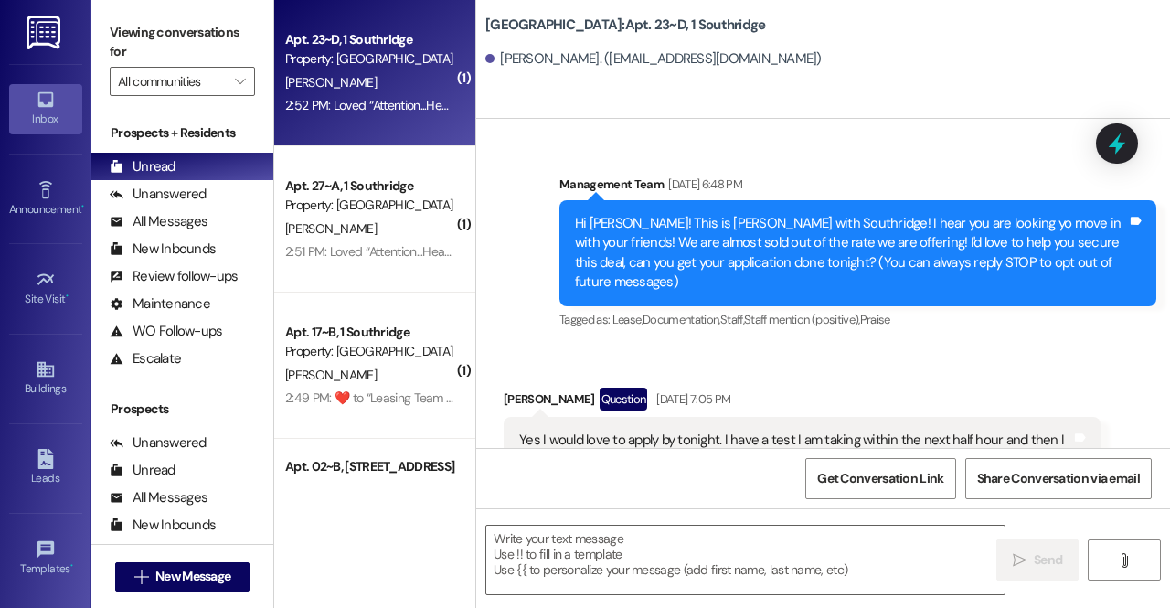
scroll to position [91728, 0]
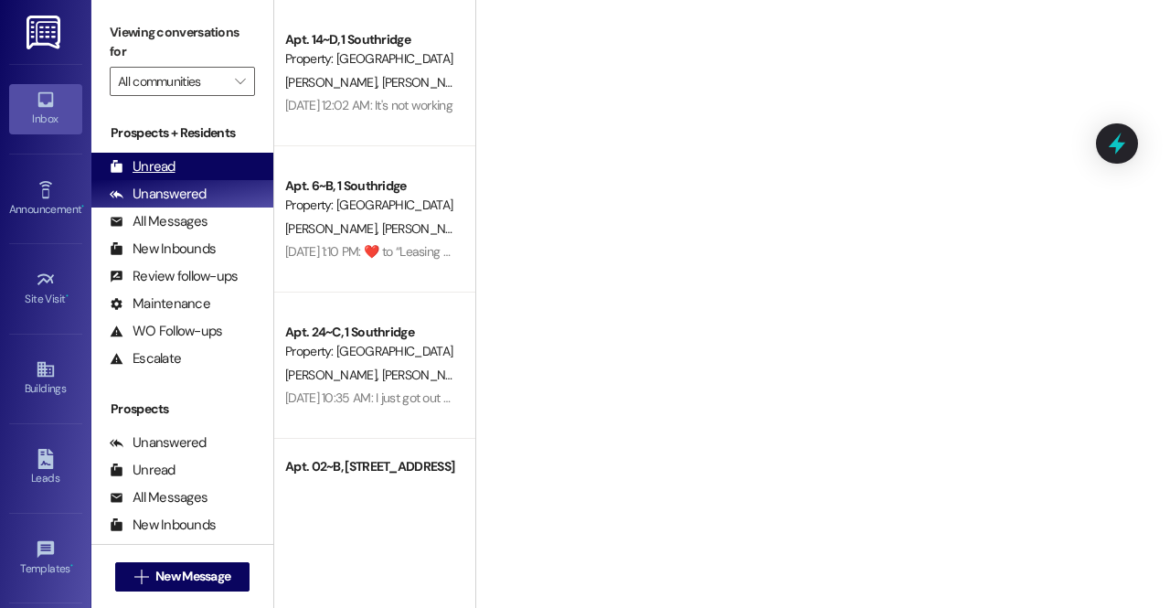
click at [138, 171] on div "Unread" at bounding box center [143, 166] width 66 height 19
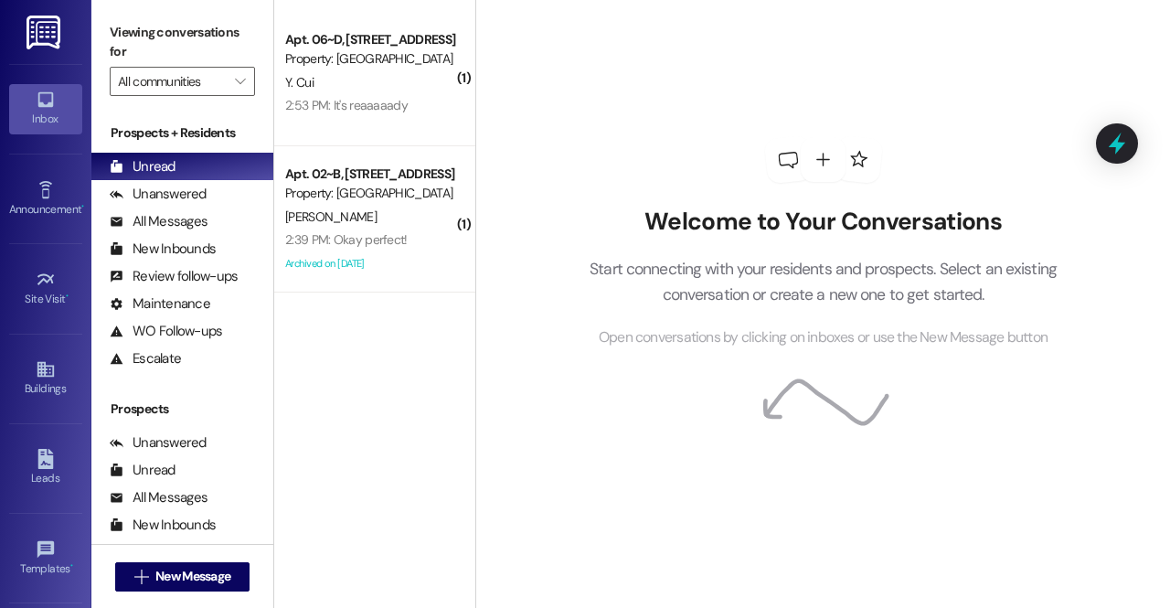
scroll to position [244, 0]
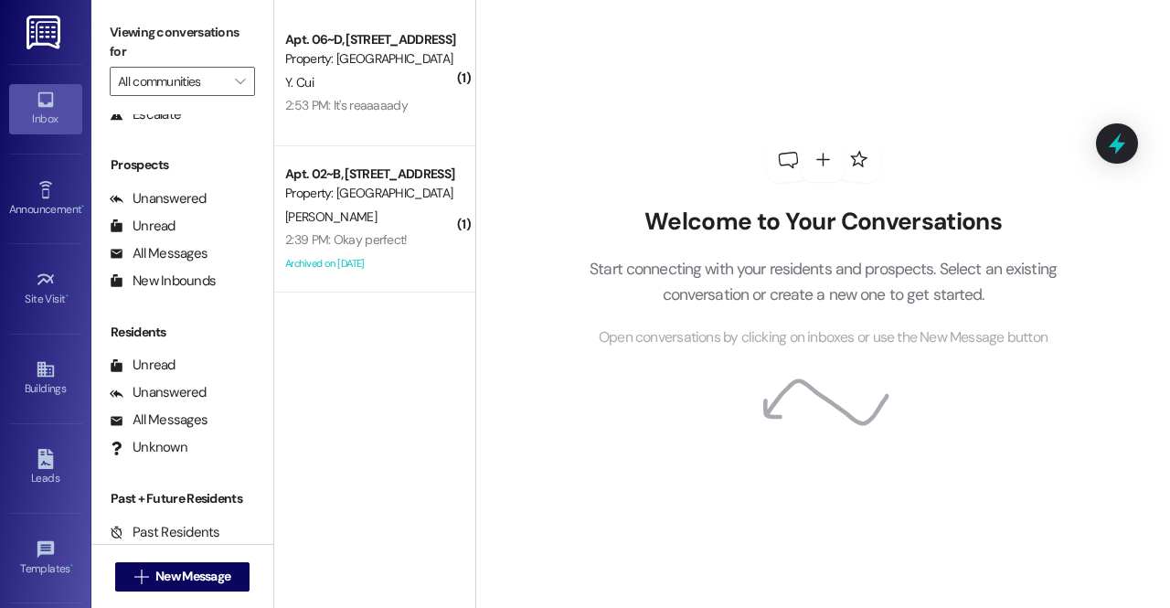
click at [536, 266] on div "Welcome to Your Conversations Start connecting with your residents and prospect…" at bounding box center [822, 304] width 695 height 608
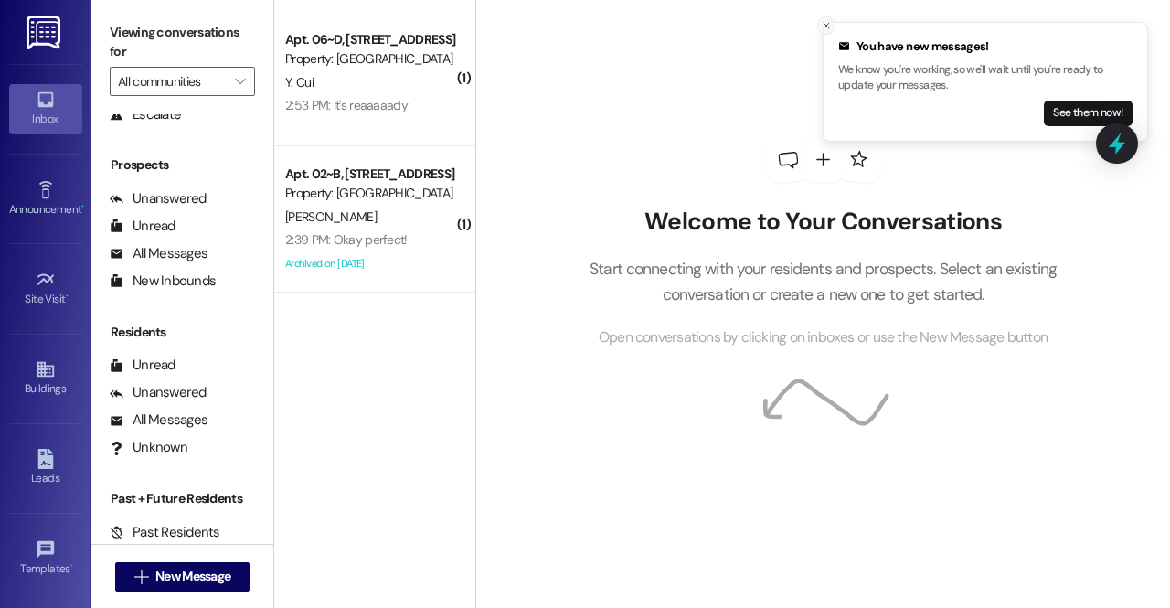
click at [823, 30] on icon "Close toast" at bounding box center [826, 25] width 11 height 11
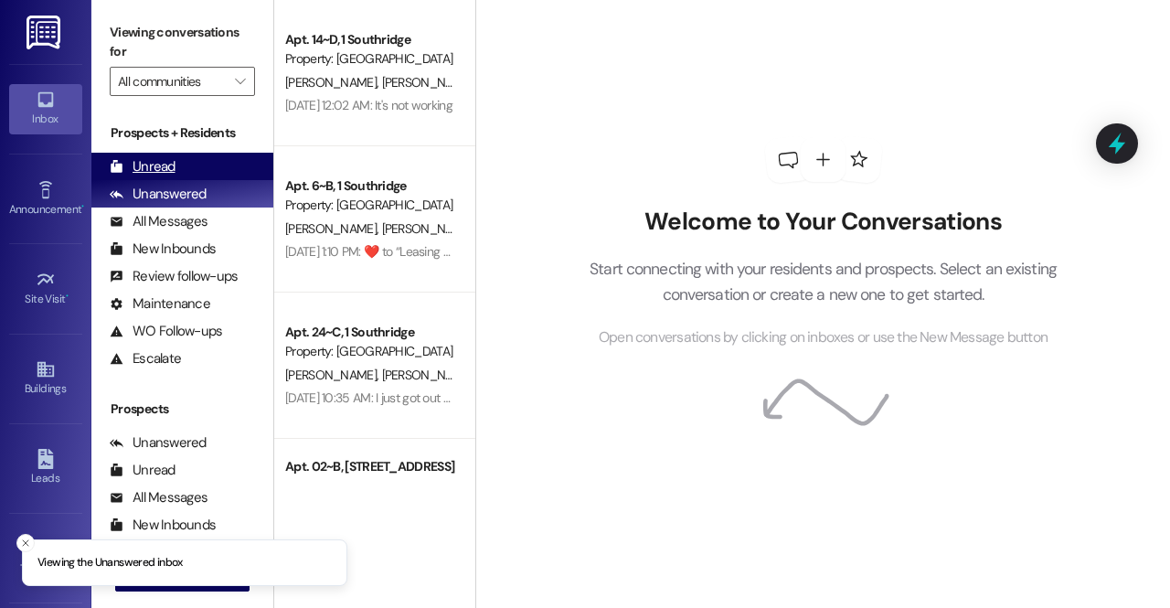
click at [188, 166] on div "Unread (0)" at bounding box center [182, 166] width 182 height 27
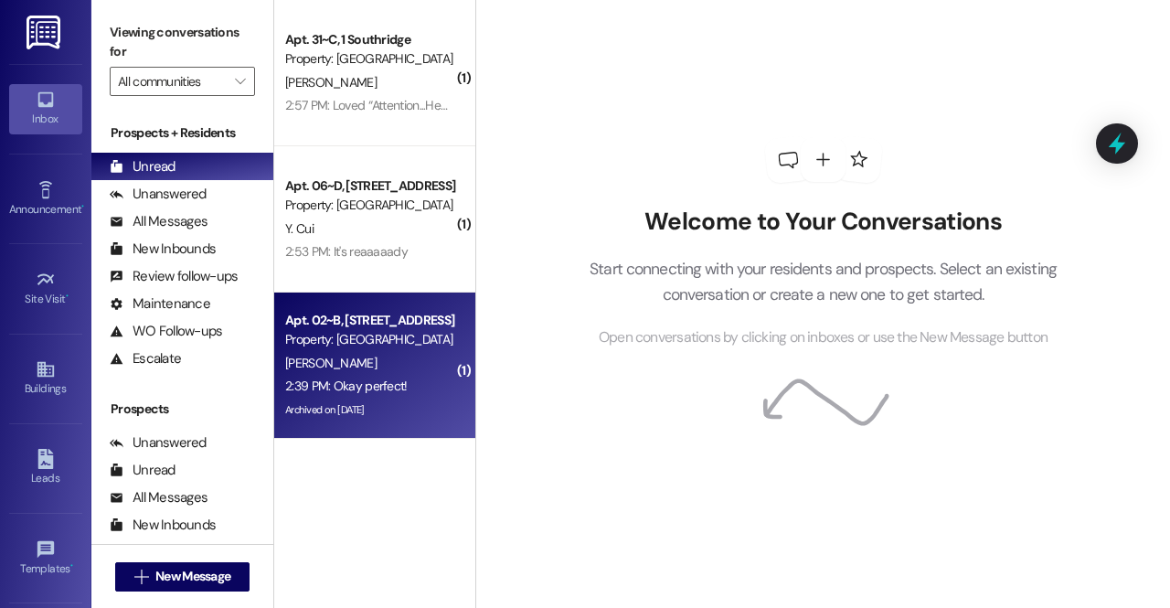
click at [377, 383] on div "2:39 PM: Okay perfect! 2:39 PM: Okay perfect!" at bounding box center [346, 386] width 122 height 16
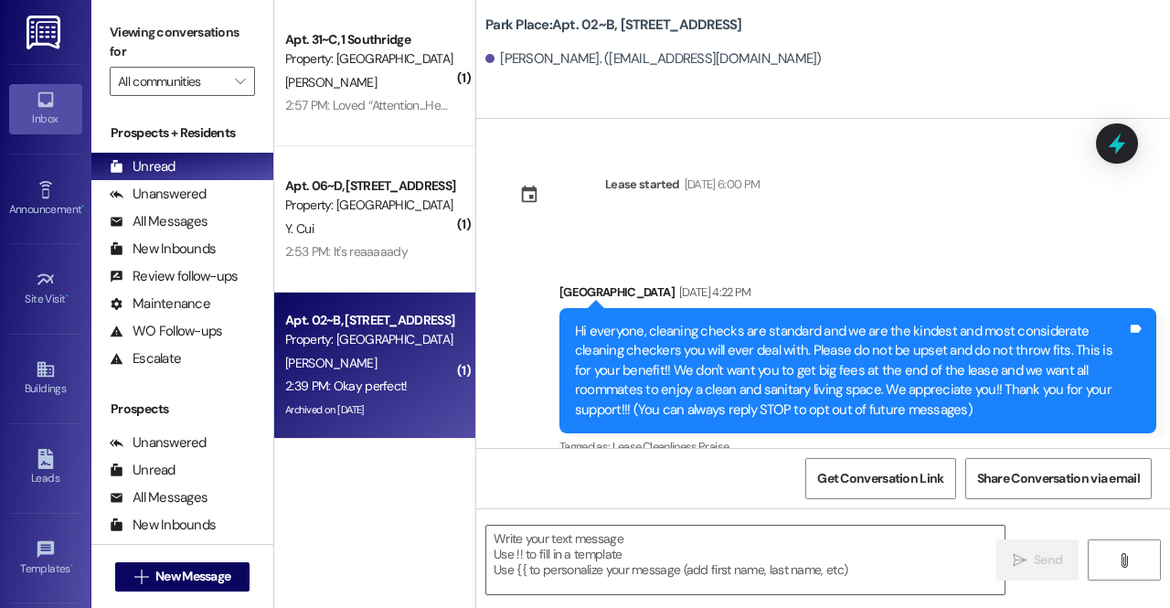
scroll to position [67426, 0]
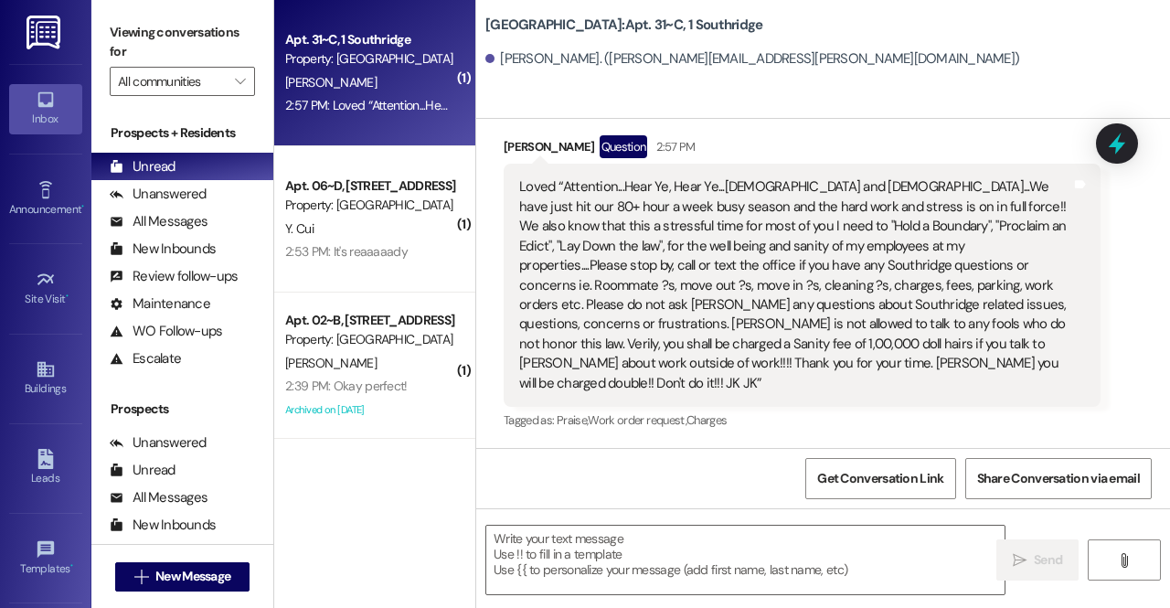
scroll to position [40190, 0]
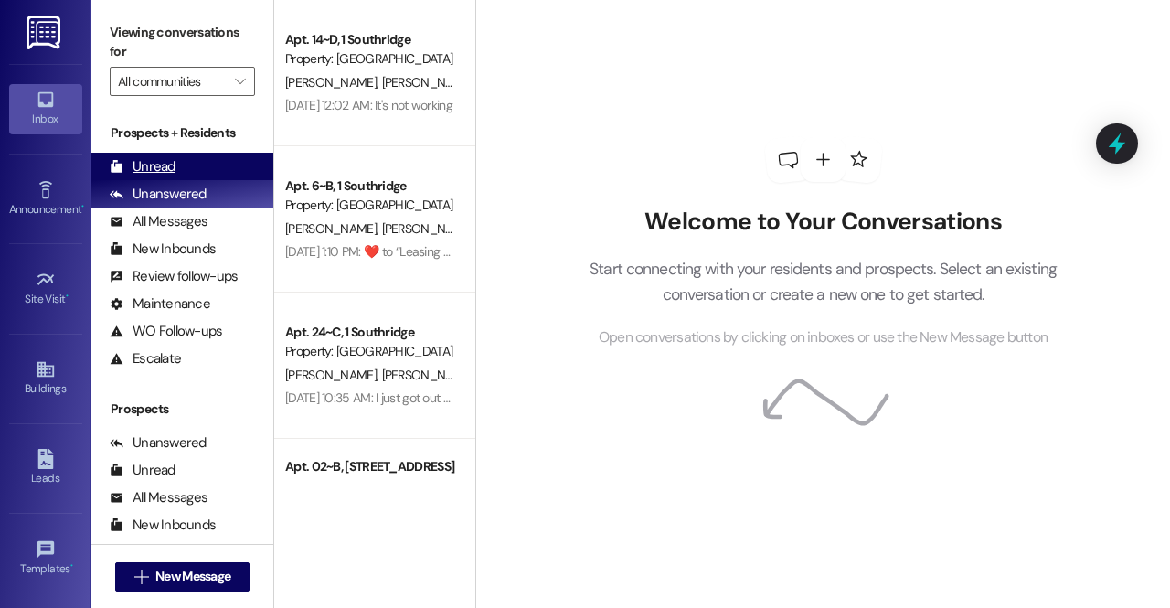
click at [126, 155] on div "Unread (0)" at bounding box center [182, 166] width 182 height 27
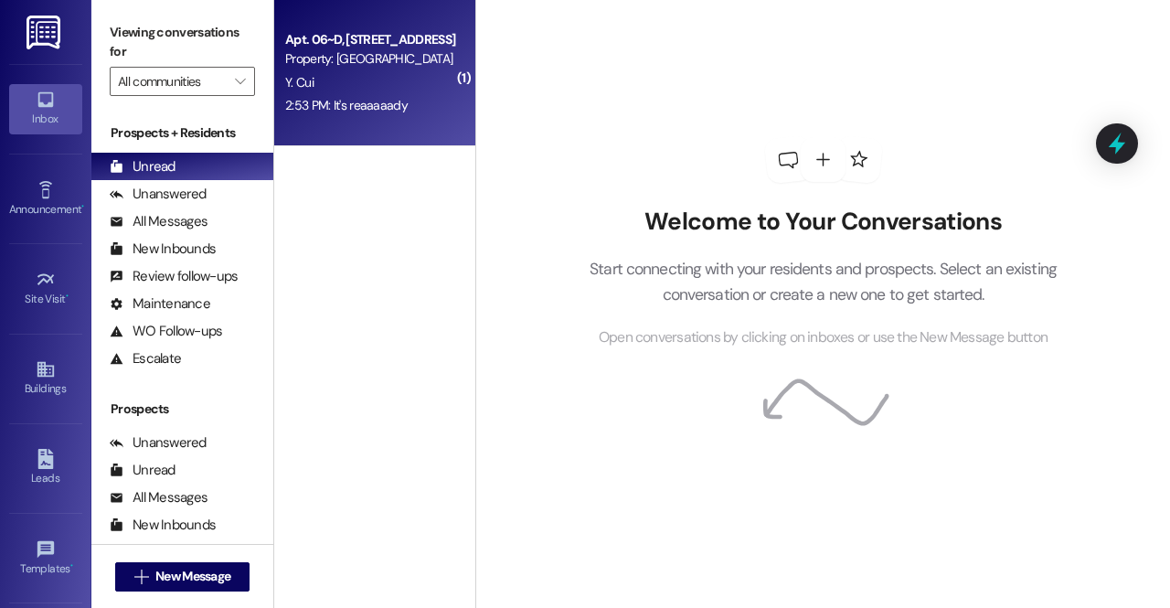
click at [421, 89] on div "Y. Cui" at bounding box center [369, 82] width 173 height 23
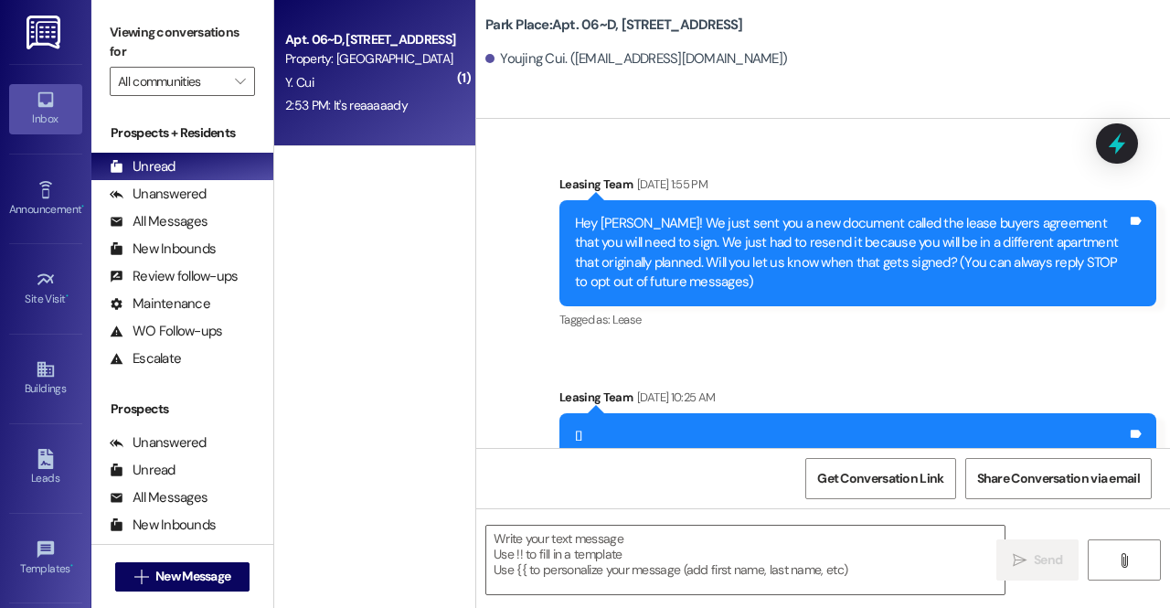
scroll to position [10887, 0]
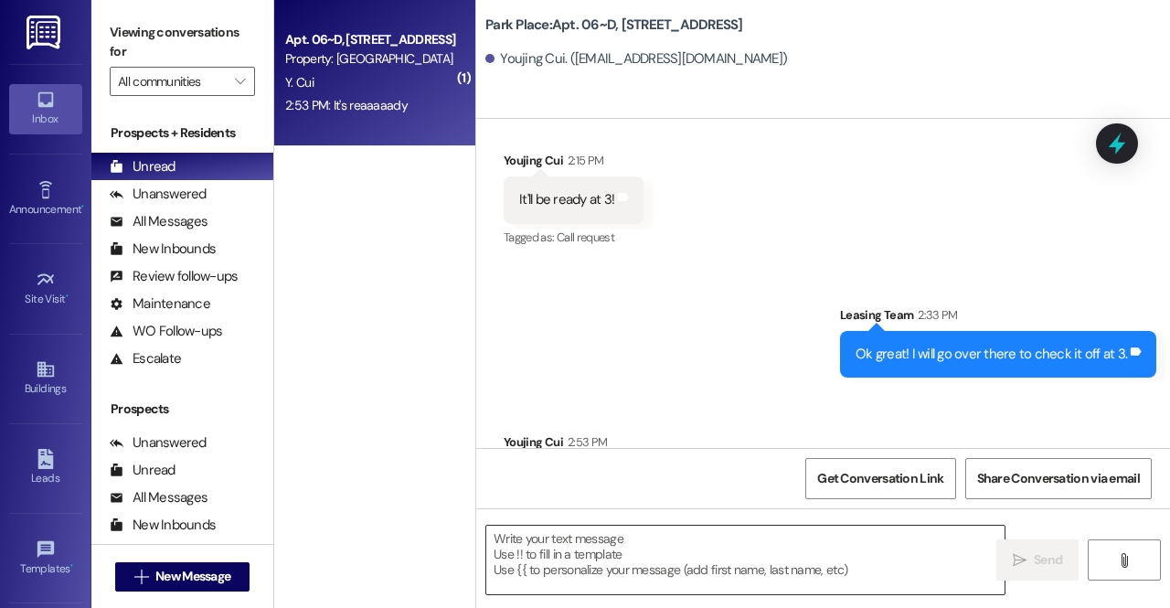
click at [638, 582] on textarea at bounding box center [745, 560] width 518 height 69
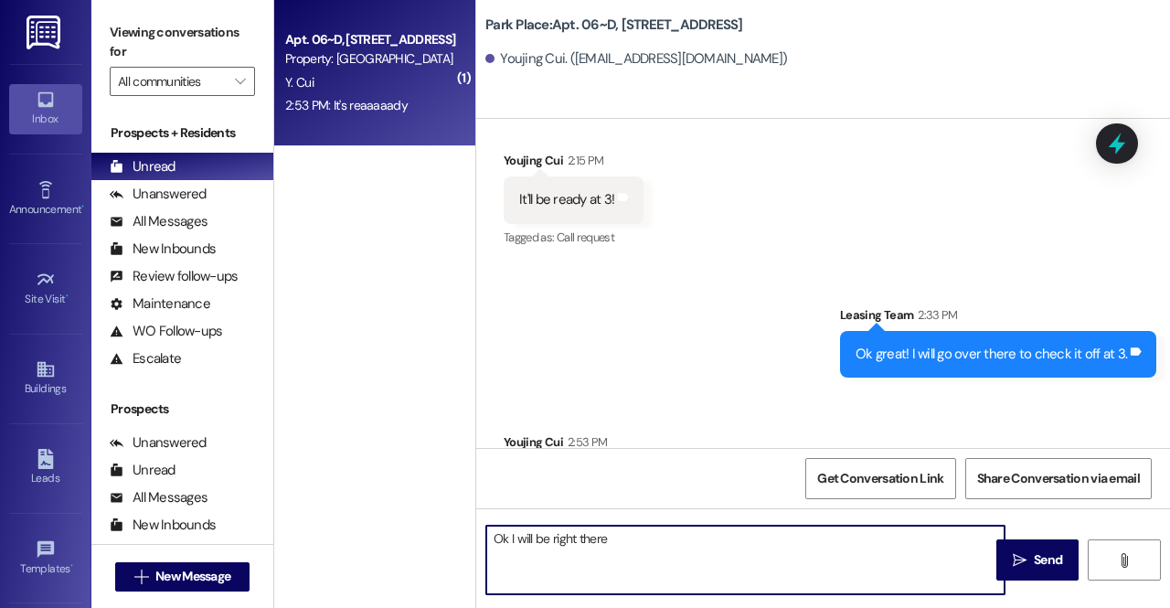
type textarea "Ok I will be right there!"
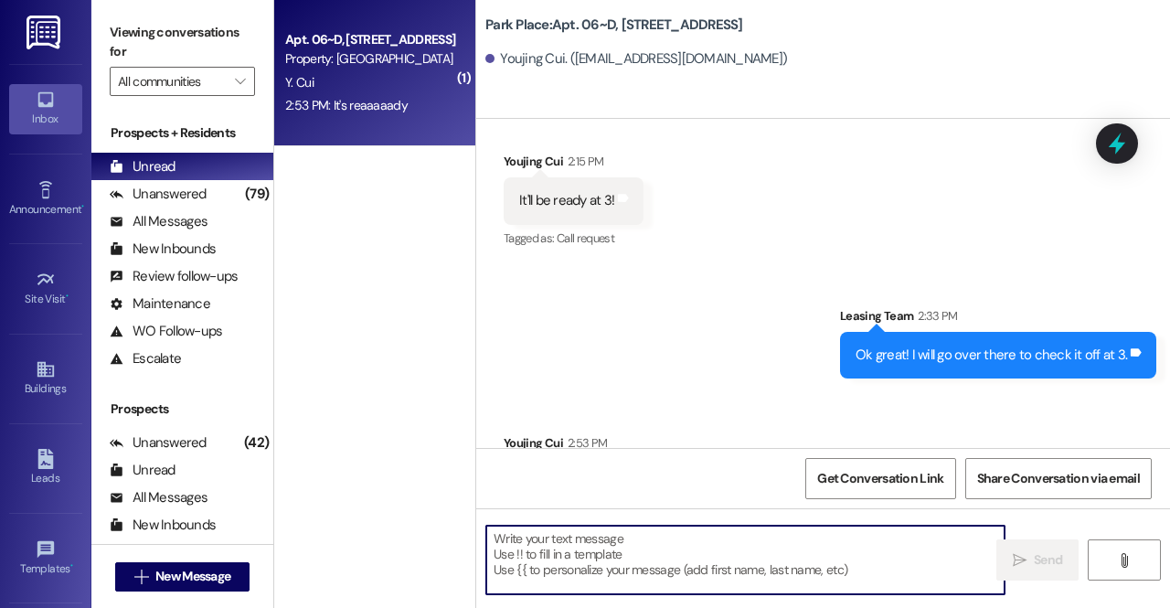
scroll to position [11014, 0]
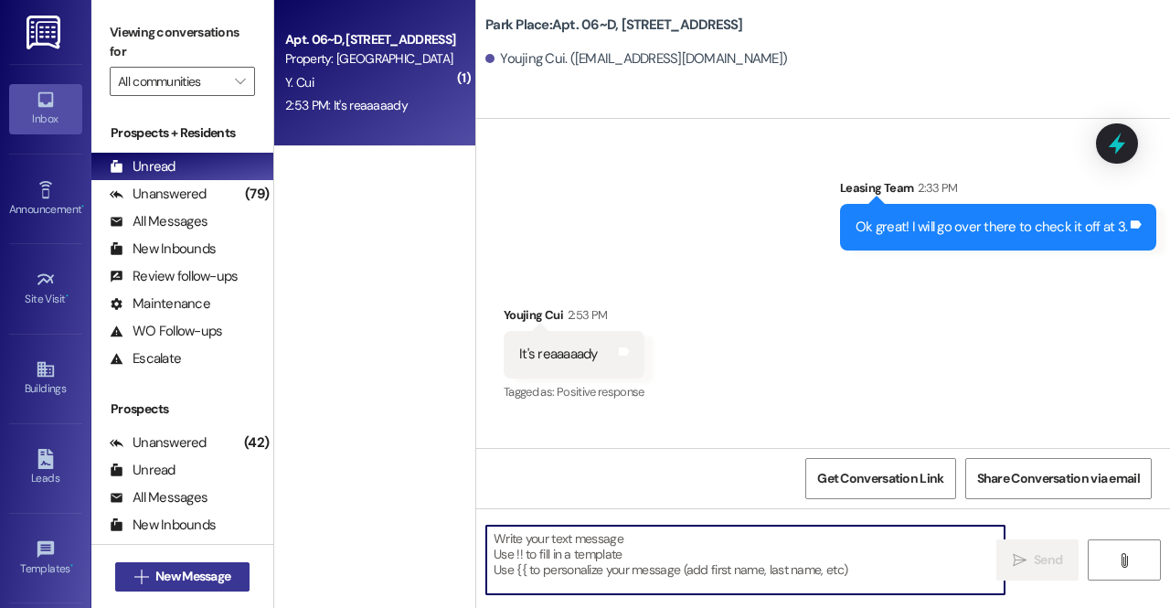
click at [196, 574] on span "New Message" at bounding box center [192, 576] width 75 height 19
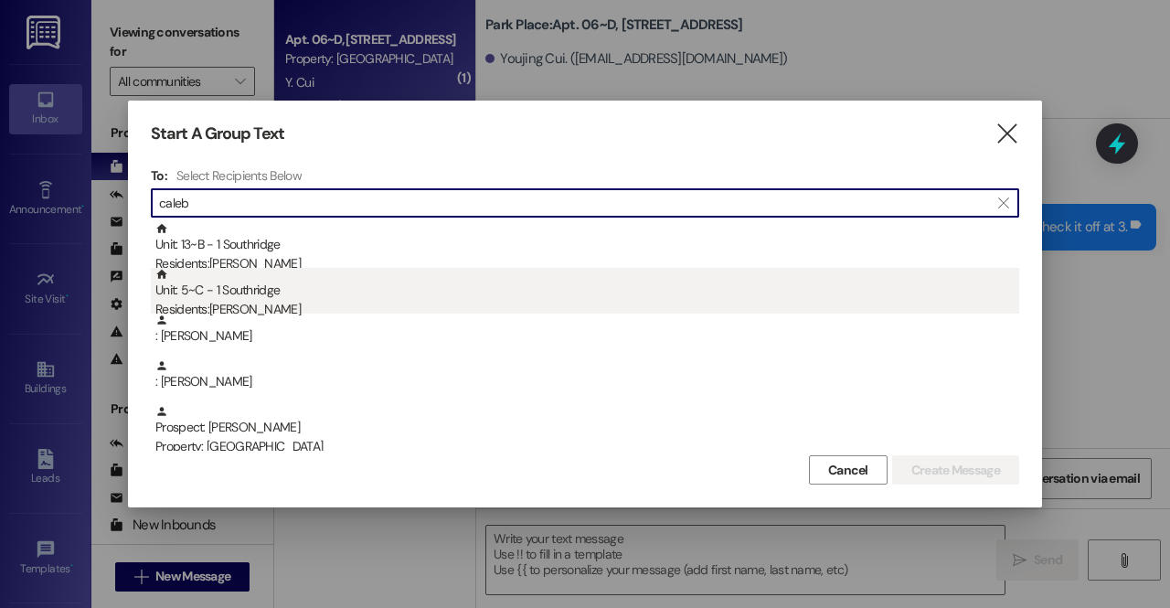
type input "caleb"
click at [250, 297] on div "Unit: 5~C - 1 Southridge Residents: Caleb Gregory" at bounding box center [587, 294] width 864 height 52
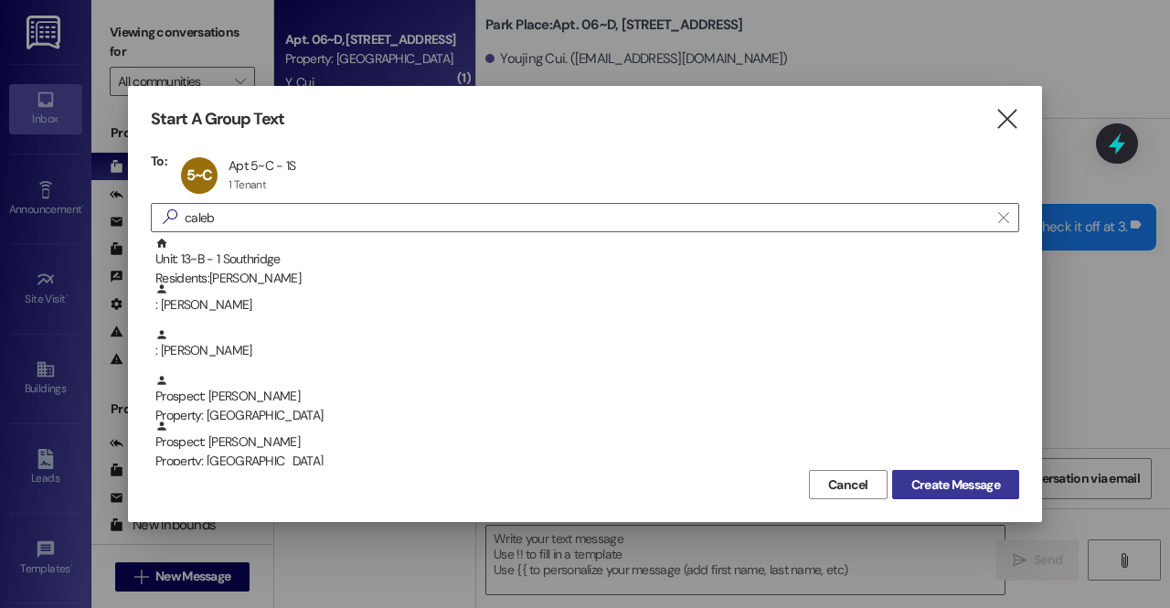
click at [970, 487] on span "Create Message" at bounding box center [955, 484] width 89 height 19
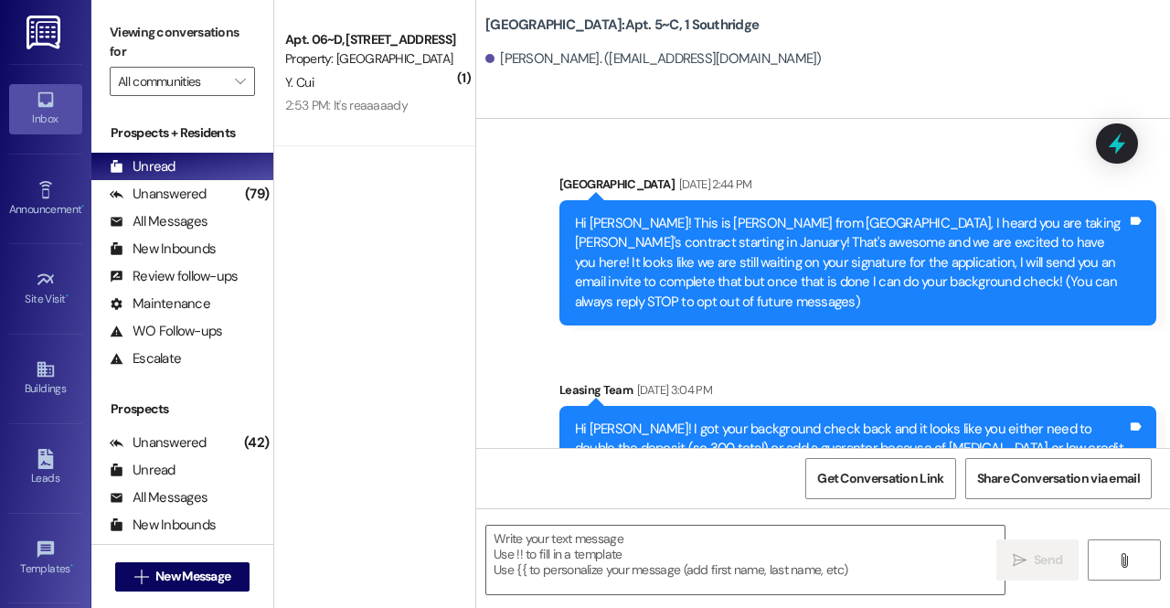
scroll to position [25038, 0]
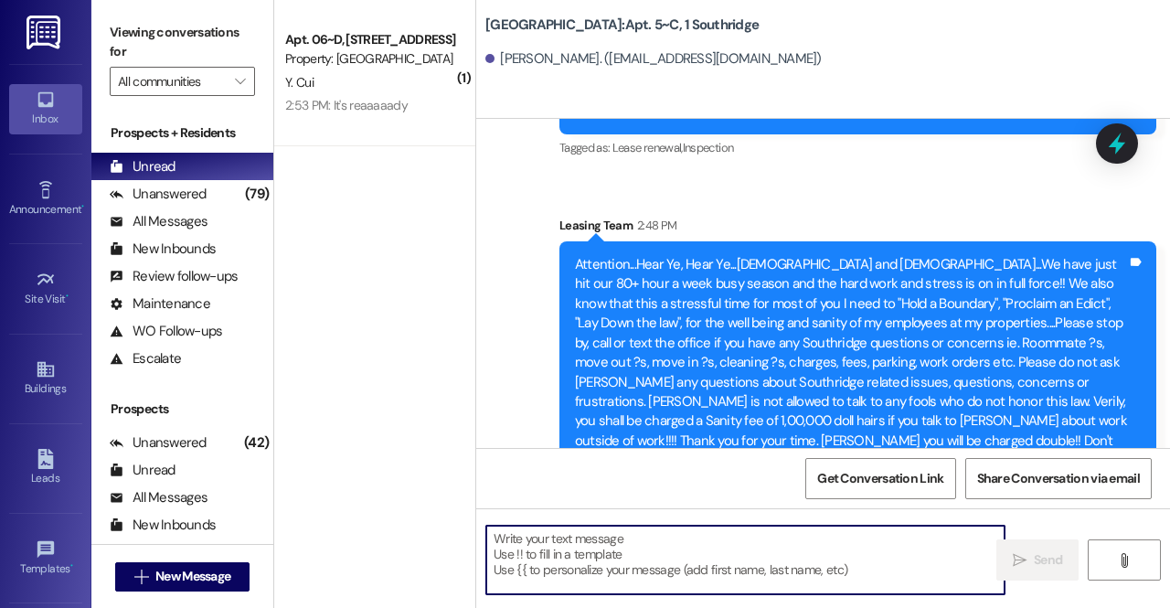
click at [539, 542] on textarea at bounding box center [745, 560] width 518 height 69
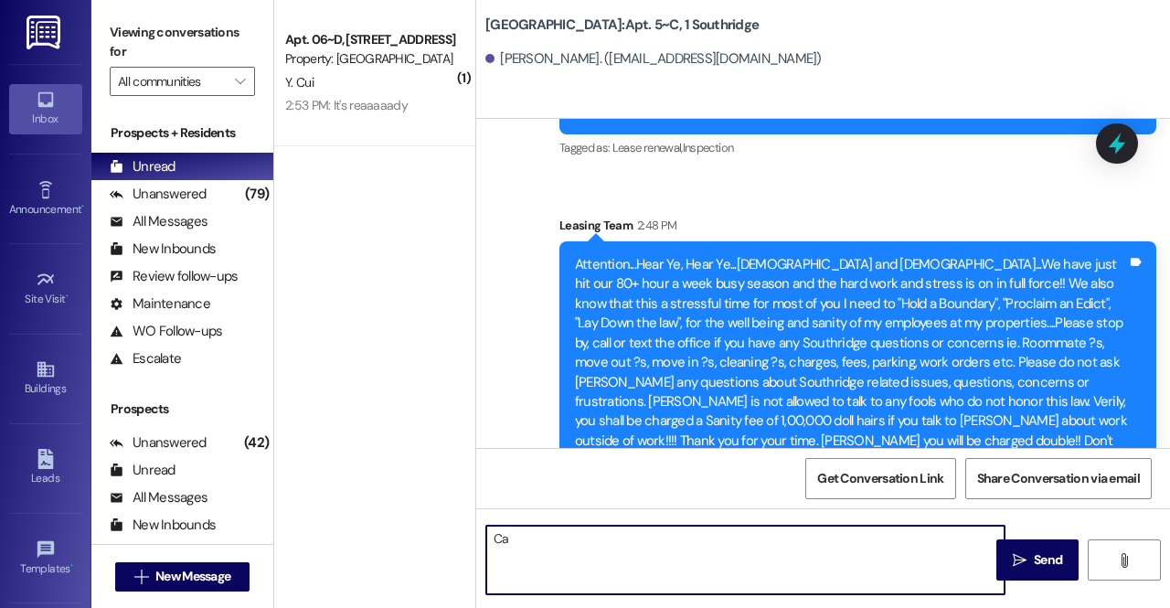
type textarea "C"
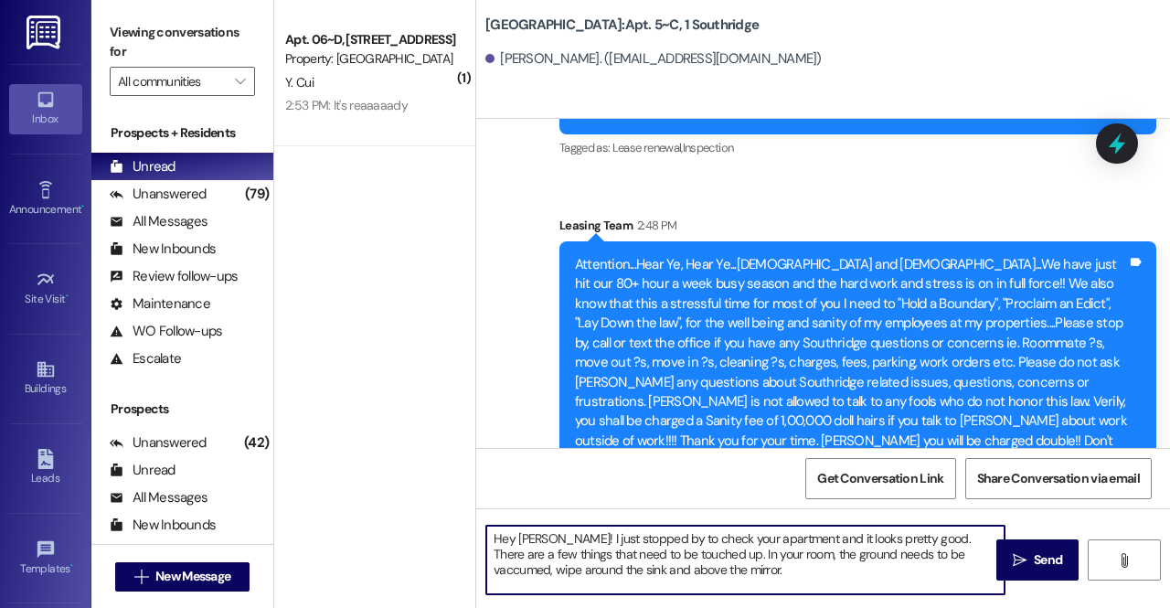
click at [918, 550] on textarea "Hey Caleb! I just stopped by to check your apartment and it looks pretty good. …" at bounding box center [745, 560] width 518 height 69
click at [758, 580] on textarea "Hey Caleb! I just stopped by to check your apartment and it looks pretty good. …" at bounding box center [745, 560] width 518 height 69
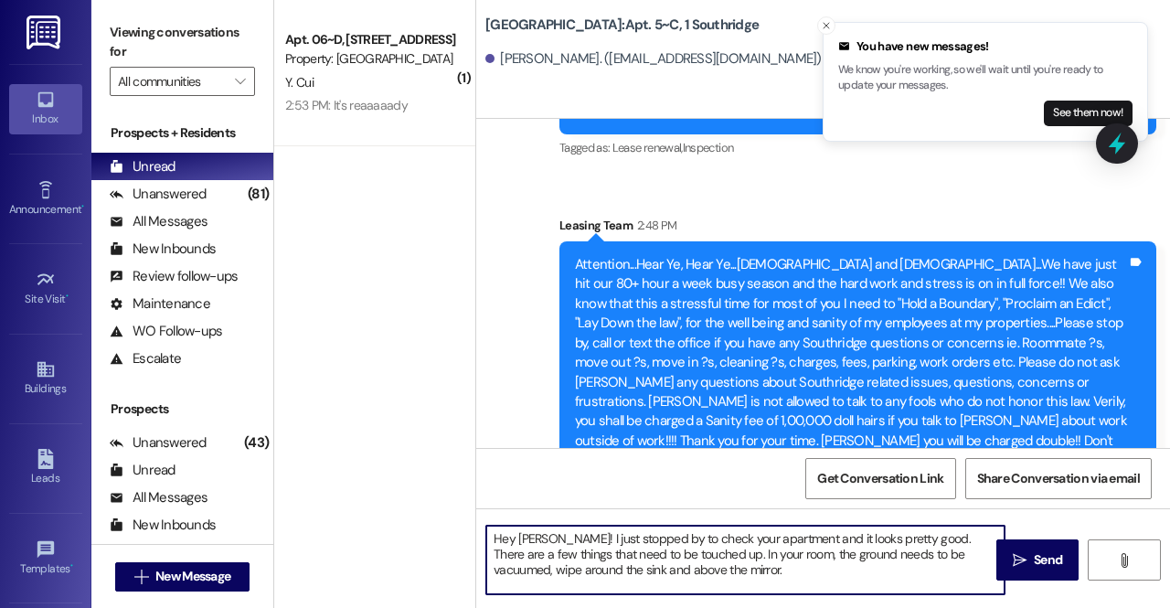
drag, startPoint x: 758, startPoint y: 580, endPoint x: 709, endPoint y: 578, distance: 48.5
click at [709, 578] on textarea "Hey Caleb! I just stopped by to check your apartment and it looks pretty good. …" at bounding box center [745, 560] width 518 height 69
click at [934, 556] on textarea "Hey Caleb! I just stopped by to check your apartment and it looks pretty good. …" at bounding box center [745, 560] width 518 height 69
click at [939, 556] on textarea "Hey Caleb! I just stopped by to check your apartment and it looks pretty good. …" at bounding box center [745, 560] width 518 height 69
click at [764, 580] on textarea "Hey Caleb! I just stopped by to check your apartment and it looks pretty good. …" at bounding box center [745, 560] width 518 height 69
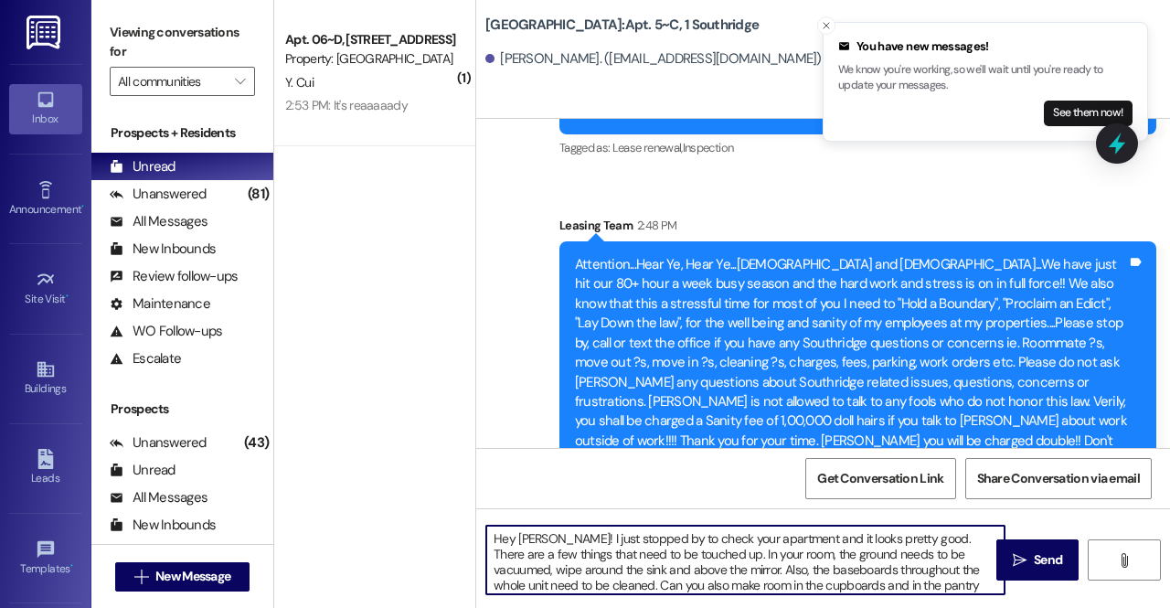
scroll to position [15, 0]
click at [828, 23] on line "Close toast" at bounding box center [826, 25] width 5 height 5
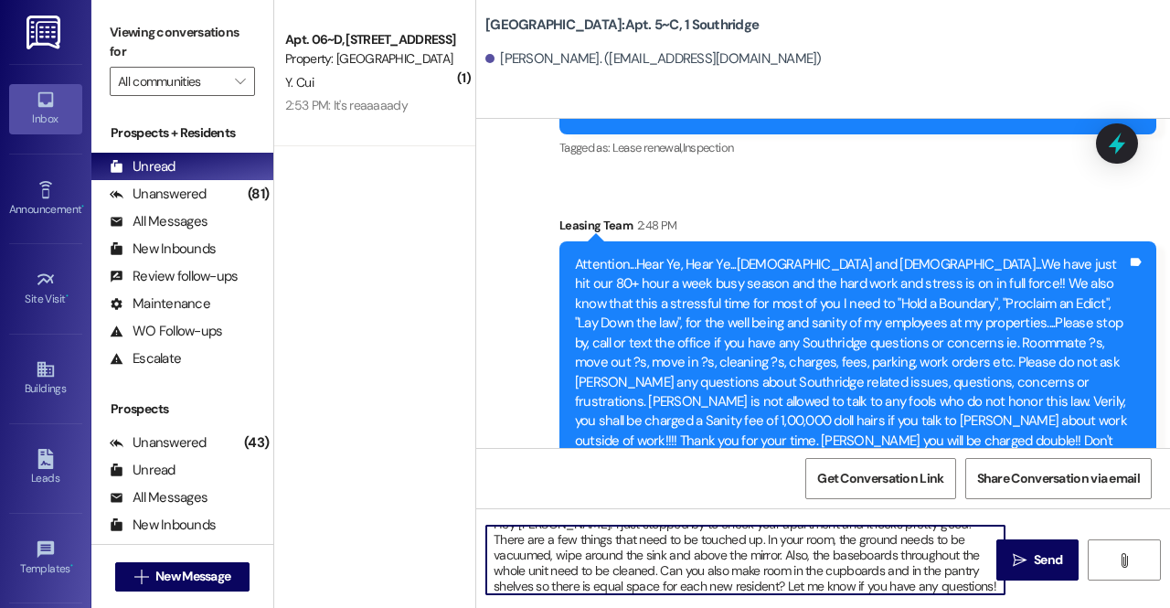
type textarea "Hey Caleb! I just stopped by to check your apartment and it looks pretty good. …"
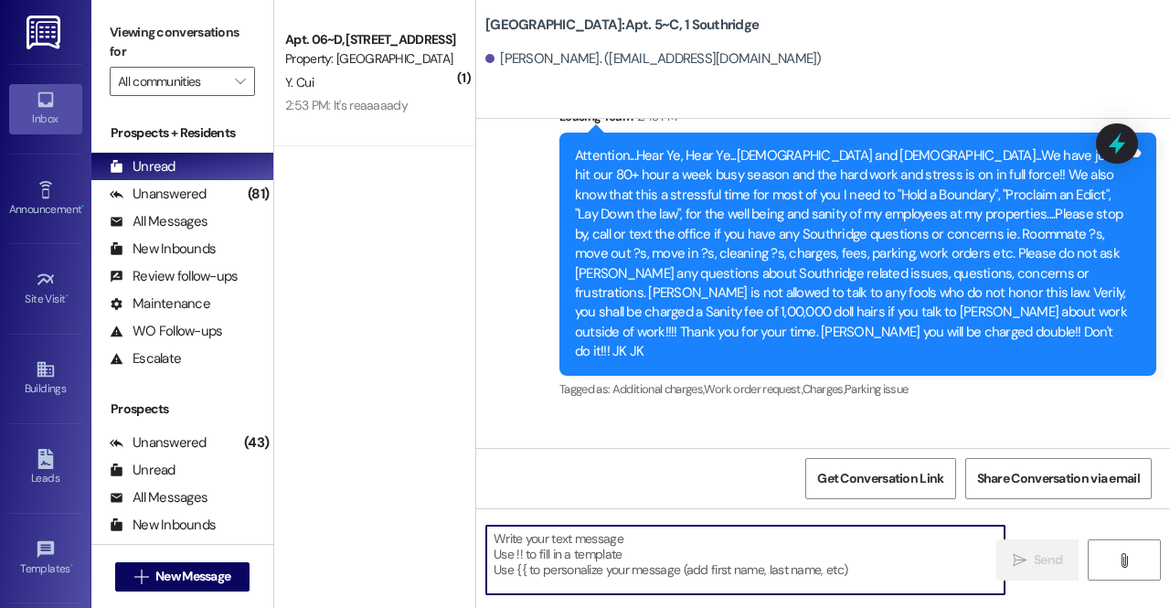
scroll to position [25244, 0]
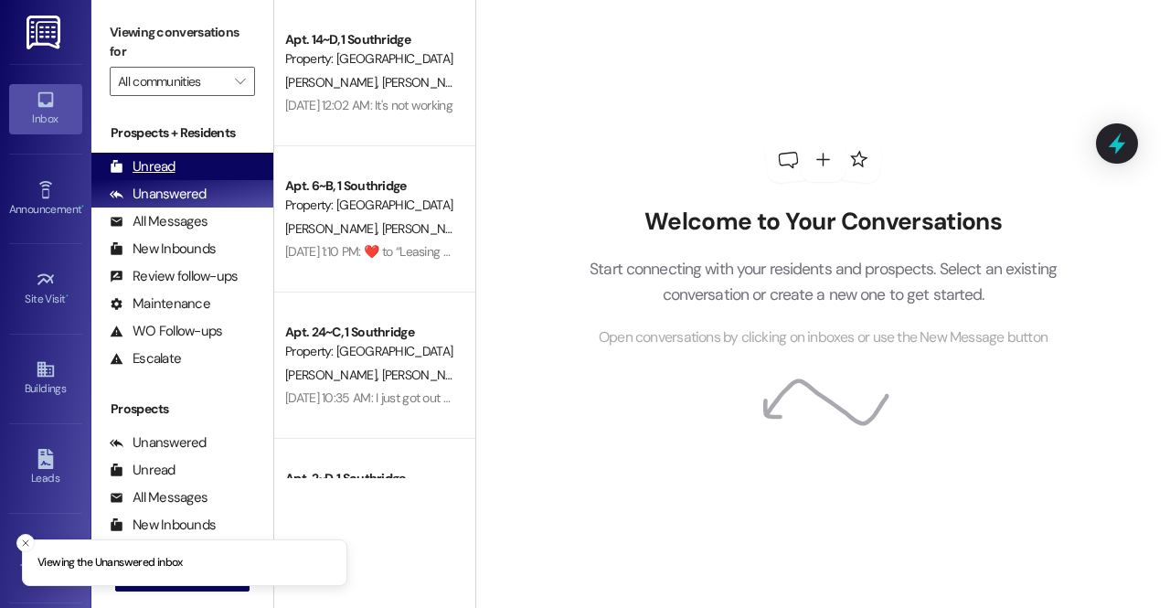
click at [134, 157] on div "Unread" at bounding box center [143, 166] width 66 height 19
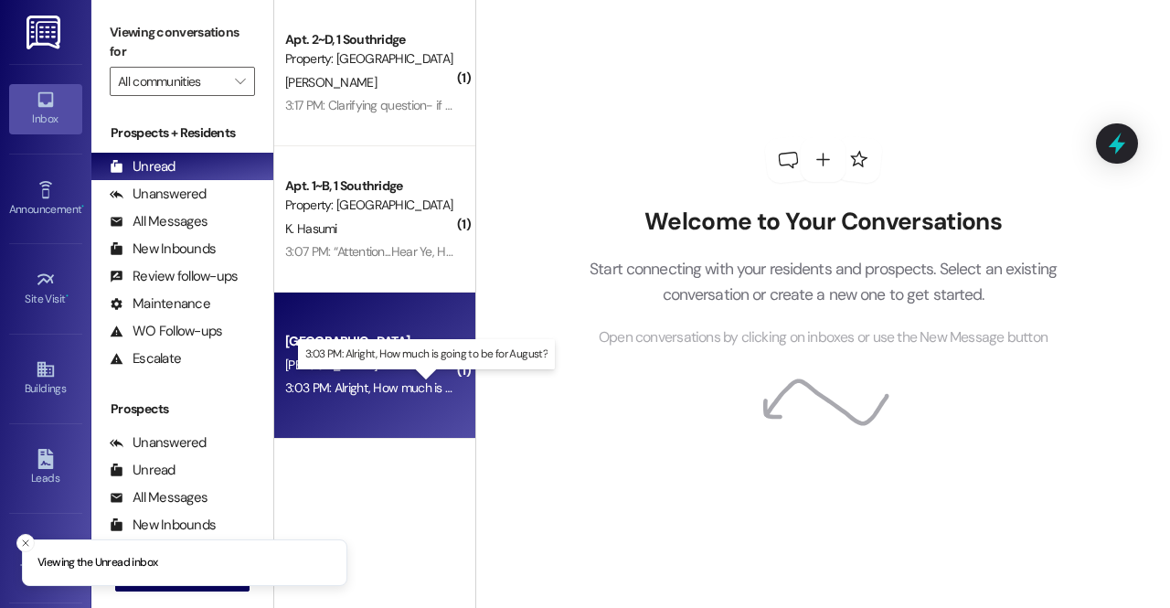
click at [426, 389] on div "3:03 PM: Alright, How much is going to be for August? 3:03 PM: Alright, How muc…" at bounding box center [426, 387] width 283 height 16
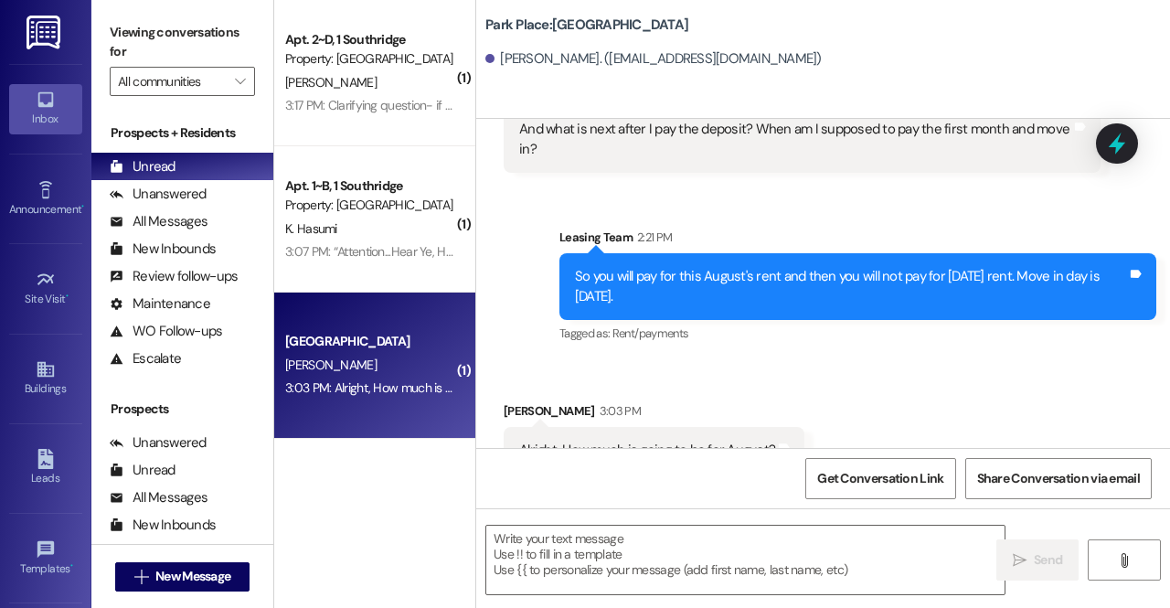
scroll to position [892, 0]
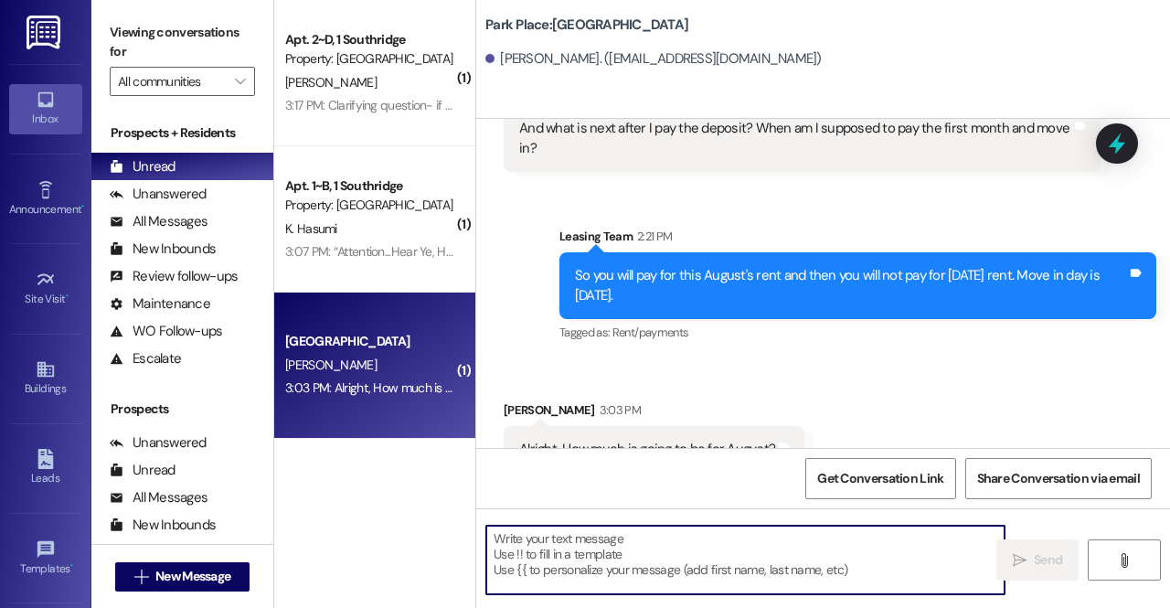
click at [636, 566] on textarea at bounding box center [745, 560] width 518 height 69
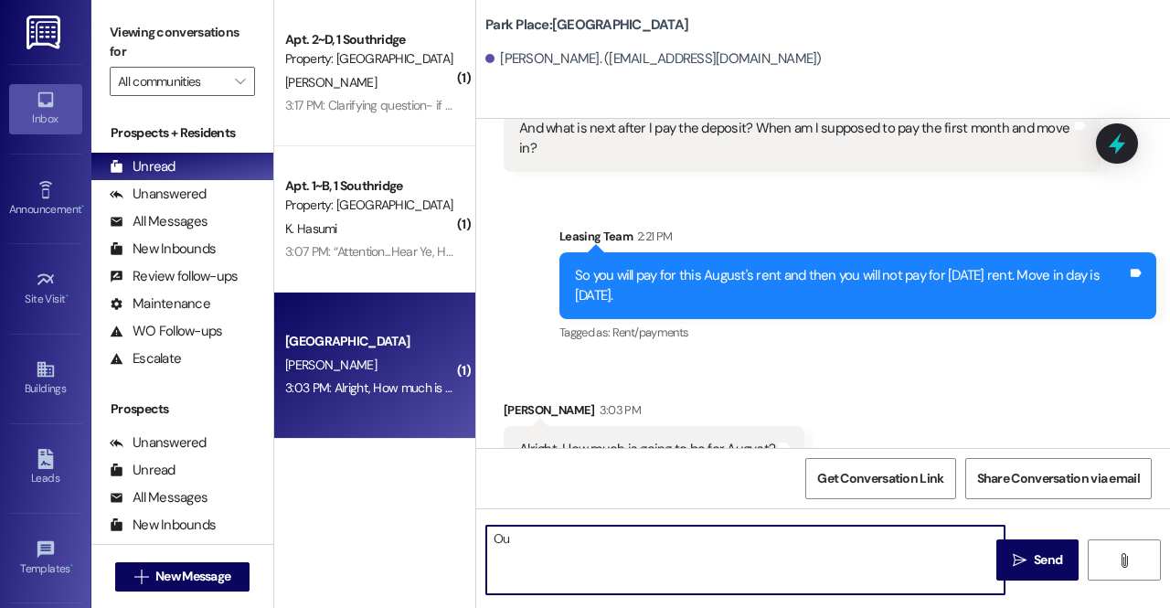
type textarea "O"
type textarea "y"
type textarea "Your rent is $420 plus your $75 in utilities"
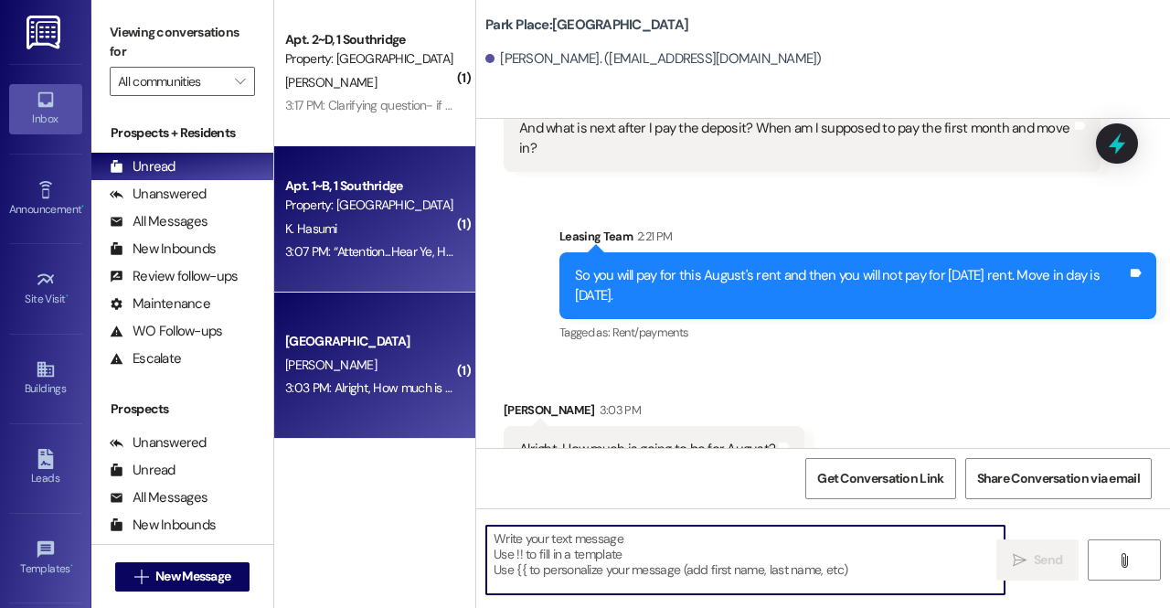
scroll to position [891, 0]
click at [357, 224] on div "K. Hasumi" at bounding box center [369, 229] width 173 height 23
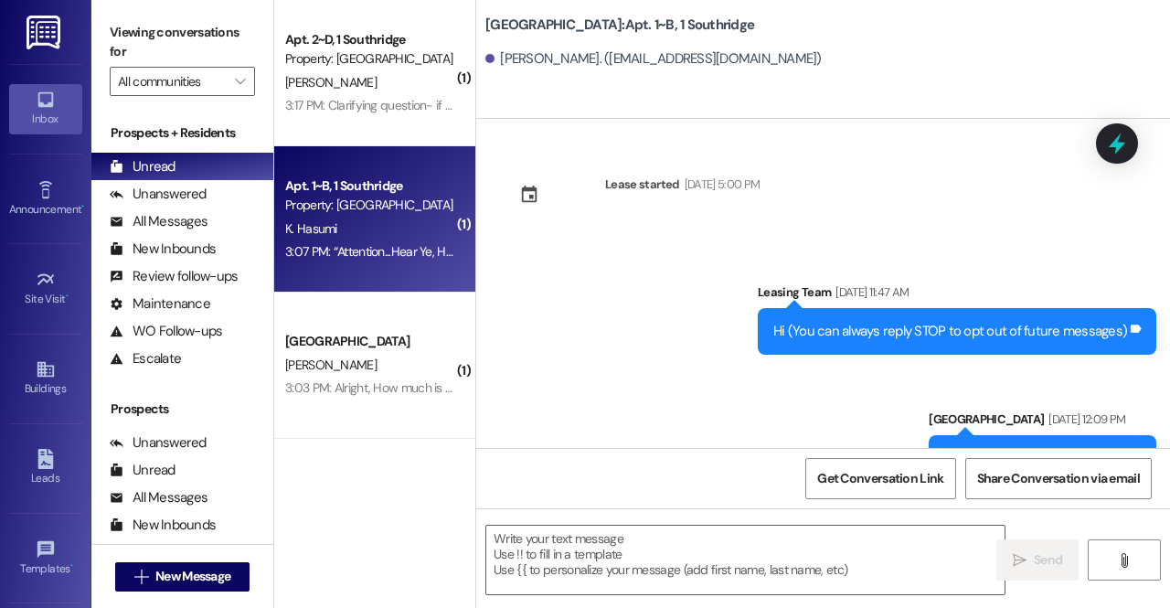
scroll to position [21883, 0]
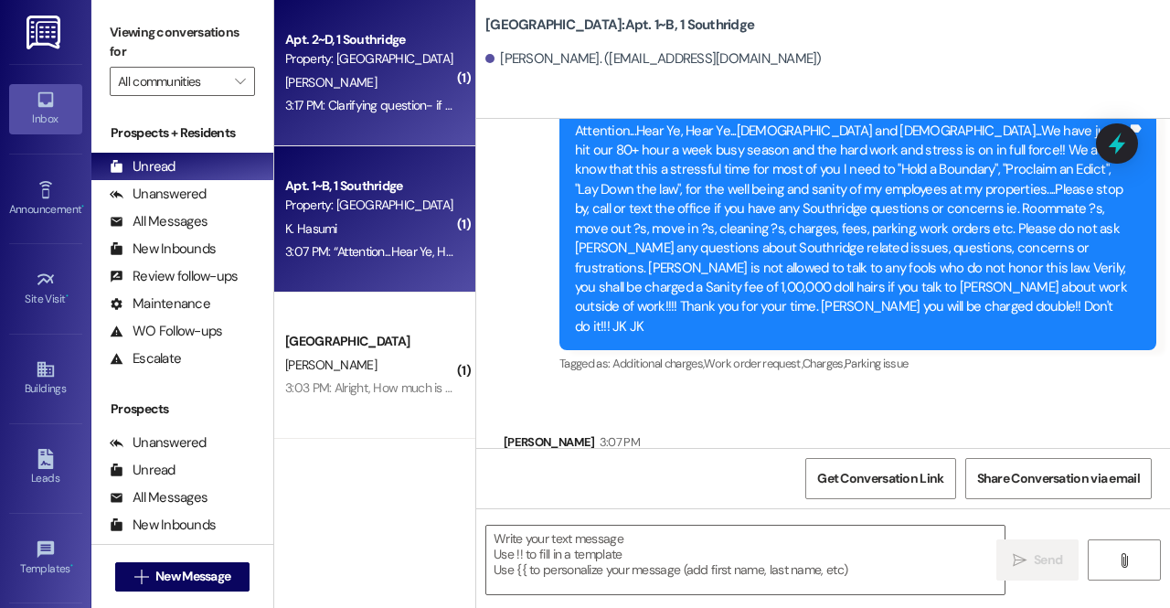
click at [369, 108] on div "3:17 PM: Clarifying question- if we have a new roommate who will be moving in b…" at bounding box center [985, 105] width 1400 height 16
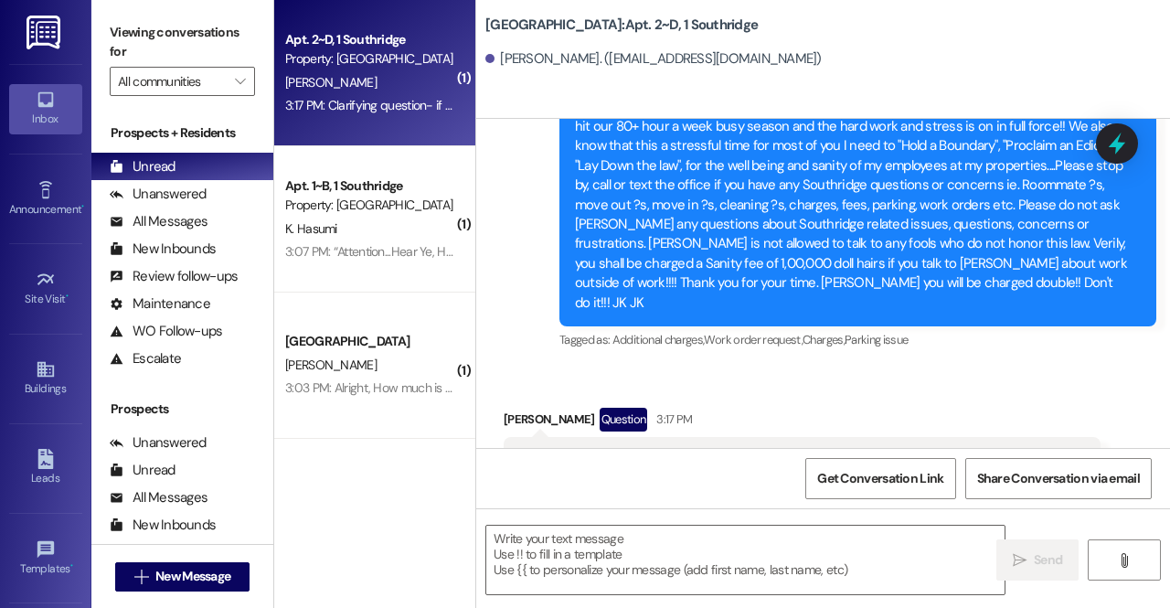
scroll to position [27033, 0]
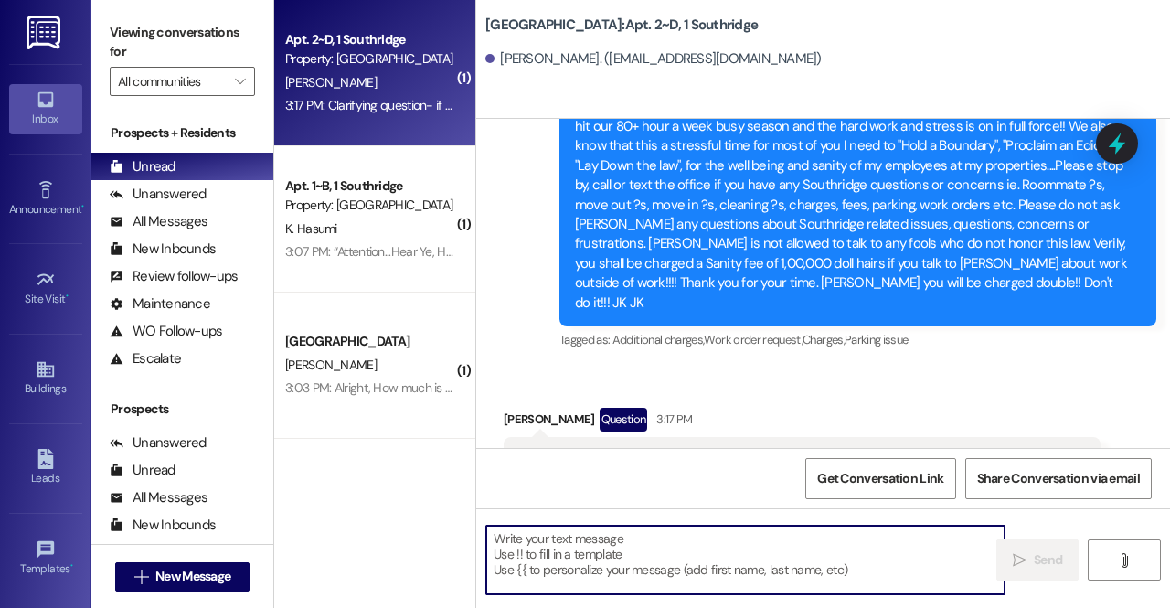
click at [695, 572] on textarea at bounding box center [745, 560] width 518 height 69
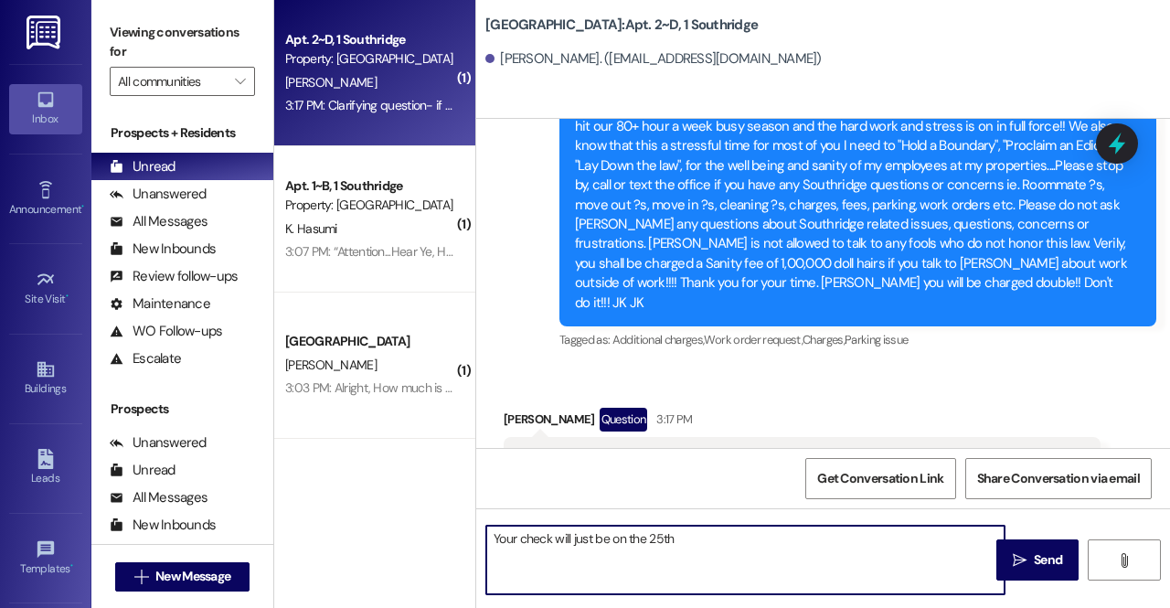
type textarea "Your check will just be on the 25th!"
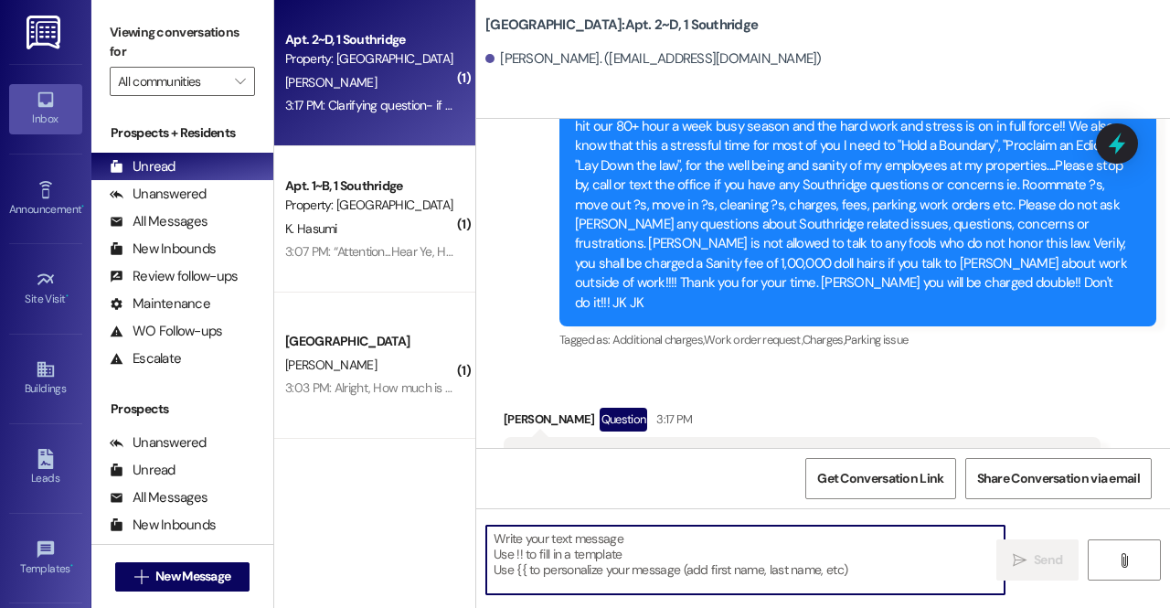
scroll to position [27161, 0]
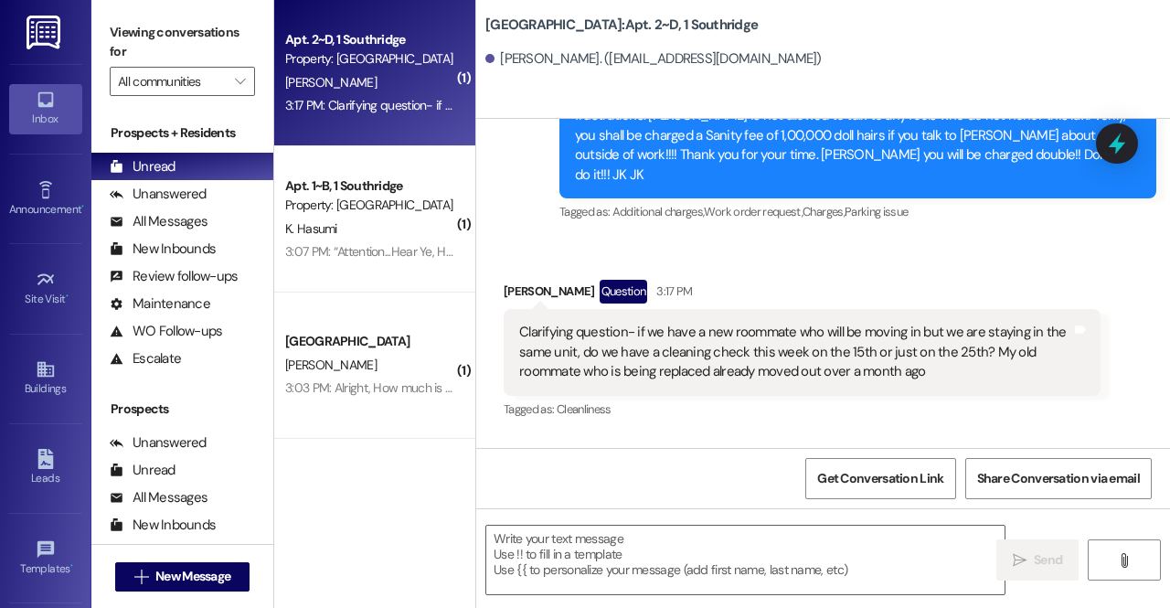
click at [742, 436] on div "Sent via SMS Leasing Team 3:28 PM Your check will just be on the 25th! Tags and…" at bounding box center [823, 499] width 694 height 127
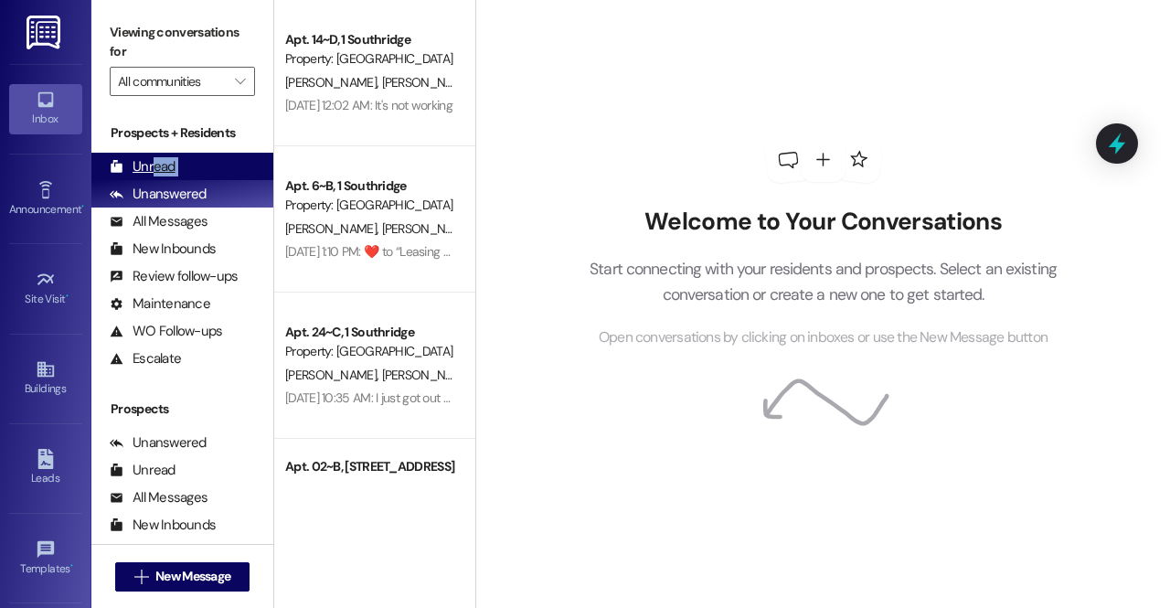
drag, startPoint x: 118, startPoint y: 185, endPoint x: 156, endPoint y: 163, distance: 44.2
click at [156, 163] on div "Prospects + Residents Unread (0) Unread: Any message you haven't read yet will …" at bounding box center [182, 247] width 182 height 249
click at [157, 163] on div "Unread" at bounding box center [143, 166] width 66 height 19
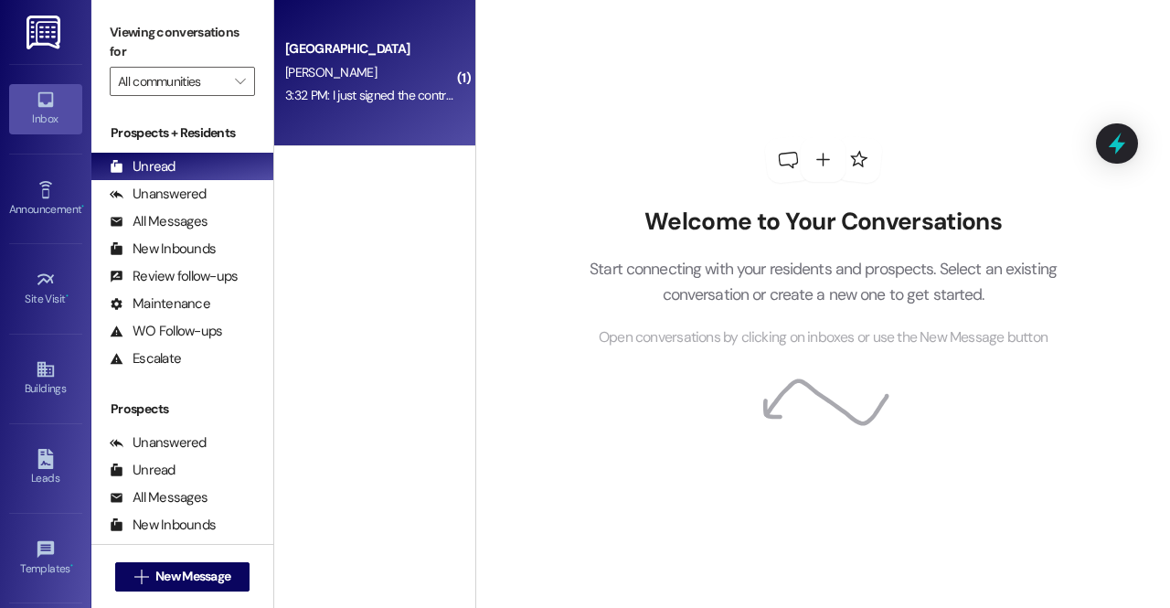
click at [331, 85] on div "3:32 PM: I just signed the contract, when am I going to be able to pay the char…" at bounding box center [369, 95] width 173 height 23
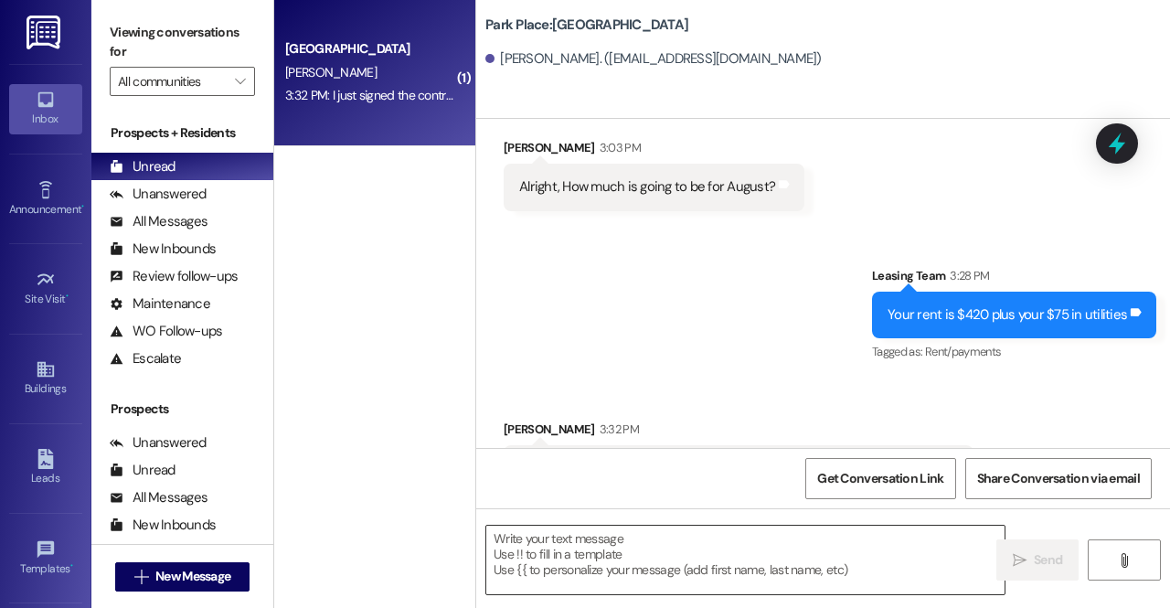
scroll to position [1174, 0]
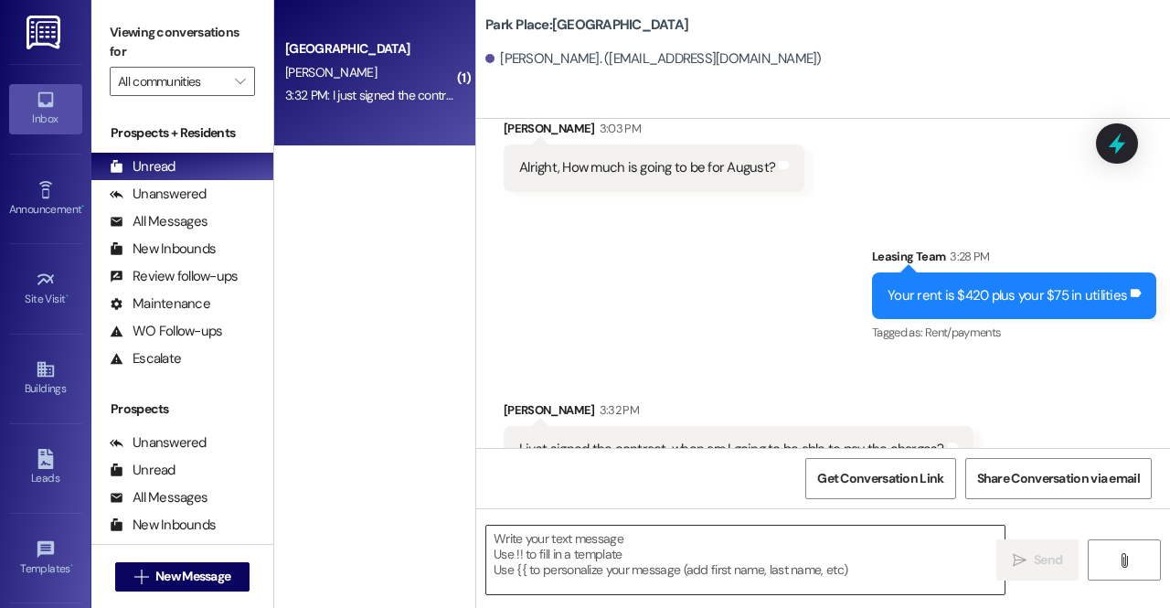
click at [645, 551] on textarea at bounding box center [745, 560] width 518 height 69
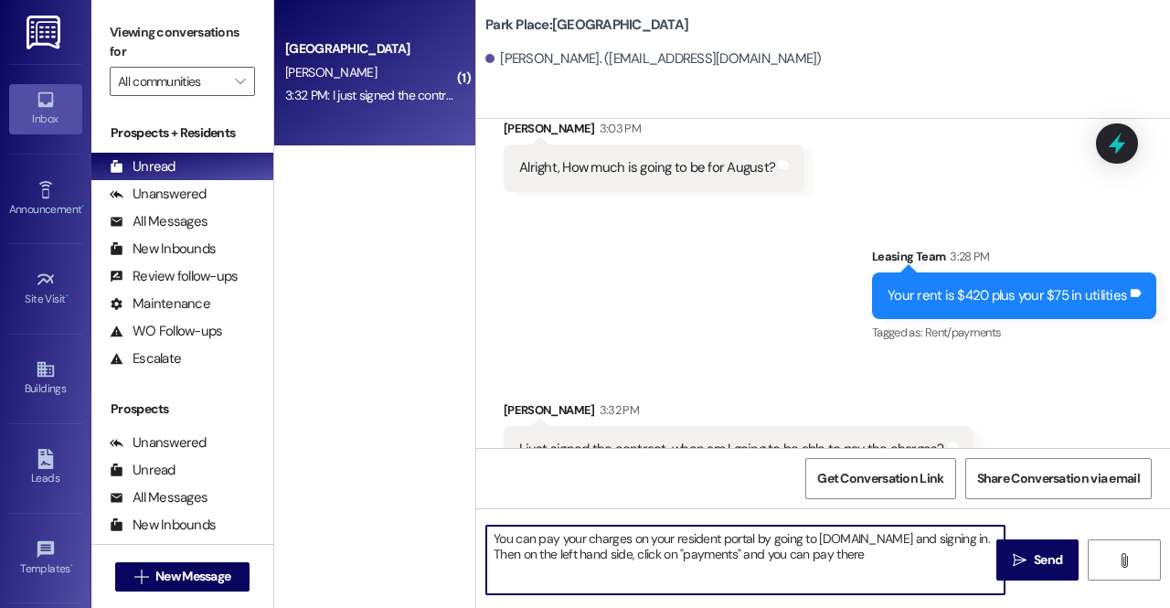
type textarea "You can pay your charges on your resident portal by going to [DOMAIN_NAME] and …"
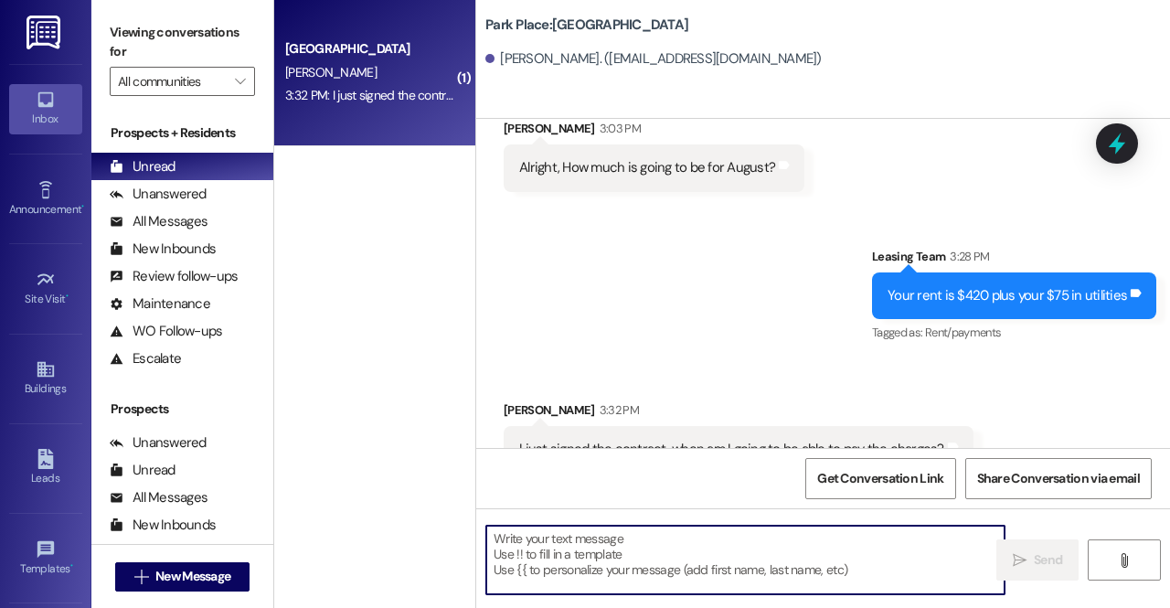
scroll to position [1321, 0]
